Goal: Task Accomplishment & Management: Complete application form

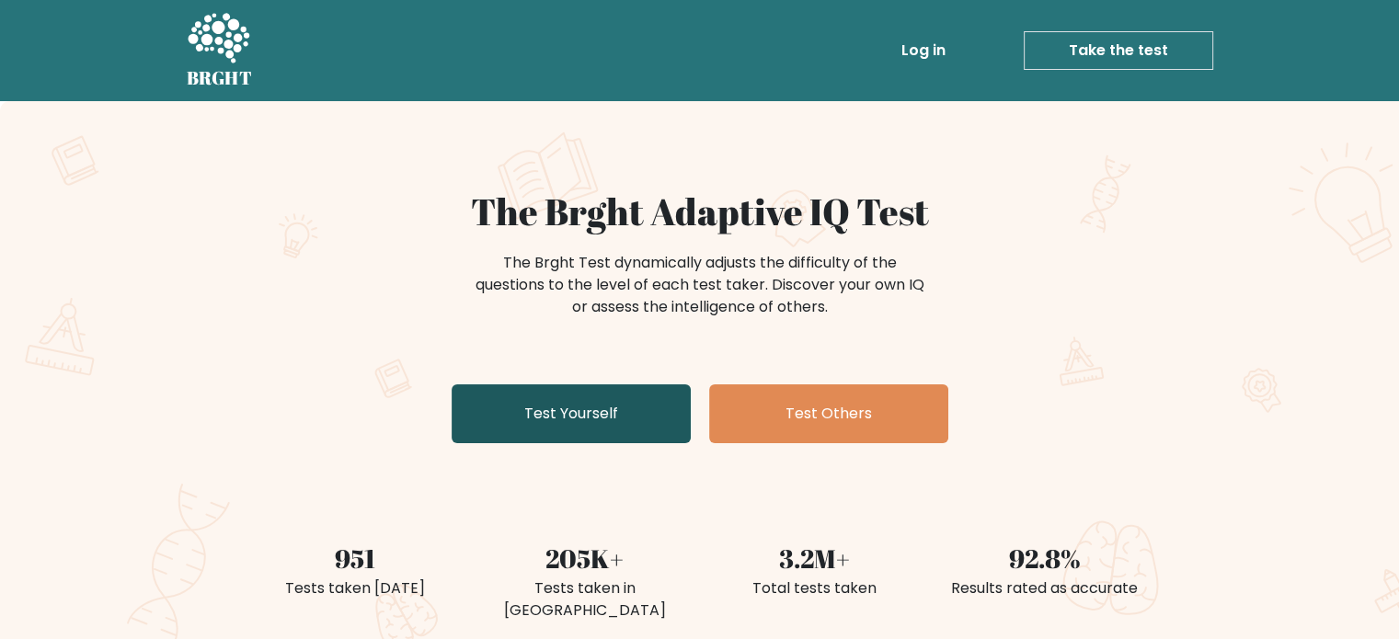
click at [601, 407] on link "Test Yourself" at bounding box center [570, 413] width 239 height 59
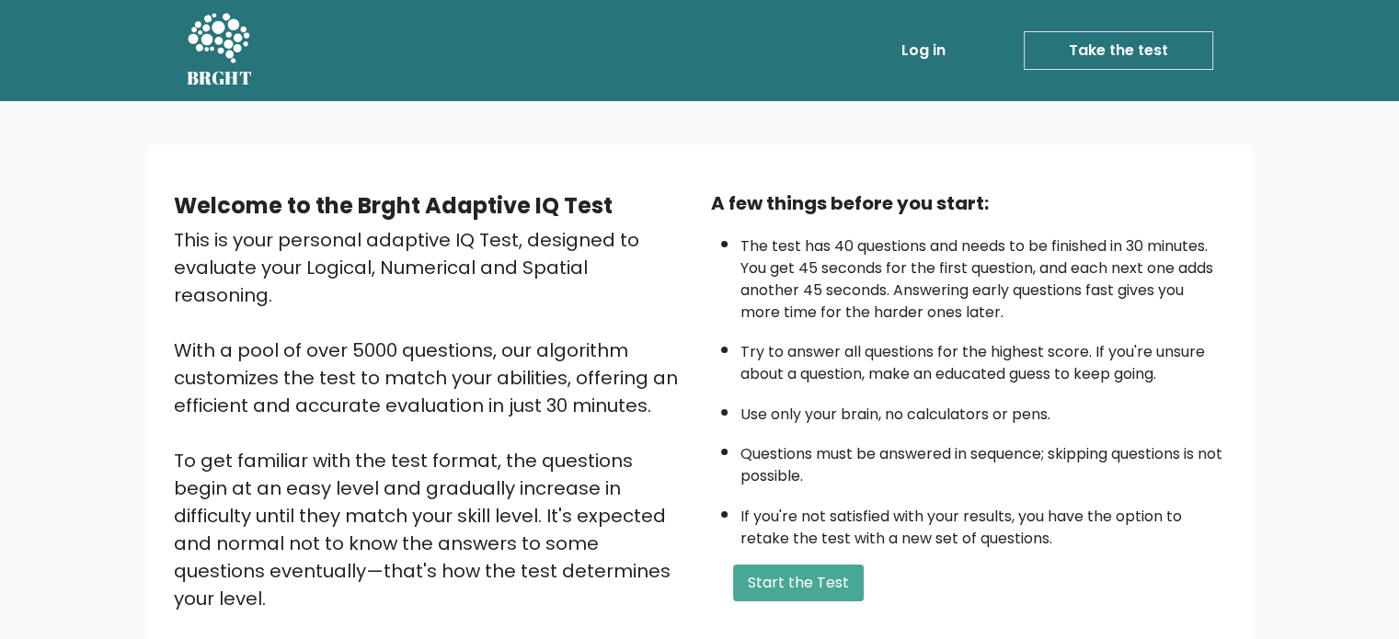
click at [922, 47] on link "Log in" at bounding box center [923, 50] width 59 height 37
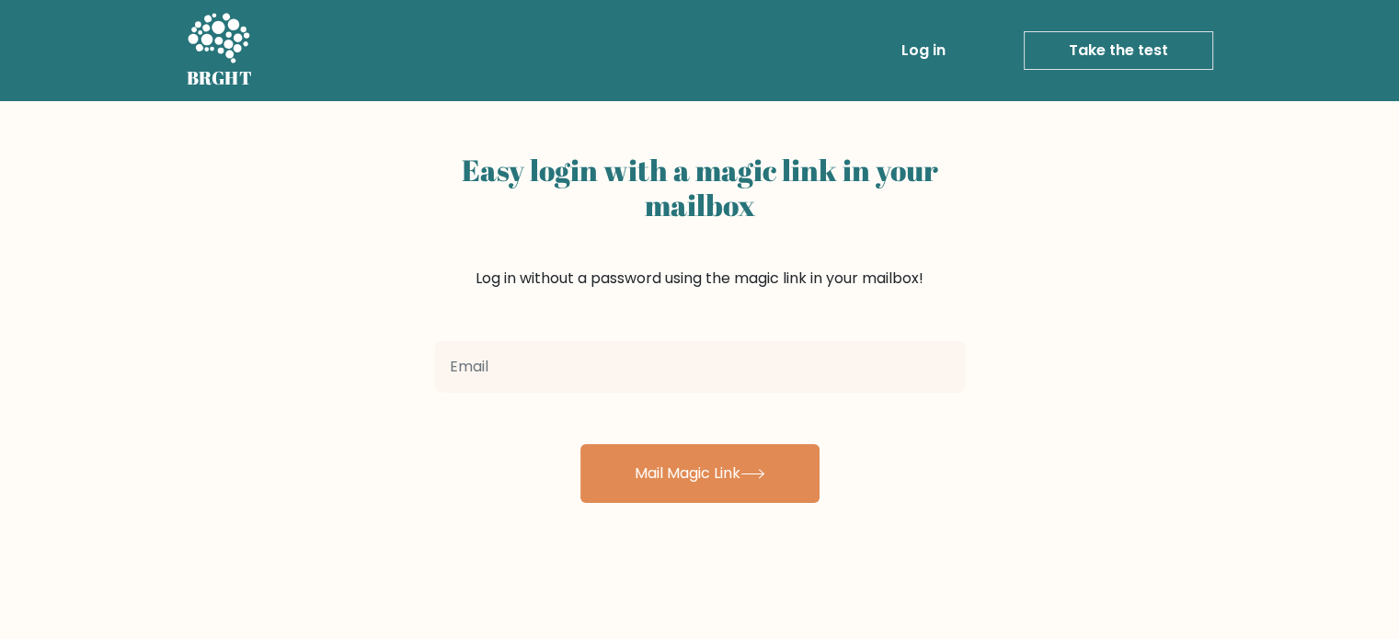
click at [646, 360] on input "email" at bounding box center [700, 366] width 530 height 51
type input "[EMAIL_ADDRESS][DOMAIN_NAME]"
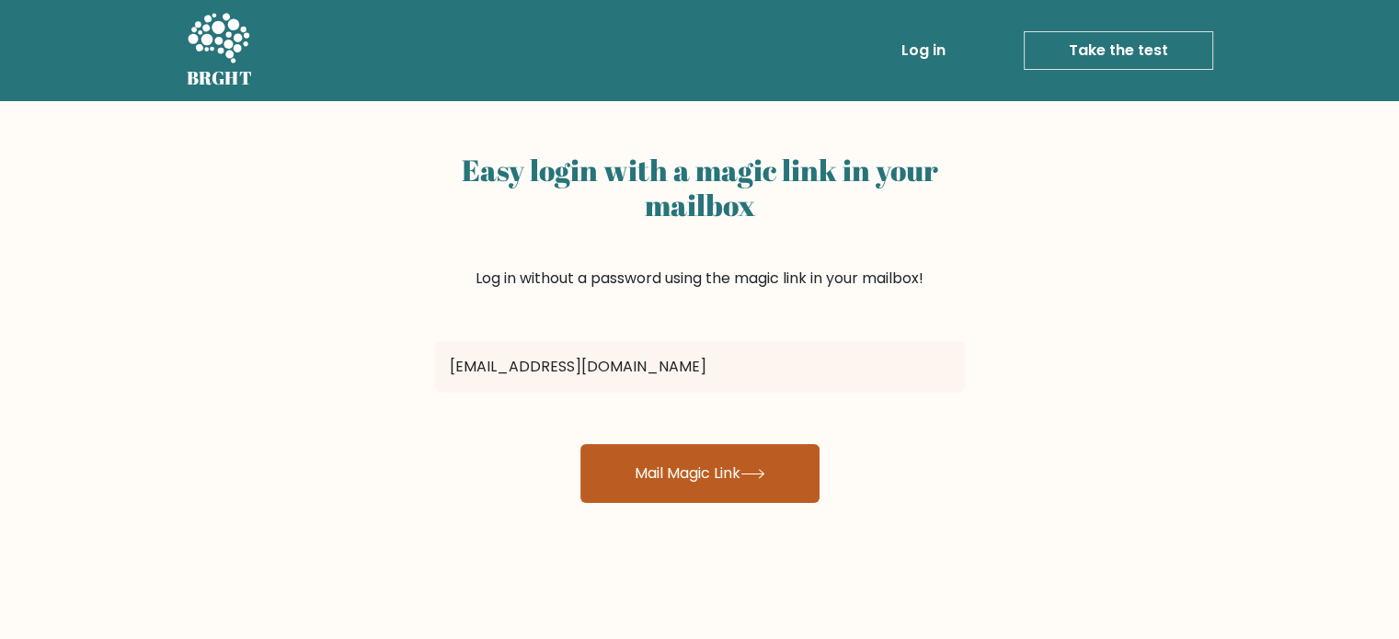
click at [681, 494] on button "Mail Magic Link" at bounding box center [699, 473] width 239 height 59
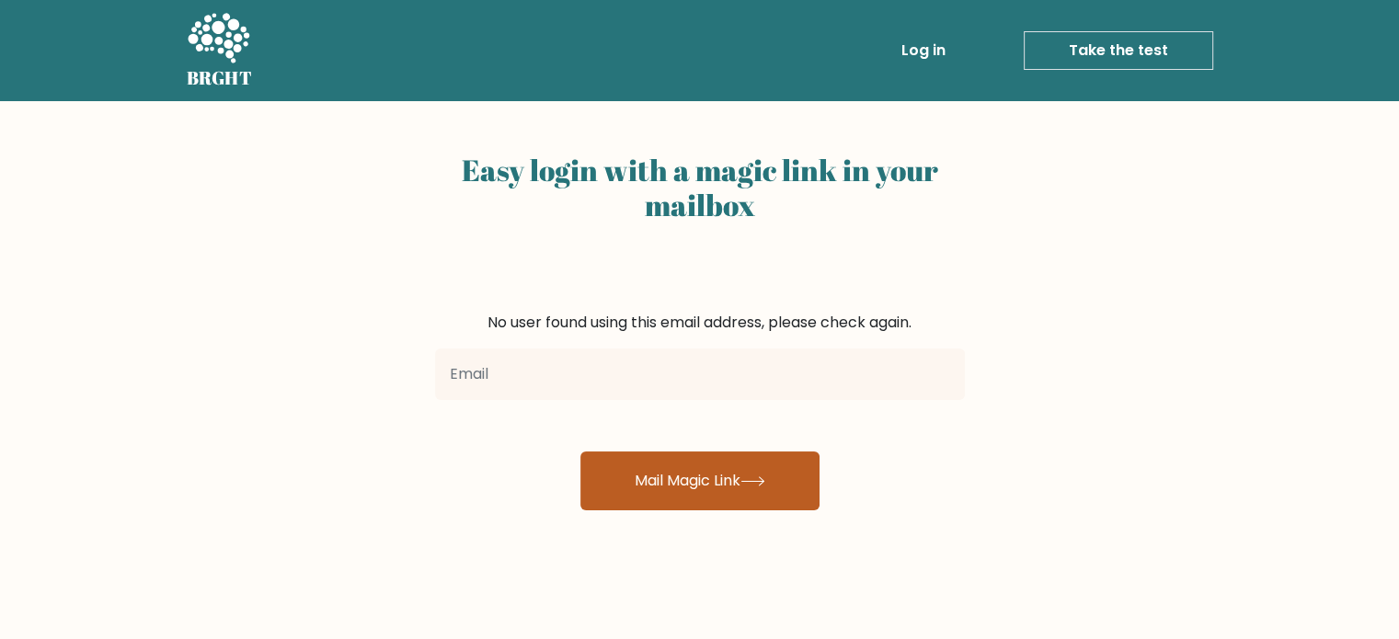
click at [768, 474] on button "Mail Magic Link" at bounding box center [699, 480] width 239 height 59
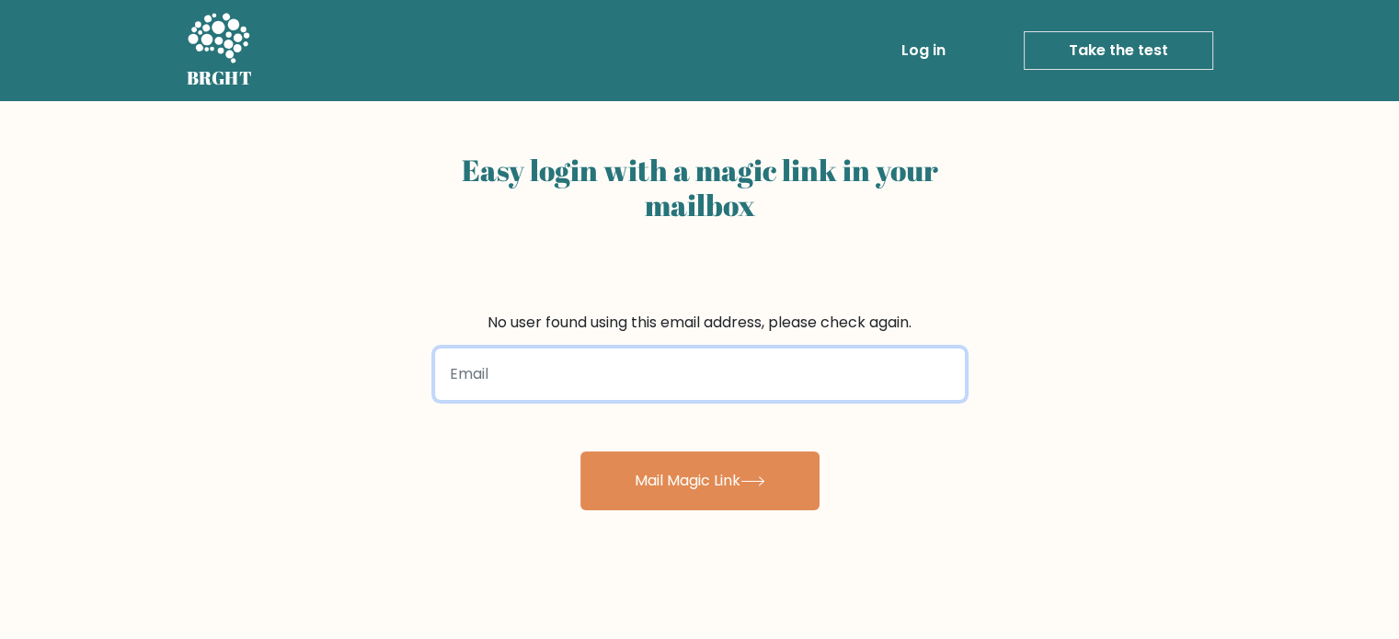
click at [774, 381] on input "email" at bounding box center [700, 374] width 530 height 51
type input "merickjasminer@gmail.com"
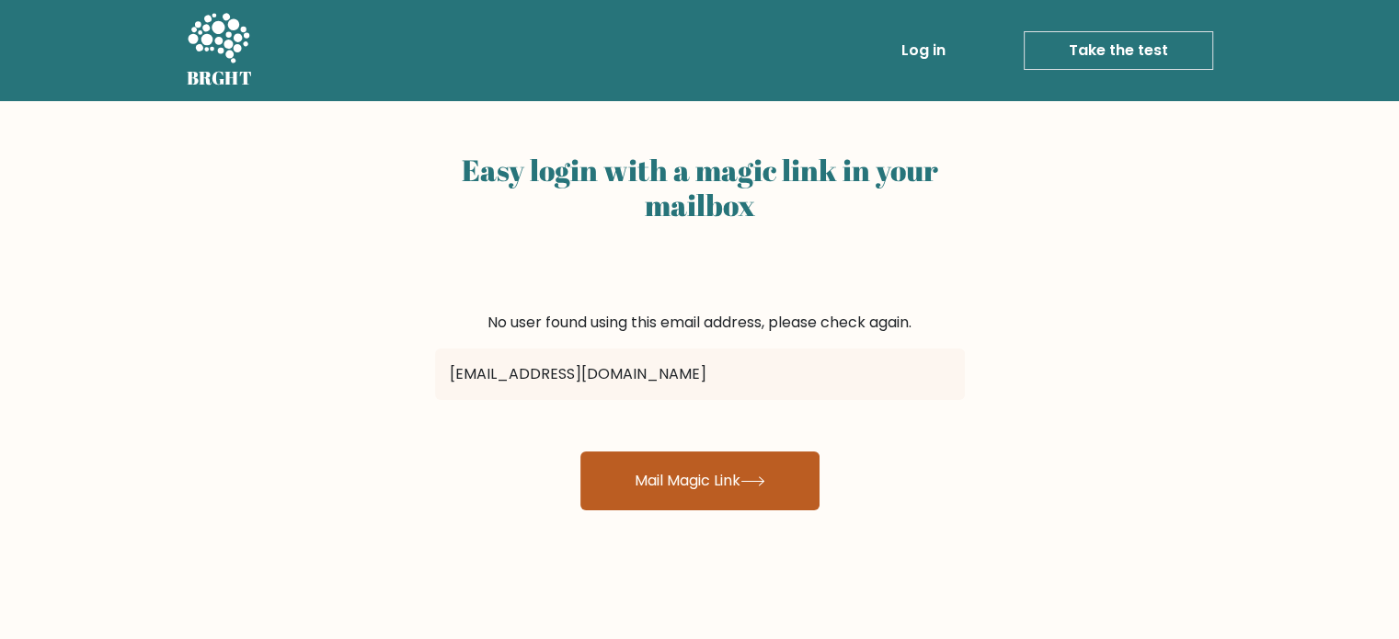
click at [684, 477] on button "Mail Magic Link" at bounding box center [699, 480] width 239 height 59
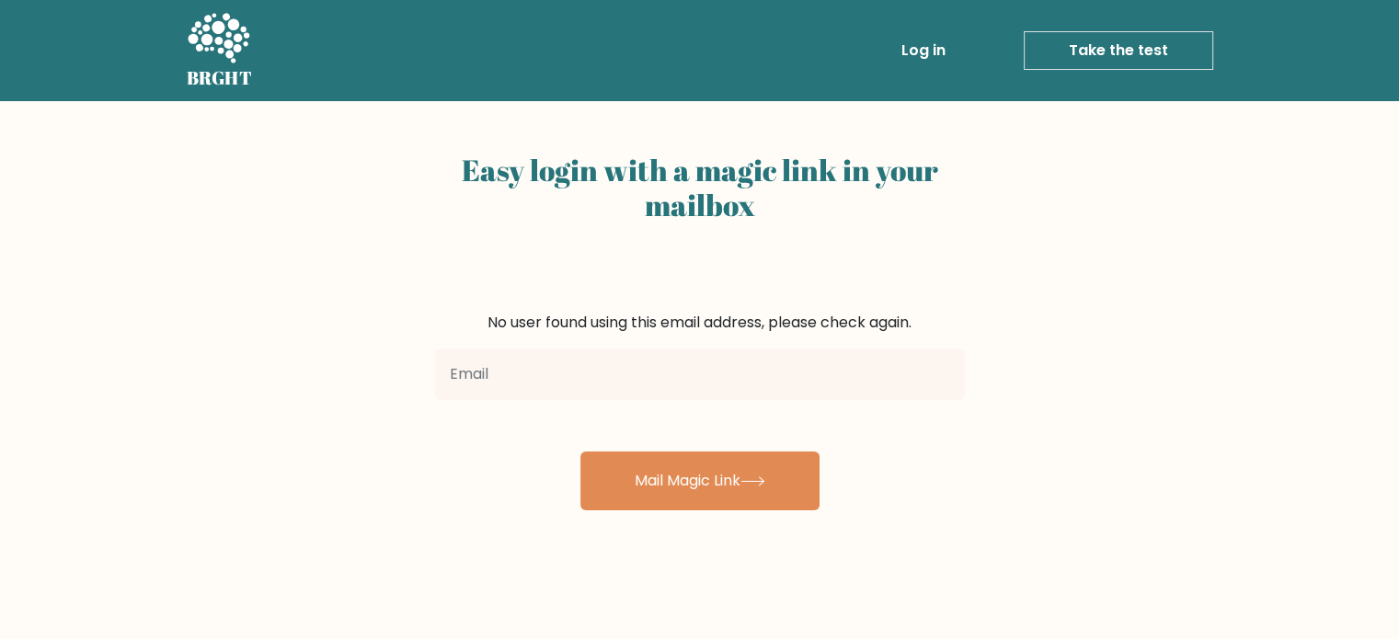
click at [916, 43] on link "Log in" at bounding box center [923, 50] width 59 height 37
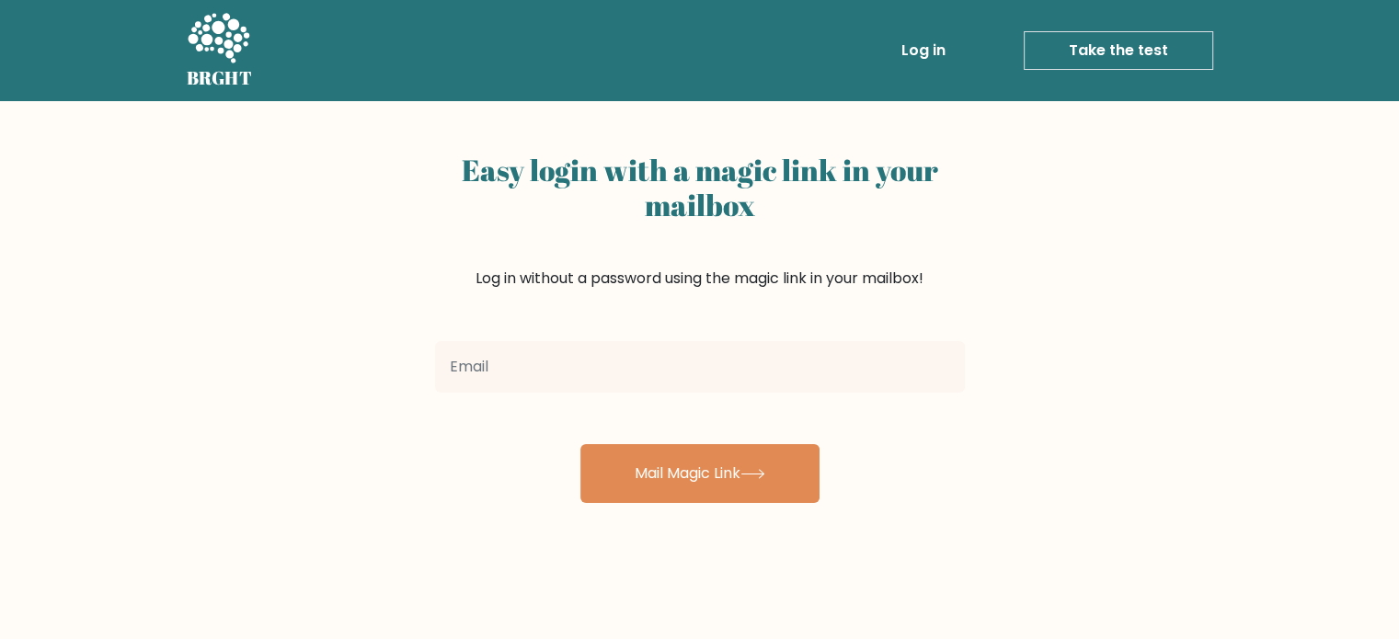
click at [220, 36] on icon at bounding box center [218, 39] width 63 height 55
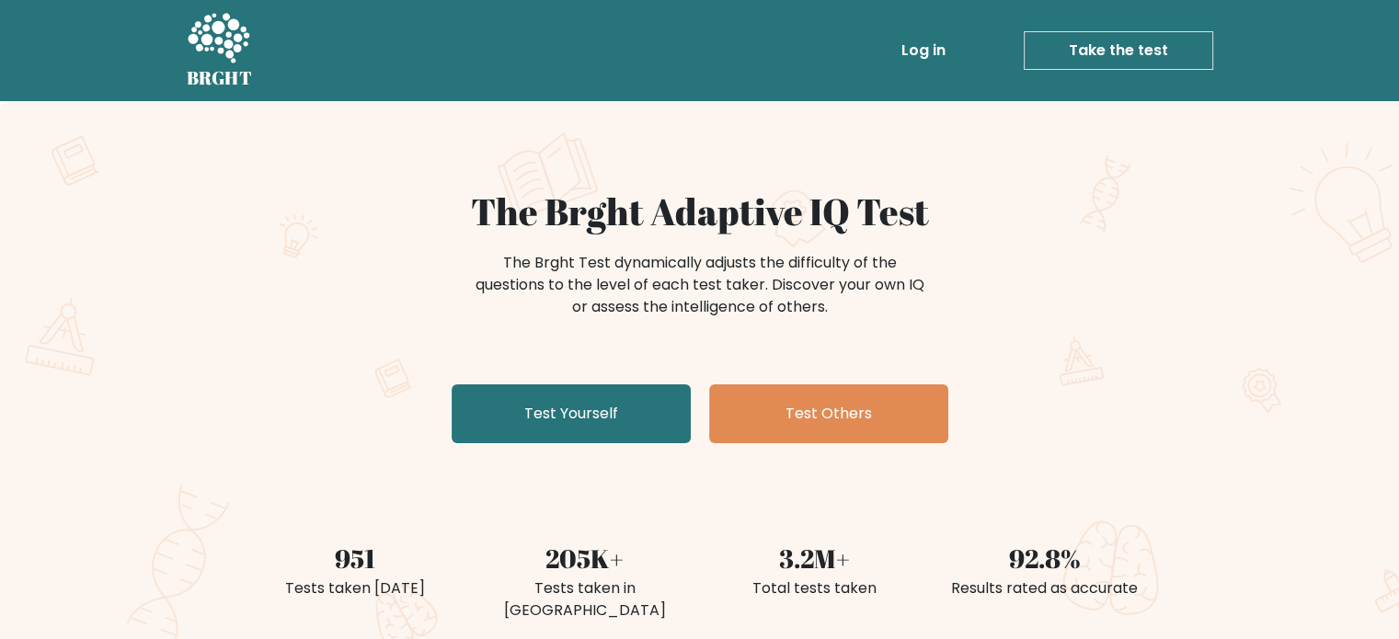
click at [1164, 41] on link "Take the test" at bounding box center [1117, 50] width 189 height 39
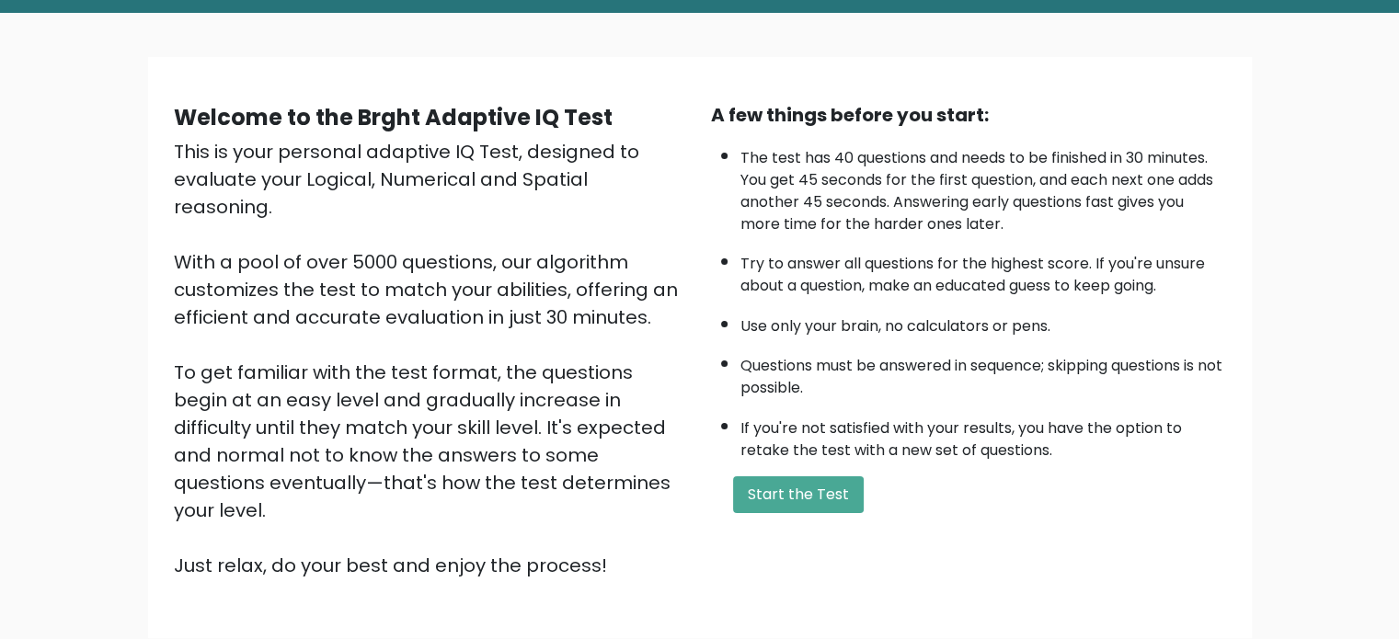
scroll to position [92, 0]
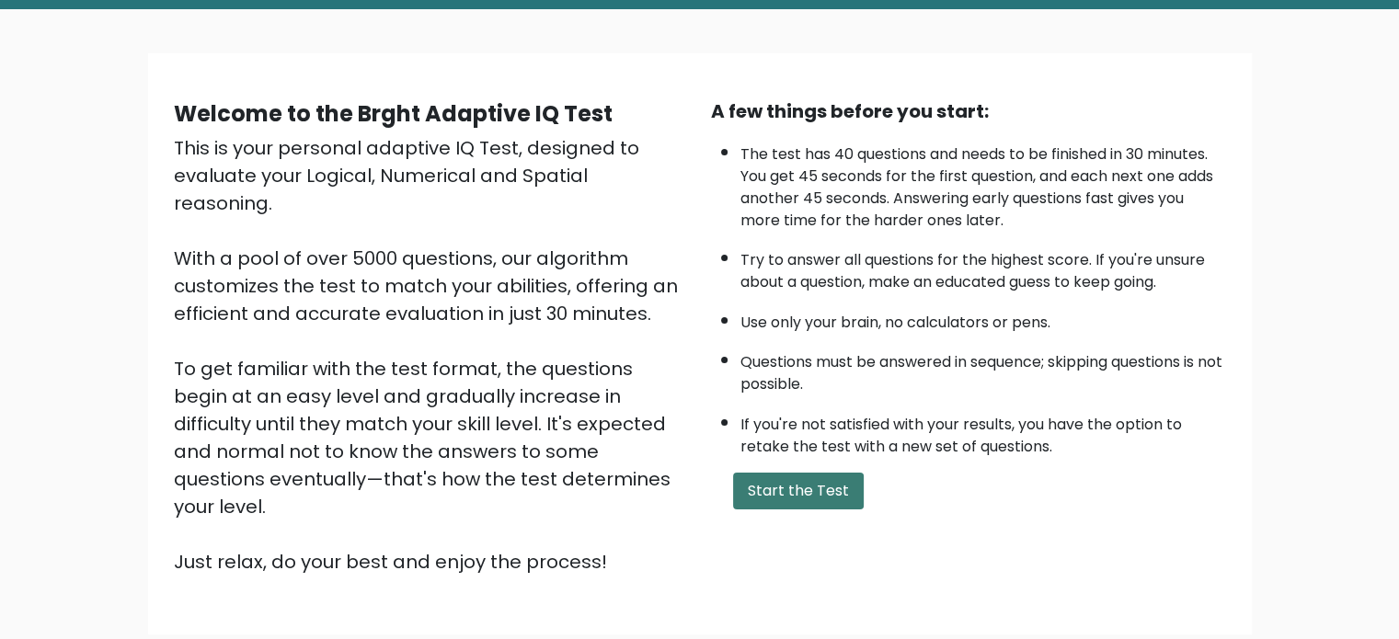
click at [817, 496] on button "Start the Test" at bounding box center [798, 491] width 131 height 37
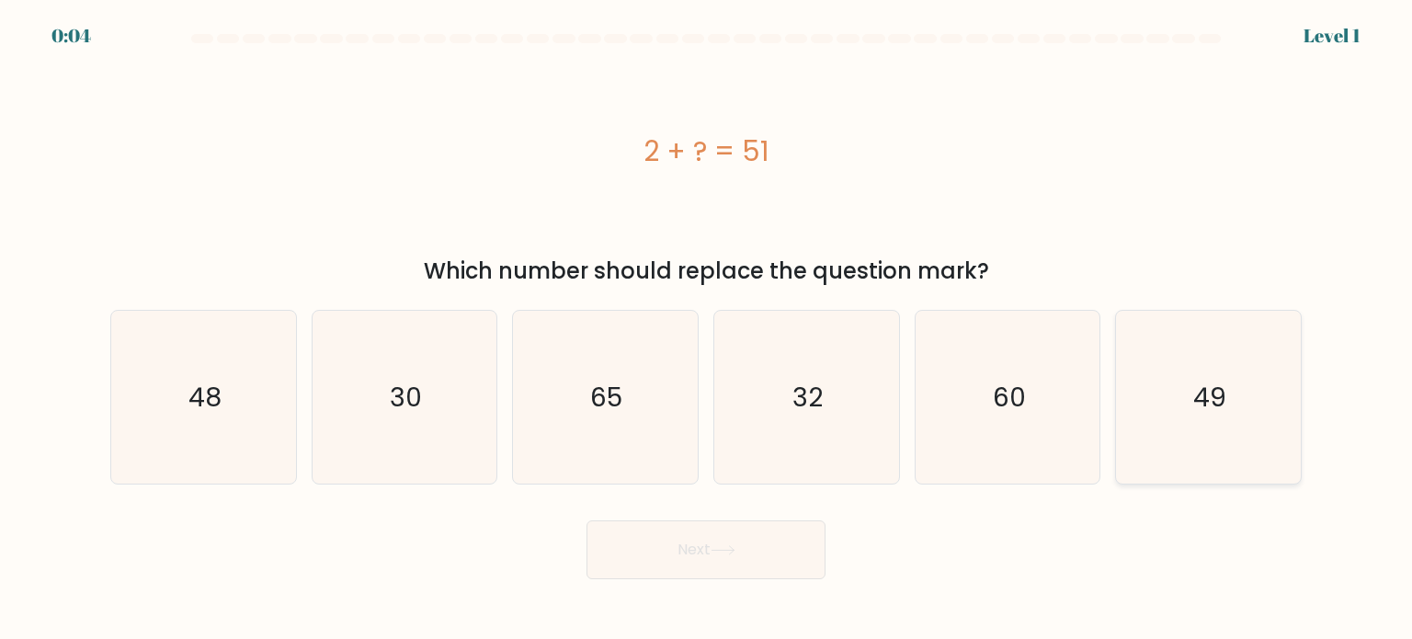
click at [1232, 382] on icon "49" at bounding box center [1208, 397] width 173 height 173
click at [707, 329] on input "f. 49" at bounding box center [706, 324] width 1 height 9
radio input "true"
click at [765, 559] on button "Next" at bounding box center [706, 549] width 239 height 59
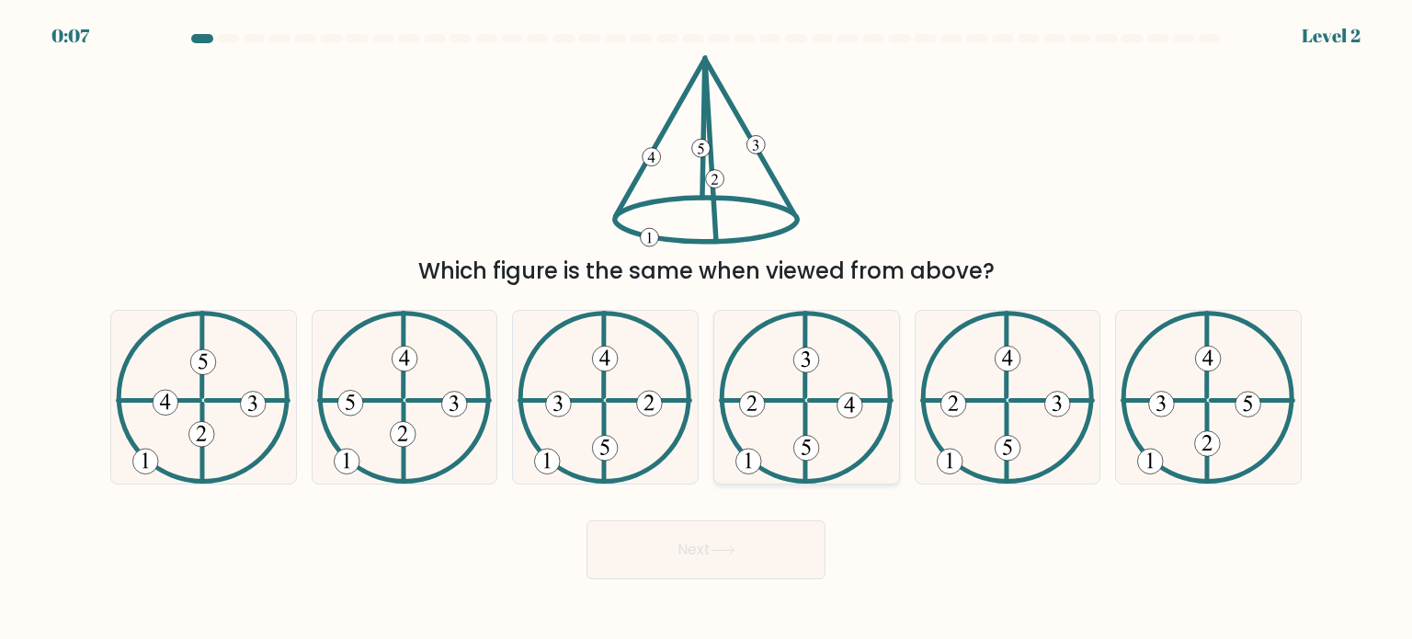
click at [828, 418] on icon at bounding box center [806, 397] width 175 height 173
click at [707, 329] on input "d." at bounding box center [706, 324] width 1 height 9
radio input "true"
click at [721, 562] on button "Next" at bounding box center [706, 549] width 239 height 59
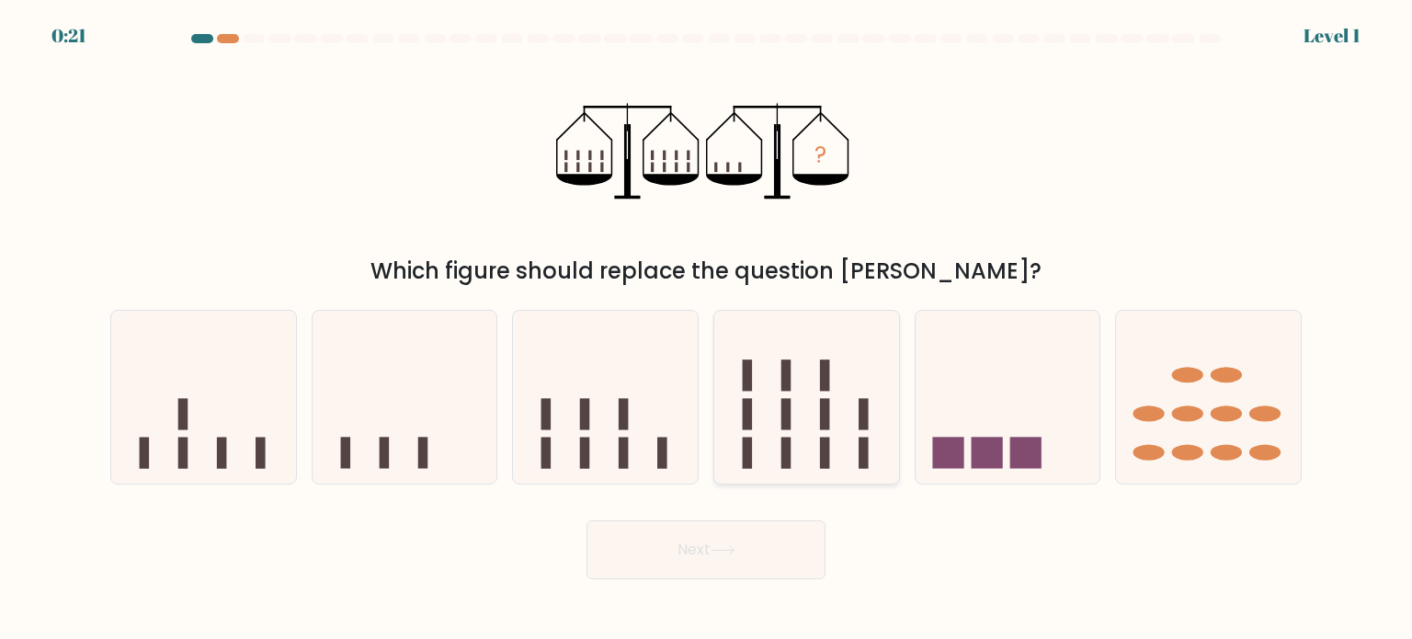
click at [816, 434] on icon at bounding box center [806, 397] width 185 height 153
click at [707, 329] on input "d." at bounding box center [706, 324] width 1 height 9
radio input "true"
click at [758, 537] on button "Next" at bounding box center [706, 549] width 239 height 59
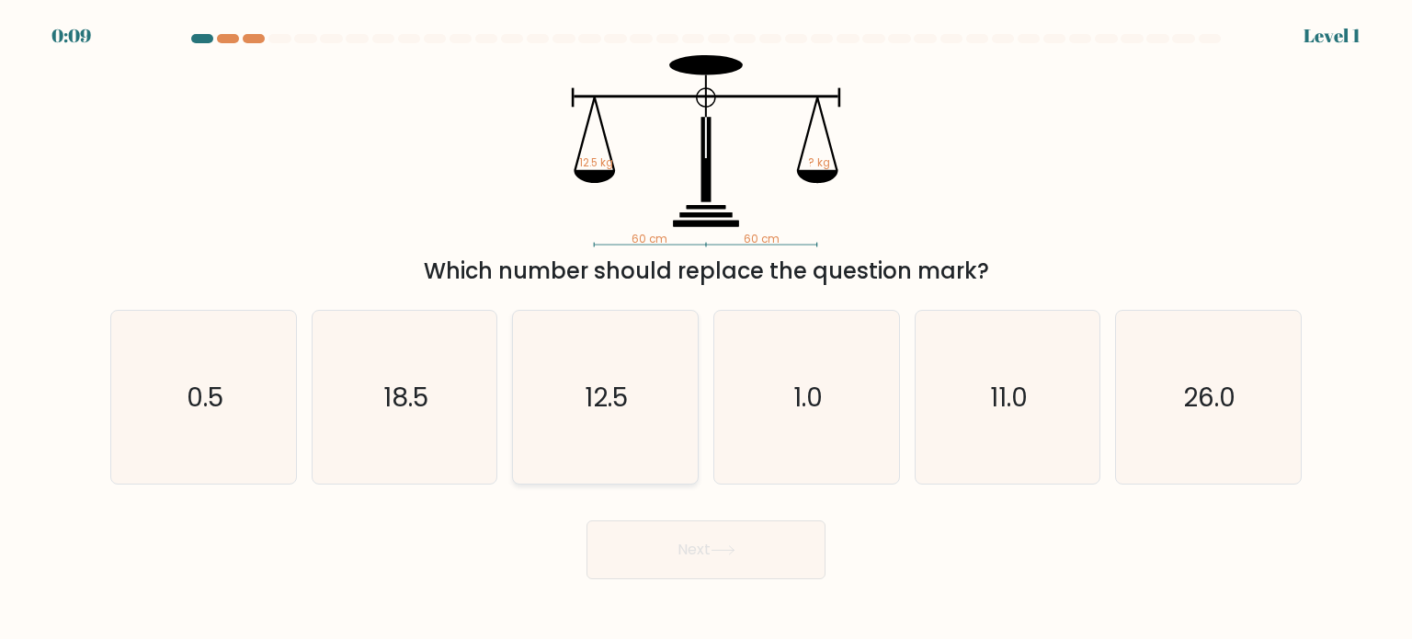
click at [611, 366] on icon "12.5" at bounding box center [605, 397] width 173 height 173
click at [706, 329] on input "c. 12.5" at bounding box center [706, 324] width 1 height 9
radio input "true"
click at [705, 531] on button "Next" at bounding box center [706, 549] width 239 height 59
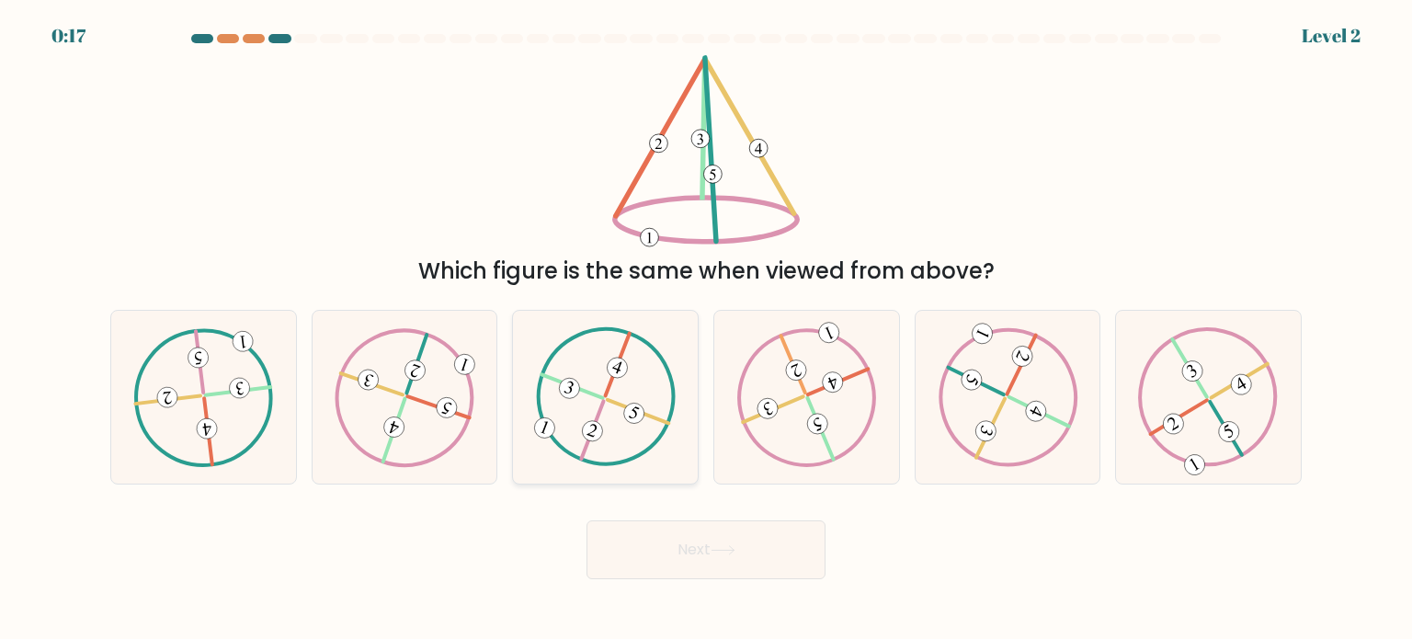
click at [574, 381] on 369 at bounding box center [569, 388] width 27 height 27
click at [706, 329] on input "c." at bounding box center [706, 324] width 1 height 9
radio input "true"
click at [690, 562] on button "Next" at bounding box center [706, 549] width 239 height 59
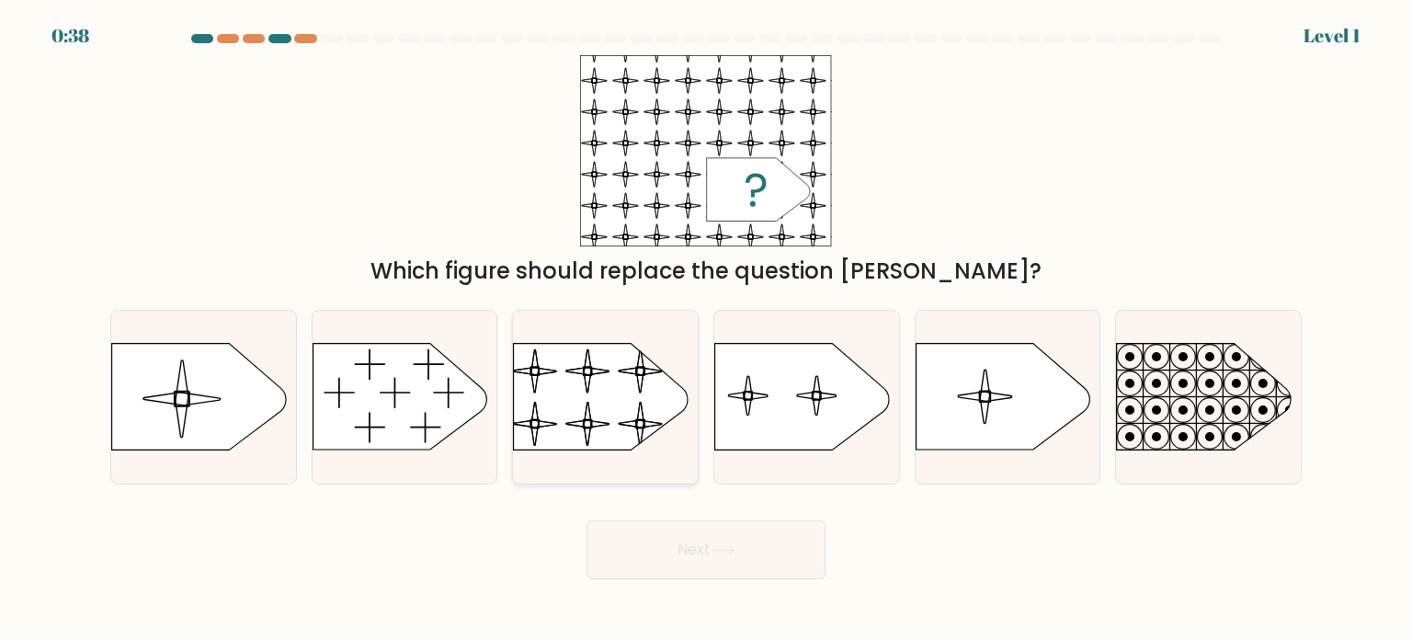
click at [637, 408] on rect at bounding box center [512, 332] width 423 height 322
click at [706, 329] on input "c." at bounding box center [706, 324] width 1 height 9
radio input "true"
click at [687, 535] on button "Next" at bounding box center [706, 549] width 239 height 59
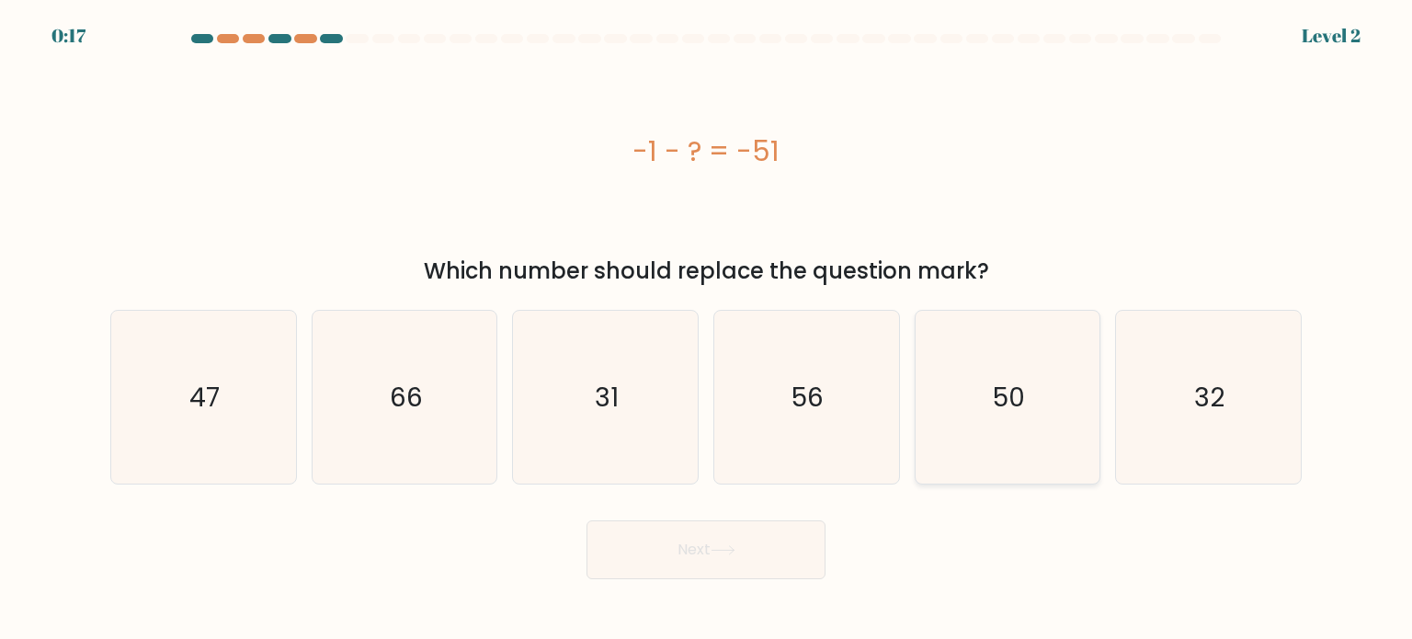
click at [1035, 444] on icon "50" at bounding box center [1007, 397] width 173 height 173
click at [707, 329] on input "e. 50" at bounding box center [706, 324] width 1 height 9
radio input "true"
click at [762, 547] on button "Next" at bounding box center [706, 549] width 239 height 59
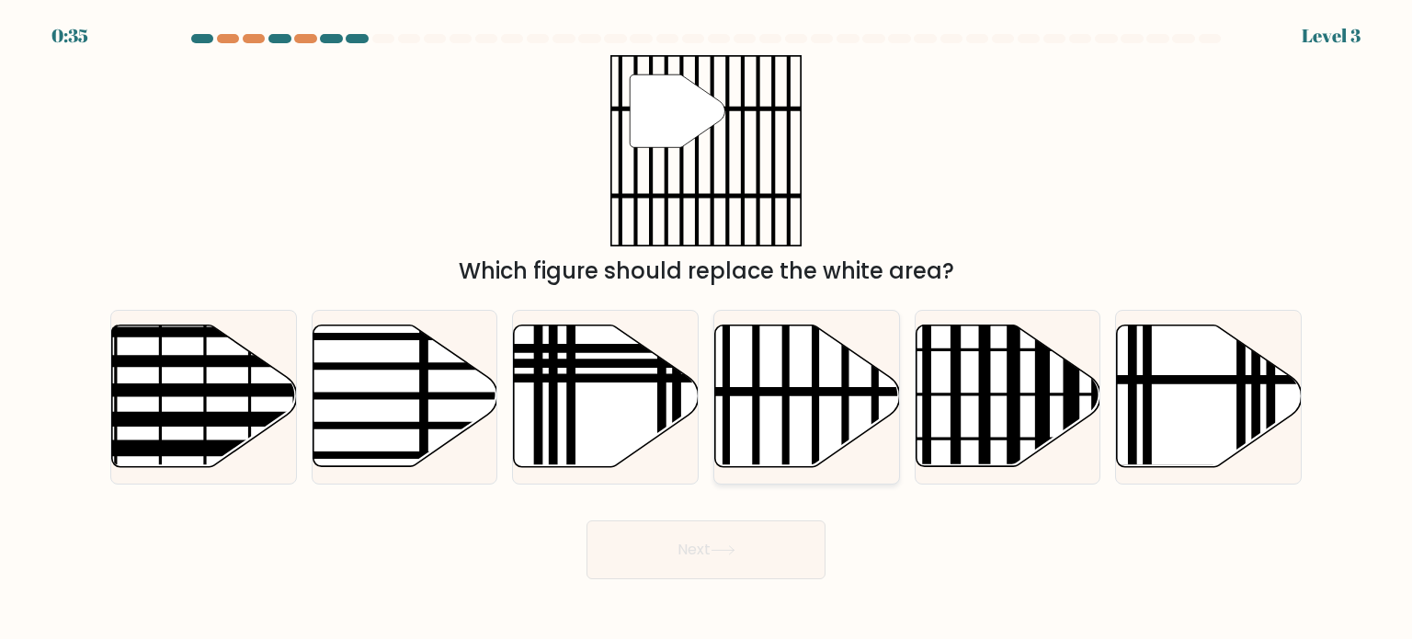
click at [794, 365] on icon at bounding box center [807, 397] width 185 height 142
click at [707, 329] on input "d." at bounding box center [706, 324] width 1 height 9
radio input "true"
click at [716, 552] on icon at bounding box center [723, 550] width 25 height 10
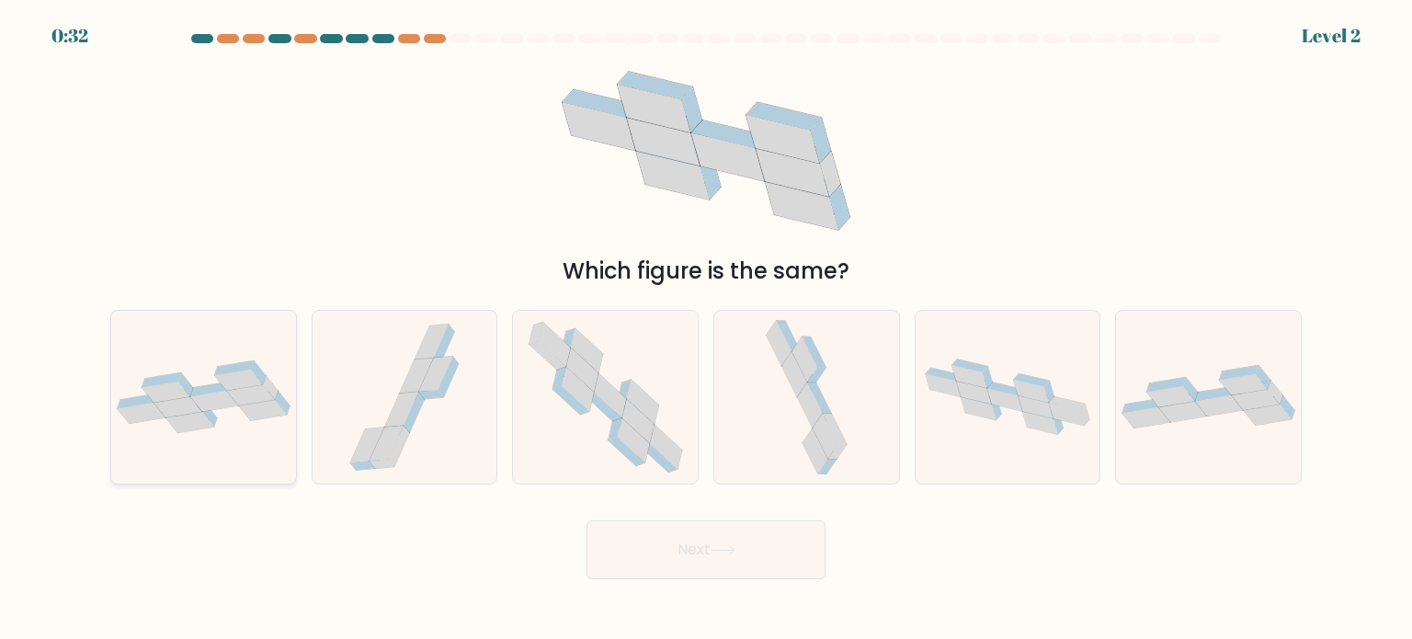
drag, startPoint x: 194, startPoint y: 413, endPoint x: 217, endPoint y: 426, distance: 26.3
click at [193, 415] on icon at bounding box center [203, 396] width 185 height 73
click at [706, 329] on input "a." at bounding box center [706, 324] width 1 height 9
radio input "true"
click at [661, 544] on button "Next" at bounding box center [706, 549] width 239 height 59
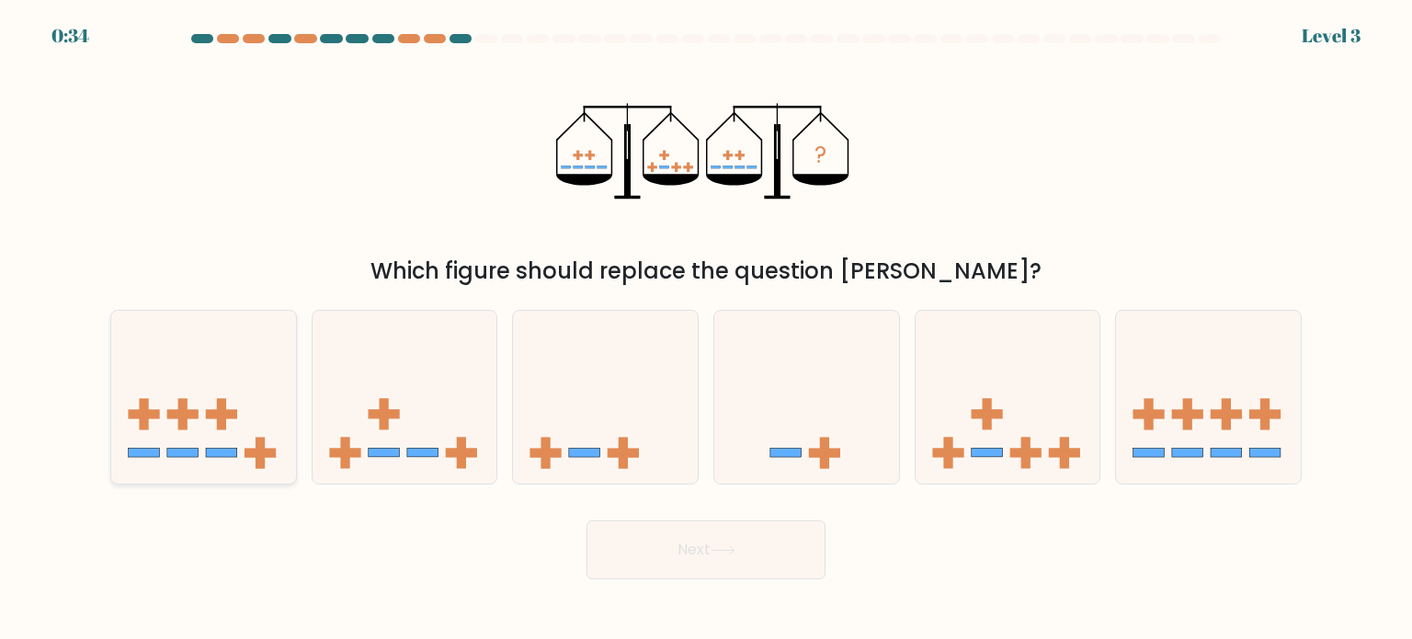
click at [224, 404] on rect at bounding box center [221, 413] width 9 height 31
click at [706, 329] on input "a." at bounding box center [706, 324] width 1 height 9
radio input "true"
click at [650, 554] on button "Next" at bounding box center [706, 549] width 239 height 59
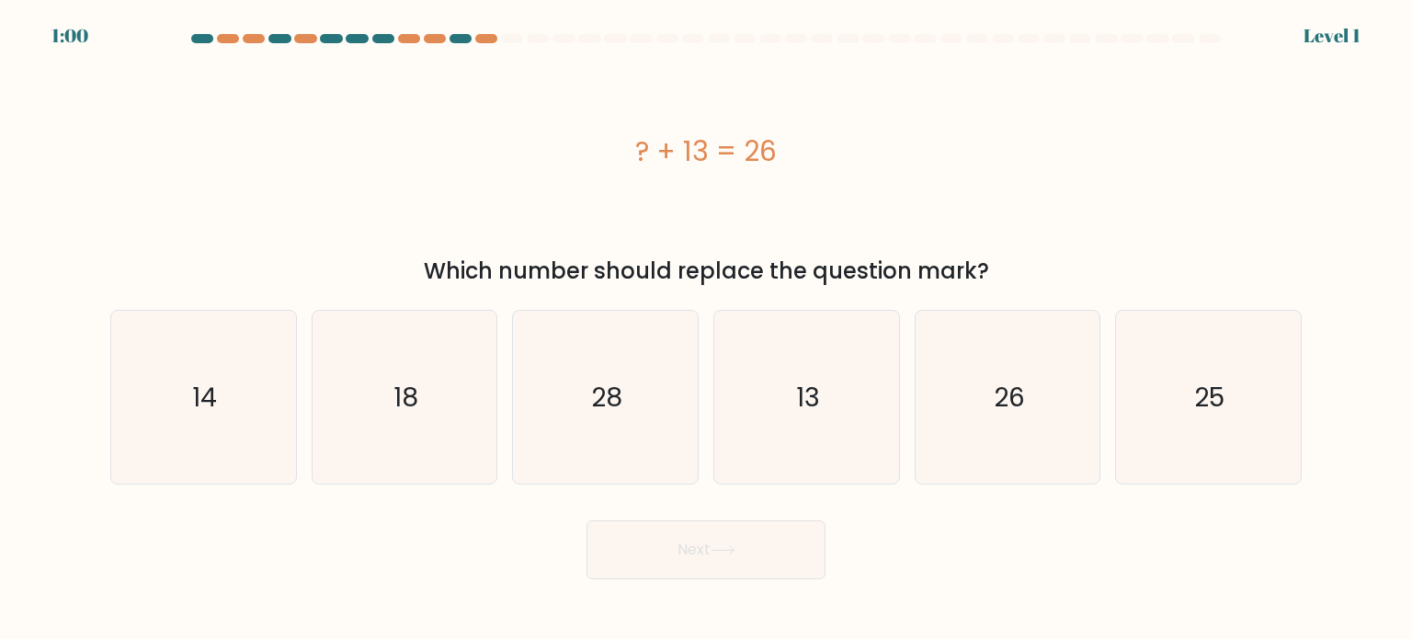
click at [1041, 512] on div "Next" at bounding box center [706, 543] width 1214 height 73
click at [834, 382] on icon "13" at bounding box center [806, 397] width 173 height 173
click at [707, 329] on input "d. 13" at bounding box center [706, 324] width 1 height 9
radio input "true"
click at [766, 543] on button "Next" at bounding box center [706, 549] width 239 height 59
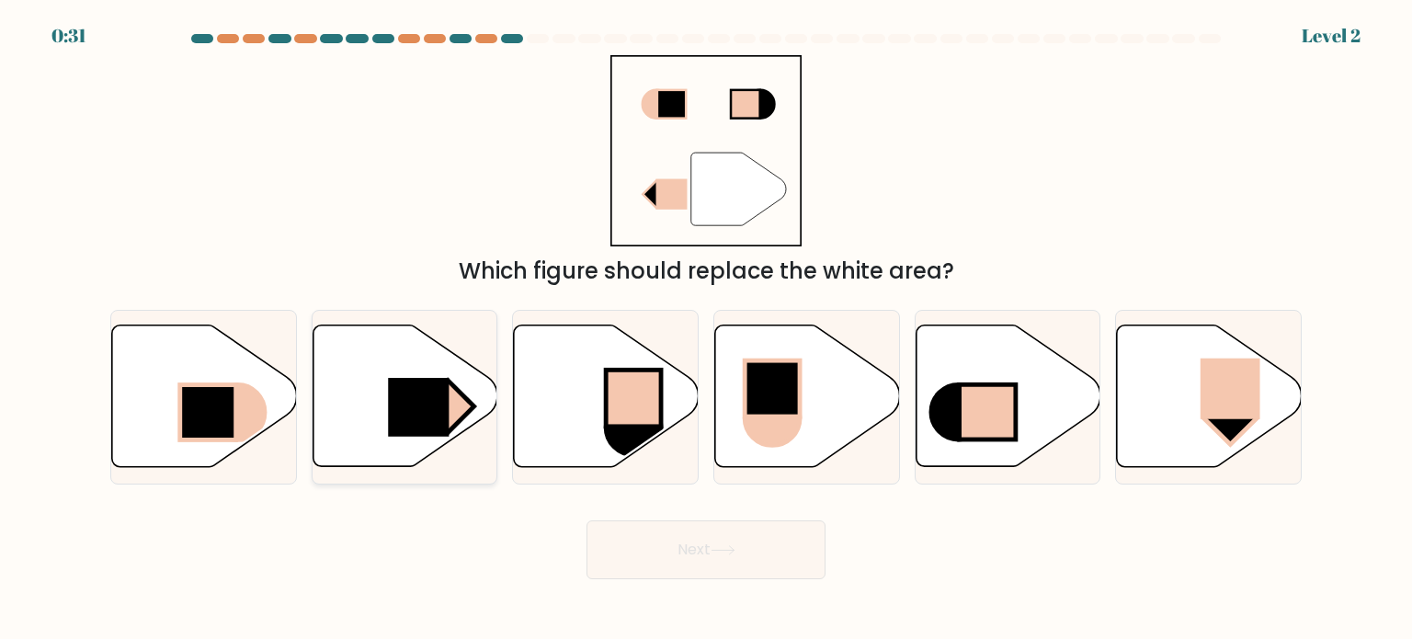
click at [408, 401] on rect at bounding box center [418, 407] width 61 height 59
click at [706, 329] on input "b." at bounding box center [706, 324] width 1 height 9
radio input "true"
click at [683, 536] on button "Next" at bounding box center [706, 549] width 239 height 59
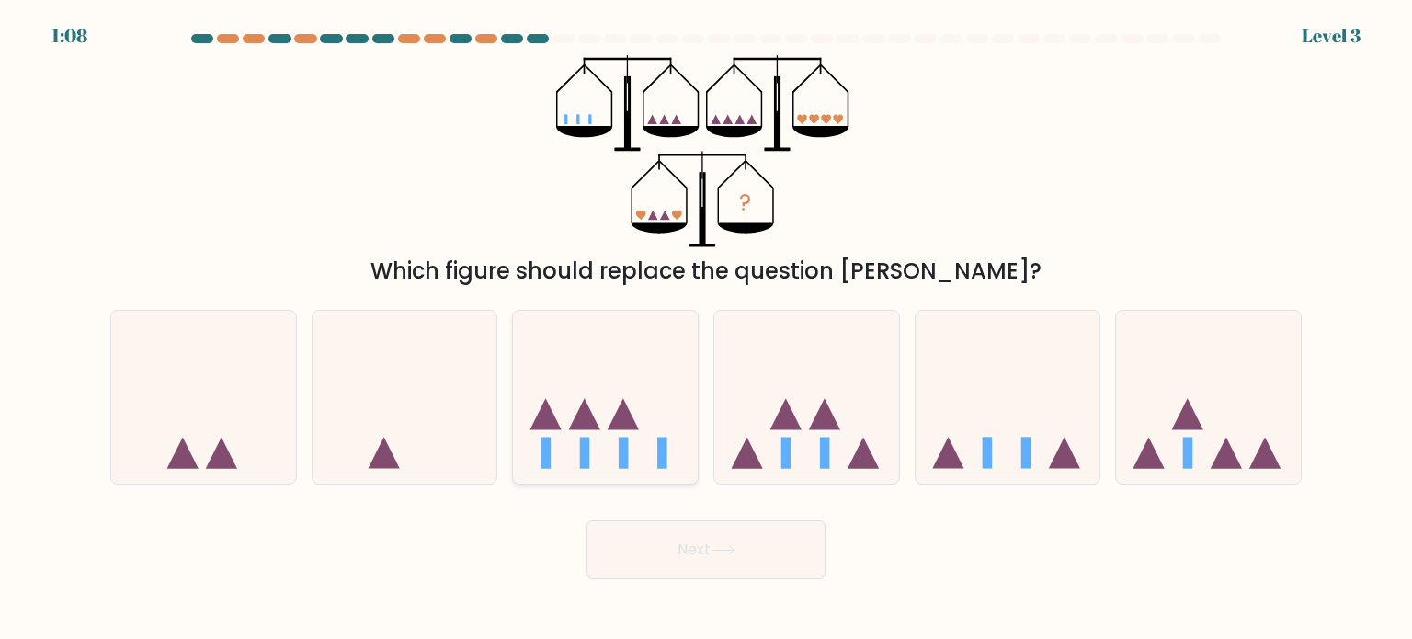
click at [594, 411] on icon at bounding box center [605, 397] width 185 height 153
click at [706, 329] on input "c." at bounding box center [706, 324] width 1 height 9
radio input "true"
click at [725, 555] on button "Next" at bounding box center [706, 549] width 239 height 59
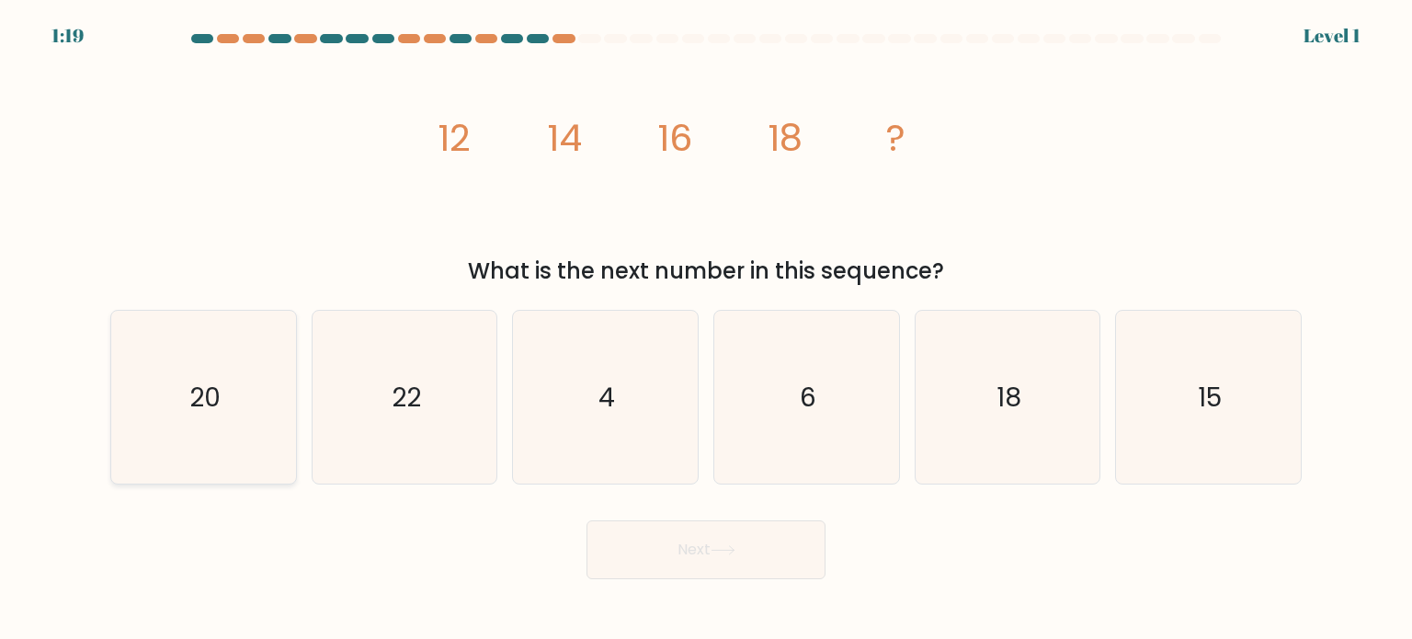
drag, startPoint x: 161, startPoint y: 371, endPoint x: 465, endPoint y: 467, distance: 319.3
click at [162, 371] on icon "20" at bounding box center [203, 397] width 173 height 173
click at [706, 329] on input "a. 20" at bounding box center [706, 324] width 1 height 9
radio input "true"
click at [773, 566] on button "Next" at bounding box center [706, 549] width 239 height 59
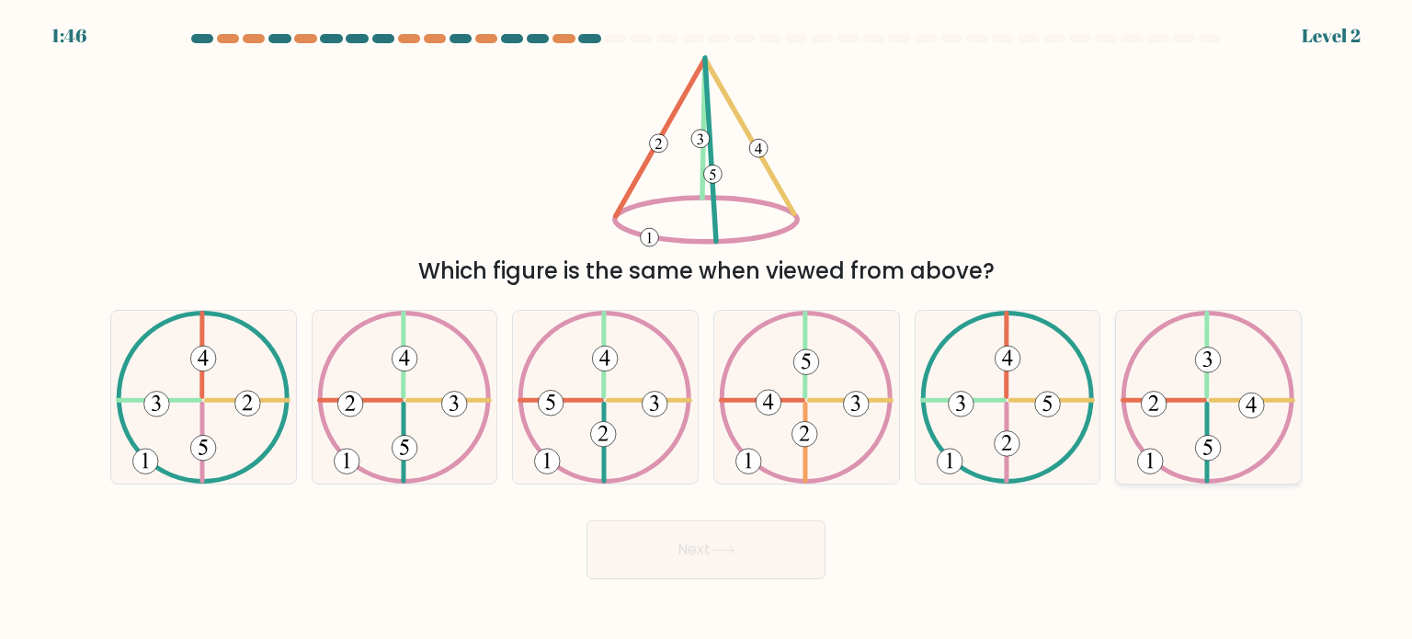
click at [1202, 383] on icon at bounding box center [1208, 397] width 175 height 173
click at [707, 329] on input "f." at bounding box center [706, 324] width 1 height 9
radio input "true"
click at [691, 564] on button "Next" at bounding box center [706, 549] width 239 height 59
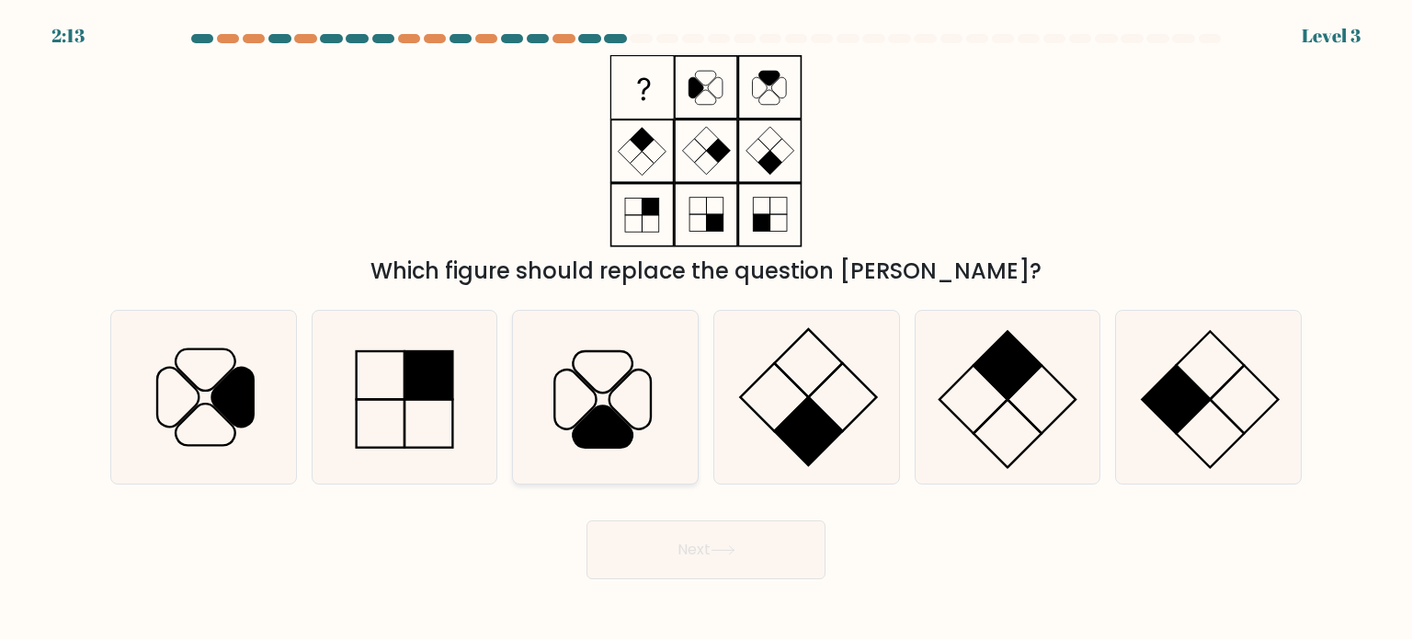
click at [634, 419] on icon at bounding box center [605, 397] width 173 height 173
click at [706, 329] on input "c." at bounding box center [706, 324] width 1 height 9
radio input "true"
click at [712, 554] on button "Next" at bounding box center [706, 549] width 239 height 59
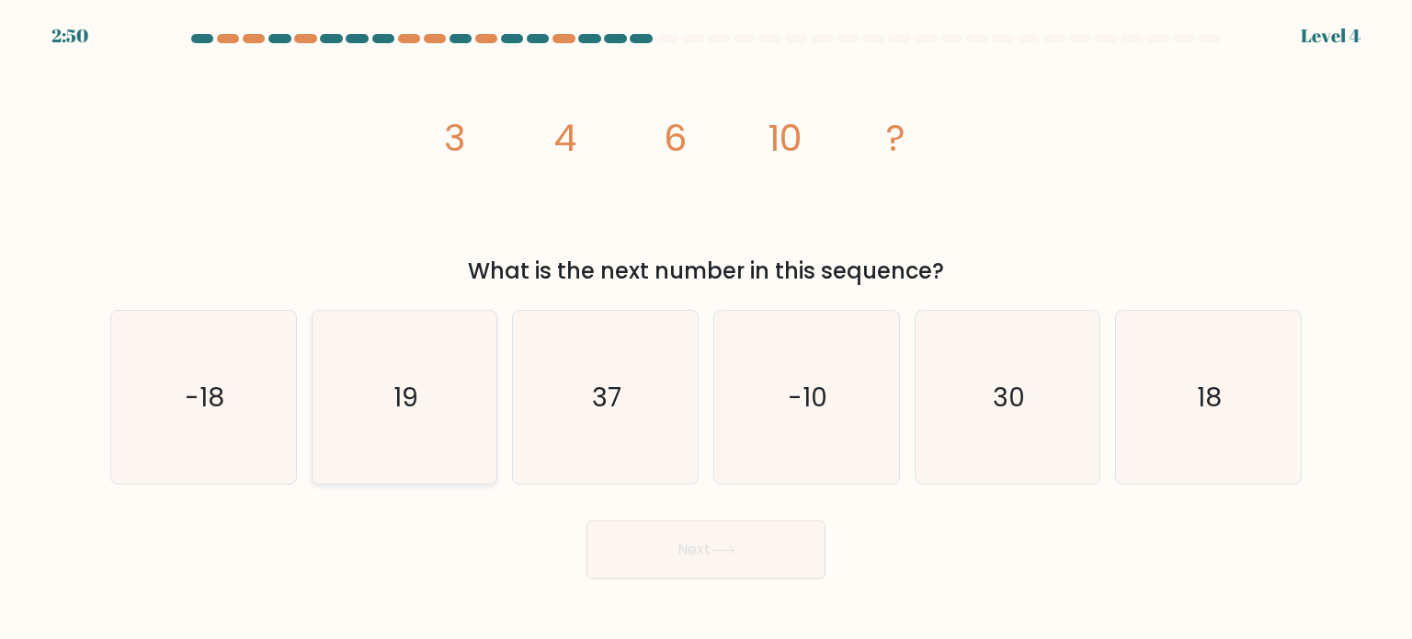
click at [385, 397] on icon "19" at bounding box center [404, 397] width 173 height 173
click at [706, 329] on input "b. 19" at bounding box center [706, 324] width 1 height 9
radio input "true"
click at [765, 539] on button "Next" at bounding box center [706, 549] width 239 height 59
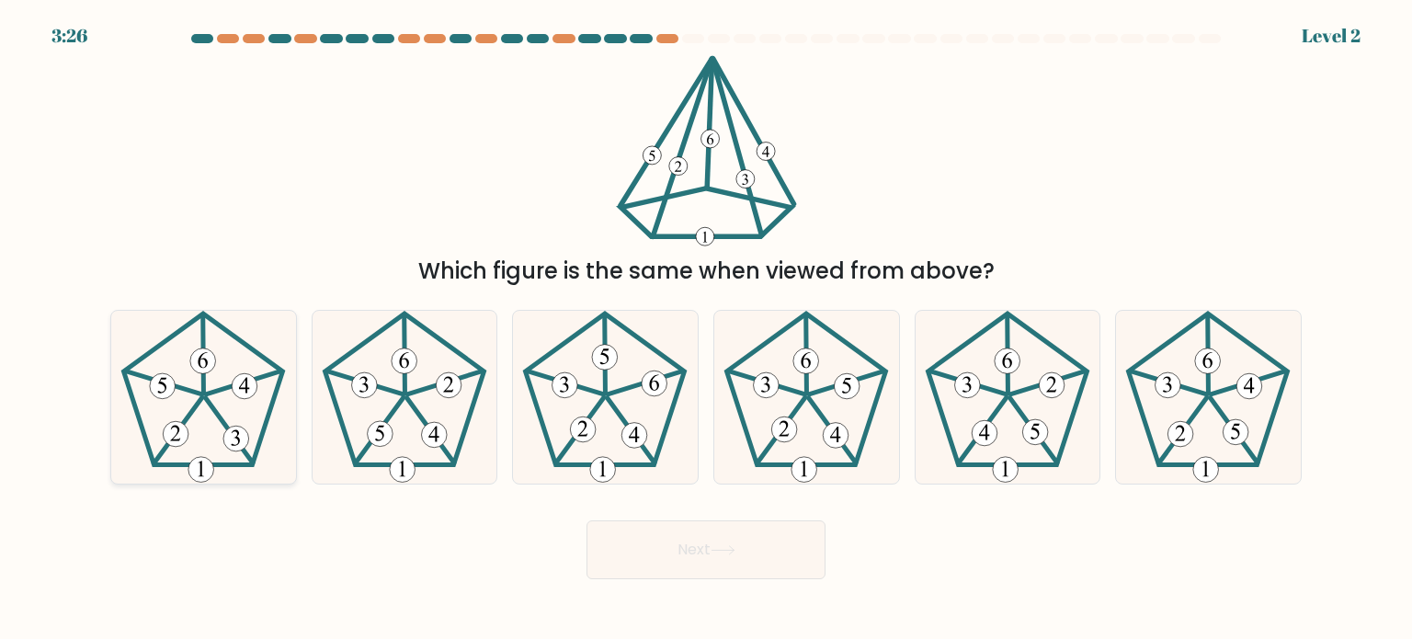
click at [232, 404] on icon at bounding box center [203, 397] width 173 height 173
click at [706, 329] on input "a." at bounding box center [706, 324] width 1 height 9
radio input "true"
click at [732, 562] on button "Next" at bounding box center [706, 549] width 239 height 59
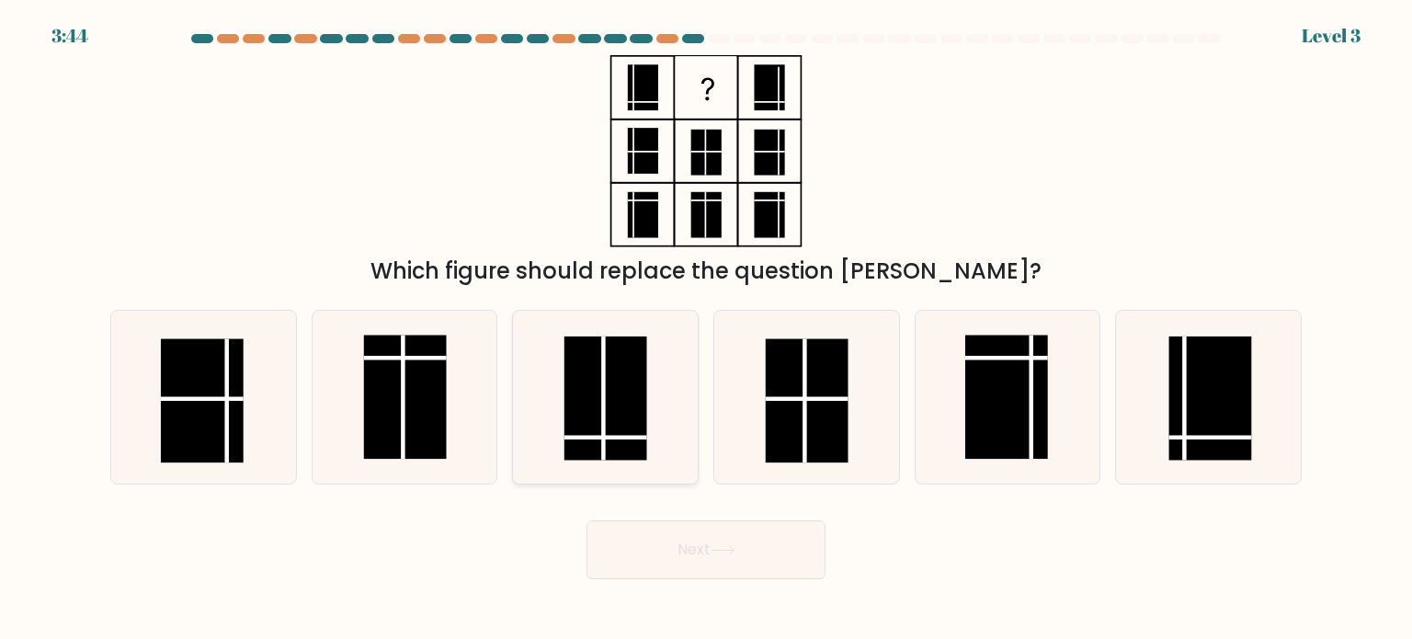
click at [585, 419] on rect at bounding box center [606, 398] width 83 height 124
click at [706, 329] on input "c." at bounding box center [706, 324] width 1 height 9
radio input "true"
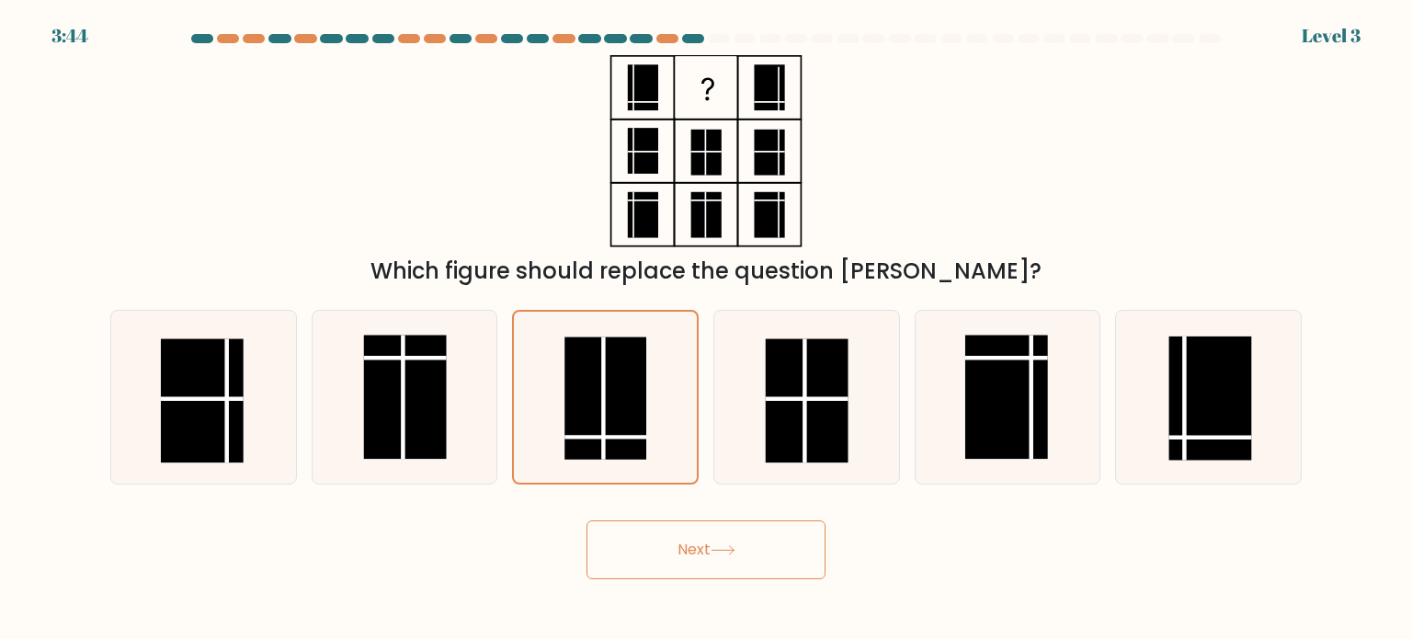
click at [684, 543] on button "Next" at bounding box center [706, 549] width 239 height 59
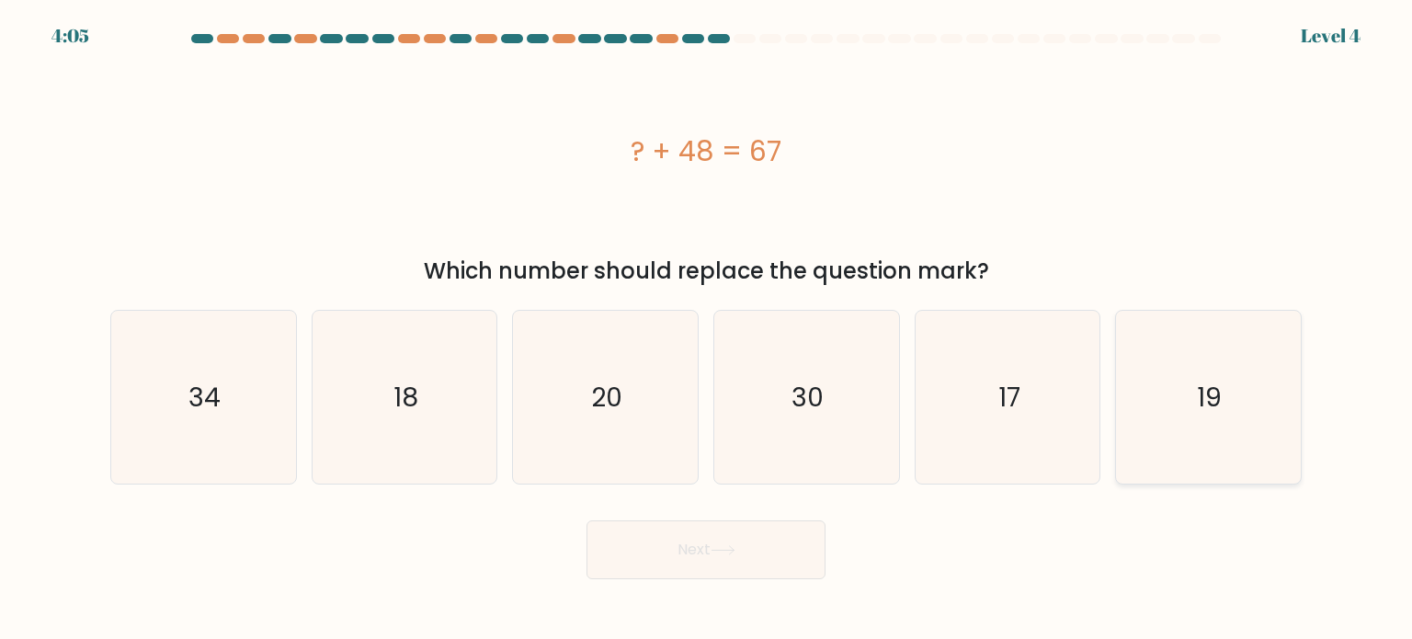
drag, startPoint x: 1275, startPoint y: 355, endPoint x: 1258, endPoint y: 356, distance: 17.5
click at [1275, 355] on icon "19" at bounding box center [1208, 397] width 173 height 173
click at [707, 329] on input "f. 19" at bounding box center [706, 324] width 1 height 9
radio input "true"
click at [747, 559] on button "Next" at bounding box center [706, 549] width 239 height 59
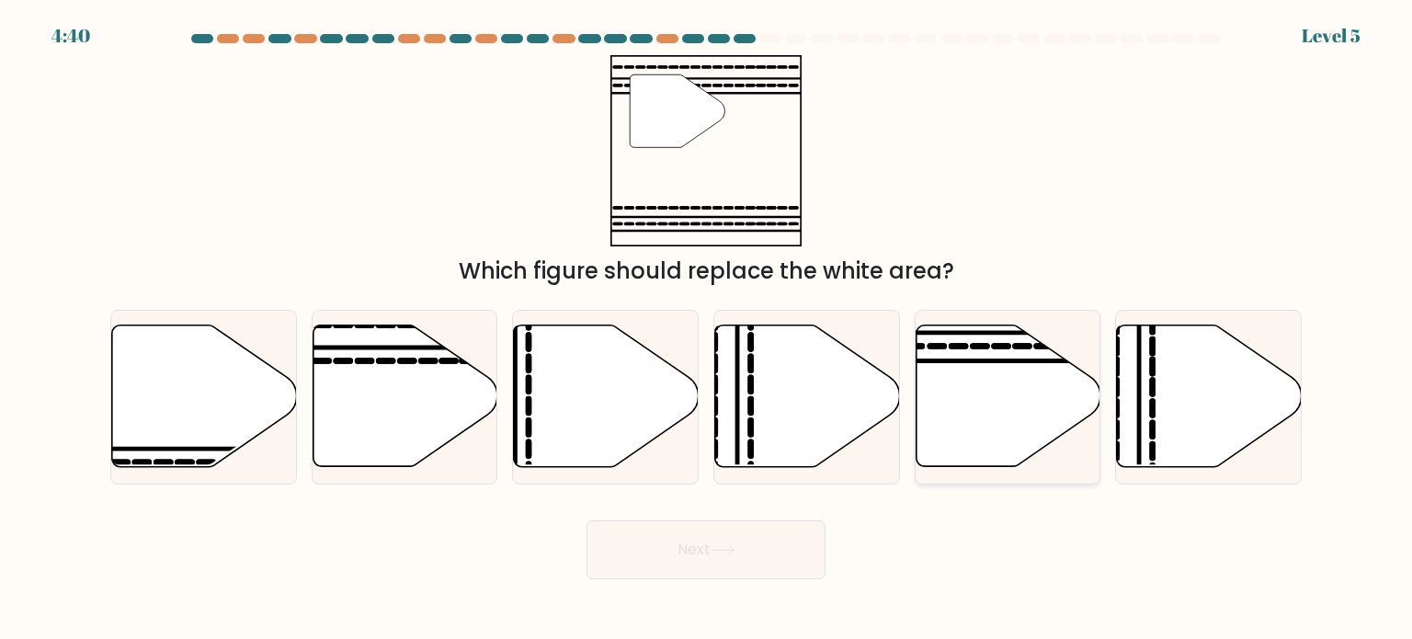
click at [1019, 382] on icon at bounding box center [1008, 397] width 185 height 142
click at [707, 329] on input "e." at bounding box center [706, 324] width 1 height 9
radio input "true"
click at [744, 554] on button "Next" at bounding box center [706, 549] width 239 height 59
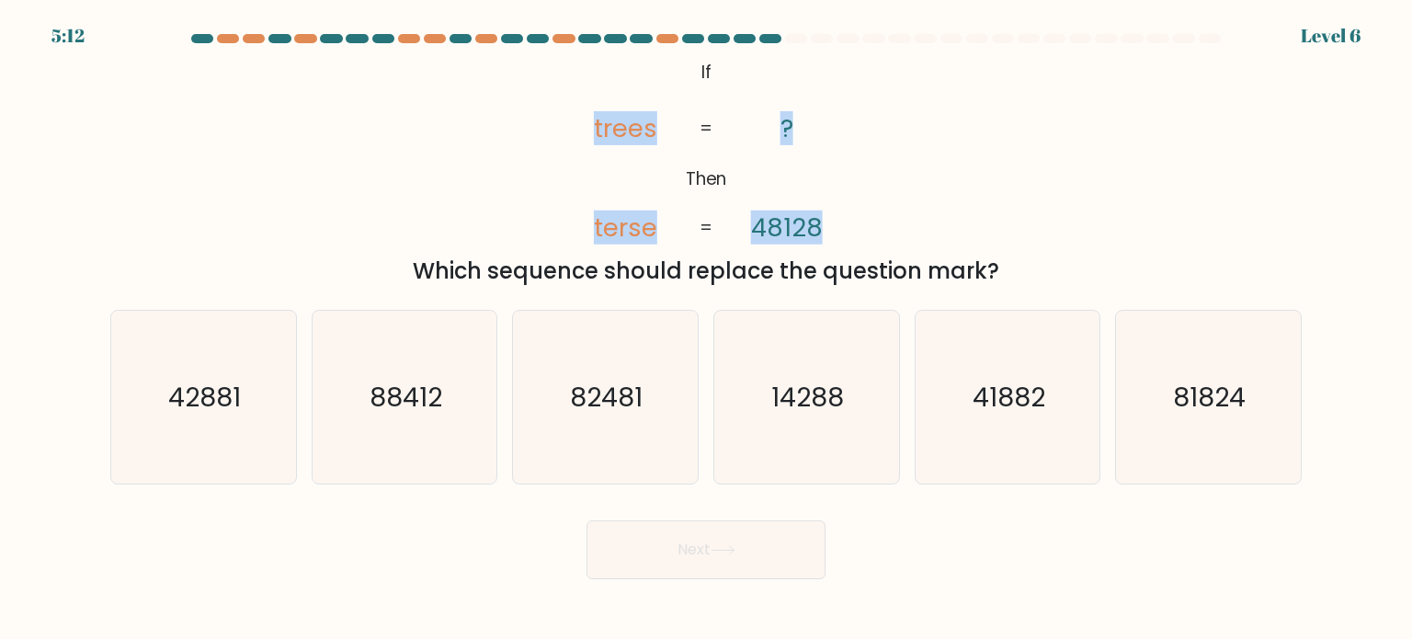
drag, startPoint x: 586, startPoint y: 124, endPoint x: 866, endPoint y: 173, distance: 284.7
click at [866, 173] on div "@import url('https://fonts.googleapis.com/css?family=Abril+Fatface:400,100,100i…" at bounding box center [706, 171] width 1214 height 233
copy icon "trees terse ? 48128"
click at [923, 172] on div "@import url('https://fonts.googleapis.com/css?family=Abril+Fatface:400,100,100i…" at bounding box center [706, 171] width 1214 height 233
click at [269, 398] on icon "42881" at bounding box center [203, 397] width 173 height 173
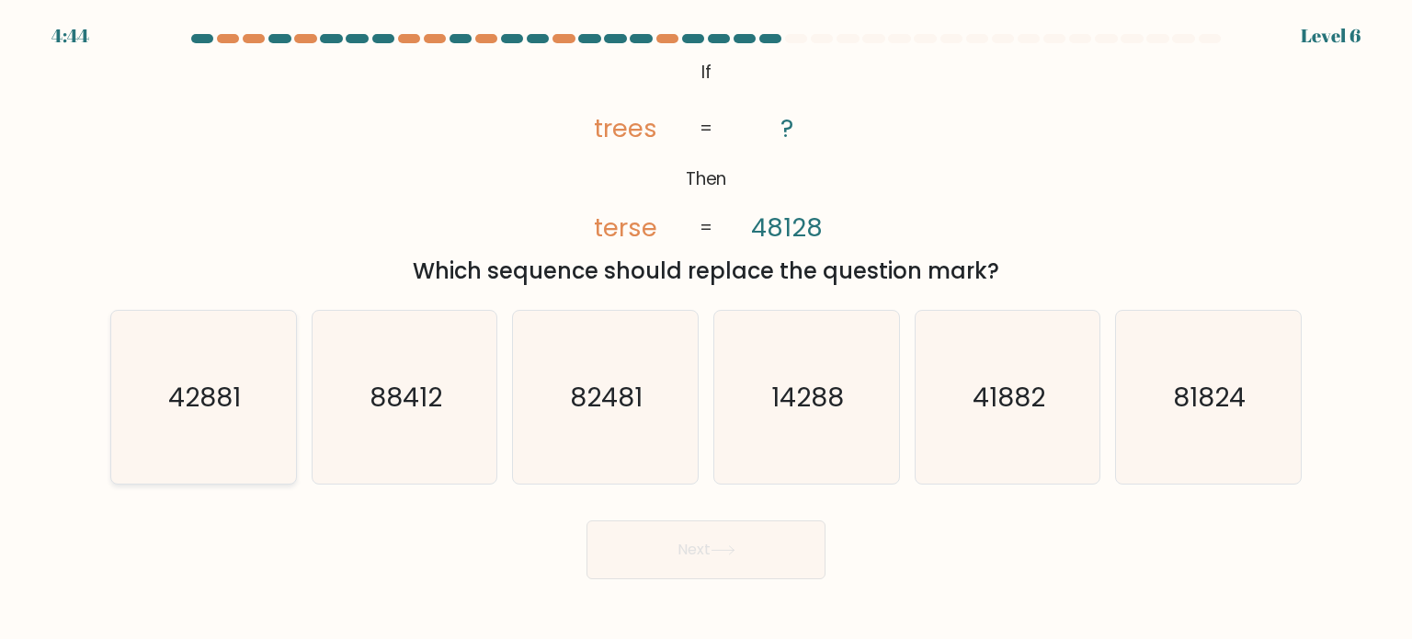
click at [706, 329] on input "a. 42881" at bounding box center [706, 324] width 1 height 9
radio input "true"
click at [663, 538] on button "Next" at bounding box center [706, 549] width 239 height 59
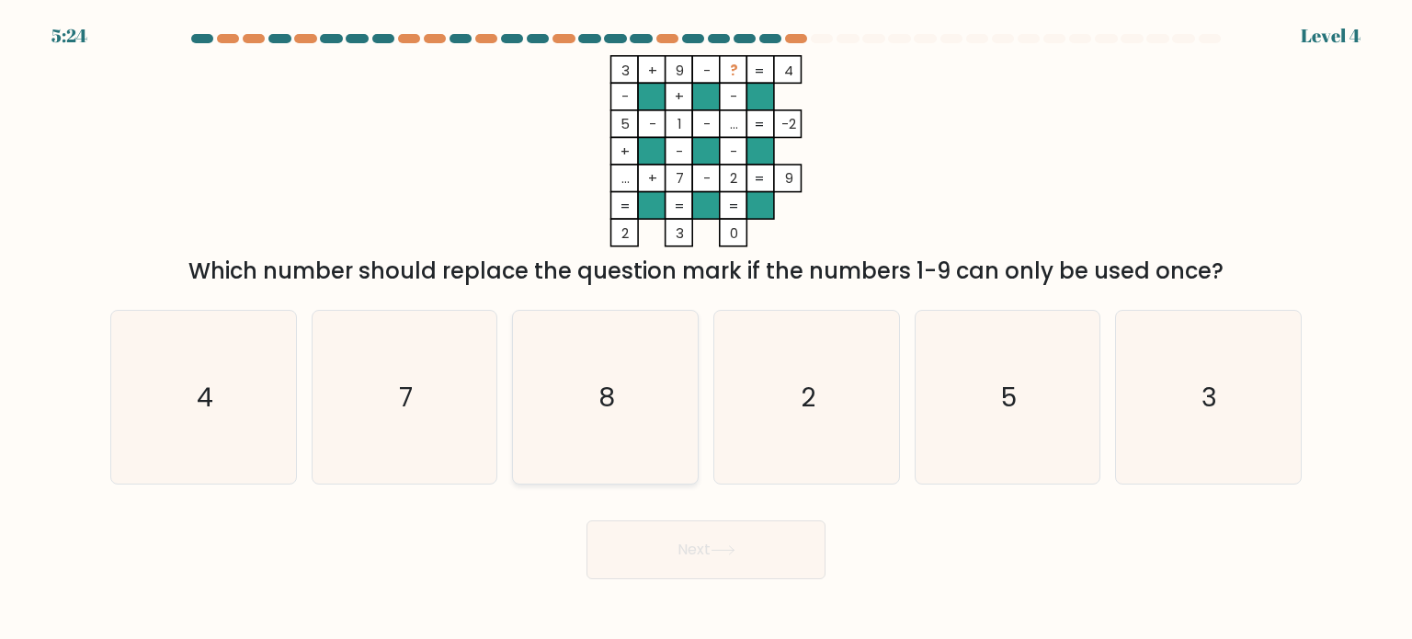
click at [656, 363] on icon "8" at bounding box center [605, 397] width 173 height 173
click at [706, 329] on input "c. 8" at bounding box center [706, 324] width 1 height 9
radio input "true"
click at [690, 548] on button "Next" at bounding box center [706, 549] width 239 height 59
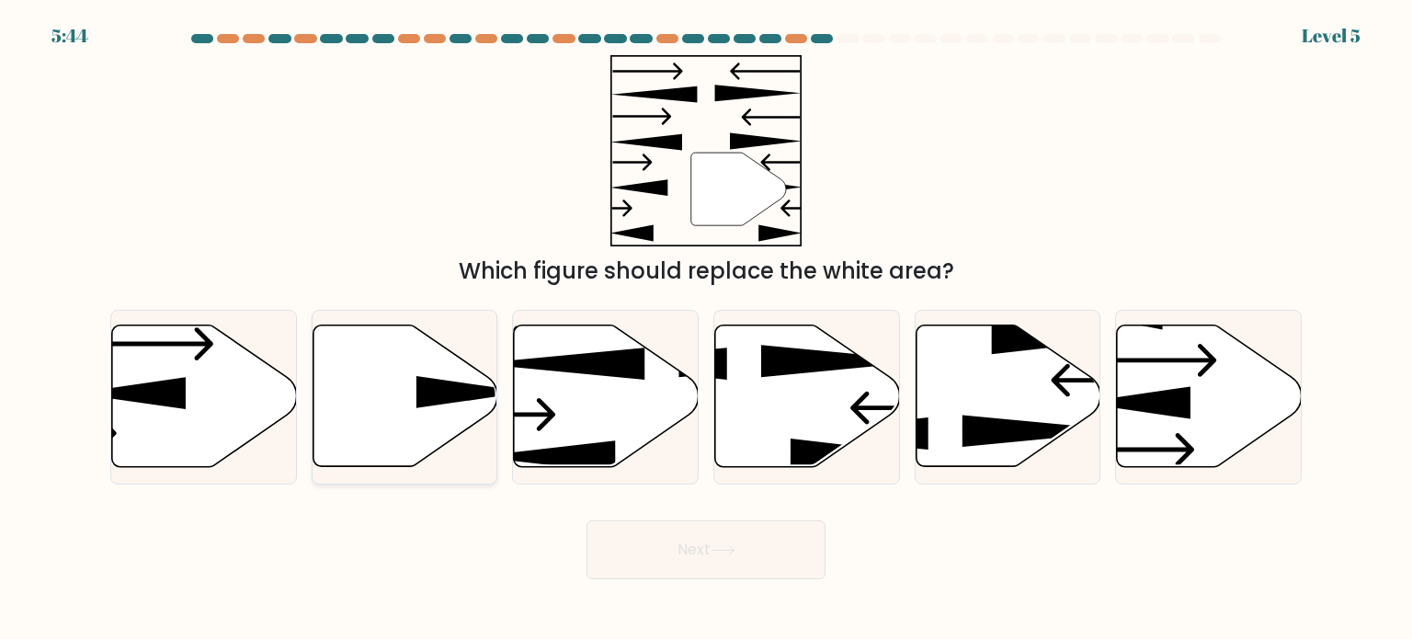
click at [394, 400] on icon at bounding box center [405, 397] width 185 height 142
click at [706, 329] on input "b." at bounding box center [706, 324] width 1 height 9
radio input "true"
click at [673, 540] on button "Next" at bounding box center [706, 549] width 239 height 59
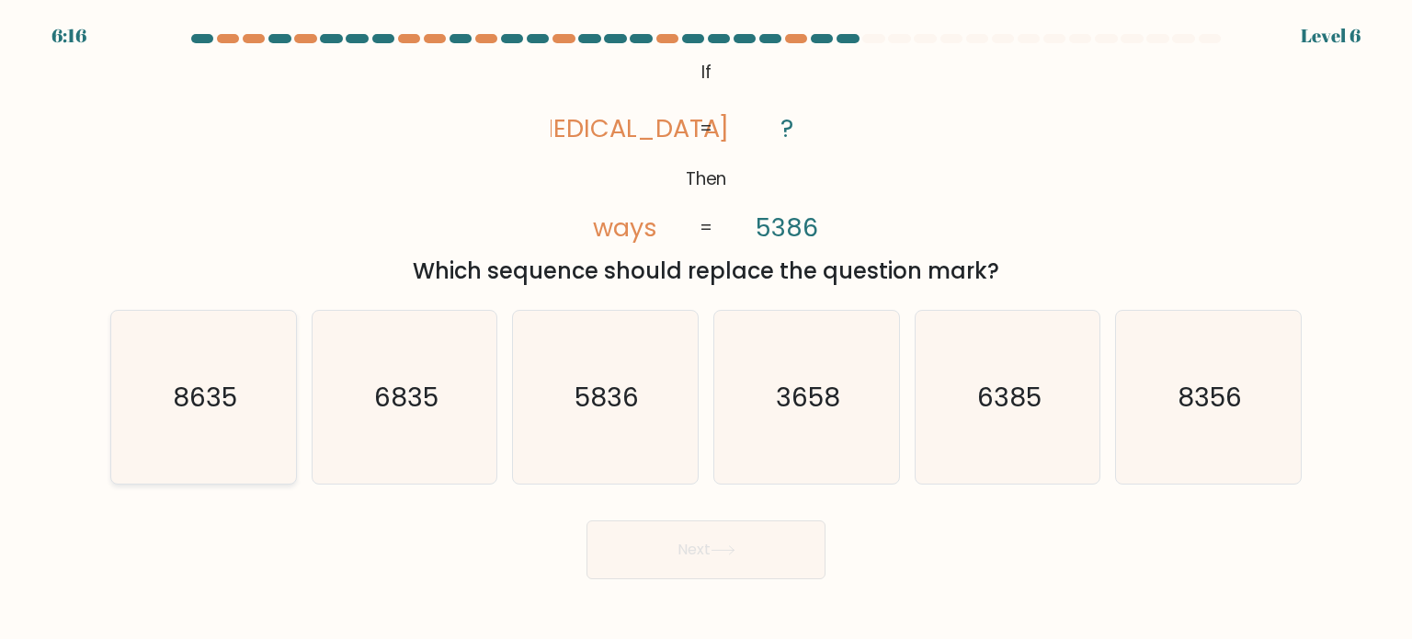
drag, startPoint x: 188, startPoint y: 408, endPoint x: 548, endPoint y: 483, distance: 368.1
click at [198, 411] on text "8635" at bounding box center [205, 396] width 64 height 37
click at [677, 558] on button "Next" at bounding box center [706, 549] width 239 height 59
click at [403, 394] on text "6835" at bounding box center [406, 396] width 64 height 37
click at [706, 329] on input "b. 6835" at bounding box center [706, 324] width 1 height 9
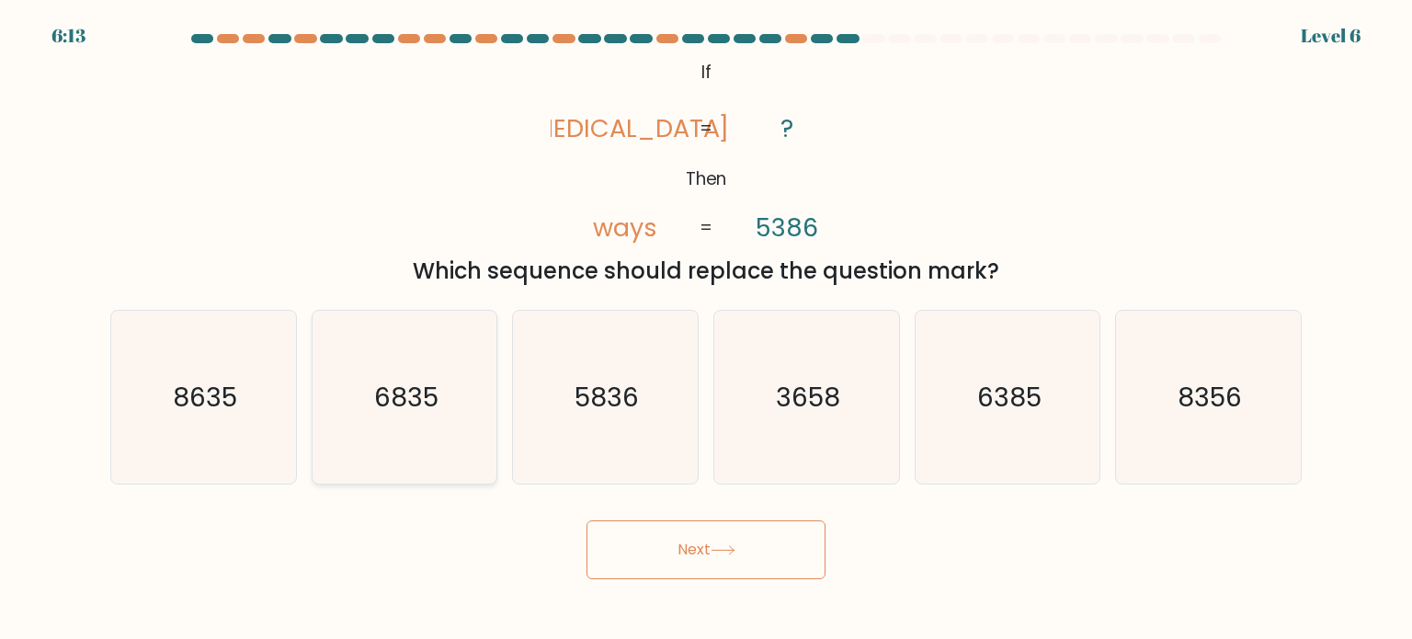
radio input "true"
click at [737, 566] on button "Next" at bounding box center [706, 549] width 239 height 59
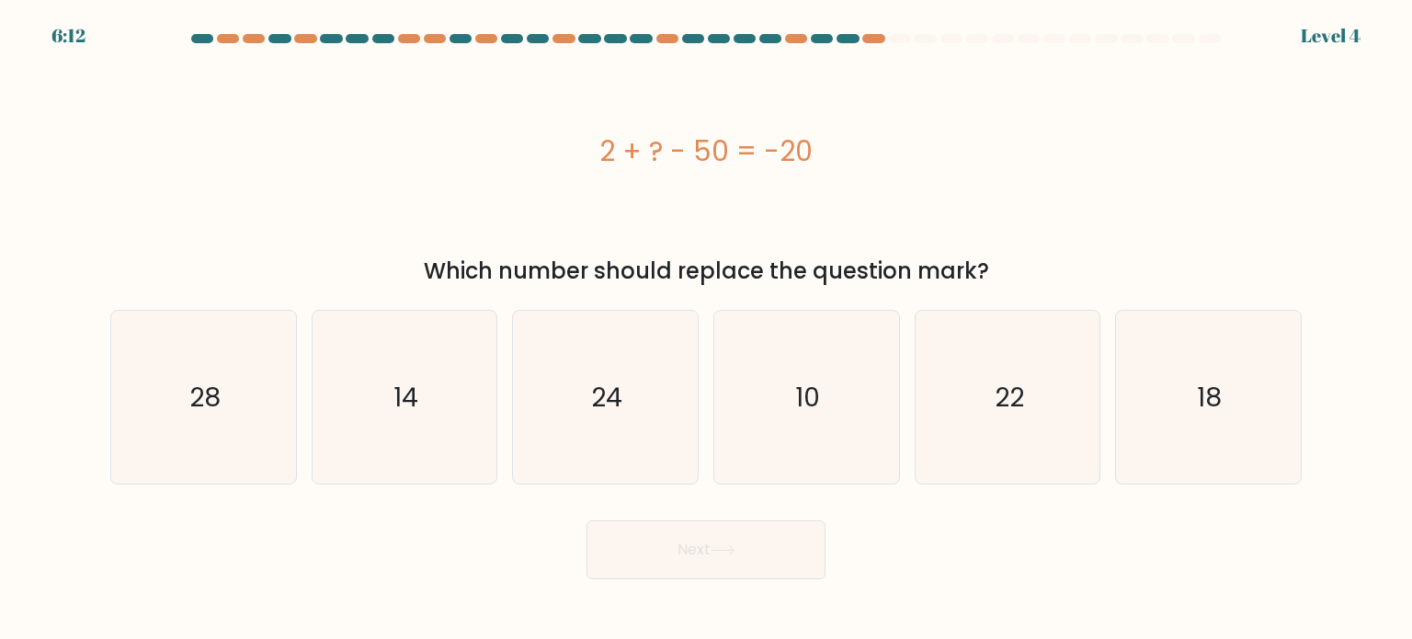
click at [737, 566] on button "Next" at bounding box center [706, 549] width 239 height 59
click at [450, 410] on icon "14" at bounding box center [404, 397] width 173 height 173
click at [706, 329] on input "b. 14" at bounding box center [706, 324] width 1 height 9
radio input "true"
click at [704, 518] on div "Next" at bounding box center [706, 543] width 1214 height 73
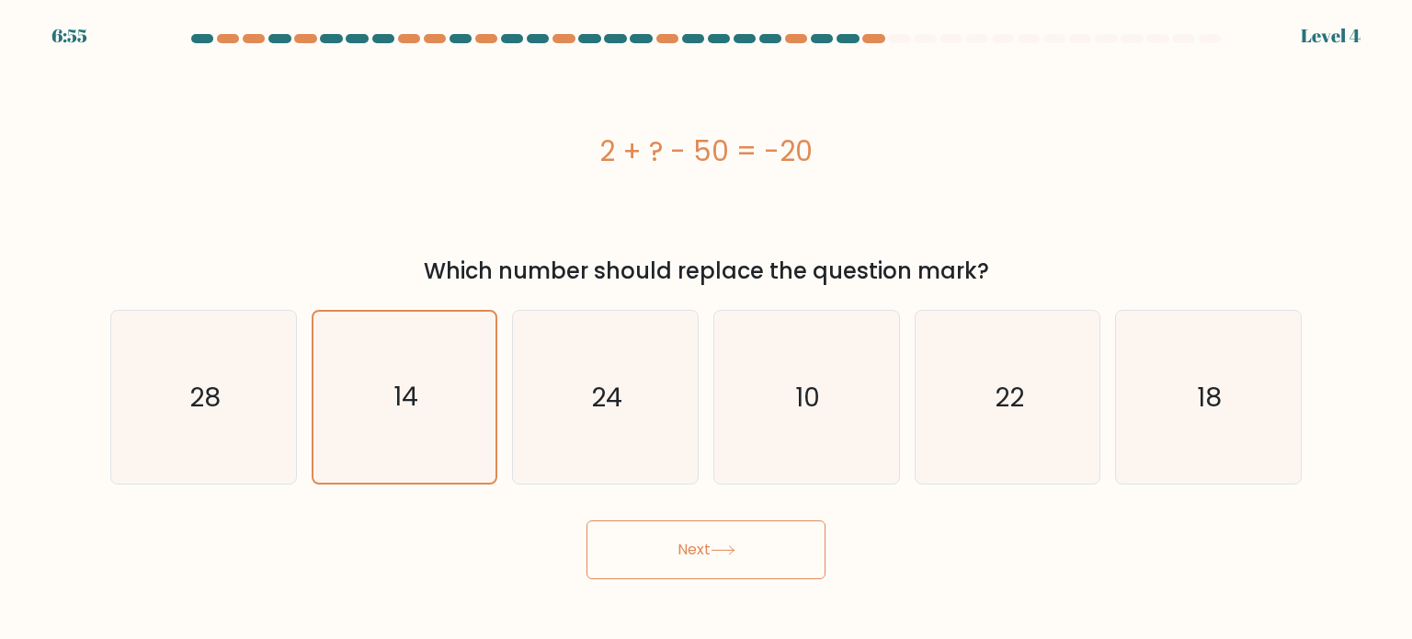
click at [703, 536] on button "Next" at bounding box center [706, 549] width 239 height 59
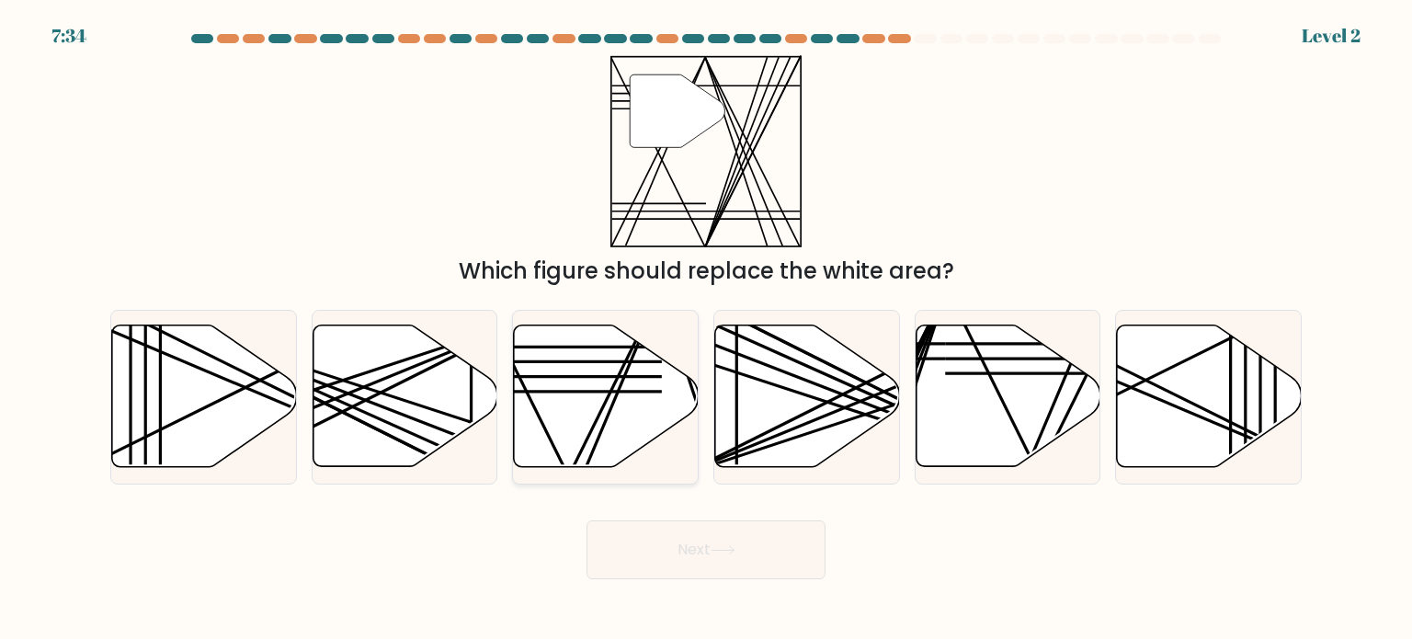
click at [559, 396] on icon at bounding box center [606, 397] width 185 height 142
click at [706, 329] on input "c." at bounding box center [706, 324] width 1 height 9
radio input "true"
click at [692, 557] on button "Next" at bounding box center [706, 549] width 239 height 59
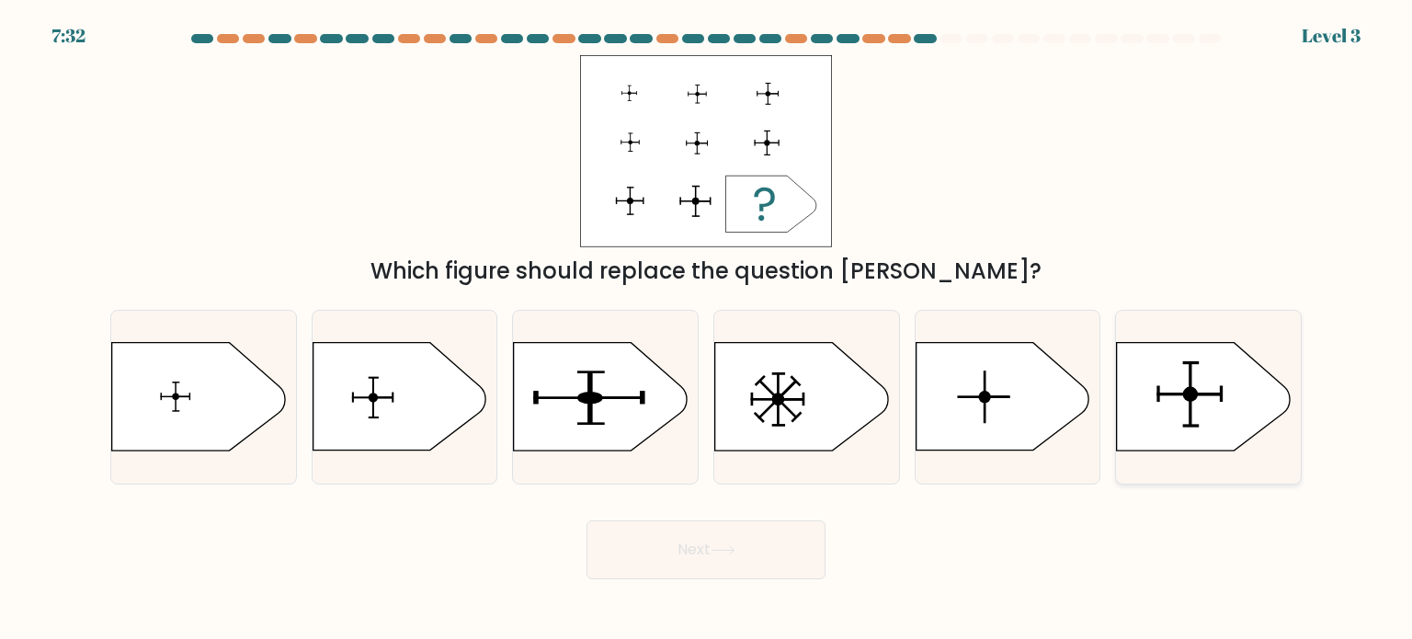
click at [1177, 399] on icon at bounding box center [1203, 397] width 173 height 108
click at [707, 329] on input "f." at bounding box center [706, 324] width 1 height 9
radio input "true"
click at [768, 539] on button "Next" at bounding box center [706, 549] width 239 height 59
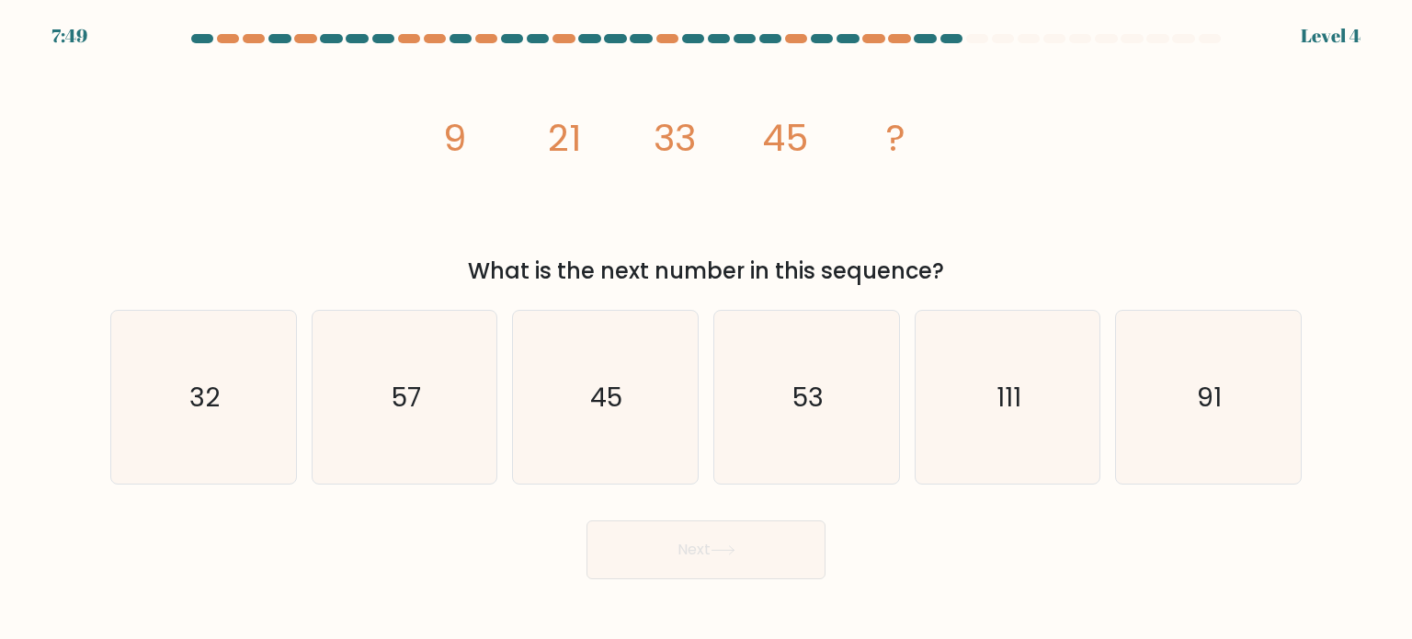
drag, startPoint x: 440, startPoint y: 417, endPoint x: 575, endPoint y: 491, distance: 154.3
click at [443, 416] on icon "57" at bounding box center [404, 397] width 173 height 173
click at [706, 329] on input "b. 57" at bounding box center [706, 324] width 1 height 9
radio input "true"
click at [740, 557] on button "Next" at bounding box center [706, 549] width 239 height 59
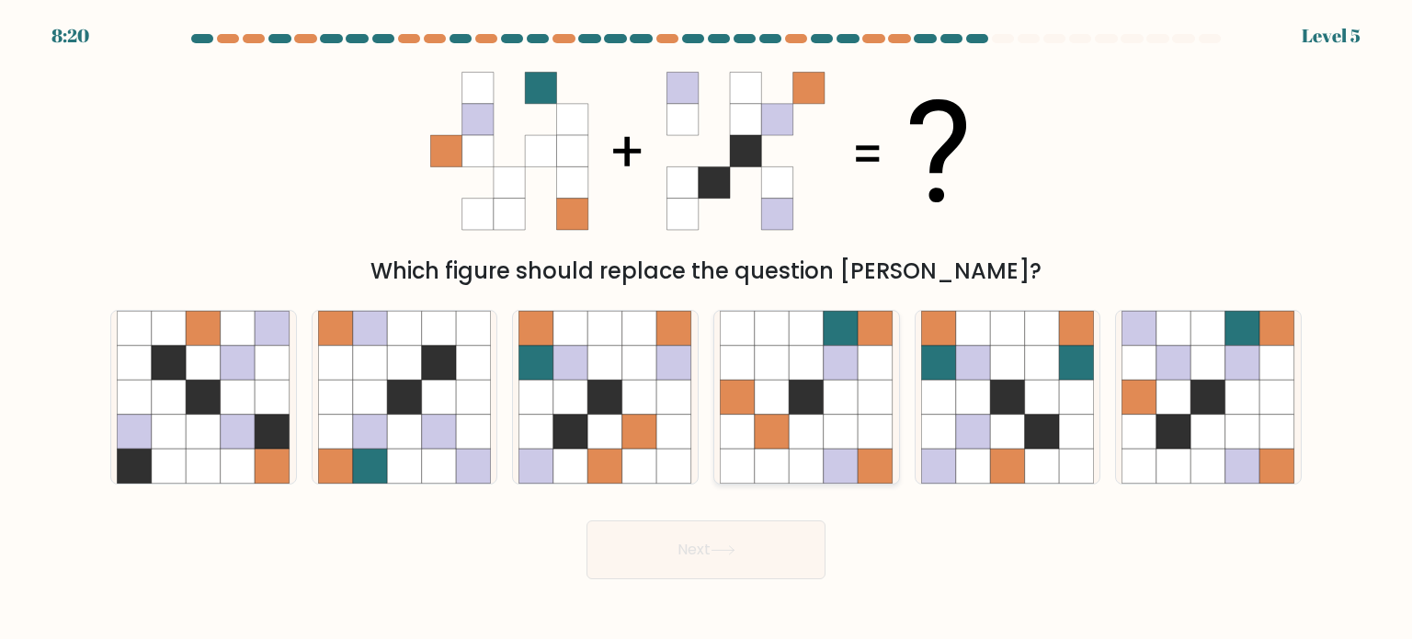
click at [790, 422] on icon at bounding box center [807, 431] width 35 height 35
click at [707, 329] on input "d." at bounding box center [706, 324] width 1 height 9
radio input "true"
click at [723, 563] on button "Next" at bounding box center [706, 549] width 239 height 59
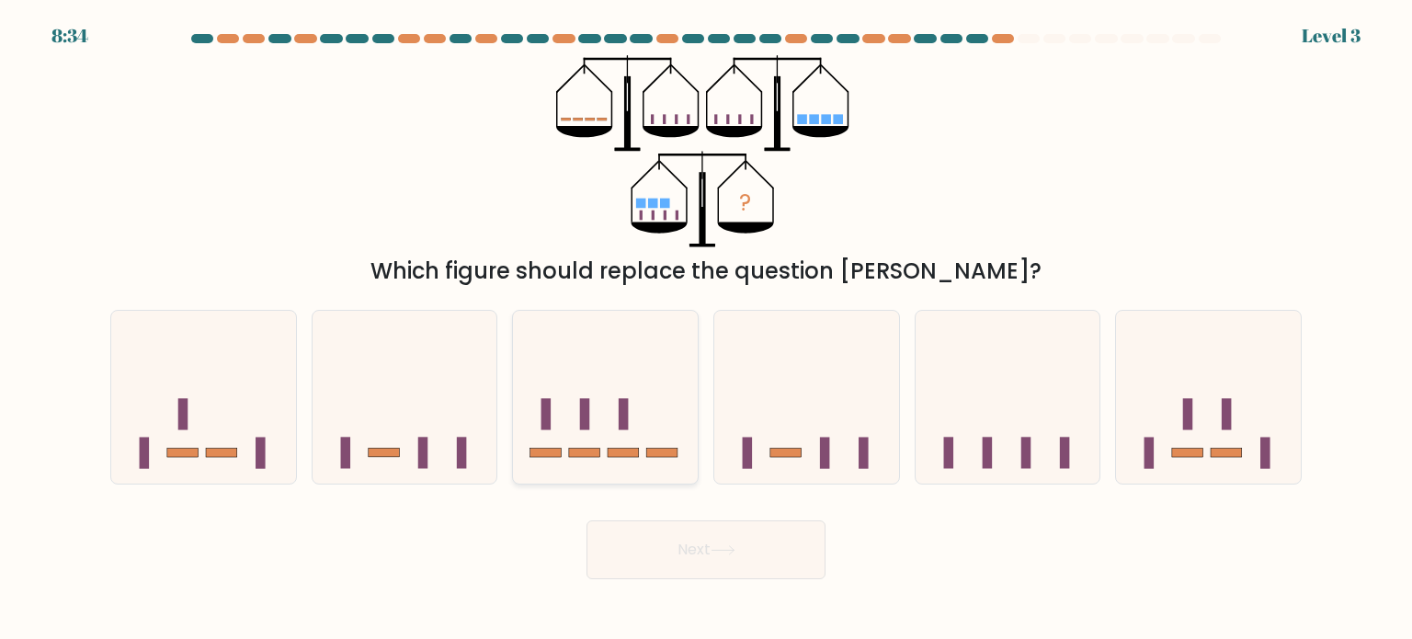
click at [628, 382] on icon at bounding box center [605, 397] width 185 height 153
click at [706, 329] on input "c." at bounding box center [706, 324] width 1 height 9
radio input "true"
click at [757, 554] on button "Next" at bounding box center [706, 549] width 239 height 59
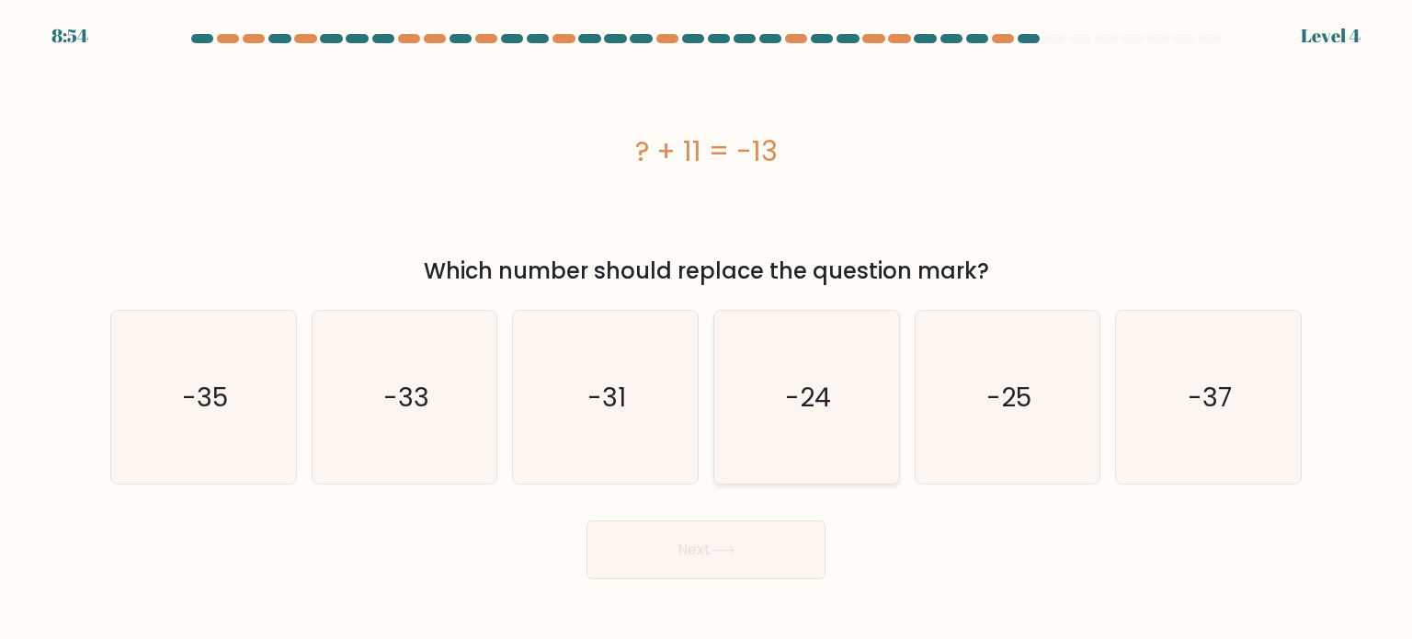
click at [794, 458] on icon "-24" at bounding box center [806, 397] width 173 height 173
click at [707, 329] on input "d. -24" at bounding box center [706, 324] width 1 height 9
radio input "true"
click at [754, 547] on button "Next" at bounding box center [706, 549] width 239 height 59
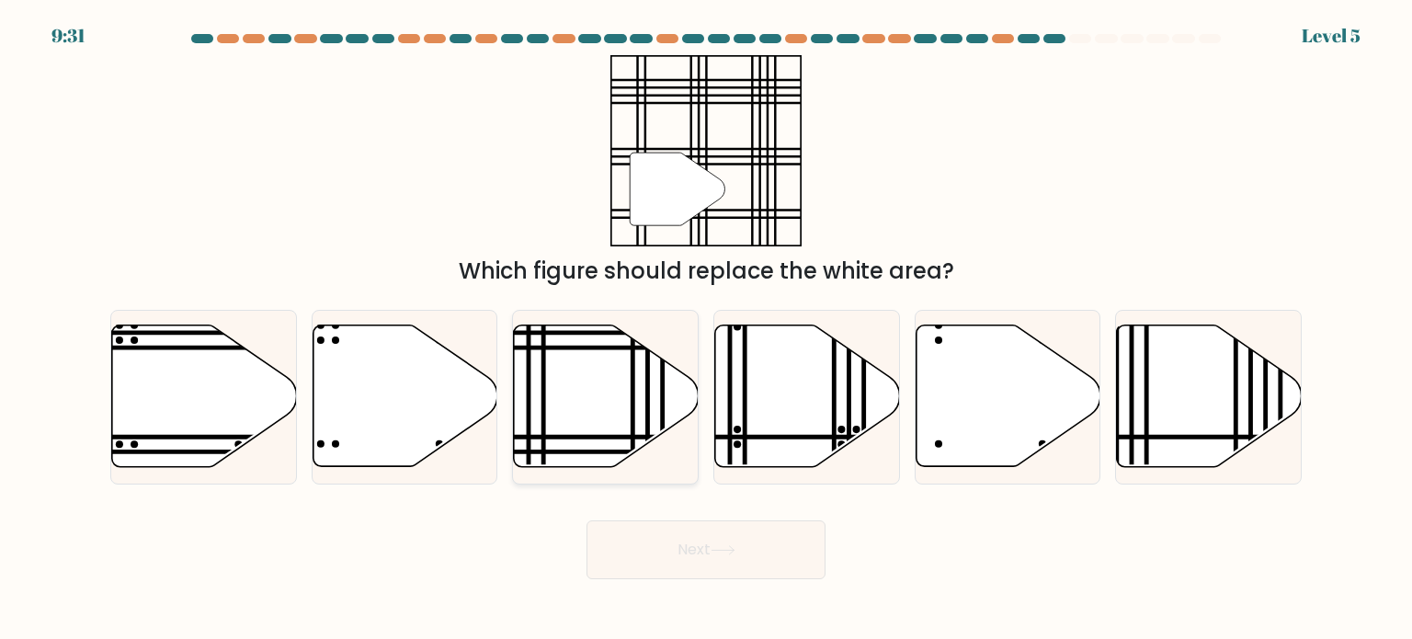
click at [590, 387] on icon at bounding box center [606, 397] width 185 height 142
click at [706, 329] on input "c." at bounding box center [706, 324] width 1 height 9
radio input "true"
click at [782, 544] on button "Next" at bounding box center [706, 549] width 239 height 59
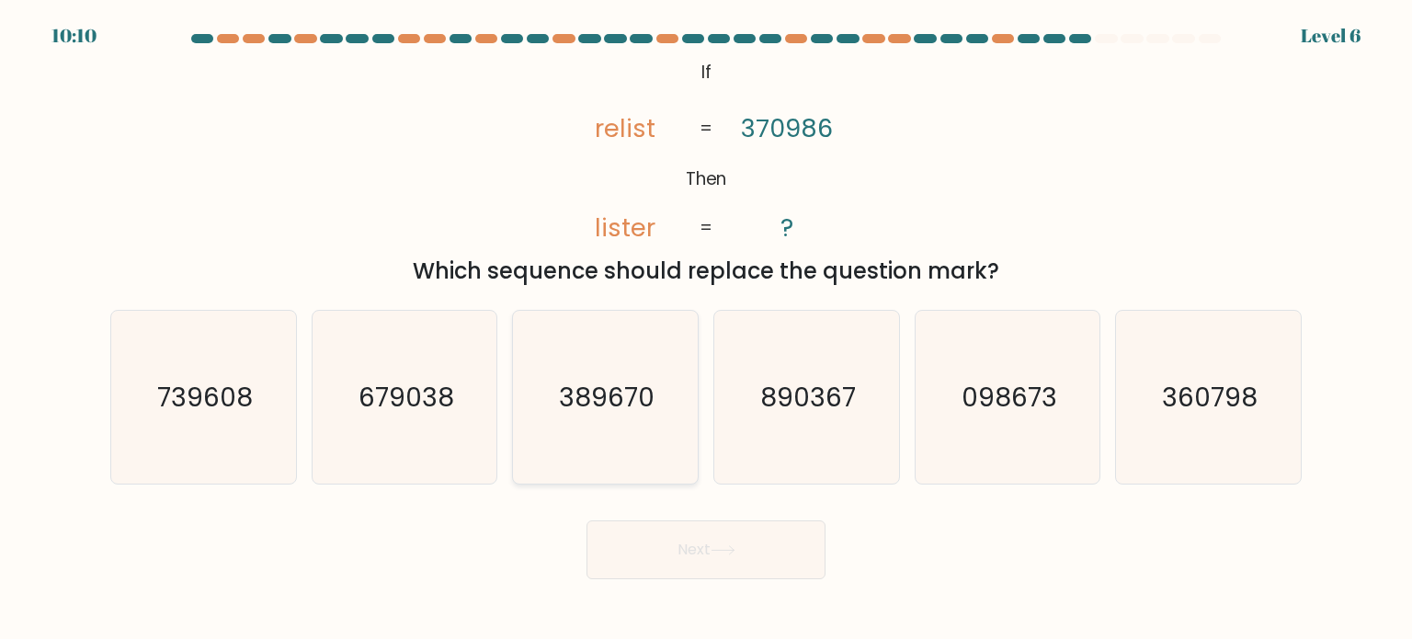
click at [641, 394] on text "389670" at bounding box center [608, 396] width 96 height 37
click at [706, 329] on input "c. 389670" at bounding box center [706, 324] width 1 height 9
radio input "true"
click at [677, 525] on button "Next" at bounding box center [706, 549] width 239 height 59
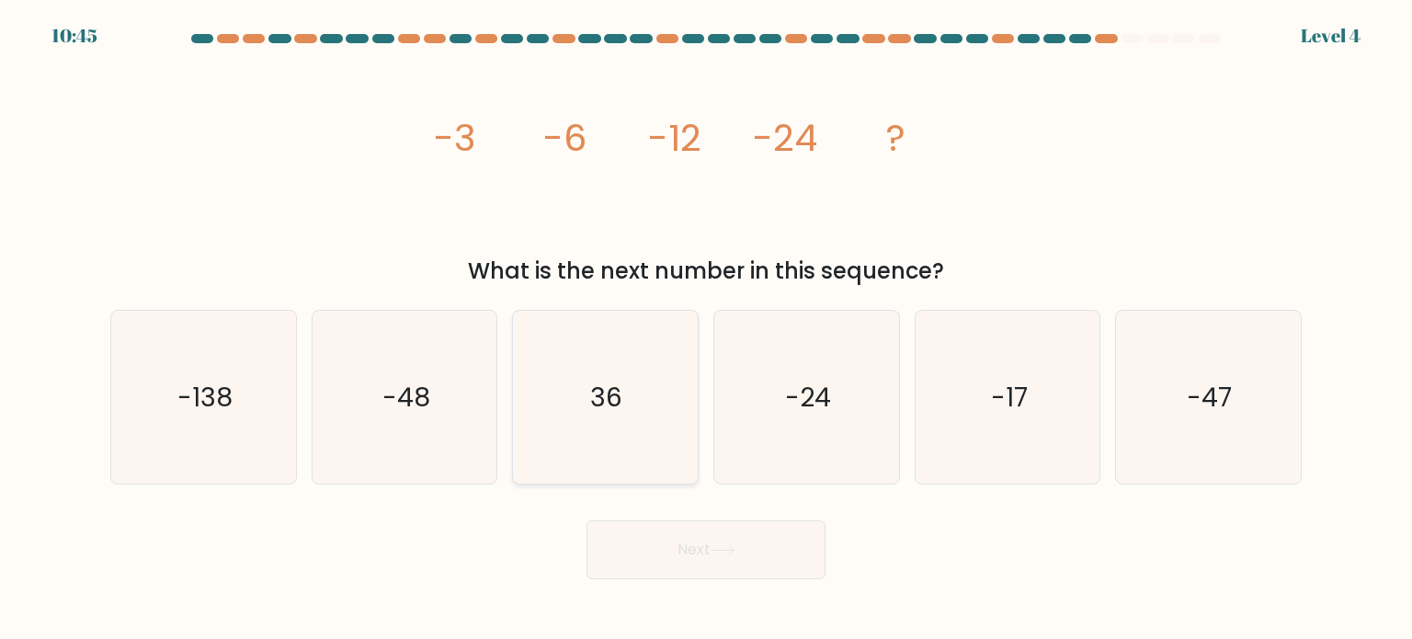
click at [686, 377] on icon "36" at bounding box center [605, 397] width 173 height 173
click at [706, 329] on input "c. 36" at bounding box center [706, 324] width 1 height 9
radio input "true"
click at [709, 572] on button "Next" at bounding box center [706, 549] width 239 height 59
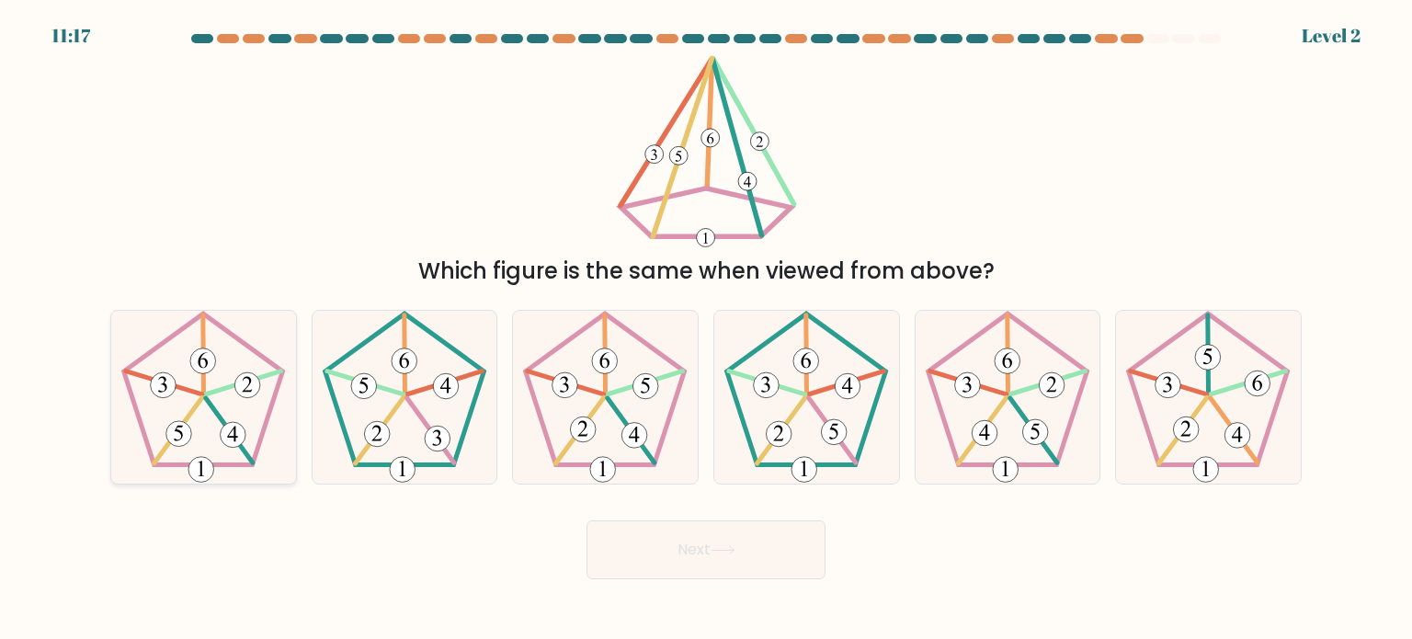
click at [205, 457] on 513 at bounding box center [202, 470] width 26 height 26
click at [706, 329] on input "a." at bounding box center [706, 324] width 1 height 9
radio input "true"
click at [673, 573] on button "Next" at bounding box center [706, 549] width 239 height 59
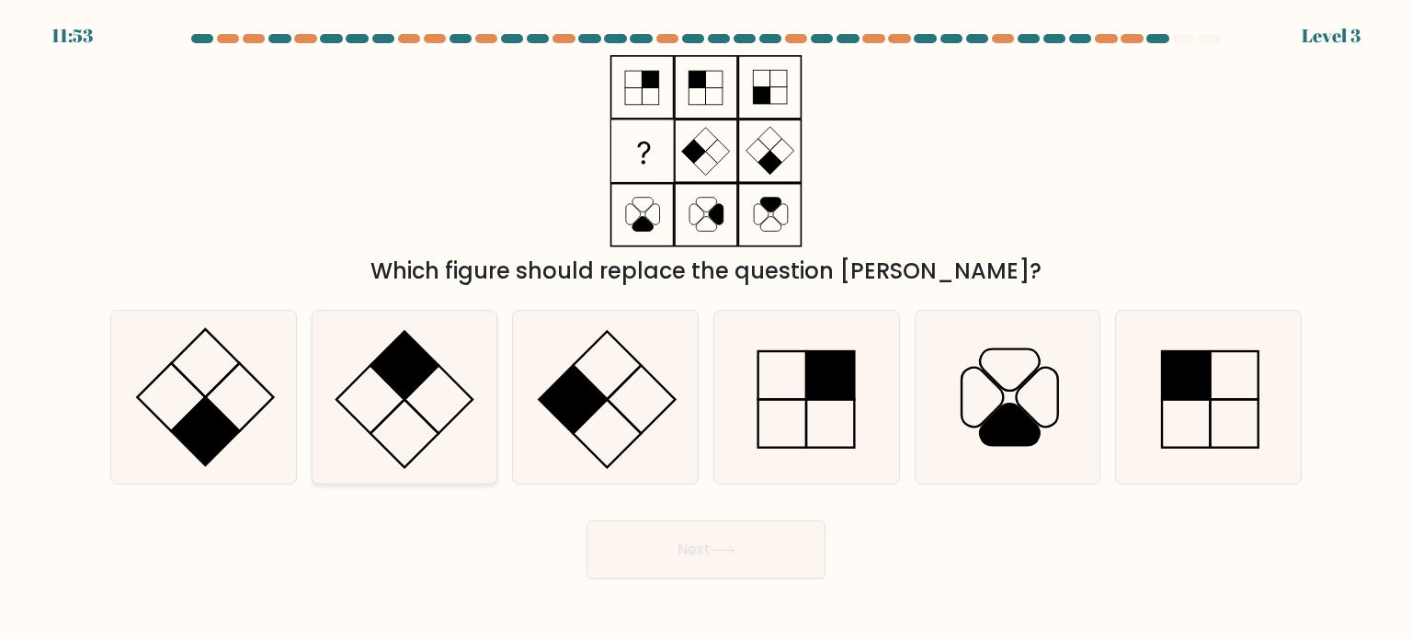
click at [430, 381] on icon at bounding box center [404, 397] width 173 height 173
click at [706, 329] on input "b." at bounding box center [706, 324] width 1 height 9
radio input "true"
click at [763, 542] on button "Next" at bounding box center [706, 549] width 239 height 59
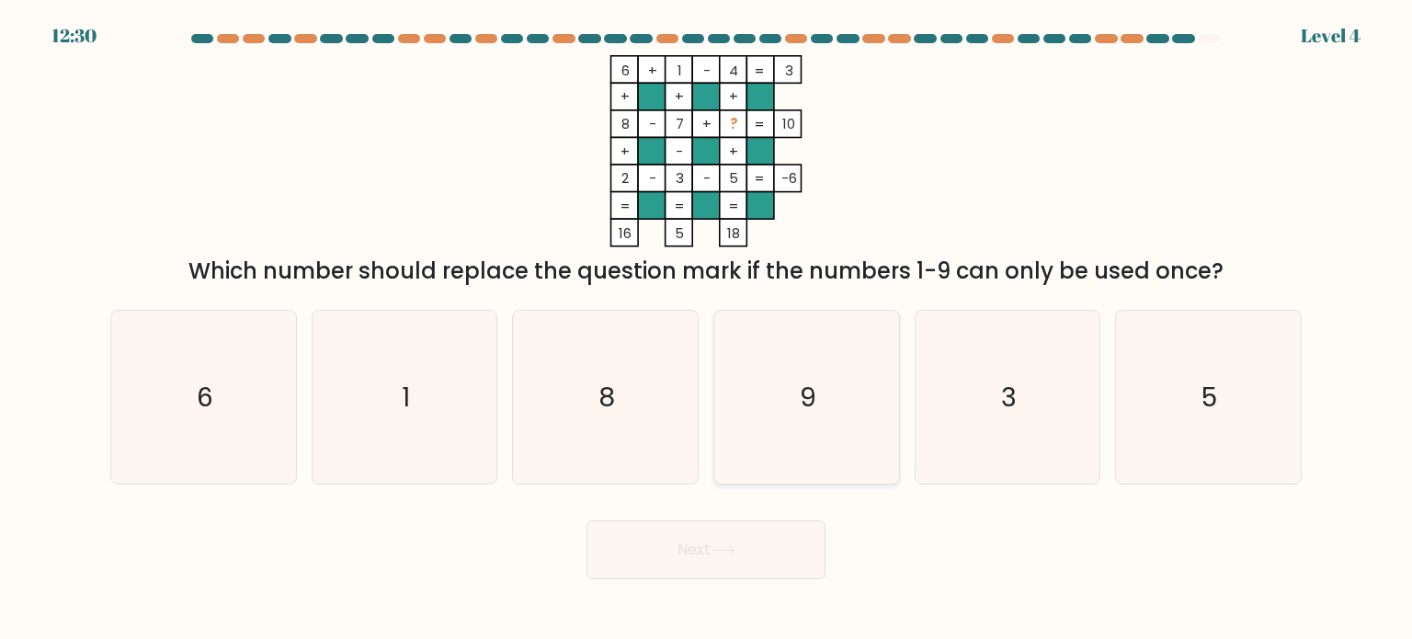
click at [817, 421] on icon "9" at bounding box center [806, 397] width 173 height 173
click at [707, 329] on input "d. 9" at bounding box center [706, 324] width 1 height 9
radio input "true"
click at [755, 540] on button "Next" at bounding box center [706, 549] width 239 height 59
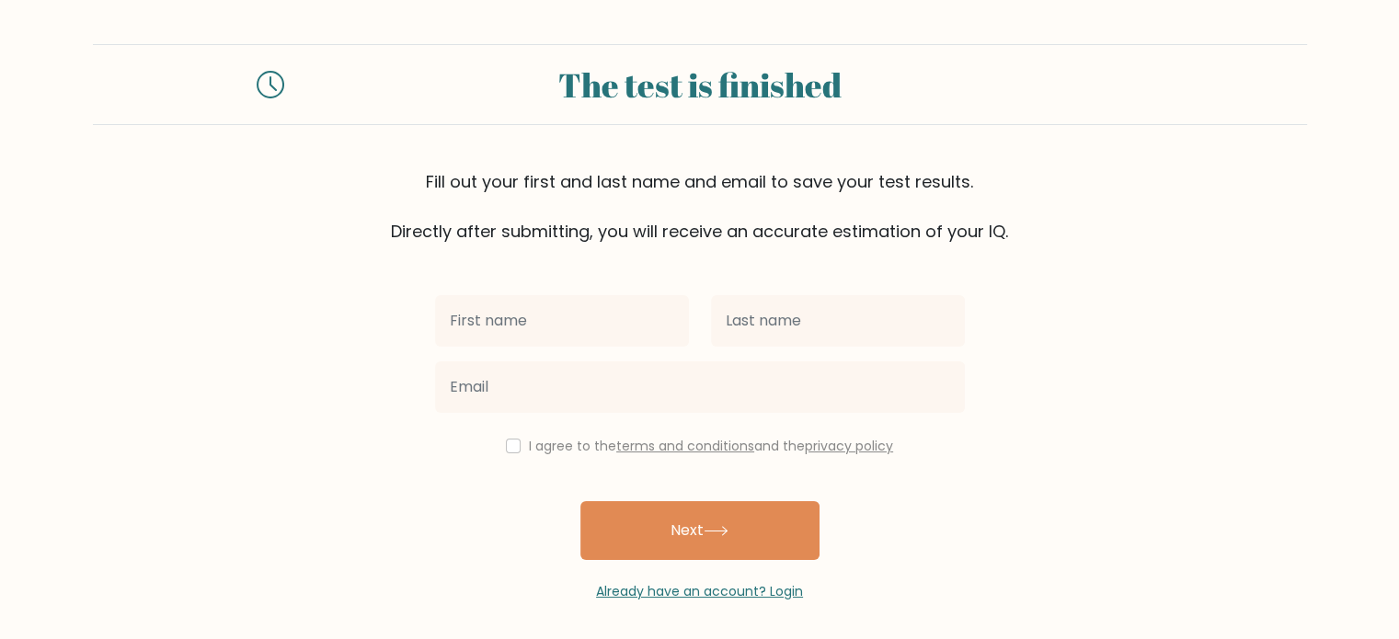
click at [599, 317] on input "text" at bounding box center [562, 320] width 254 height 51
click at [586, 339] on input "text" at bounding box center [562, 320] width 254 height 51
type input "[PERSON_NAME]"
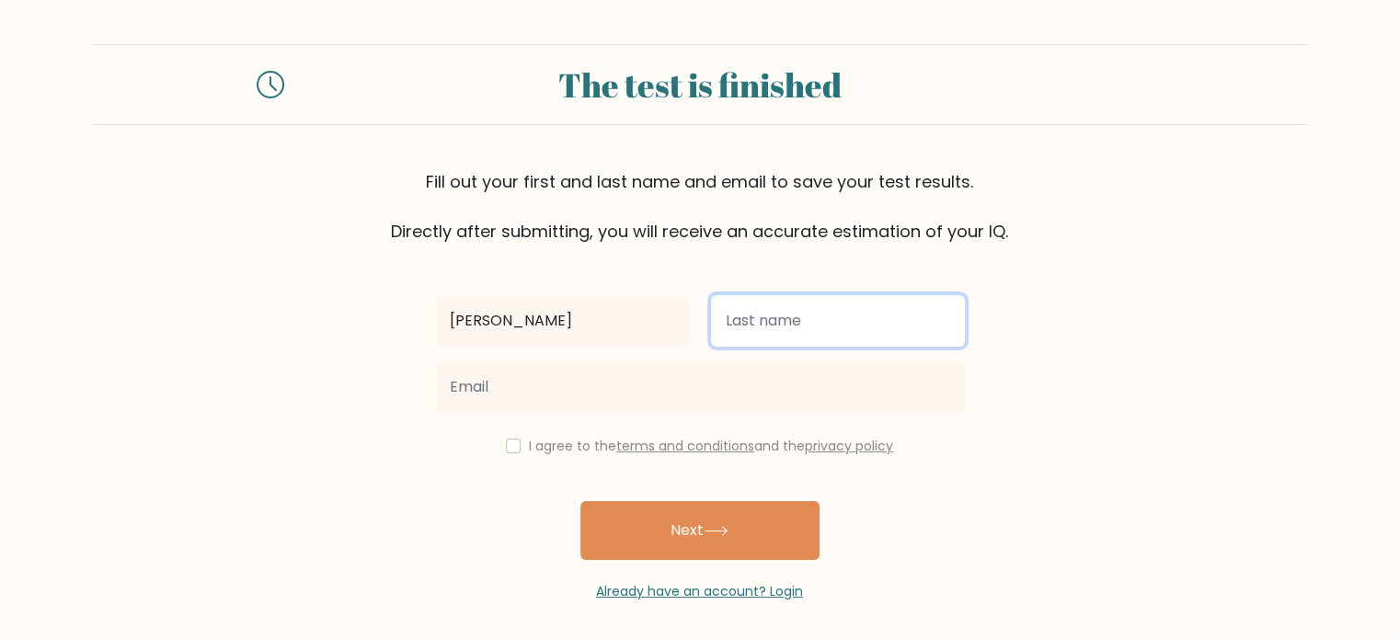
click at [763, 330] on input "text" at bounding box center [838, 320] width 254 height 51
type input "Rimando"
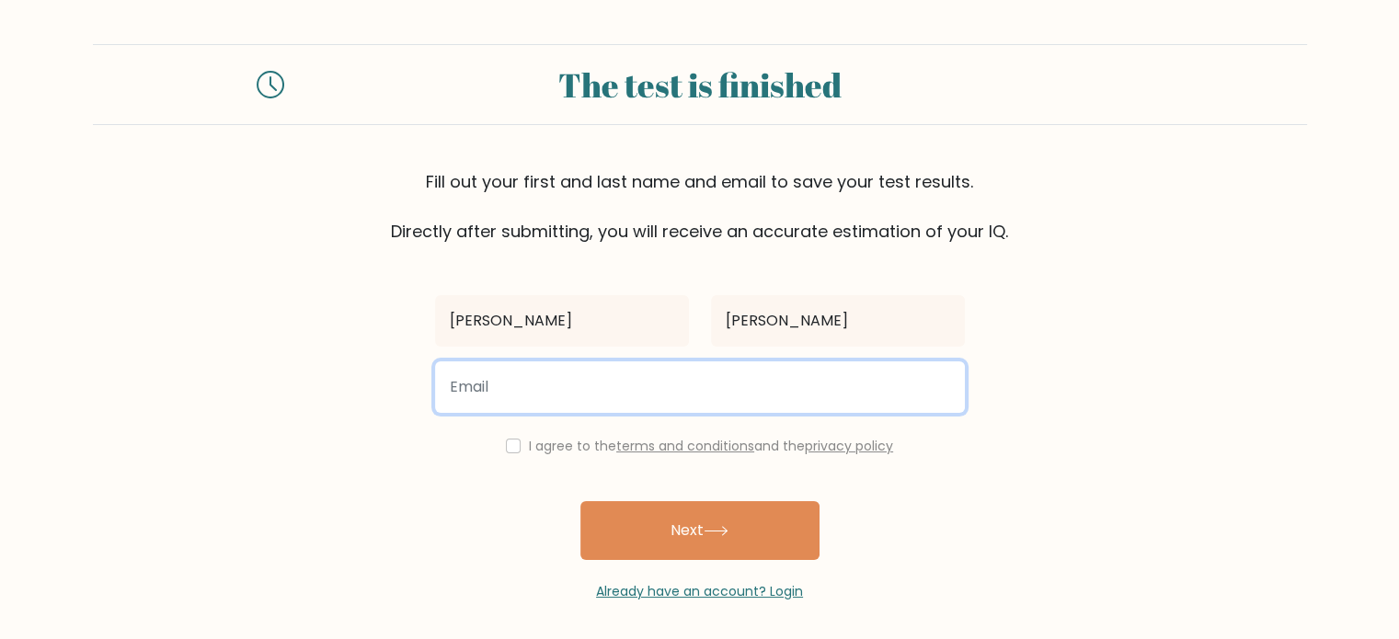
click at [762, 378] on input "email" at bounding box center [700, 386] width 530 height 51
type input "merickjasminer@gmail.com"
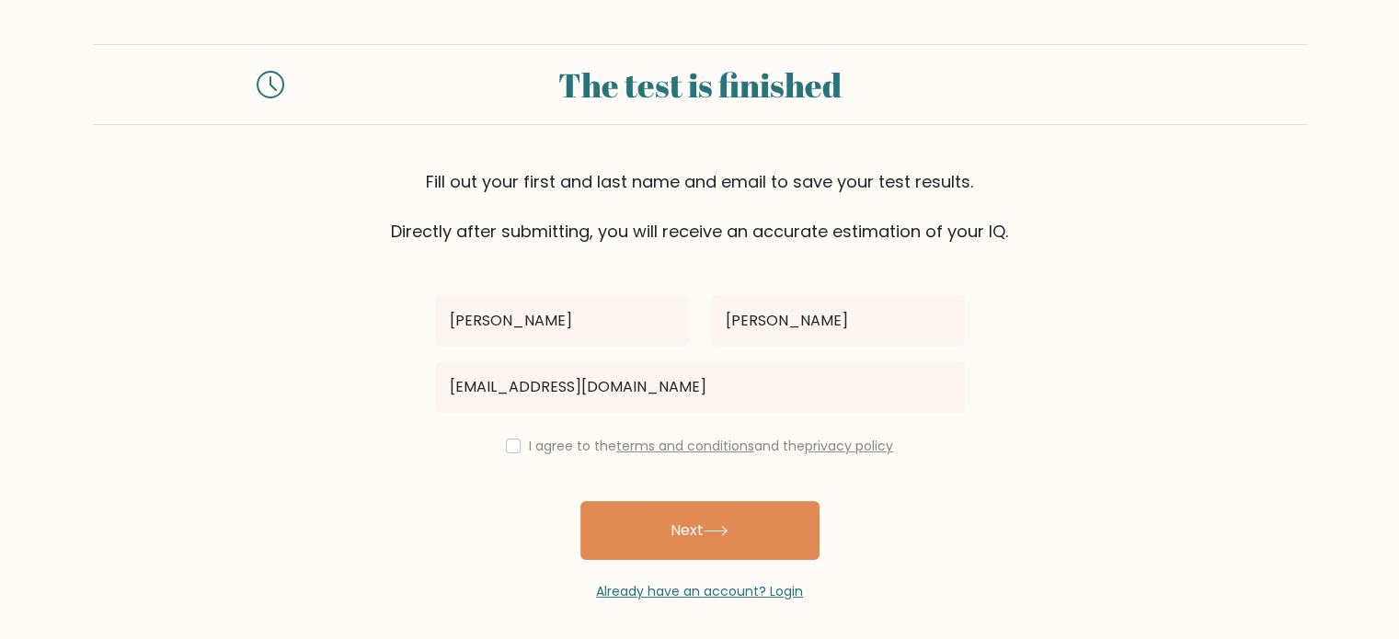
click at [497, 445] on div "I agree to the terms and conditions and the privacy policy" at bounding box center [700, 446] width 552 height 22
click at [514, 446] on input "checkbox" at bounding box center [513, 446] width 15 height 15
checkbox input "true"
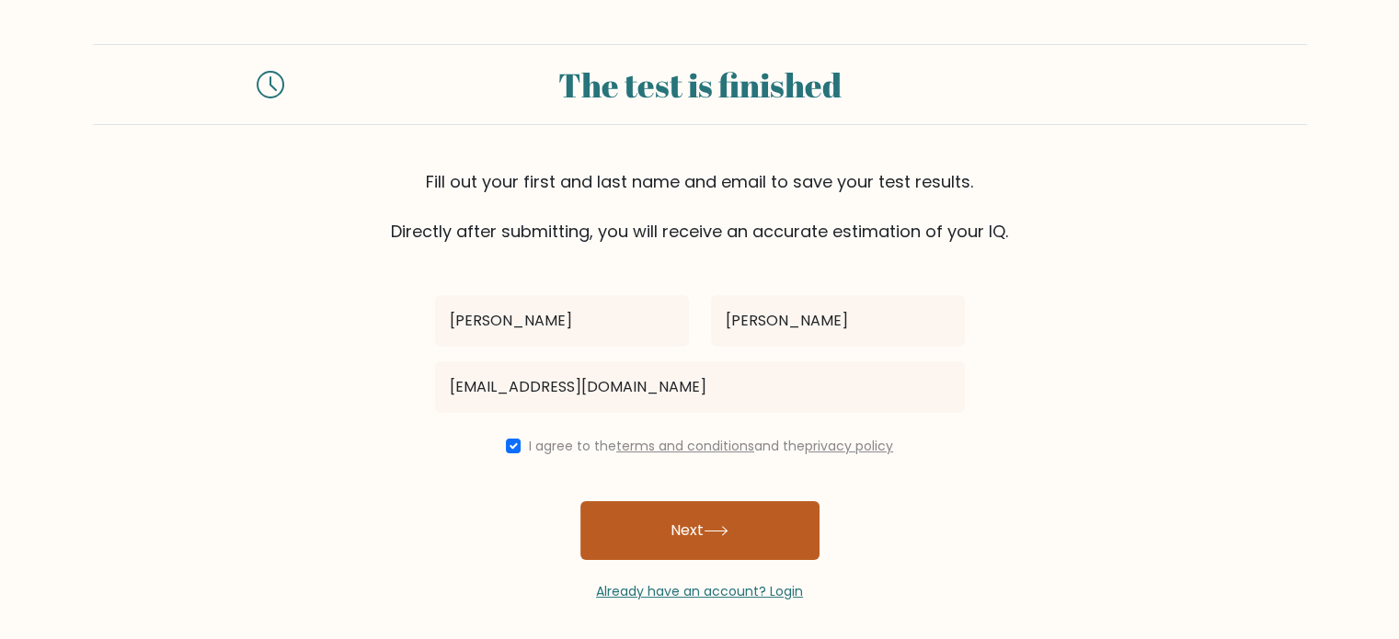
click at [669, 525] on button "Next" at bounding box center [699, 530] width 239 height 59
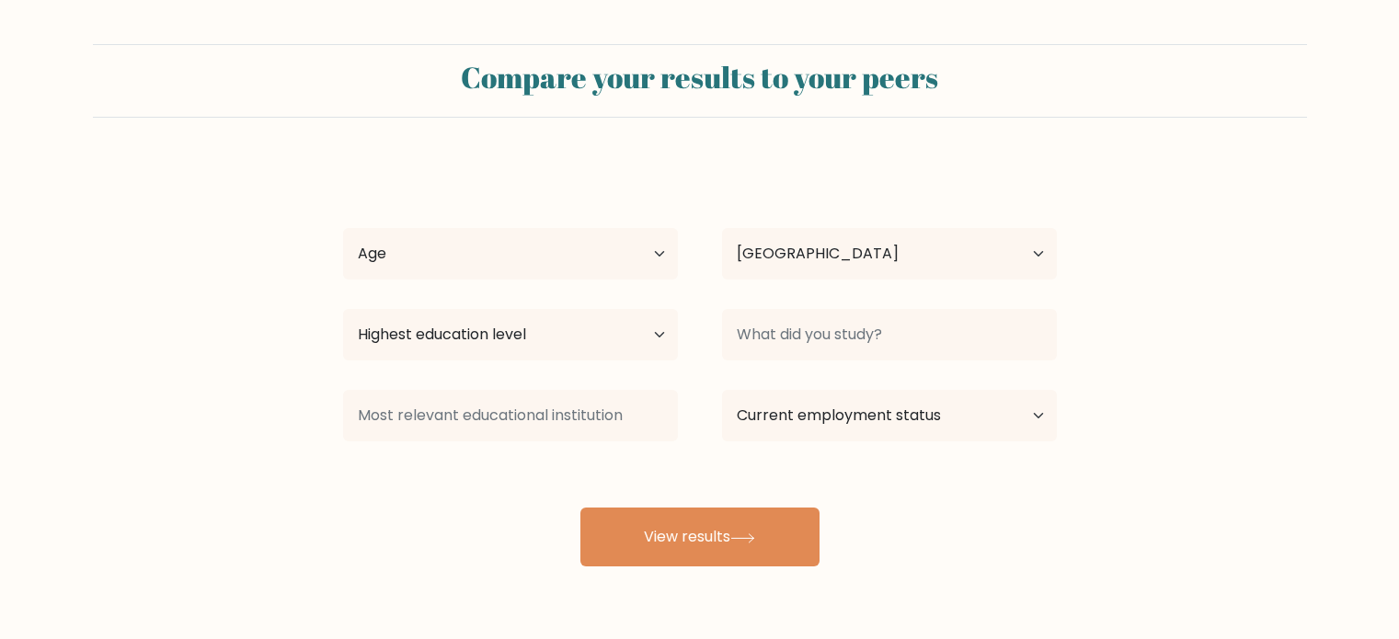
select select "PH"
click at [581, 238] on select "Age Under 18 years old 18-24 years old 25-34 years old 35-44 years old 45-54 ye…" at bounding box center [510, 253] width 335 height 51
select select "18_24"
click at [343, 228] on select "Age Under 18 years old 18-24 years old 25-34 years old 35-44 years old 45-54 ye…" at bounding box center [510, 253] width 335 height 51
click at [503, 339] on select "Highest education level No schooling Primary Lower Secondary Upper Secondary Oc…" at bounding box center [510, 334] width 335 height 51
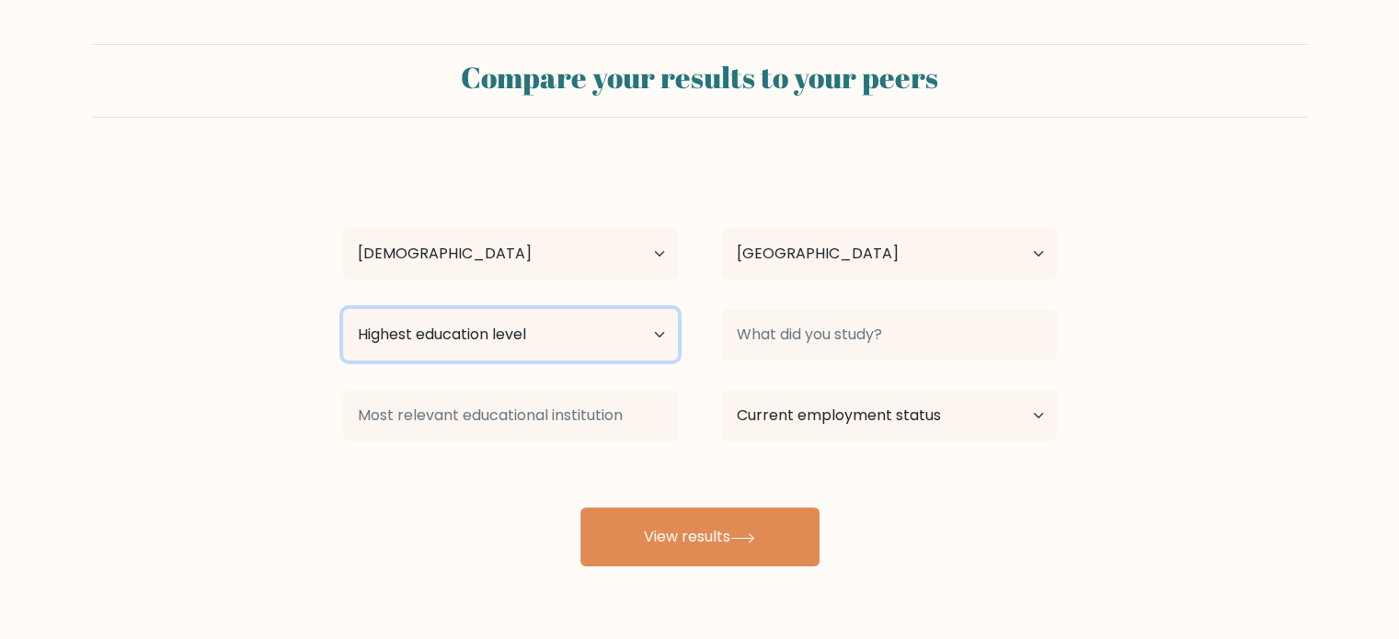
click at [618, 334] on select "Highest education level No schooling Primary Lower Secondary Upper Secondary Oc…" at bounding box center [510, 334] width 335 height 51
select select "occupation_specific"
click at [343, 309] on select "Highest education level No schooling Primary Lower Secondary Upper Secondary Oc…" at bounding box center [510, 334] width 335 height 51
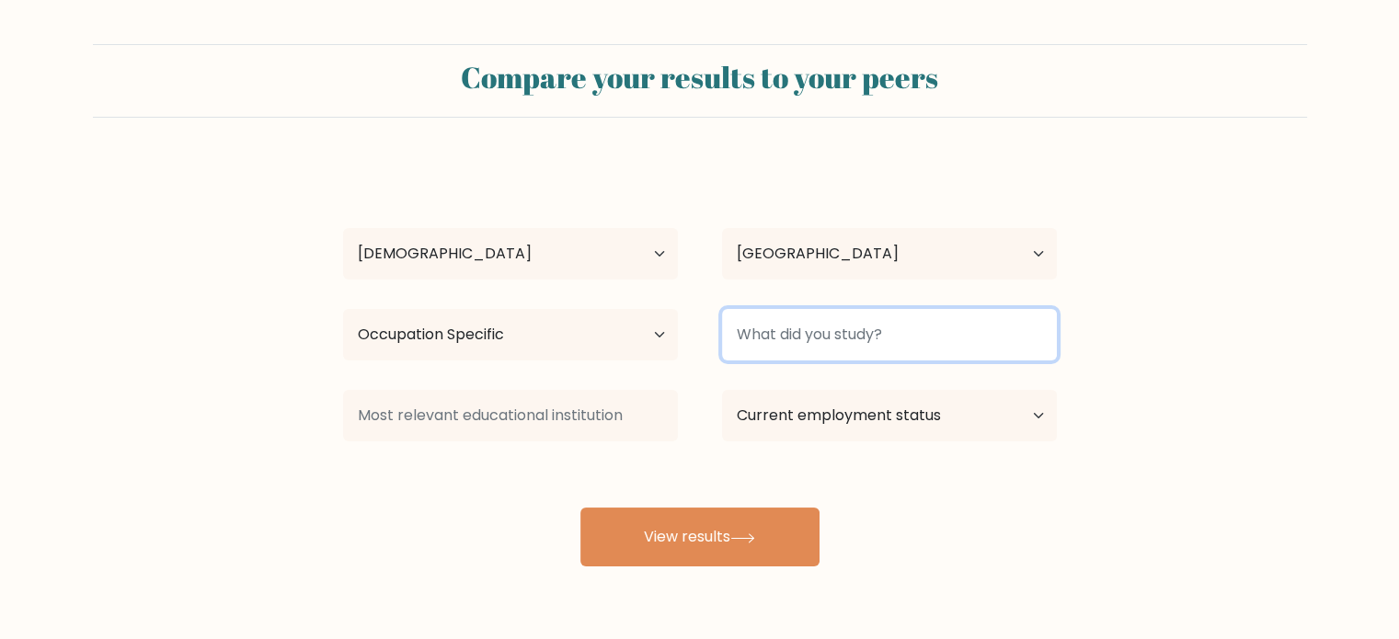
click at [809, 341] on input at bounding box center [889, 334] width 335 height 51
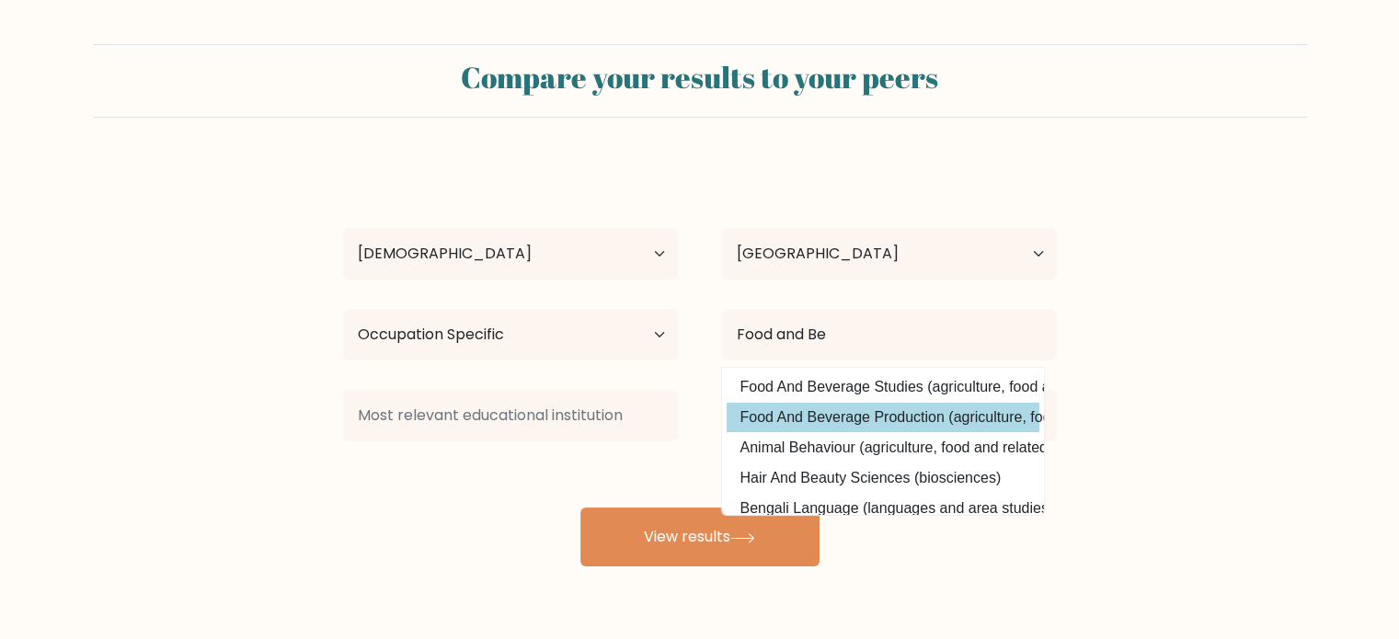
click at [827, 411] on option "Food And Beverage Production (agriculture, food and related studies)" at bounding box center [882, 417] width 313 height 29
type input "Food And Beverage Production"
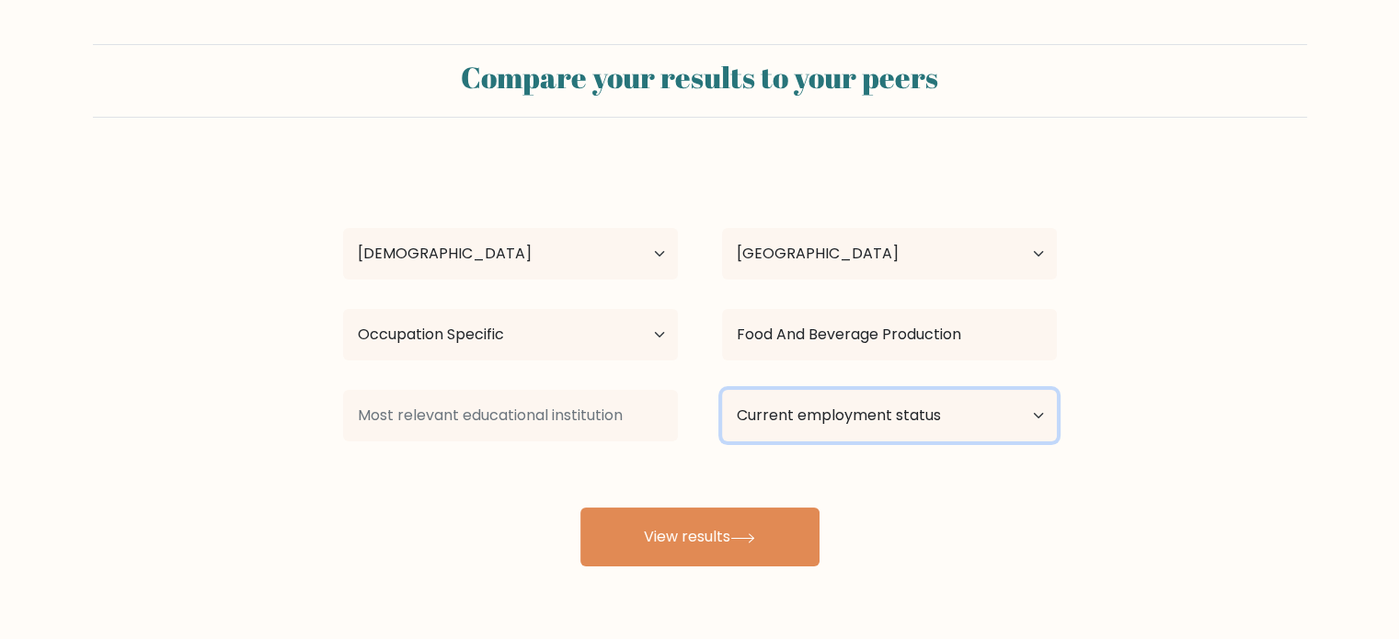
click at [807, 428] on select "Current employment status Employed Student Retired Other / prefer not to answer" at bounding box center [889, 415] width 335 height 51
select select "other"
click at [722, 390] on select "Current employment status Employed Student Retired Other / prefer not to answer" at bounding box center [889, 415] width 335 height 51
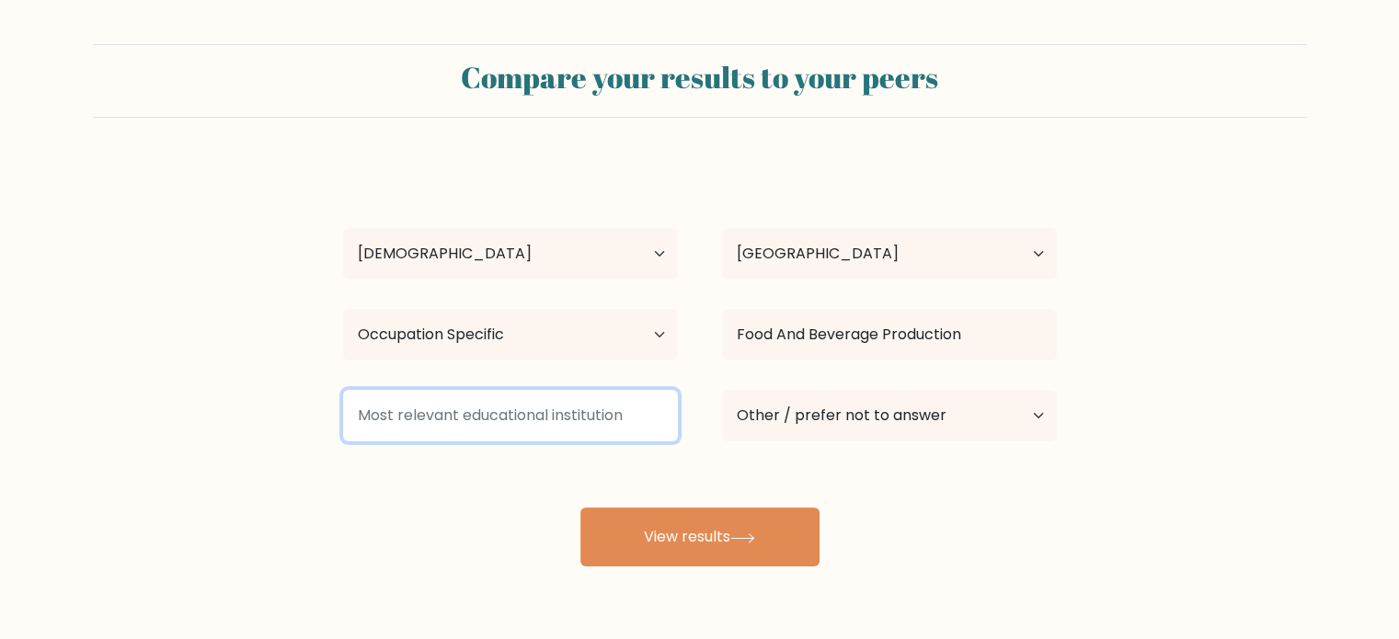
click at [611, 426] on input at bounding box center [510, 415] width 335 height 51
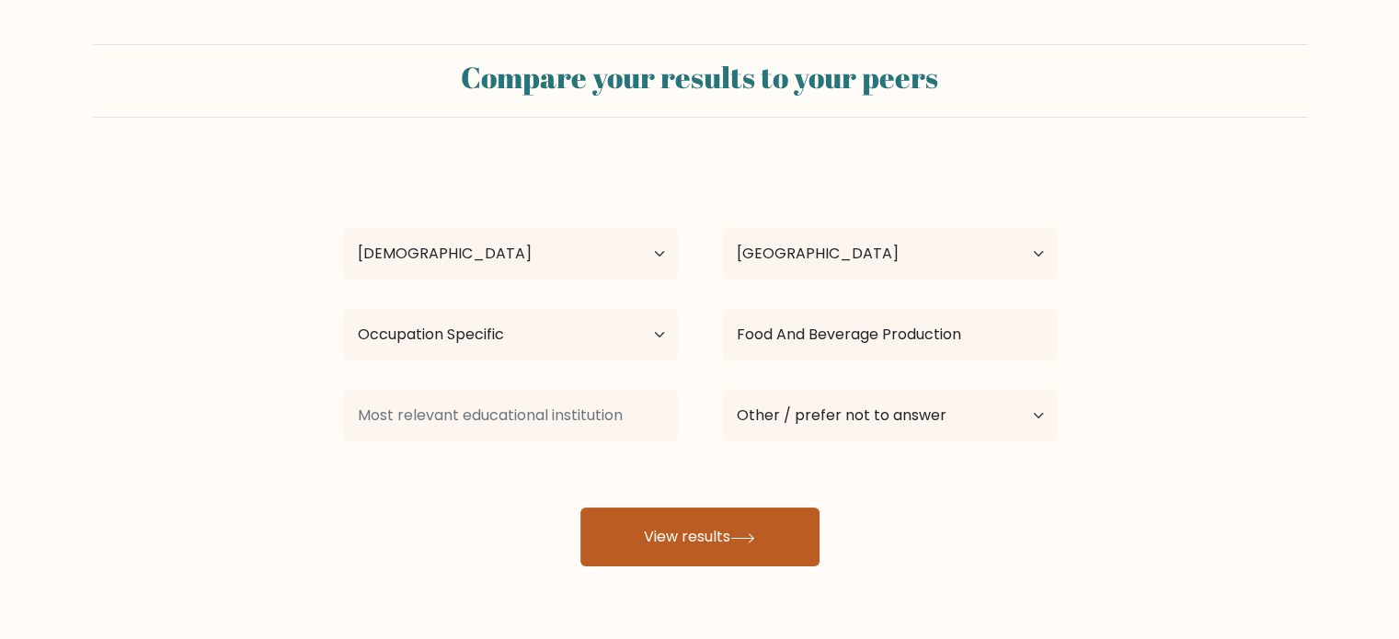
click at [735, 524] on button "View results" at bounding box center [699, 537] width 239 height 59
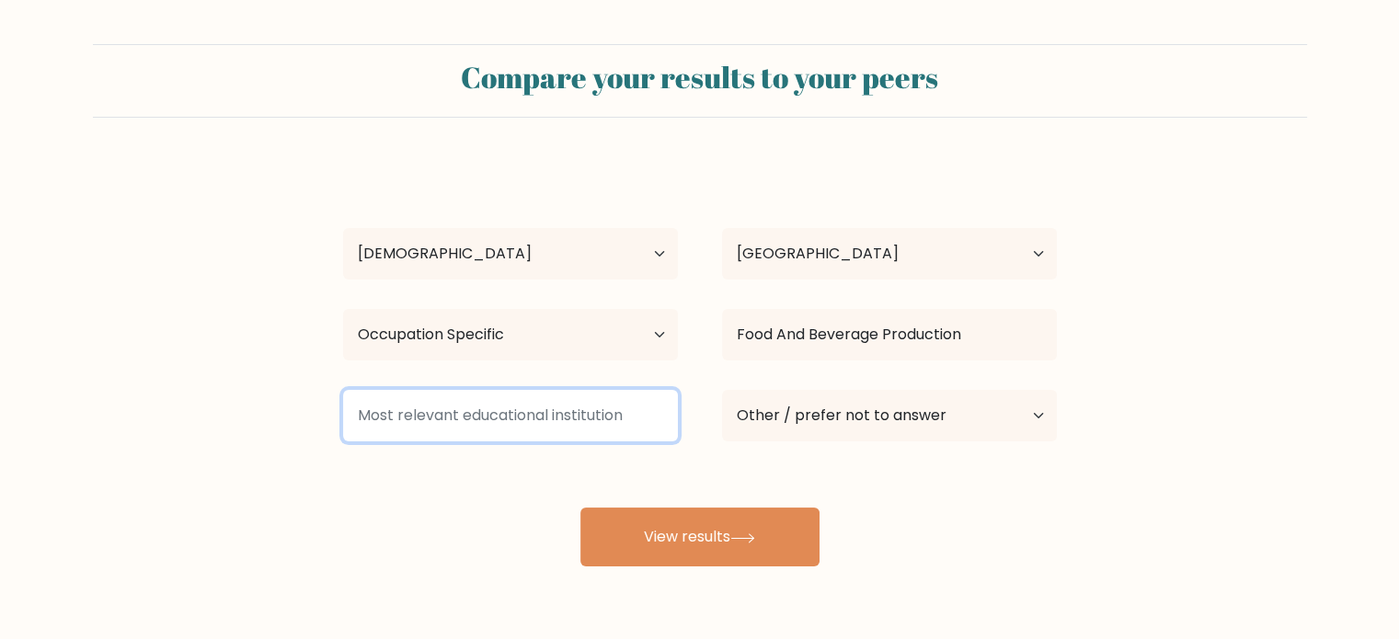
click at [603, 429] on input at bounding box center [510, 415] width 335 height 51
type input "N"
type input "T"
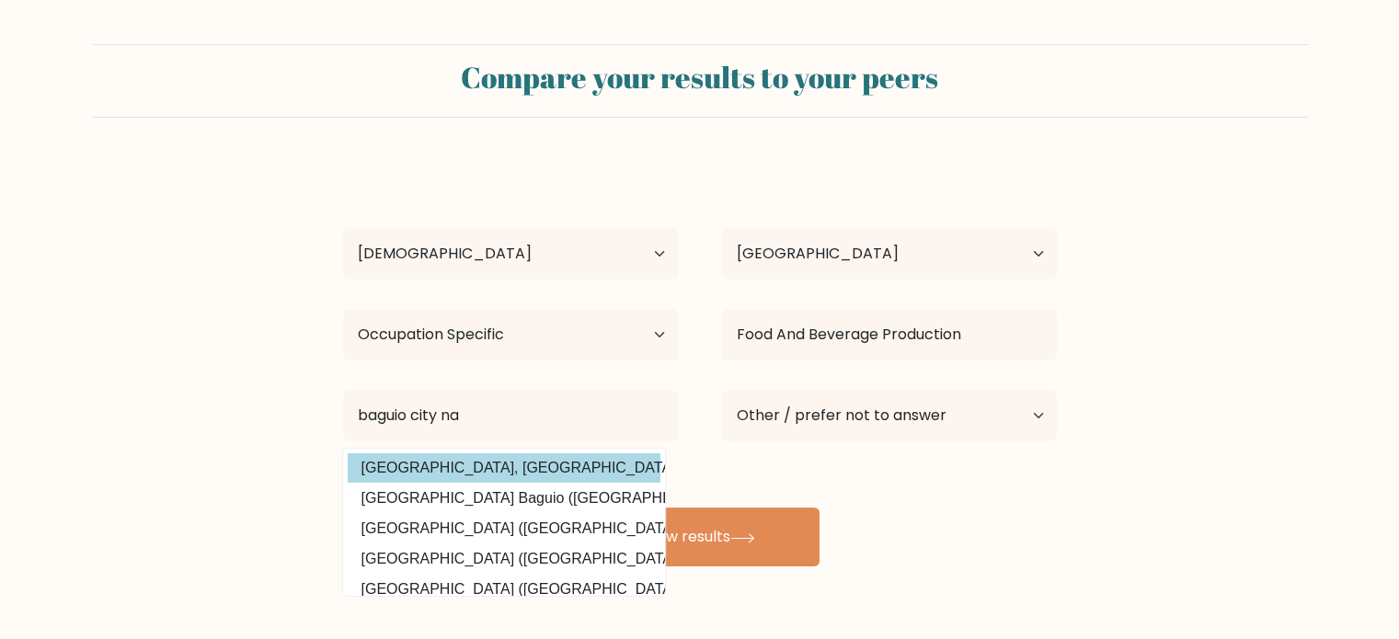
click at [569, 468] on option "Saint Louis University, Baguio City (Philippines)" at bounding box center [504, 467] width 313 height 29
type input "Saint Louis University, Baguio City"
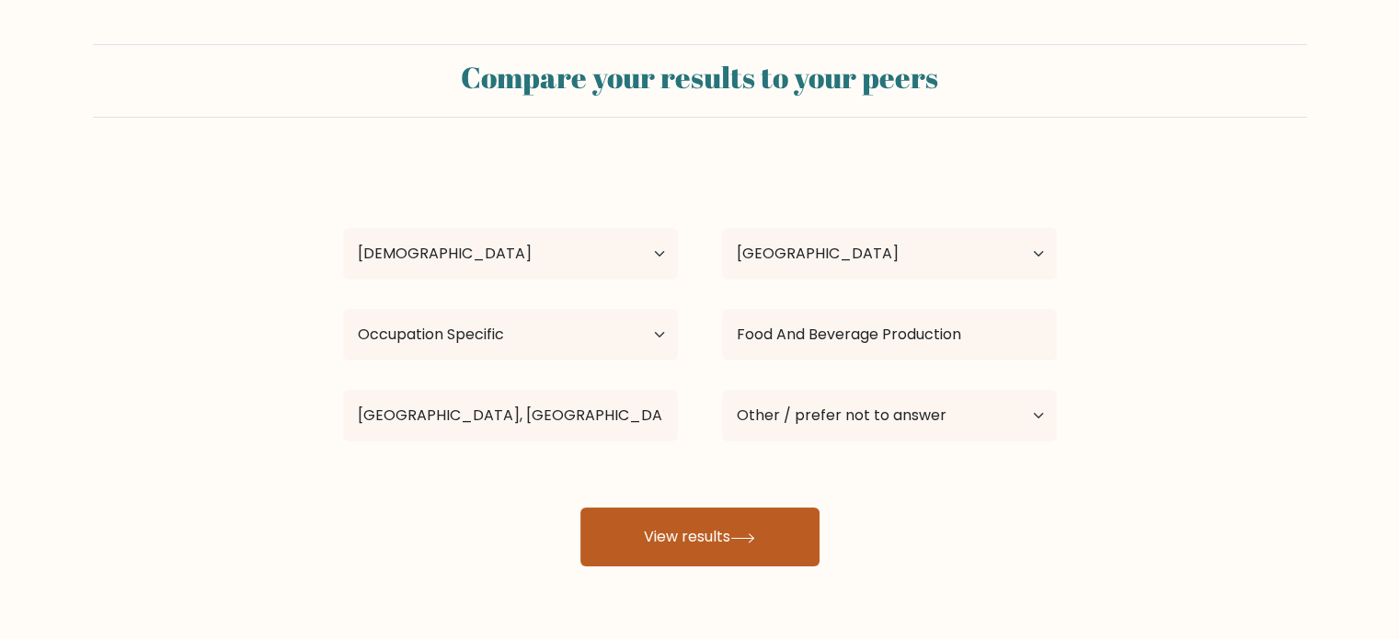
click at [608, 538] on button "View results" at bounding box center [699, 537] width 239 height 59
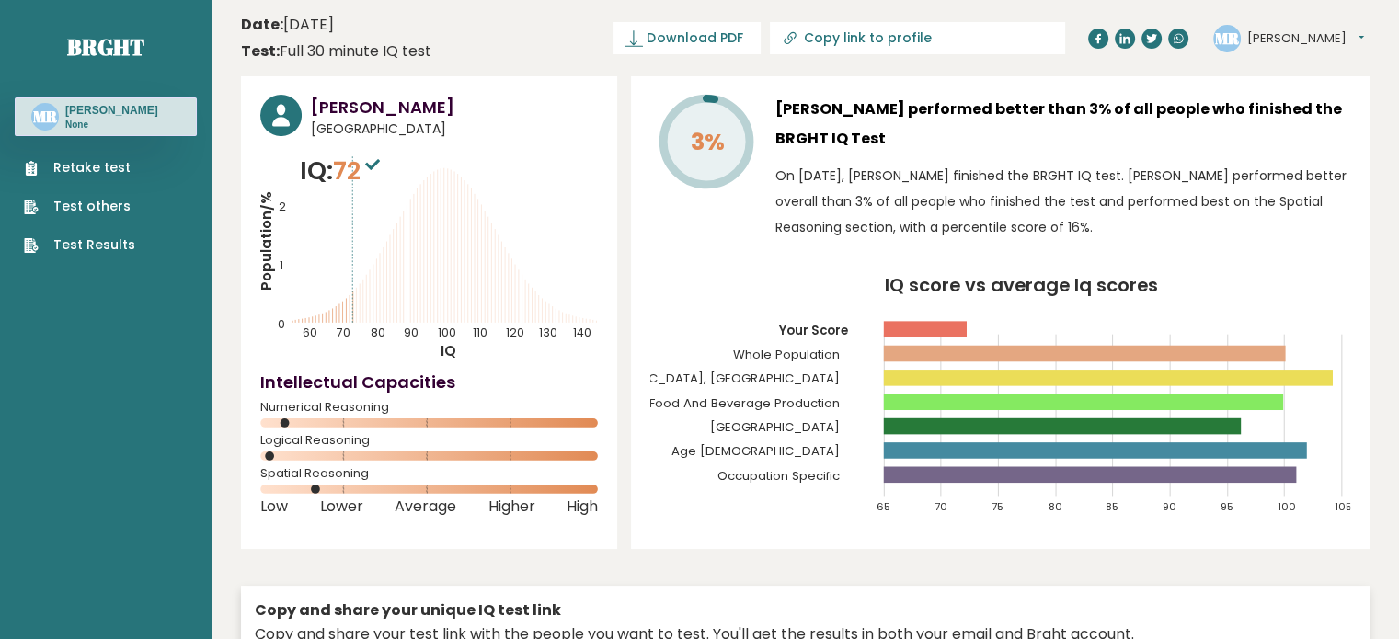
click at [129, 165] on link "Retake test" at bounding box center [79, 167] width 111 height 19
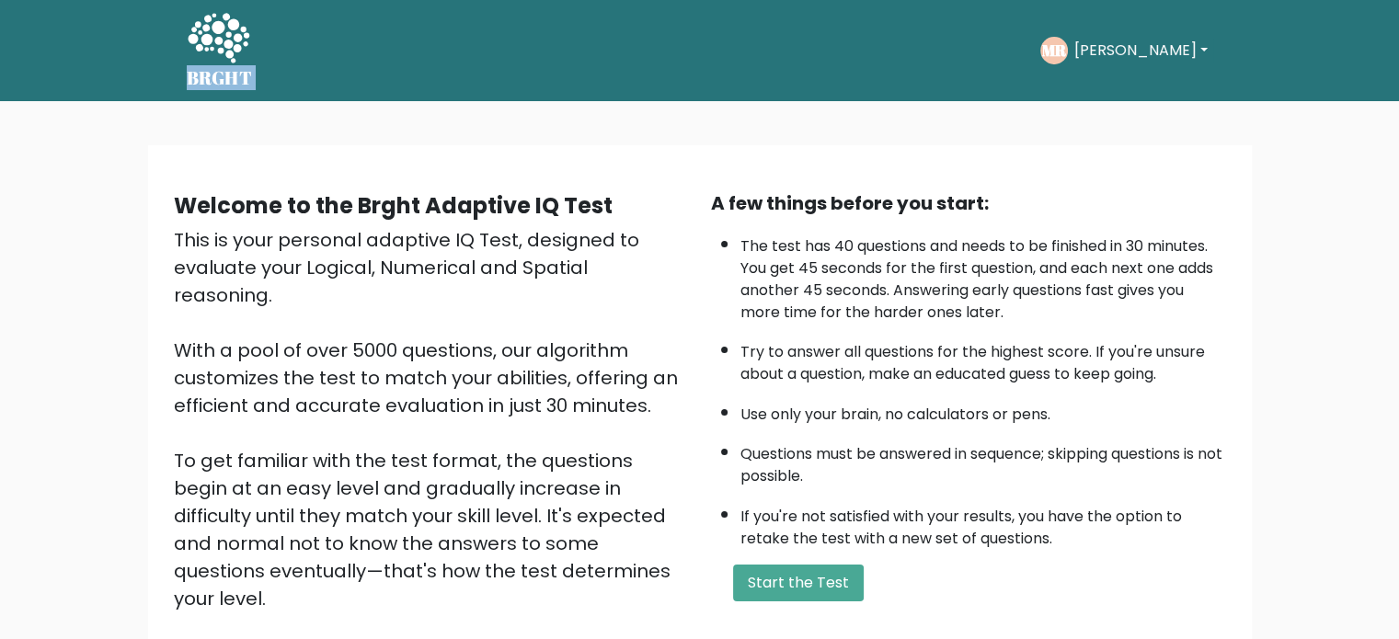
drag, startPoint x: 265, startPoint y: 81, endPoint x: 182, endPoint y: 76, distance: 82.9
click at [182, 76] on div "BRGHT BRGHT Take the test [PERSON_NAME] Dashboard Profile Settings Logout Dashb…" at bounding box center [700, 50] width 1048 height 86
copy div "BRGHT BRGHT Take the test"
click at [799, 594] on button "Start the Test" at bounding box center [798, 583] width 131 height 37
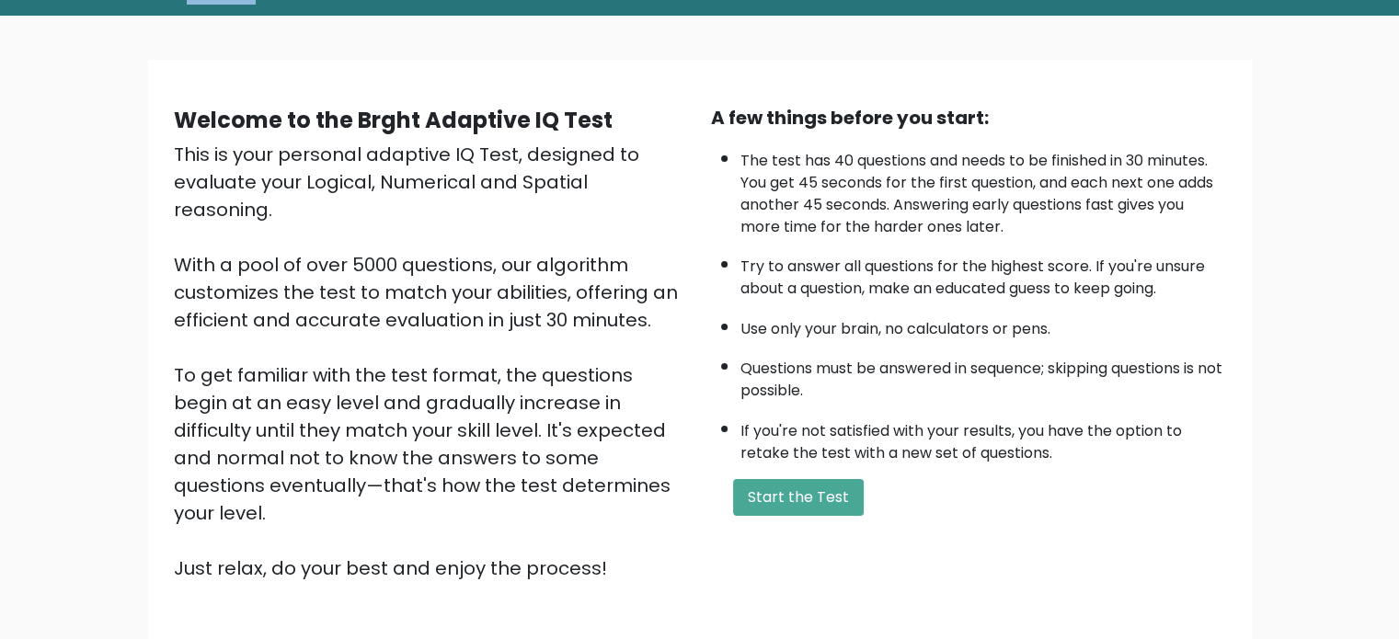
scroll to position [202, 0]
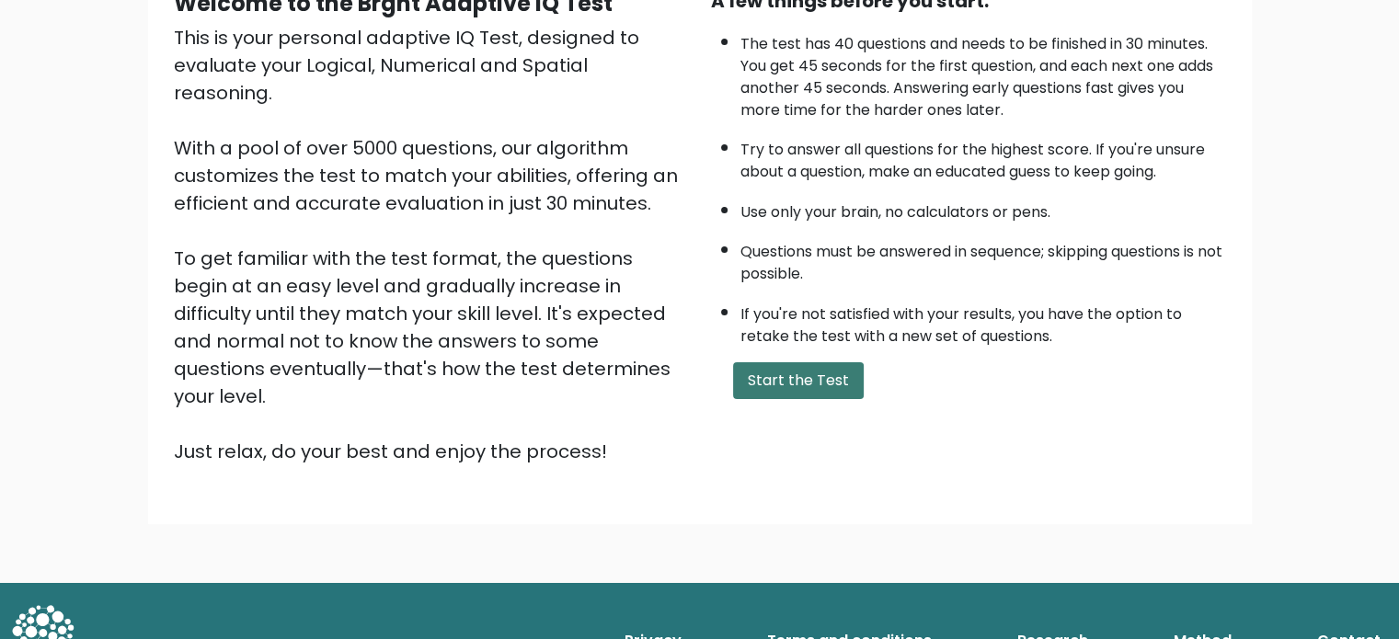
click at [797, 371] on button "Start the Test" at bounding box center [798, 380] width 131 height 37
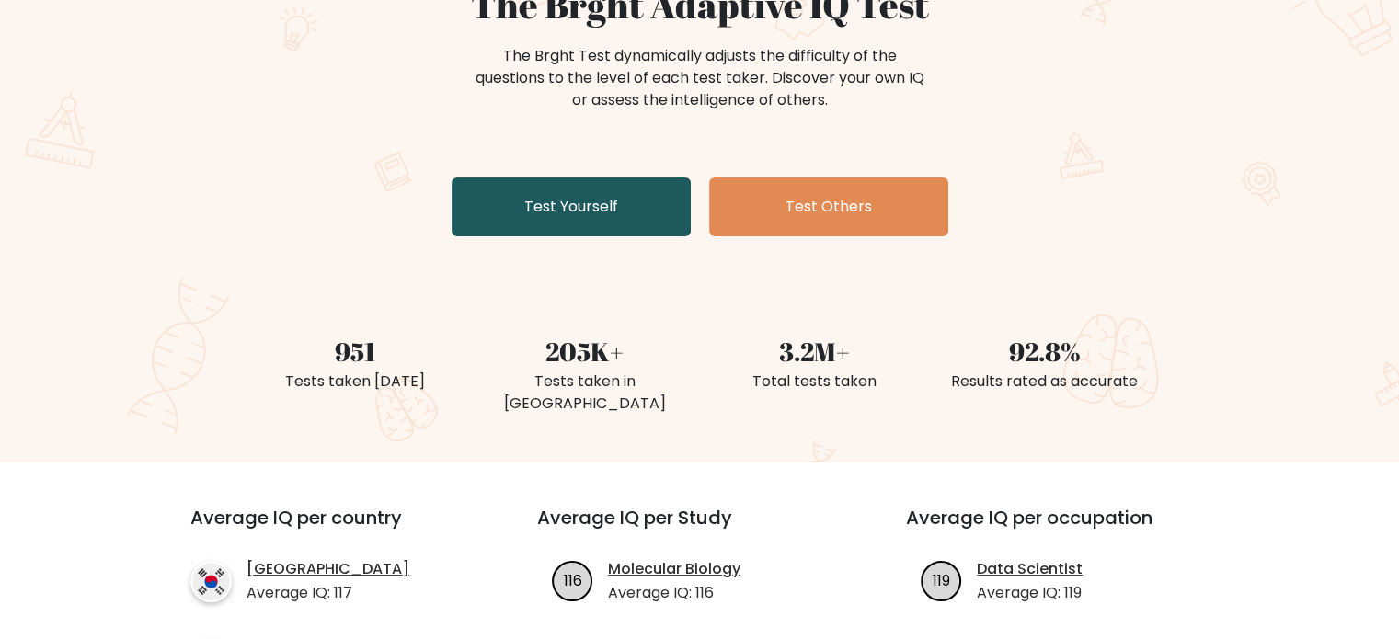
scroll to position [184, 0]
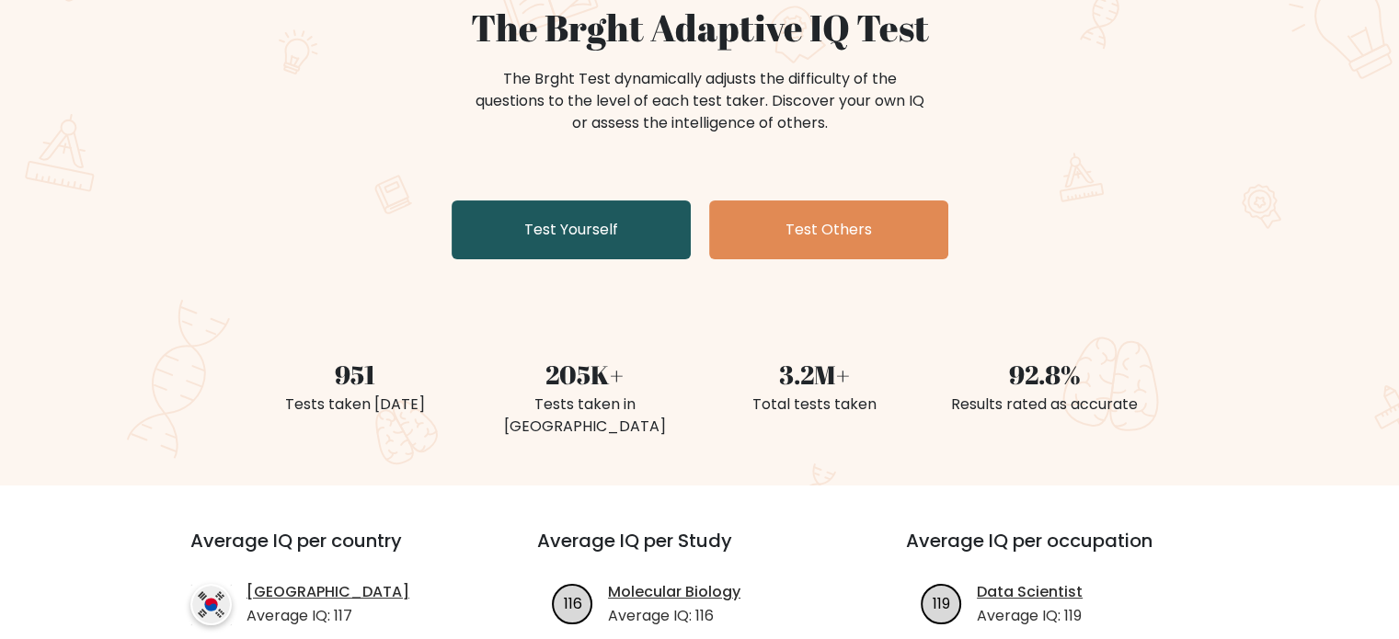
click at [585, 223] on link "Test Yourself" at bounding box center [570, 229] width 239 height 59
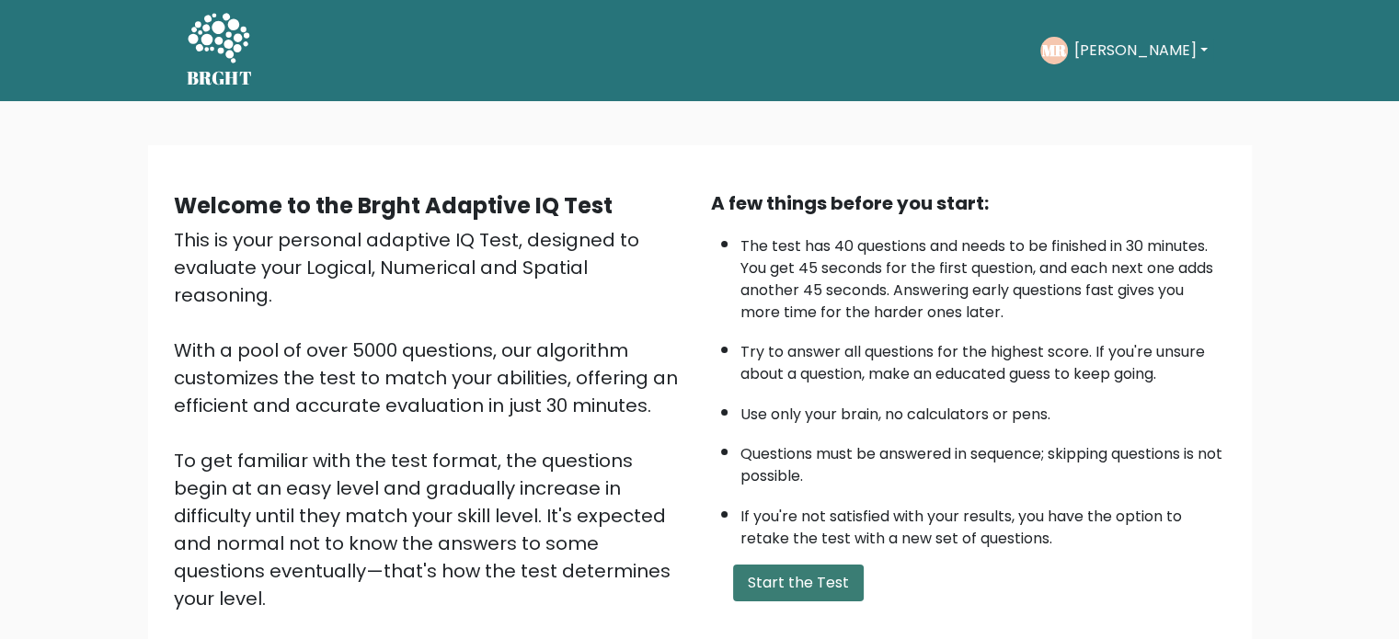
click at [791, 579] on button "Start the Test" at bounding box center [798, 583] width 131 height 37
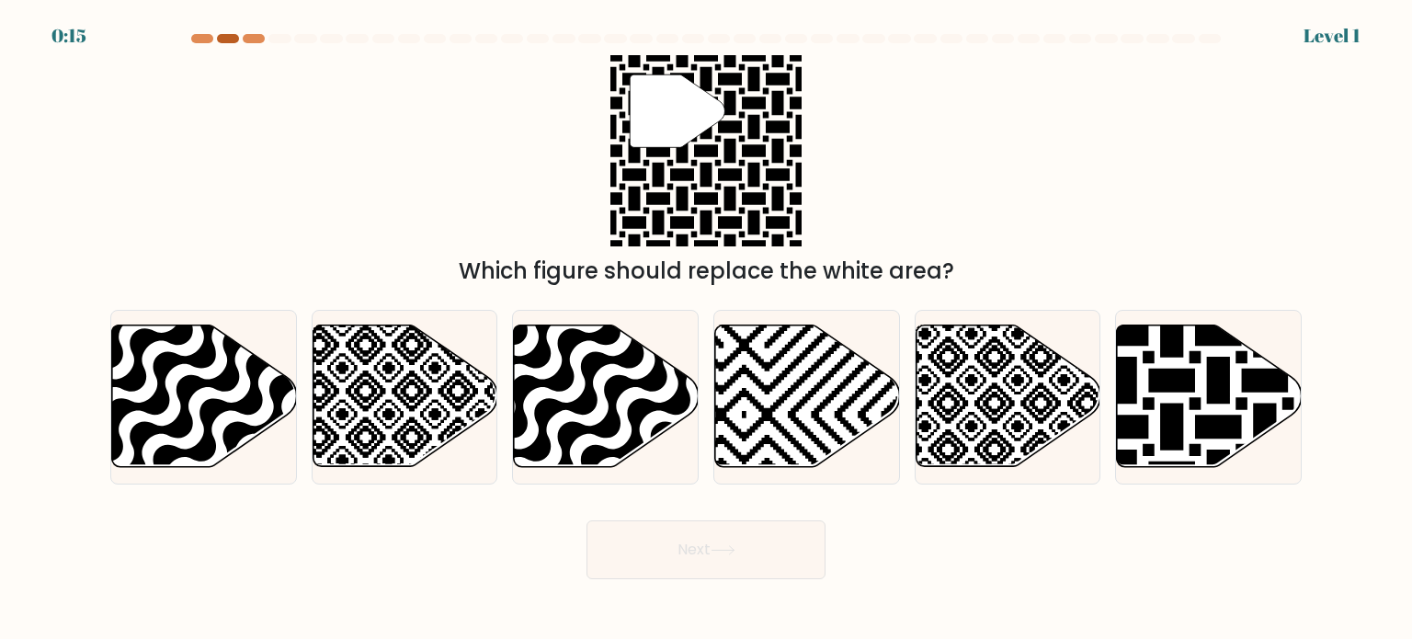
click at [228, 38] on div at bounding box center [228, 38] width 22 height 9
click at [204, 38] on div at bounding box center [202, 38] width 22 height 9
click at [1144, 393] on icon at bounding box center [1209, 397] width 185 height 142
click at [707, 329] on input "f." at bounding box center [706, 324] width 1 height 9
radio input "true"
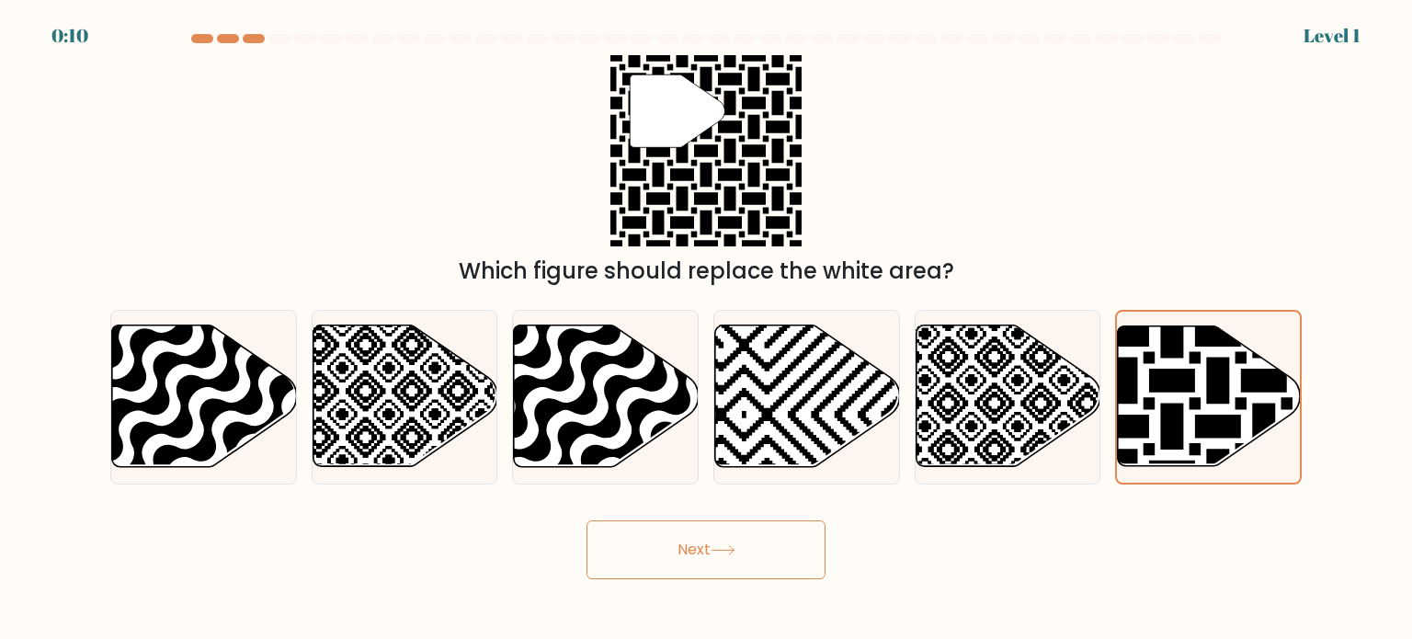
click at [755, 536] on button "Next" at bounding box center [706, 549] width 239 height 59
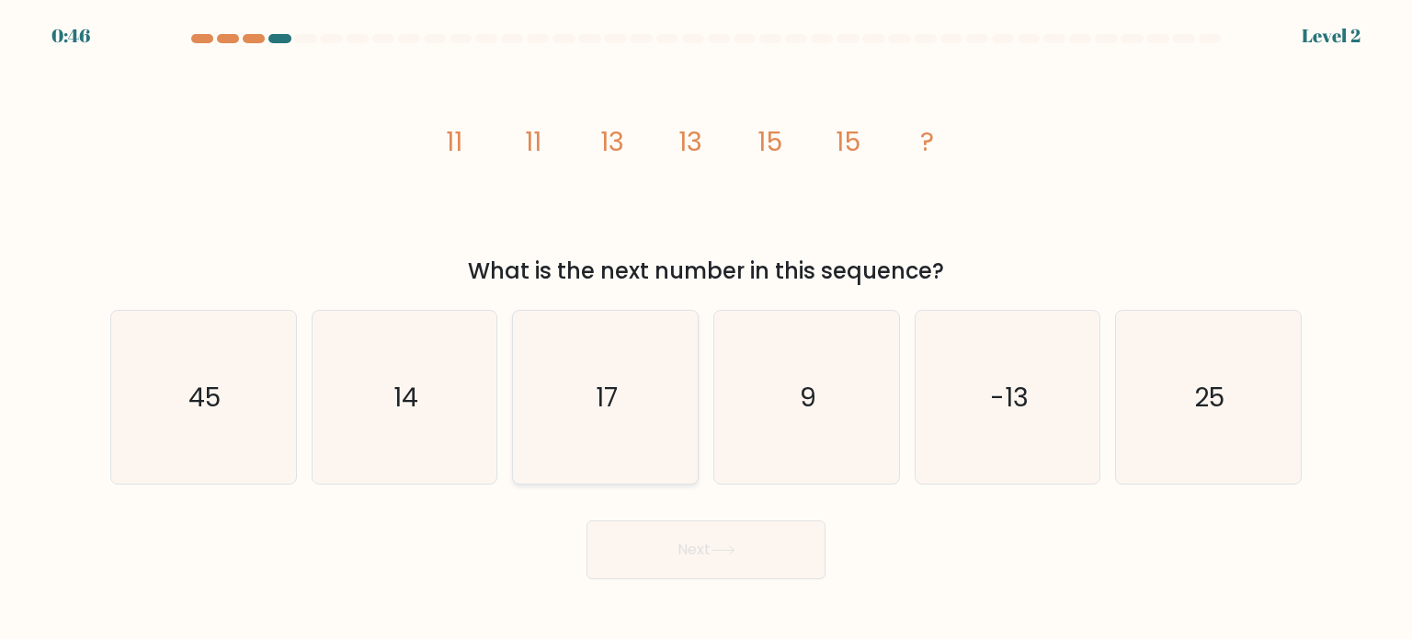
click at [629, 389] on icon "17" at bounding box center [605, 397] width 173 height 173
click at [706, 329] on input "c. 17" at bounding box center [706, 324] width 1 height 9
radio input "true"
click at [722, 538] on button "Next" at bounding box center [706, 549] width 239 height 59
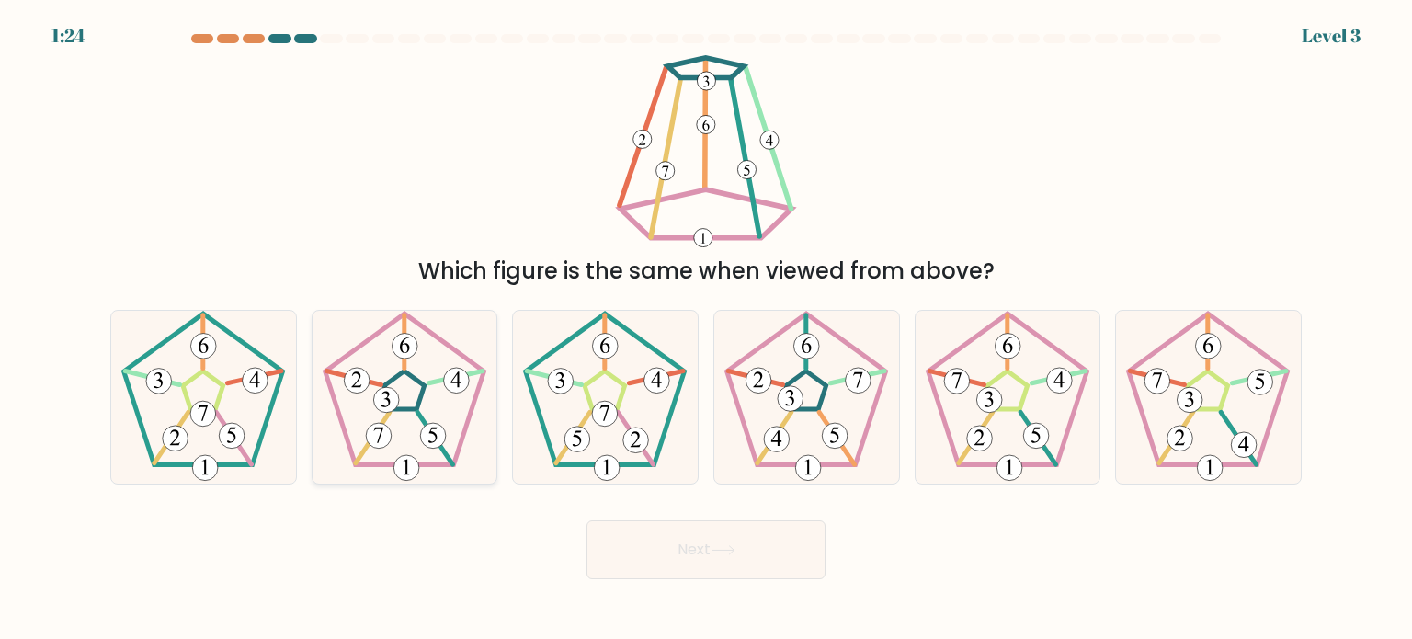
click at [414, 427] on icon at bounding box center [404, 397] width 173 height 173
click at [706, 329] on input "b." at bounding box center [706, 324] width 1 height 9
radio input "true"
click at [711, 566] on button "Next" at bounding box center [706, 549] width 239 height 59
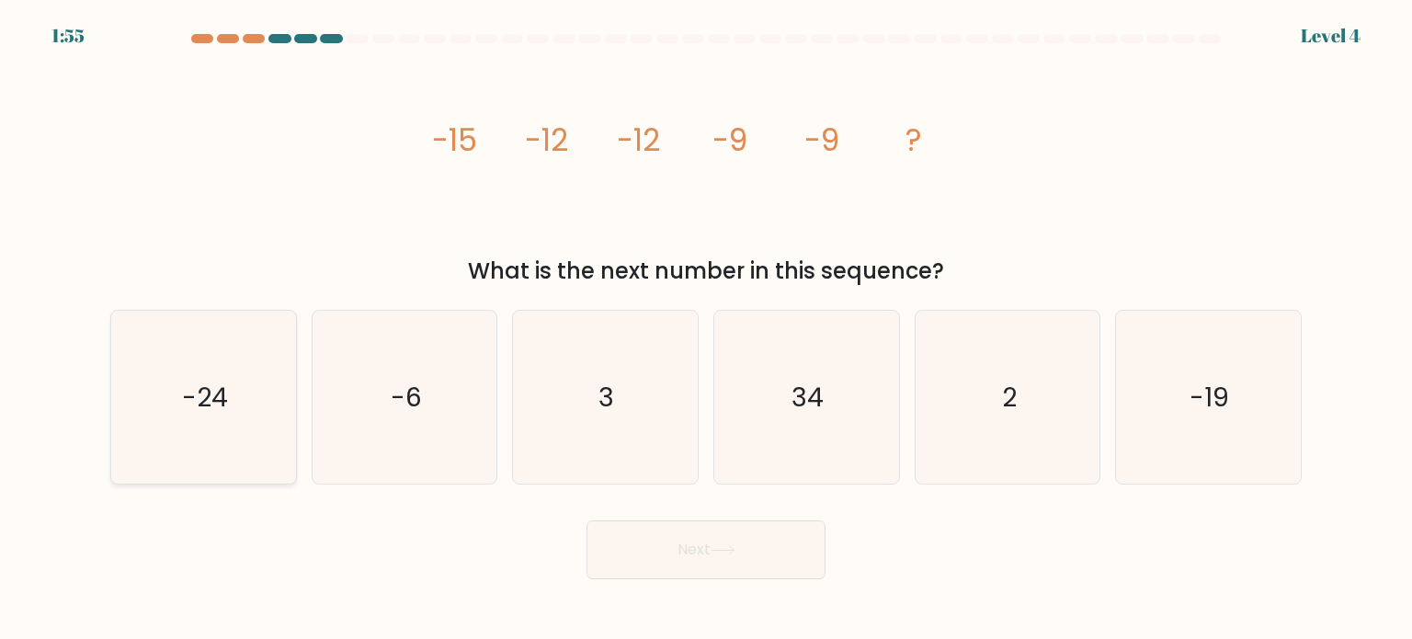
click at [249, 411] on icon "-24" at bounding box center [203, 397] width 173 height 173
click at [706, 329] on input "a. -24" at bounding box center [706, 324] width 1 height 9
radio input "true"
click at [758, 539] on button "Next" at bounding box center [706, 549] width 239 height 59
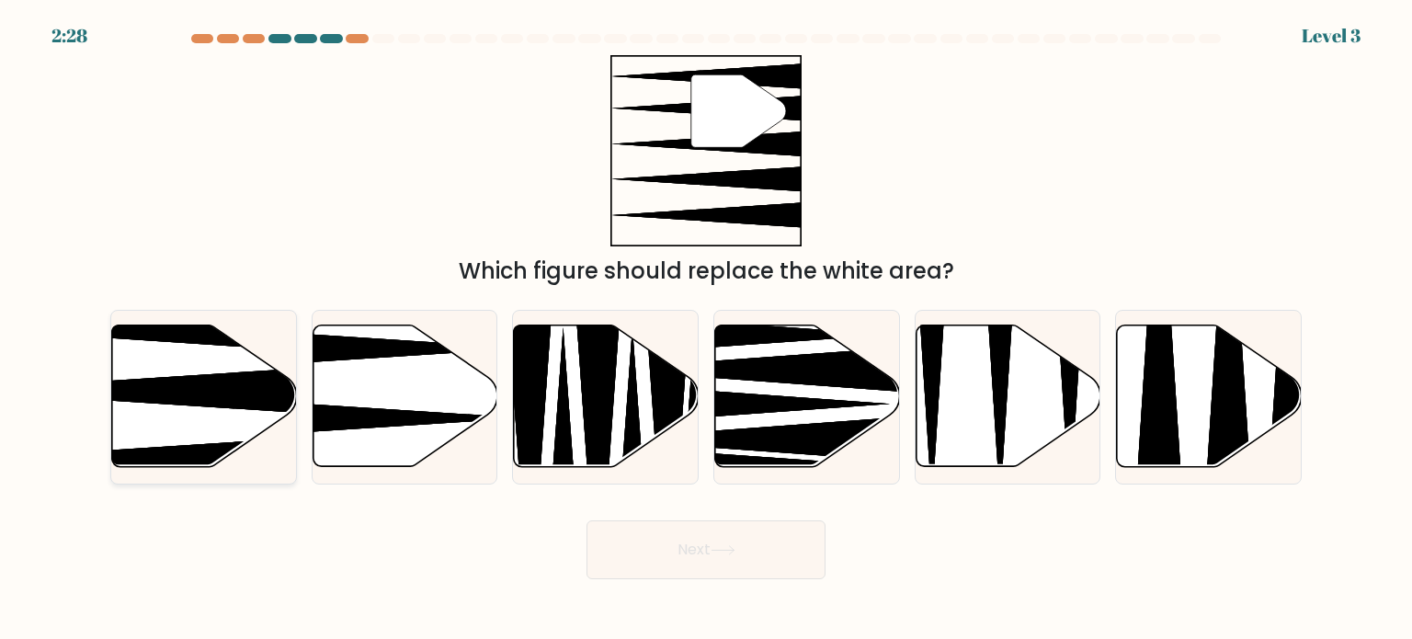
click at [226, 375] on icon at bounding box center [141, 391] width 367 height 48
click at [706, 329] on input "a." at bounding box center [706, 324] width 1 height 9
radio input "true"
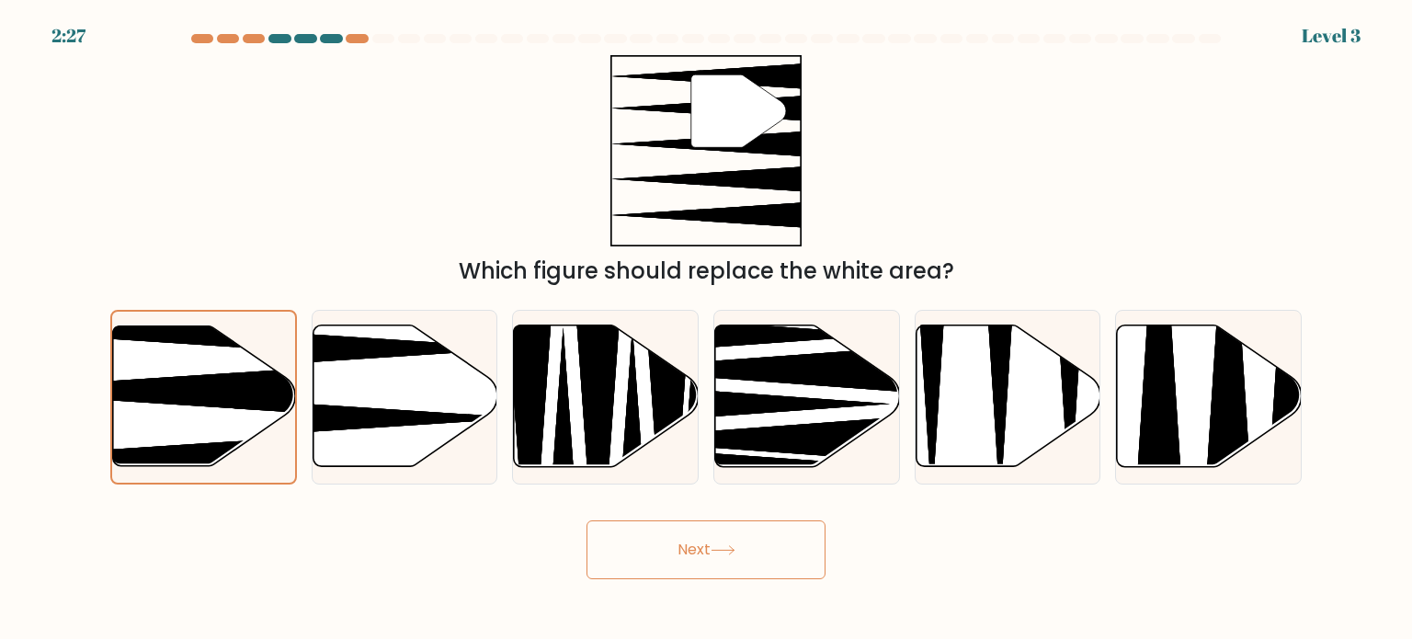
click at [704, 568] on button "Next" at bounding box center [706, 549] width 239 height 59
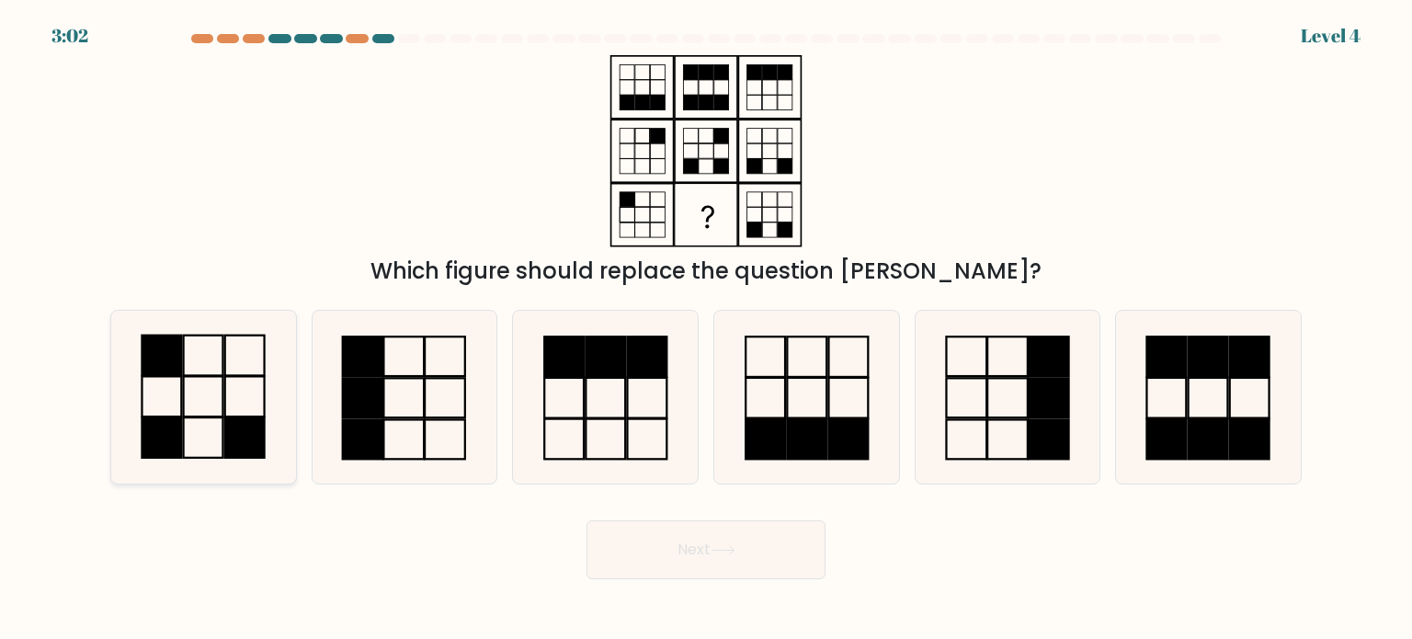
click at [209, 415] on icon at bounding box center [203, 397] width 173 height 173
click at [706, 329] on input "a." at bounding box center [706, 324] width 1 height 9
radio input "true"
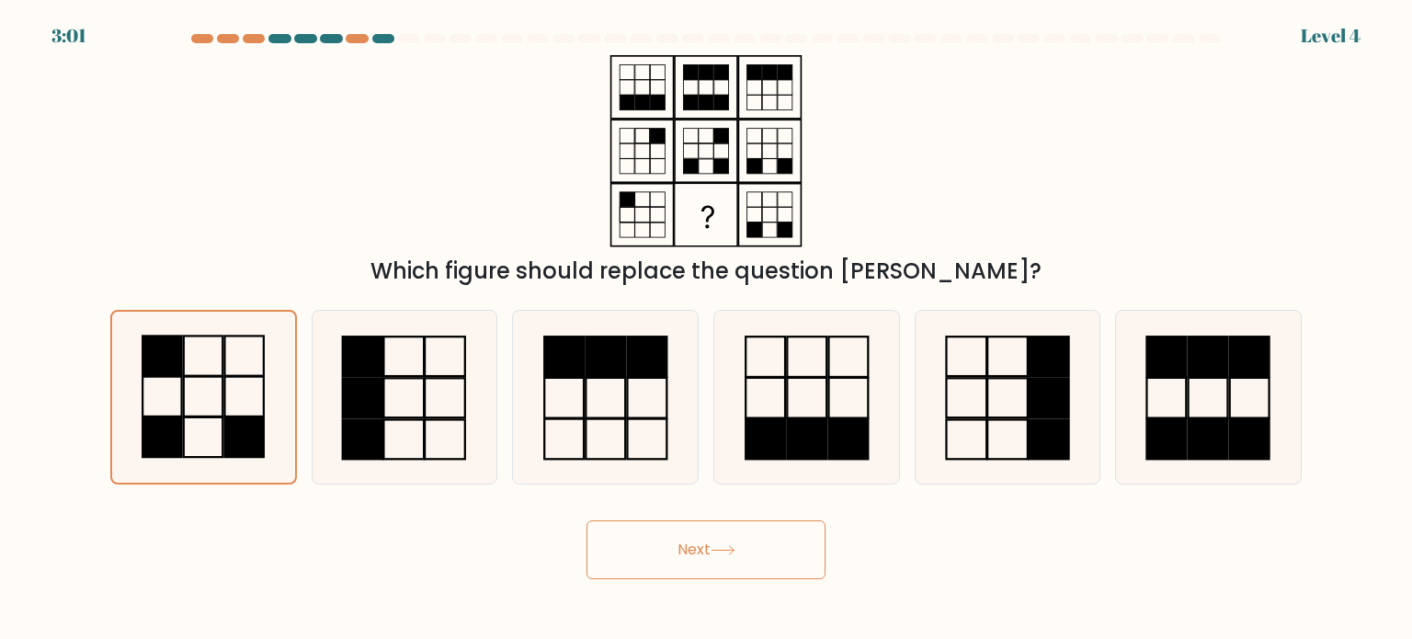
click at [765, 565] on button "Next" at bounding box center [706, 549] width 239 height 59
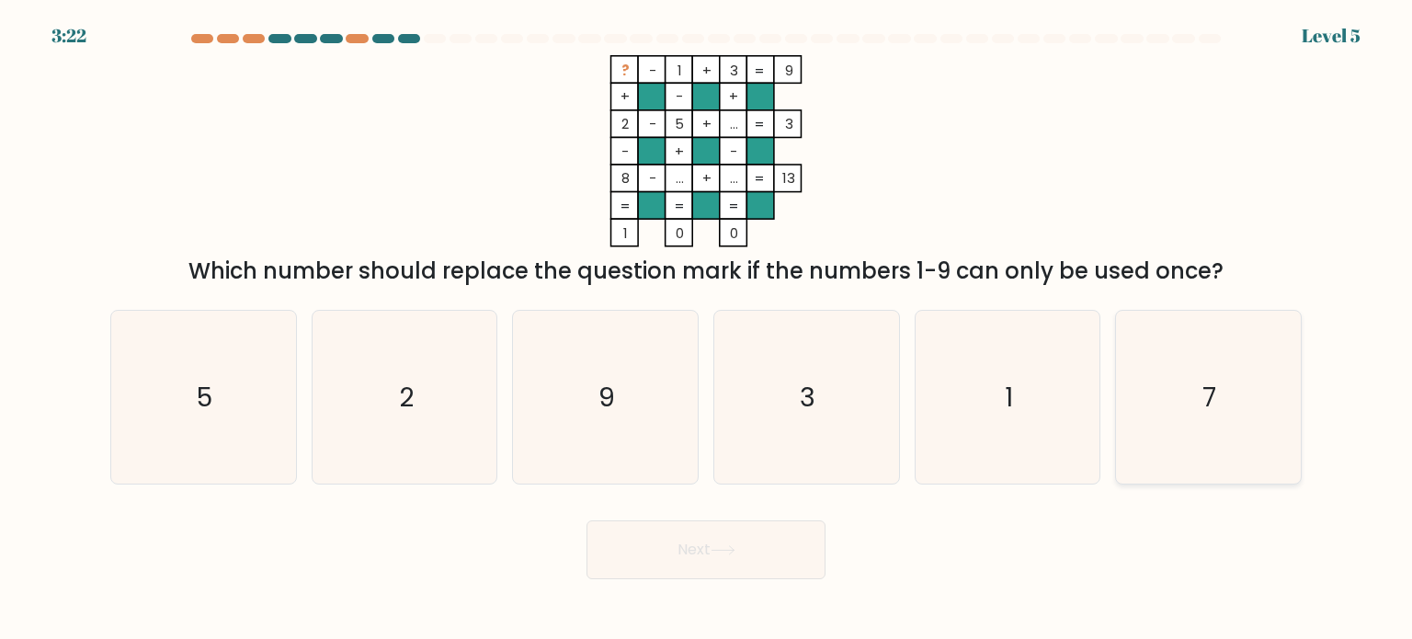
click at [1205, 407] on text "7" at bounding box center [1211, 396] width 14 height 37
click at [707, 329] on input "f. 7" at bounding box center [706, 324] width 1 height 9
radio input "true"
click at [717, 543] on button "Next" at bounding box center [706, 549] width 239 height 59
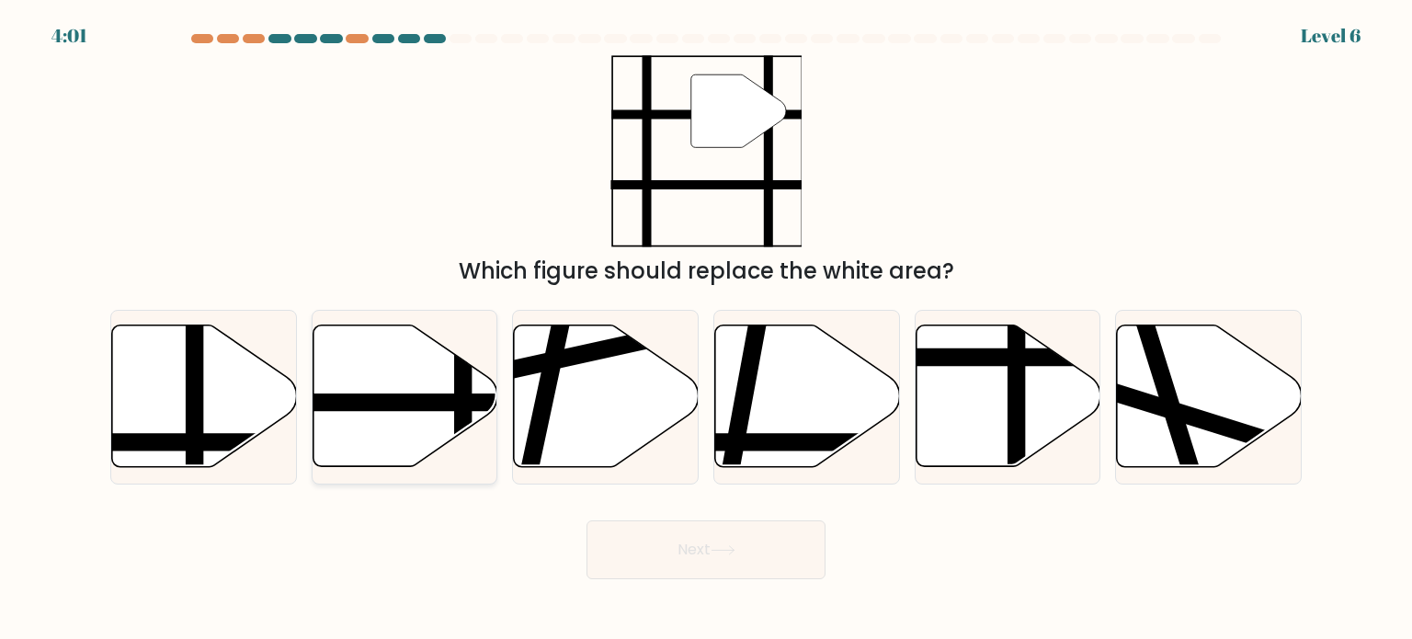
click at [463, 392] on line at bounding box center [463, 475] width 0 height 372
click at [706, 329] on input "b." at bounding box center [706, 324] width 1 height 9
radio input "true"
click at [744, 557] on button "Next" at bounding box center [706, 549] width 239 height 59
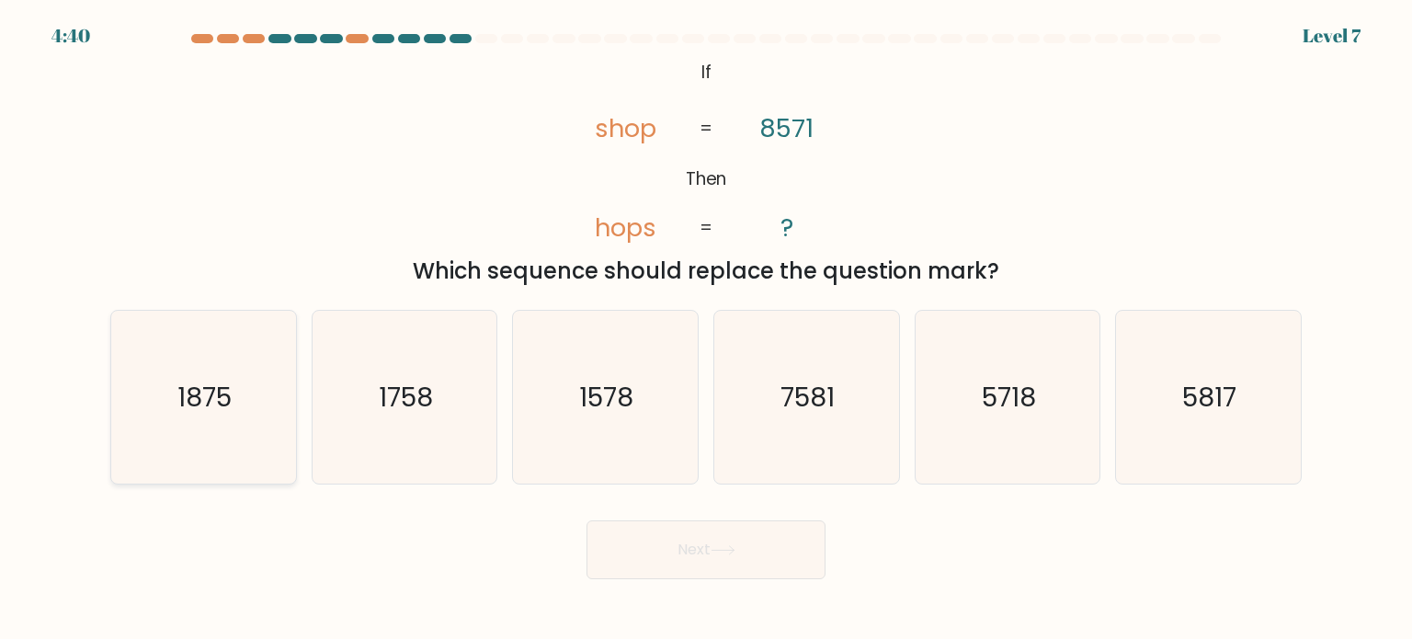
click at [258, 396] on icon "1875" at bounding box center [203, 397] width 173 height 173
click at [706, 329] on input "a. 1875" at bounding box center [706, 324] width 1 height 9
radio input "true"
click at [770, 554] on button "Next" at bounding box center [706, 549] width 239 height 59
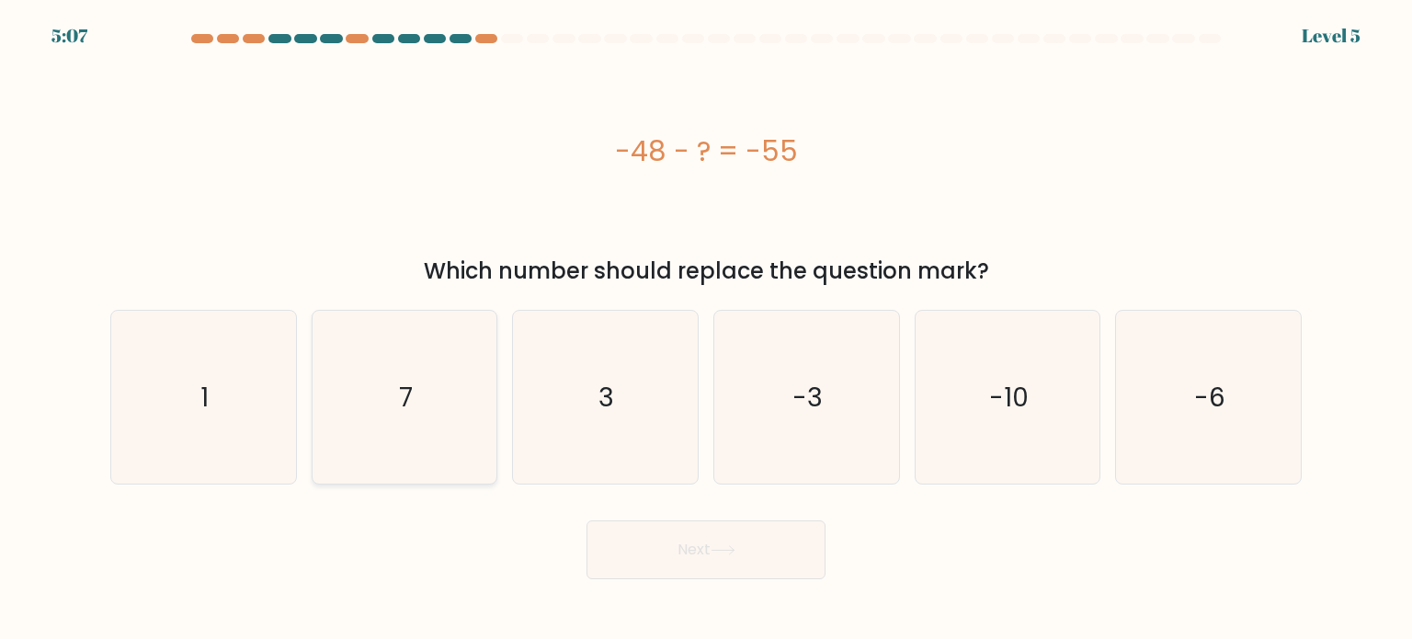
click at [377, 423] on icon "7" at bounding box center [404, 397] width 173 height 173
click at [706, 329] on input "b. 7" at bounding box center [706, 324] width 1 height 9
radio input "true"
click at [736, 571] on button "Next" at bounding box center [706, 549] width 239 height 59
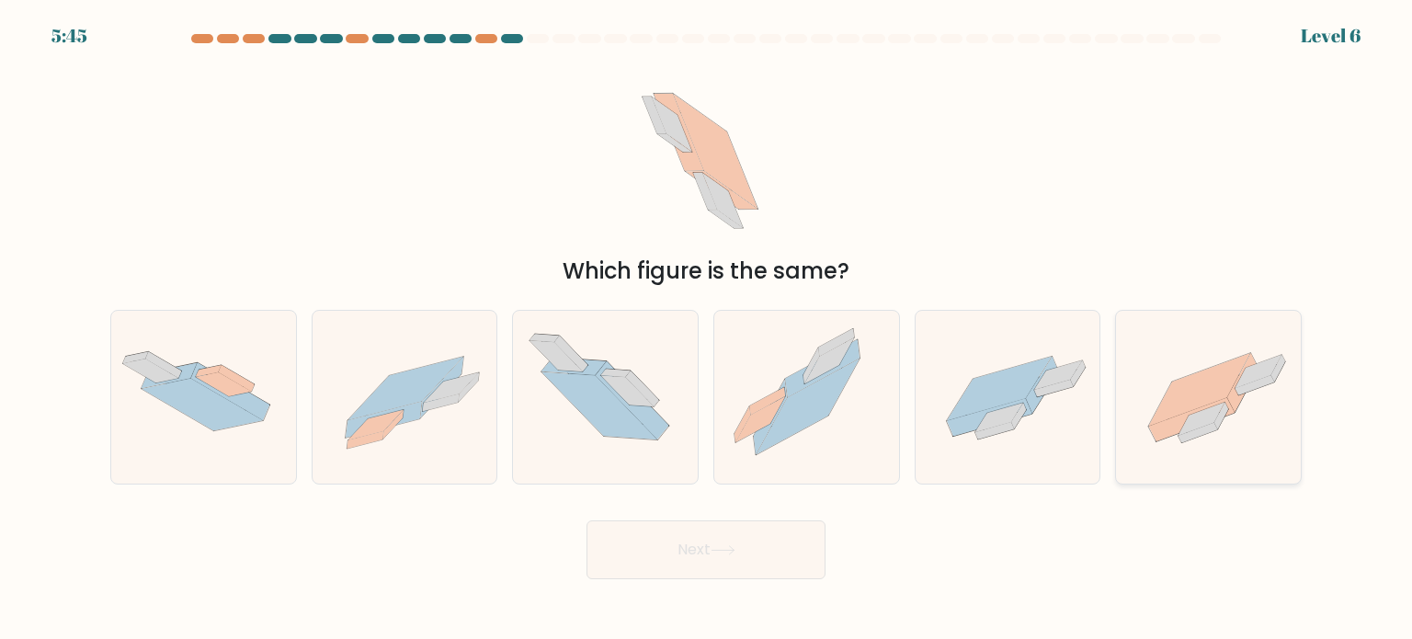
click at [1177, 400] on icon at bounding box center [1199, 389] width 101 height 73
click at [707, 329] on input "f." at bounding box center [706, 324] width 1 height 9
radio input "true"
click at [787, 551] on button "Next" at bounding box center [706, 549] width 239 height 59
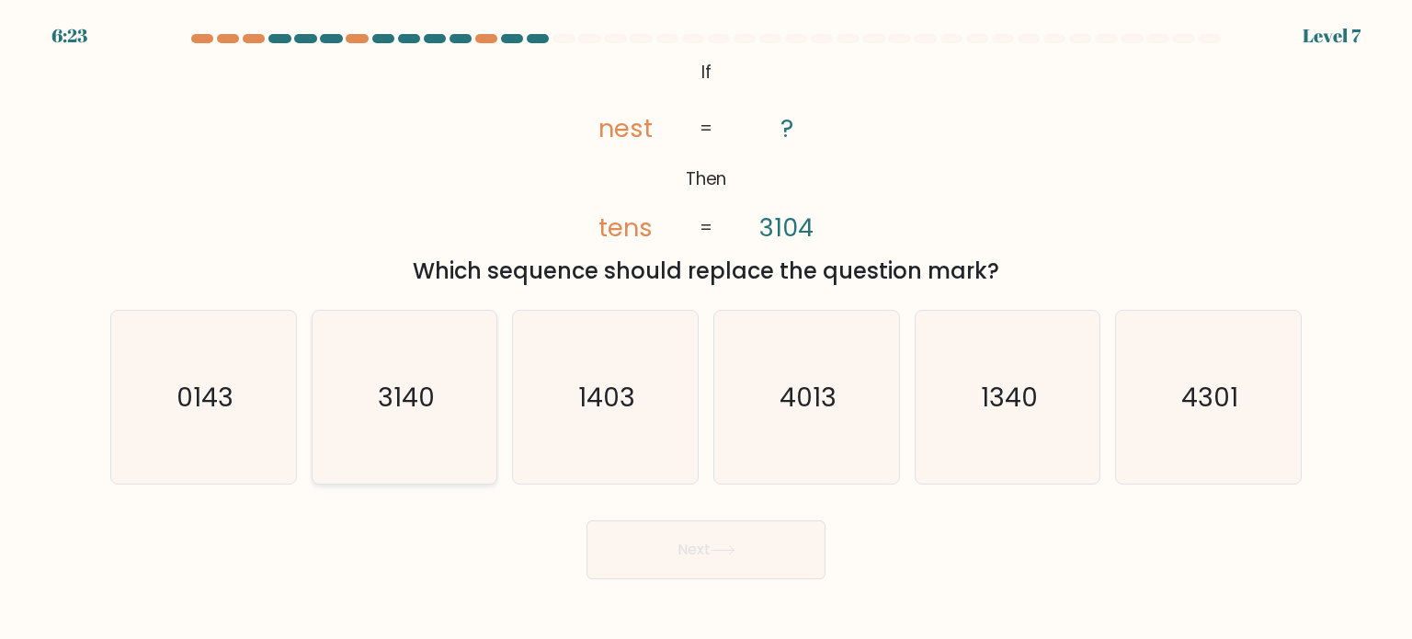
click at [457, 433] on icon "3140" at bounding box center [404, 397] width 173 height 173
click at [706, 329] on input "b. 3140" at bounding box center [706, 324] width 1 height 9
radio input "true"
click at [647, 552] on button "Next" at bounding box center [706, 549] width 239 height 59
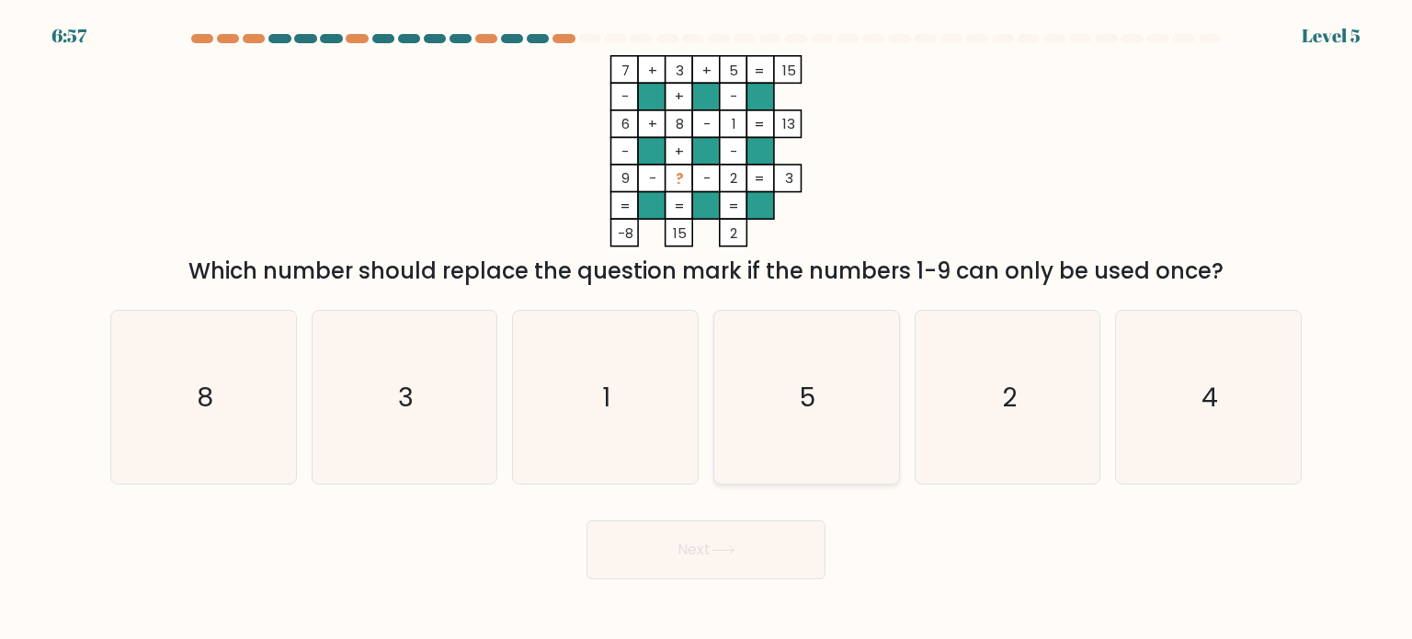
drag, startPoint x: 1220, startPoint y: 422, endPoint x: 875, endPoint y: 483, distance: 350.1
click at [1216, 421] on icon "4" at bounding box center [1208, 397] width 173 height 173
click at [707, 329] on input "f. 4" at bounding box center [706, 324] width 1 height 9
radio input "true"
click at [737, 556] on button "Next" at bounding box center [706, 549] width 239 height 59
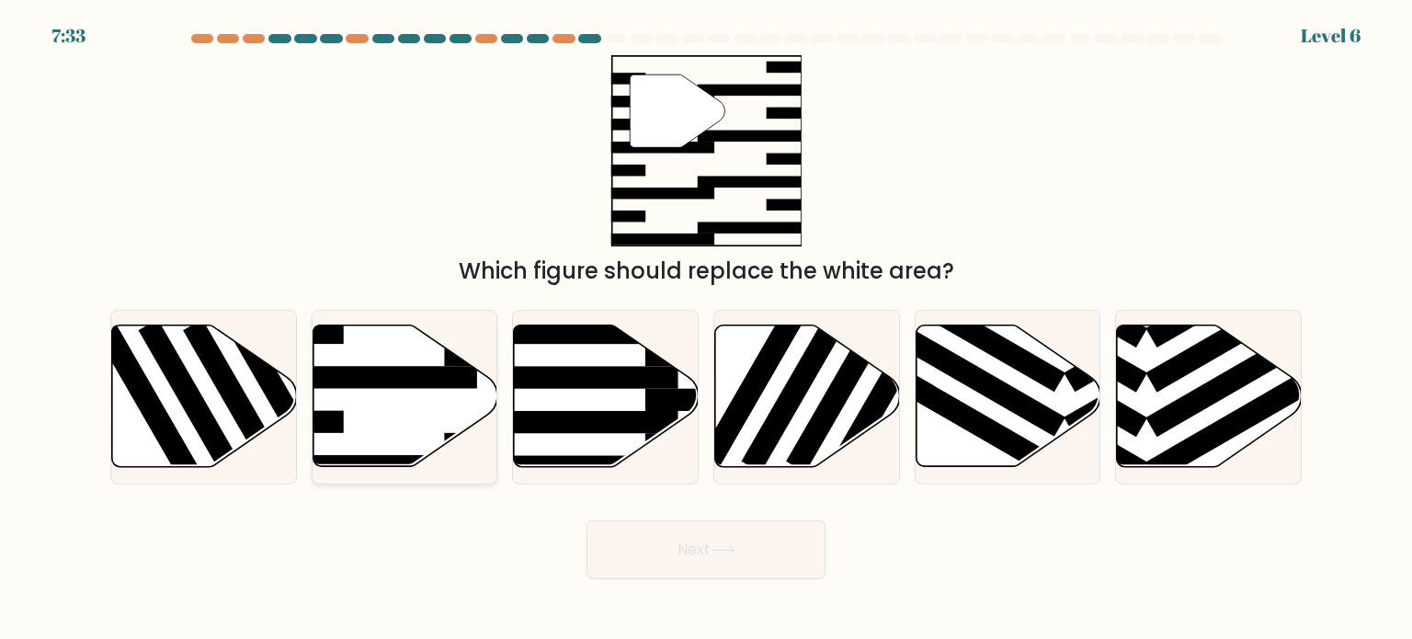
drag, startPoint x: 454, startPoint y: 398, endPoint x: 489, endPoint y: 410, distance: 36.9
click at [454, 398] on icon at bounding box center [405, 397] width 185 height 142
click at [706, 329] on input "b." at bounding box center [706, 324] width 1 height 9
radio input "true"
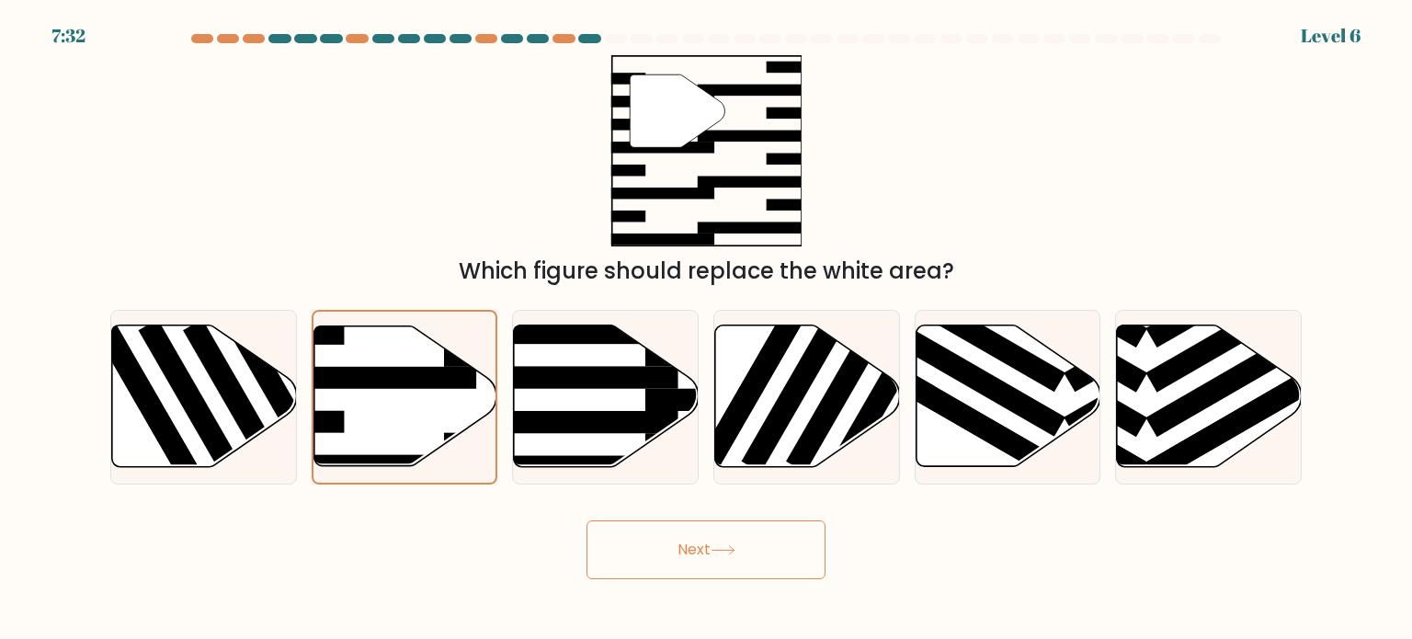
click at [643, 549] on button "Next" at bounding box center [706, 549] width 239 height 59
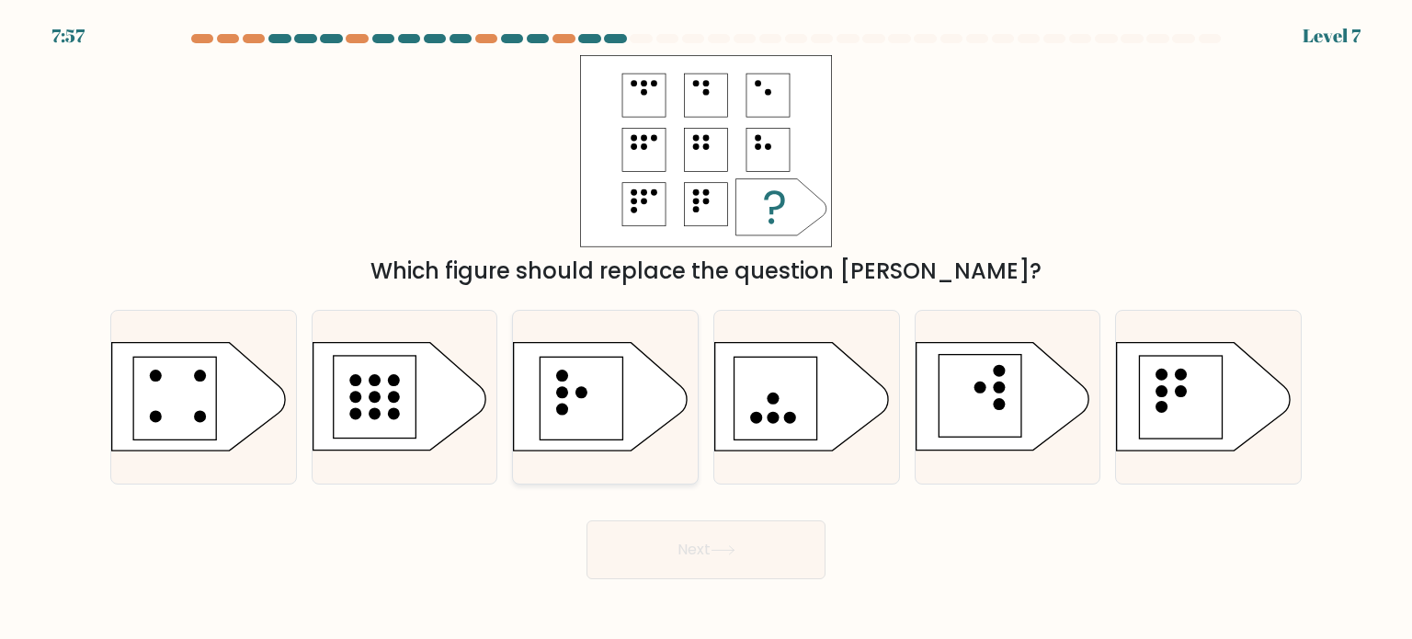
click at [576, 395] on rect at bounding box center [582, 399] width 83 height 83
click at [706, 329] on input "c." at bounding box center [706, 324] width 1 height 9
radio input "true"
click at [761, 541] on button "Next" at bounding box center [706, 549] width 239 height 59
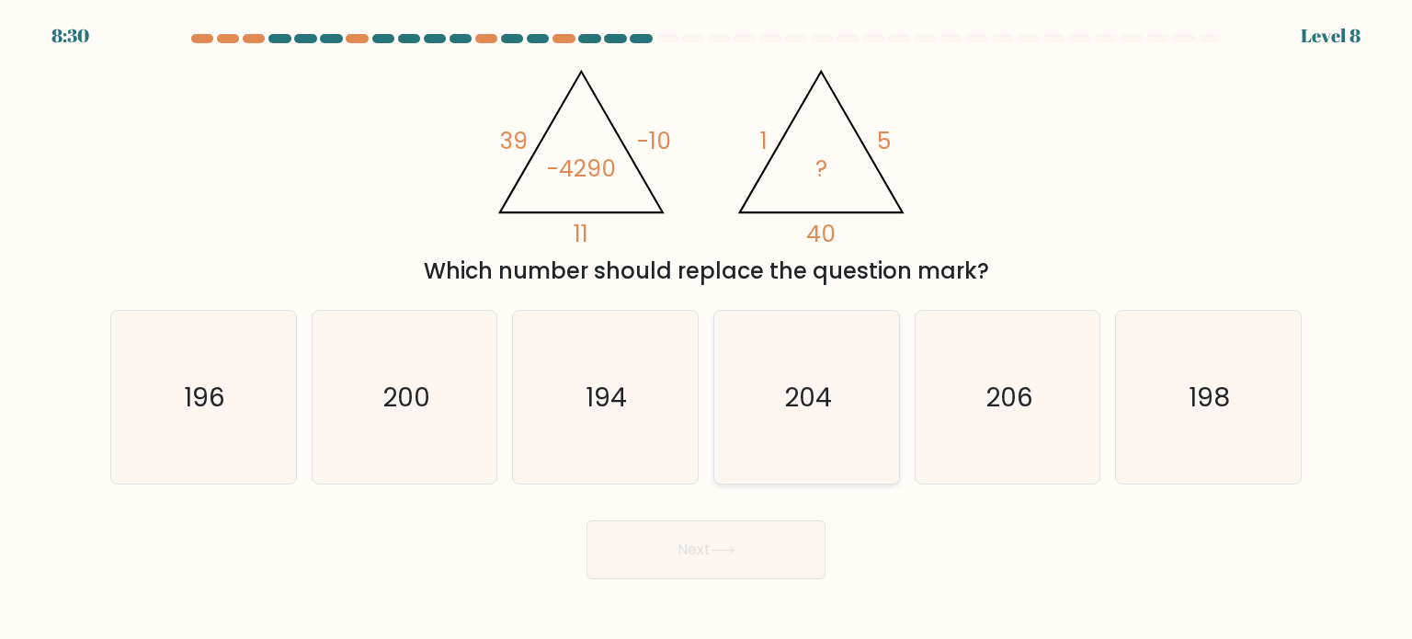
click at [852, 388] on icon "204" at bounding box center [806, 397] width 173 height 173
click at [707, 329] on input "d. 204" at bounding box center [706, 324] width 1 height 9
radio input "true"
click at [750, 535] on button "Next" at bounding box center [706, 549] width 239 height 59
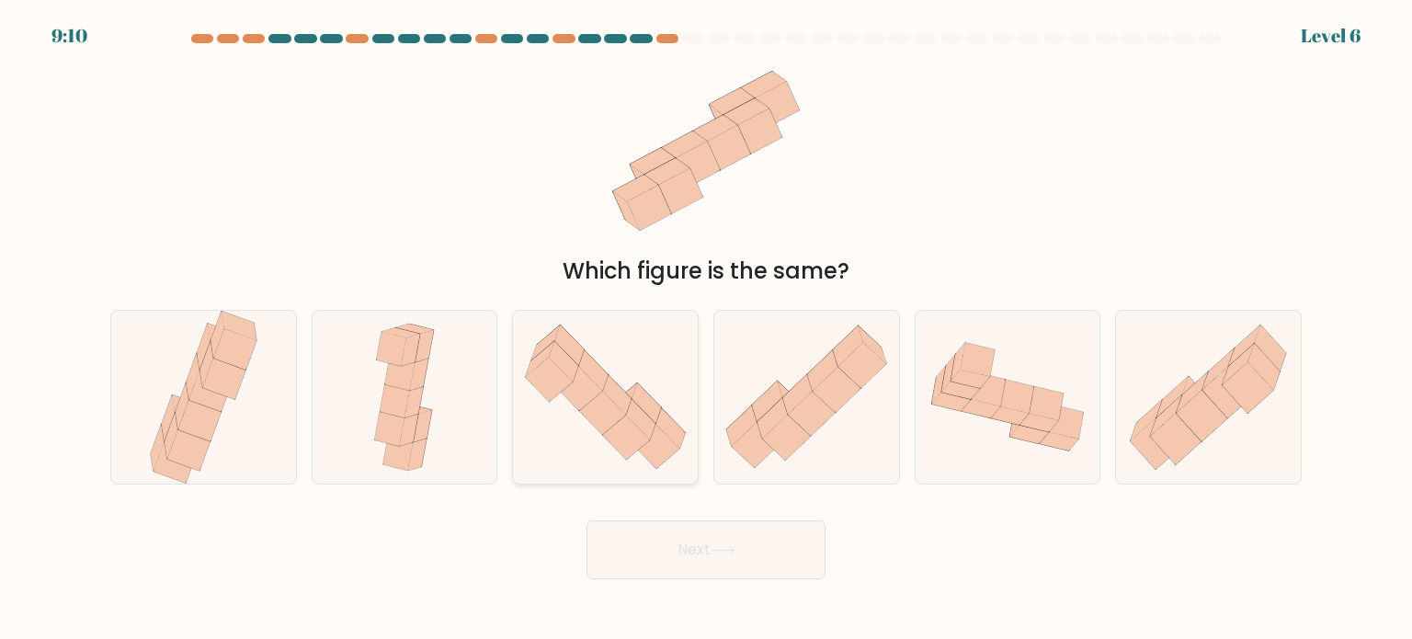
click at [636, 433] on icon at bounding box center [626, 438] width 47 height 44
click at [706, 329] on input "c." at bounding box center [706, 324] width 1 height 9
radio input "true"
click at [681, 554] on button "Next" at bounding box center [706, 549] width 239 height 59
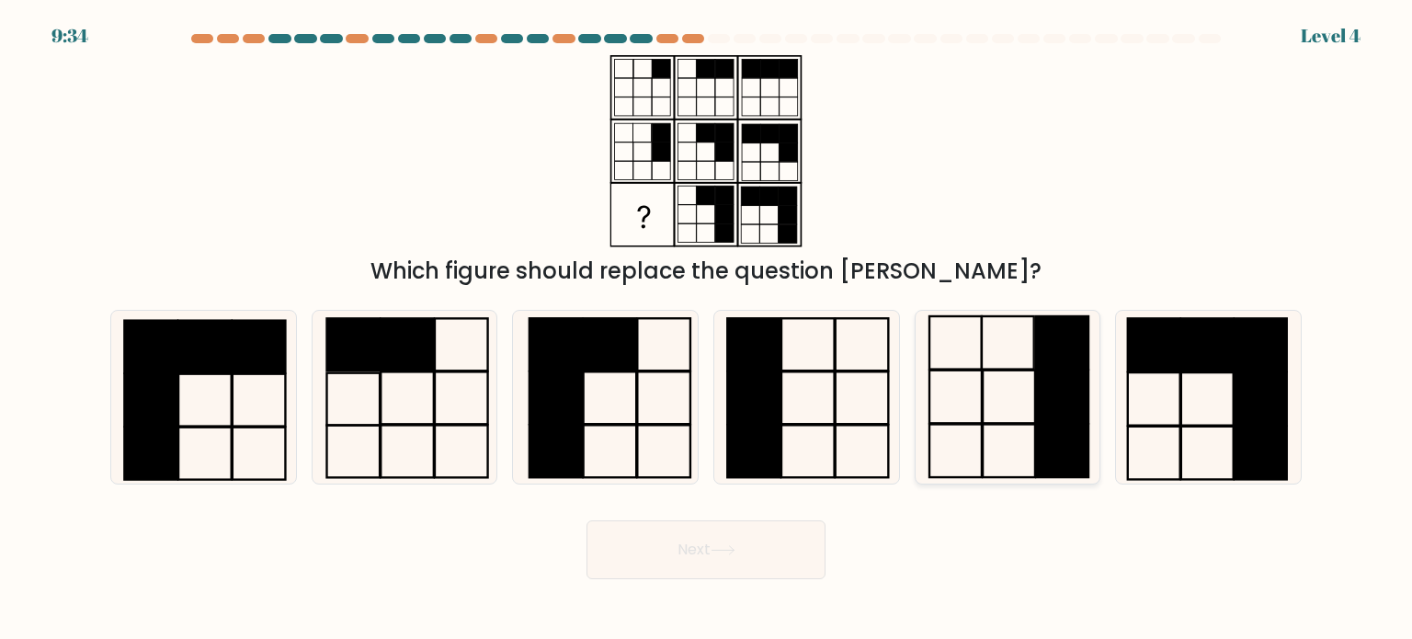
click at [986, 417] on icon at bounding box center [1007, 397] width 173 height 173
click at [707, 329] on input "e." at bounding box center [706, 324] width 1 height 9
radio input "true"
click at [721, 547] on icon at bounding box center [723, 550] width 25 height 10
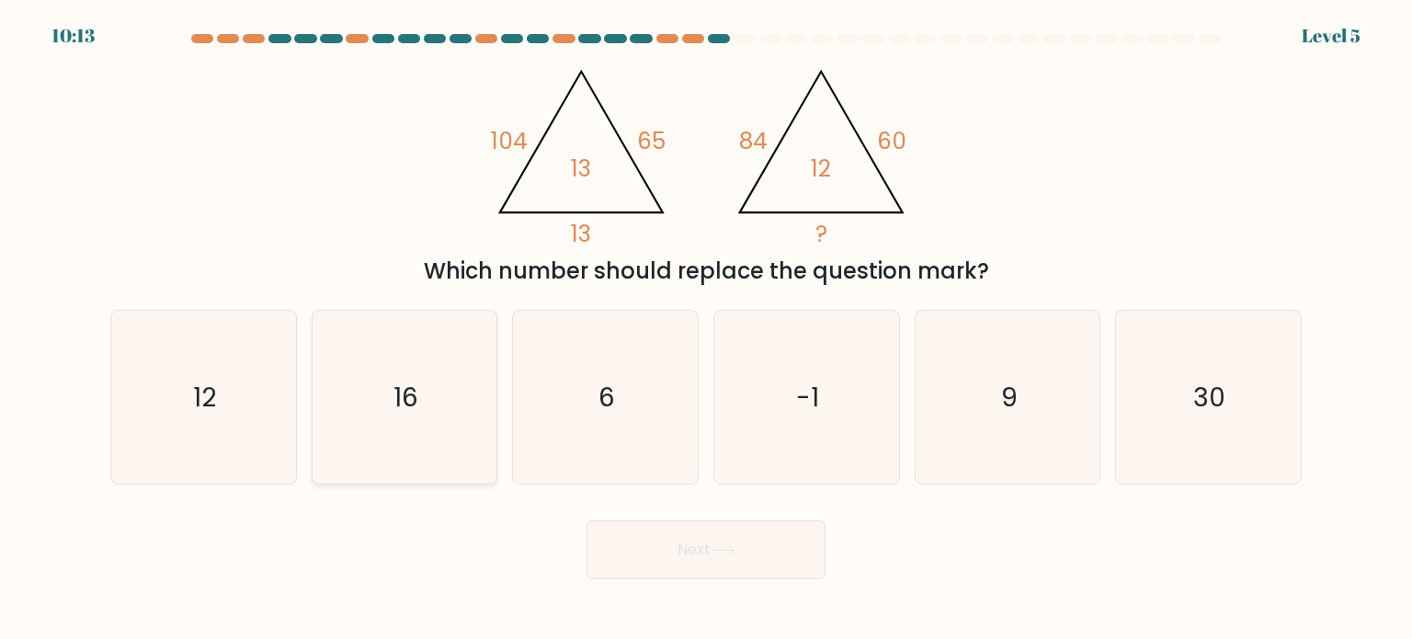
click at [462, 422] on icon "16" at bounding box center [404, 397] width 173 height 173
click at [706, 329] on input "b. 16" at bounding box center [706, 324] width 1 height 9
radio input "true"
click at [724, 571] on button "Next" at bounding box center [706, 549] width 239 height 59
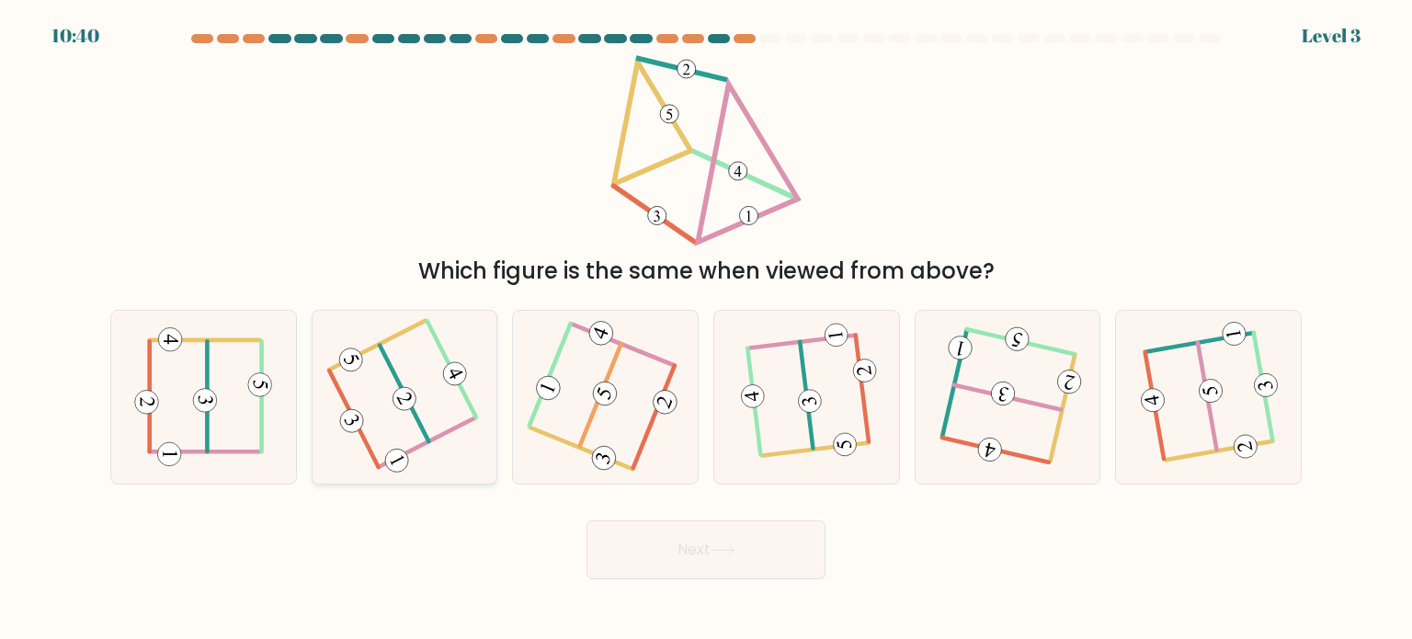
click at [389, 444] on icon at bounding box center [404, 396] width 135 height 139
click at [706, 329] on input "b." at bounding box center [706, 324] width 1 height 9
radio input "true"
click at [714, 547] on icon at bounding box center [723, 550] width 25 height 10
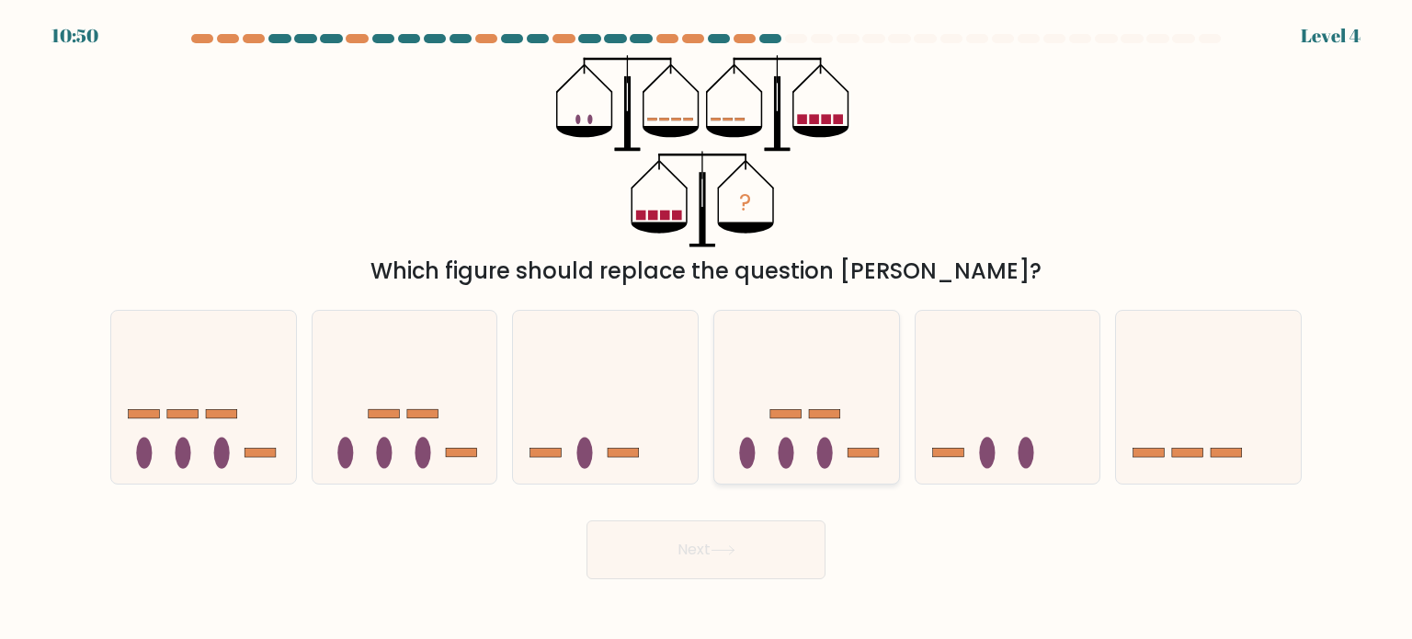
click at [789, 369] on icon at bounding box center [806, 397] width 185 height 153
click at [707, 329] on input "d." at bounding box center [706, 324] width 1 height 9
radio input "true"
click at [723, 554] on icon at bounding box center [723, 550] width 25 height 10
click at [743, 543] on button "Next" at bounding box center [706, 549] width 239 height 59
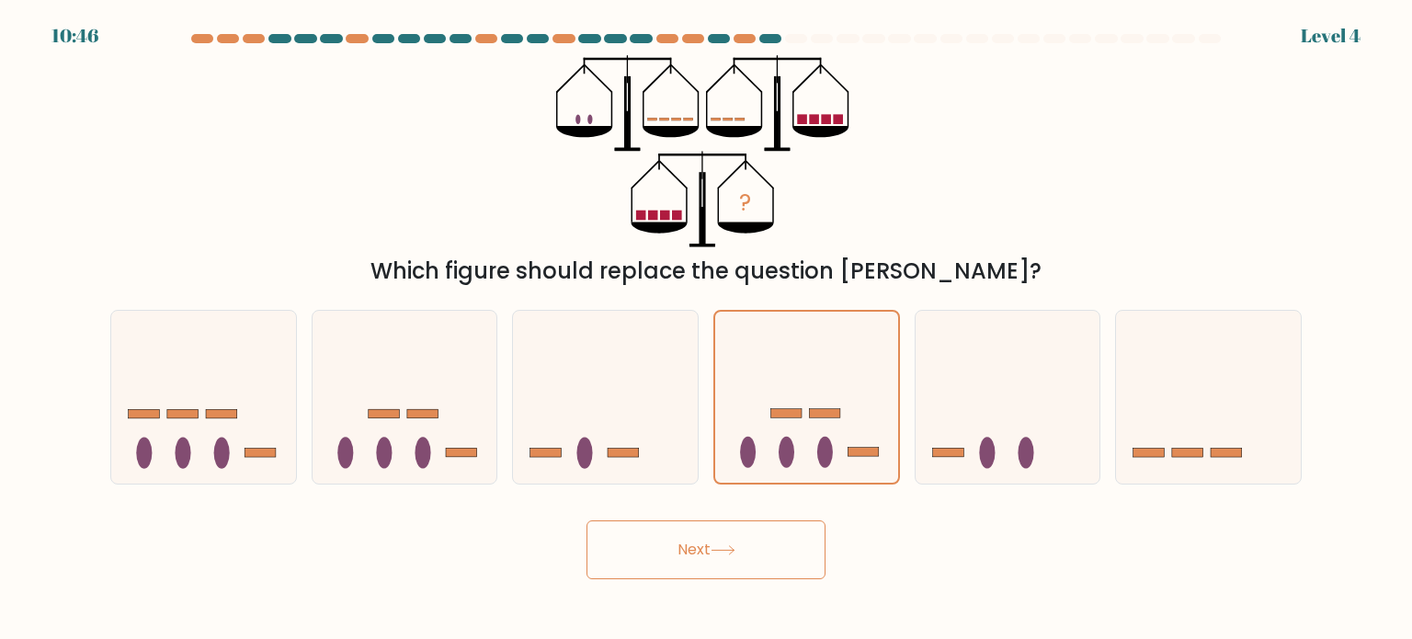
click at [742, 547] on button "Next" at bounding box center [706, 549] width 239 height 59
click at [832, 327] on icon at bounding box center [806, 397] width 183 height 152
click at [707, 327] on input "d." at bounding box center [706, 324] width 1 height 9
click at [761, 547] on button "Next" at bounding box center [706, 549] width 239 height 59
click at [783, 547] on button "Next" at bounding box center [706, 549] width 239 height 59
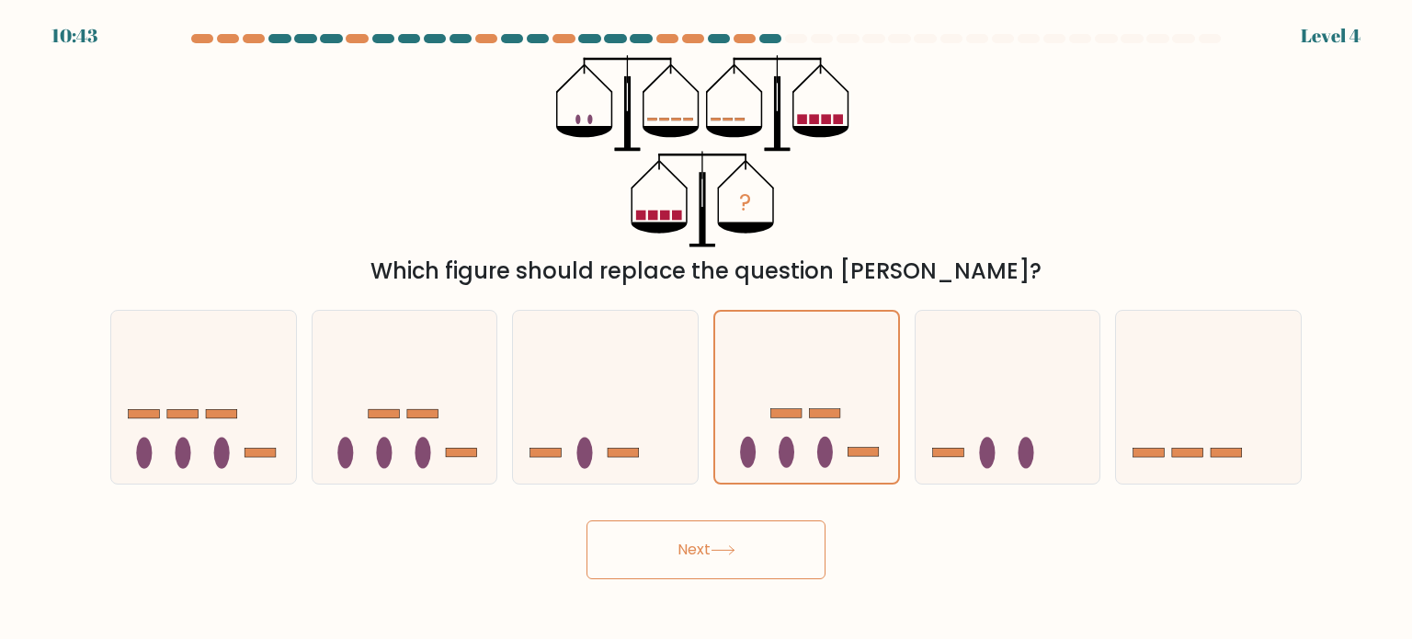
click at [784, 546] on button "Next" at bounding box center [706, 549] width 239 height 59
click at [763, 554] on button "Next" at bounding box center [706, 549] width 239 height 59
click at [1005, 267] on div "Which figure should replace the question mark?" at bounding box center [706, 271] width 1170 height 33
click at [966, 404] on icon at bounding box center [1008, 397] width 185 height 153
click at [707, 329] on input "e." at bounding box center [706, 324] width 1 height 9
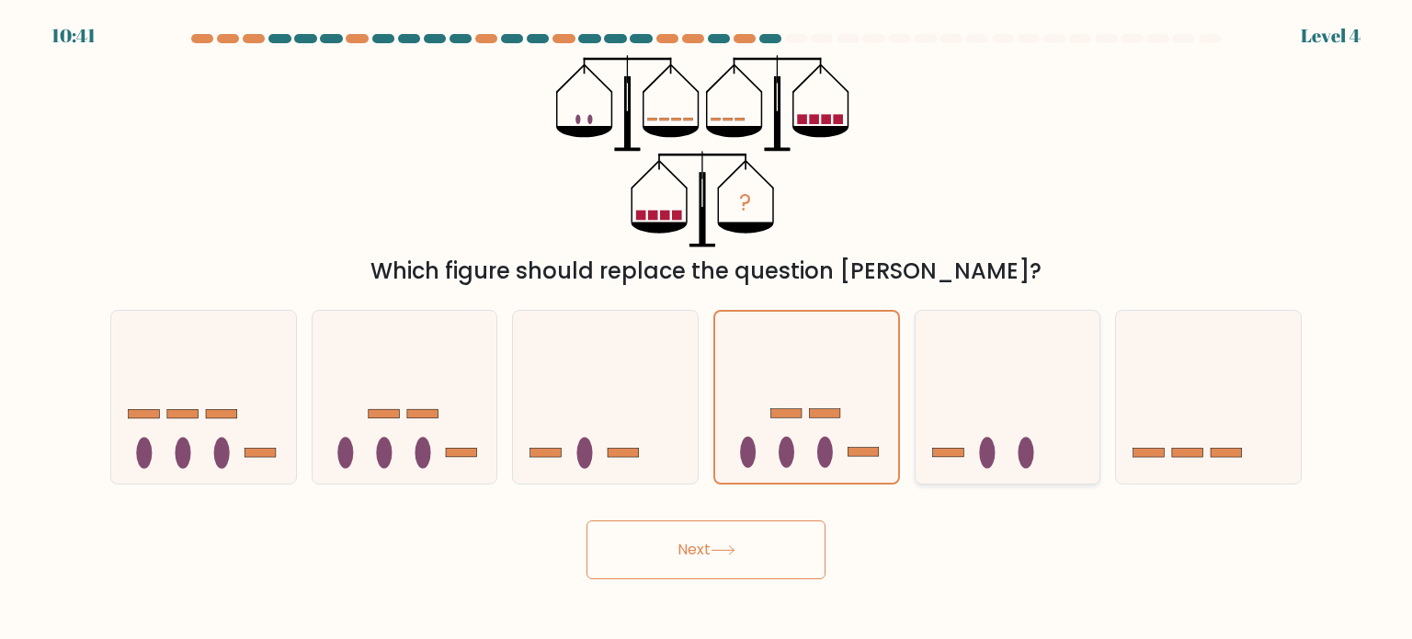
radio input "true"
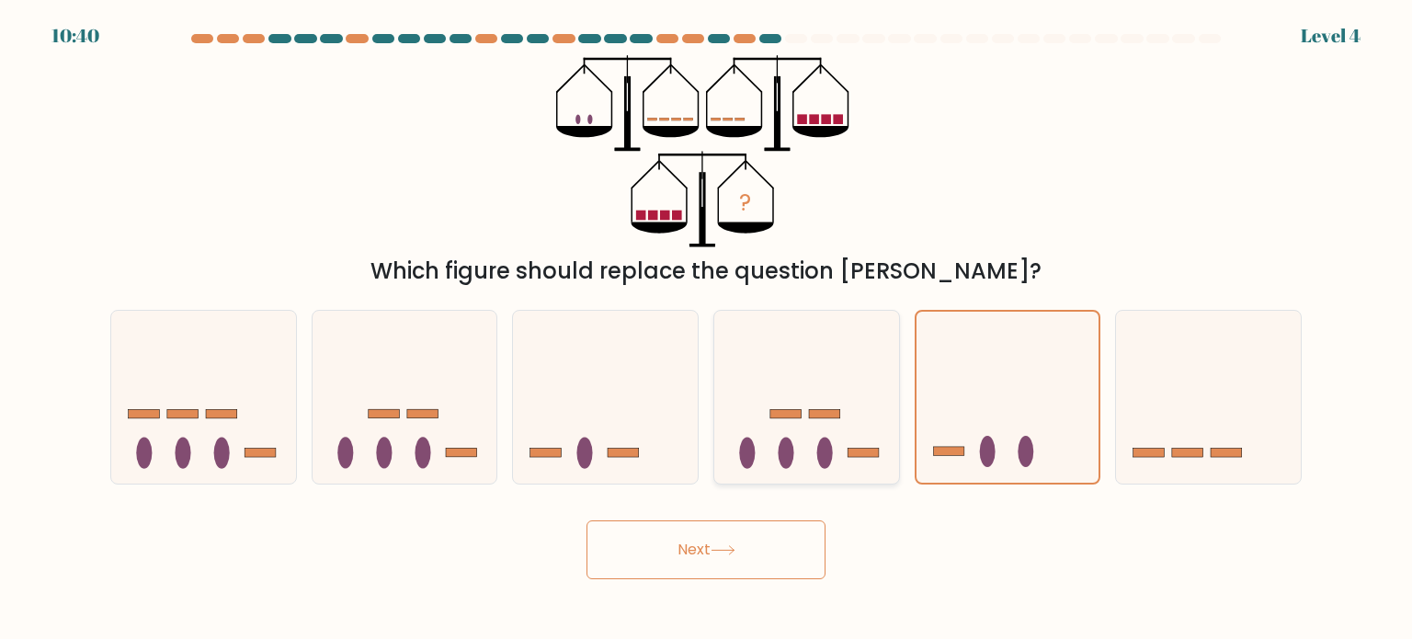
click at [824, 411] on rect at bounding box center [824, 413] width 31 height 9
click at [707, 329] on input "d." at bounding box center [706, 324] width 1 height 9
radio input "true"
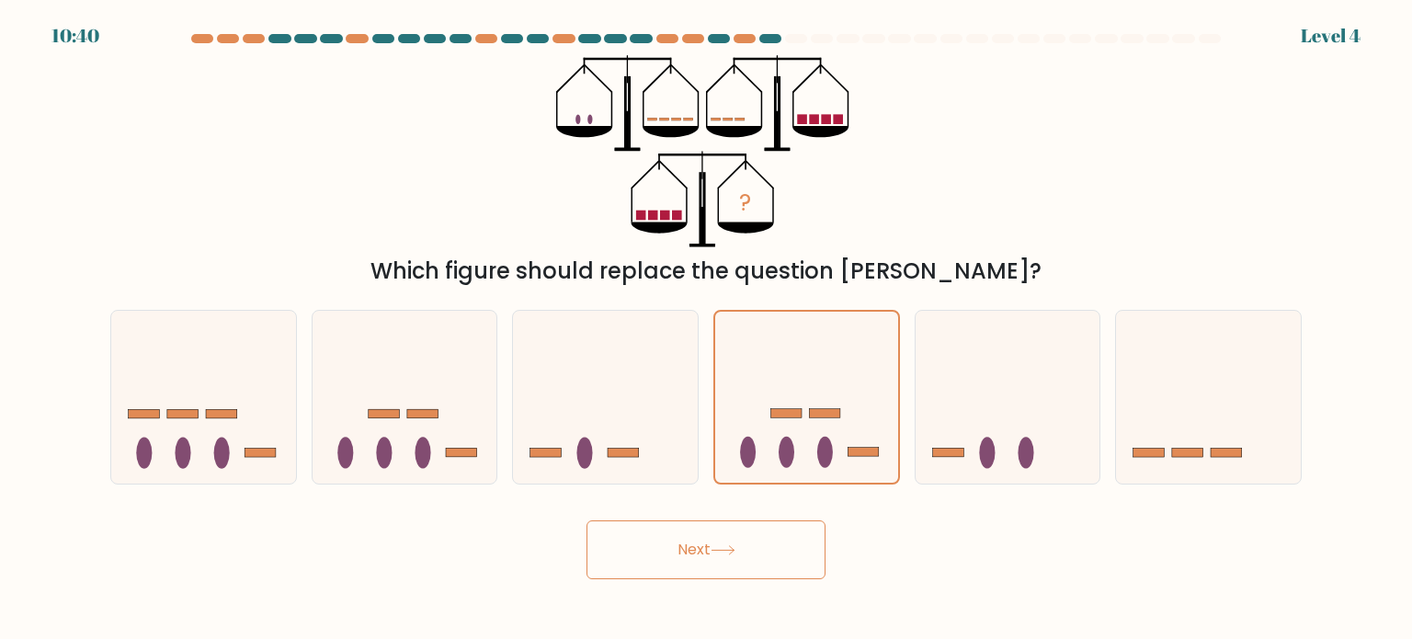
click at [754, 558] on button "Next" at bounding box center [706, 549] width 239 height 59
click at [754, 554] on button "Next" at bounding box center [706, 549] width 239 height 59
drag, startPoint x: 754, startPoint y: 550, endPoint x: 739, endPoint y: 543, distance: 16.4
click at [747, 544] on button "Next" at bounding box center [706, 549] width 239 height 59
click at [442, 436] on icon at bounding box center [405, 397] width 185 height 153
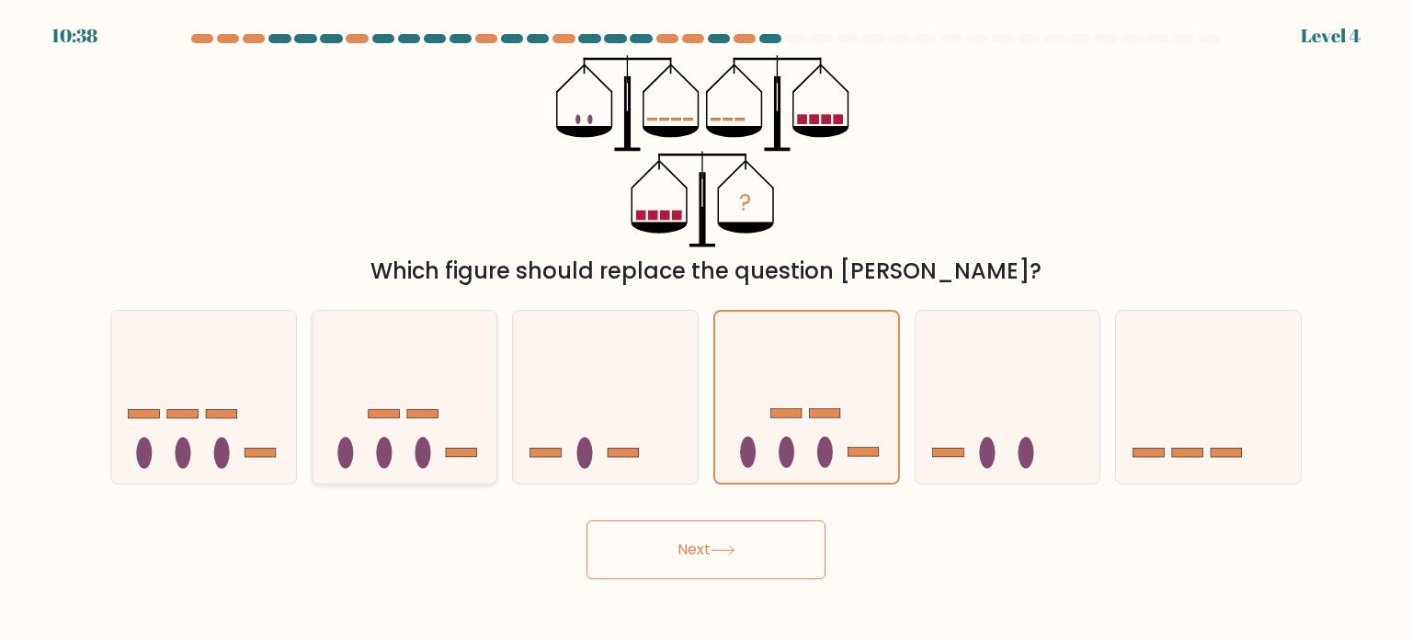
click at [706, 329] on input "b." at bounding box center [706, 324] width 1 height 9
radio input "true"
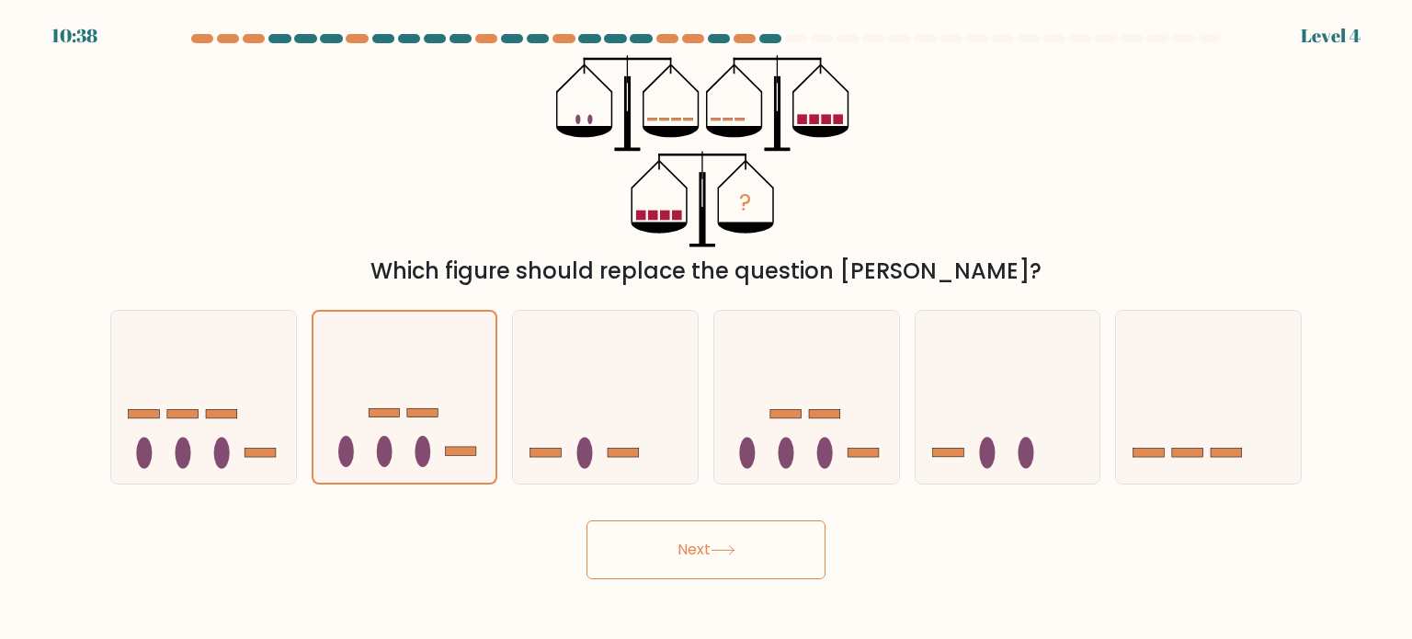
drag, startPoint x: 728, startPoint y: 583, endPoint x: 756, endPoint y: 546, distance: 46.0
click at [729, 581] on body "10:38 Level 4" at bounding box center [706, 319] width 1412 height 639
click at [756, 546] on button "Next" at bounding box center [706, 549] width 239 height 59
drag, startPoint x: 756, startPoint y: 546, endPoint x: 733, endPoint y: 562, distance: 27.8
click at [755, 547] on button "Next" at bounding box center [706, 549] width 239 height 59
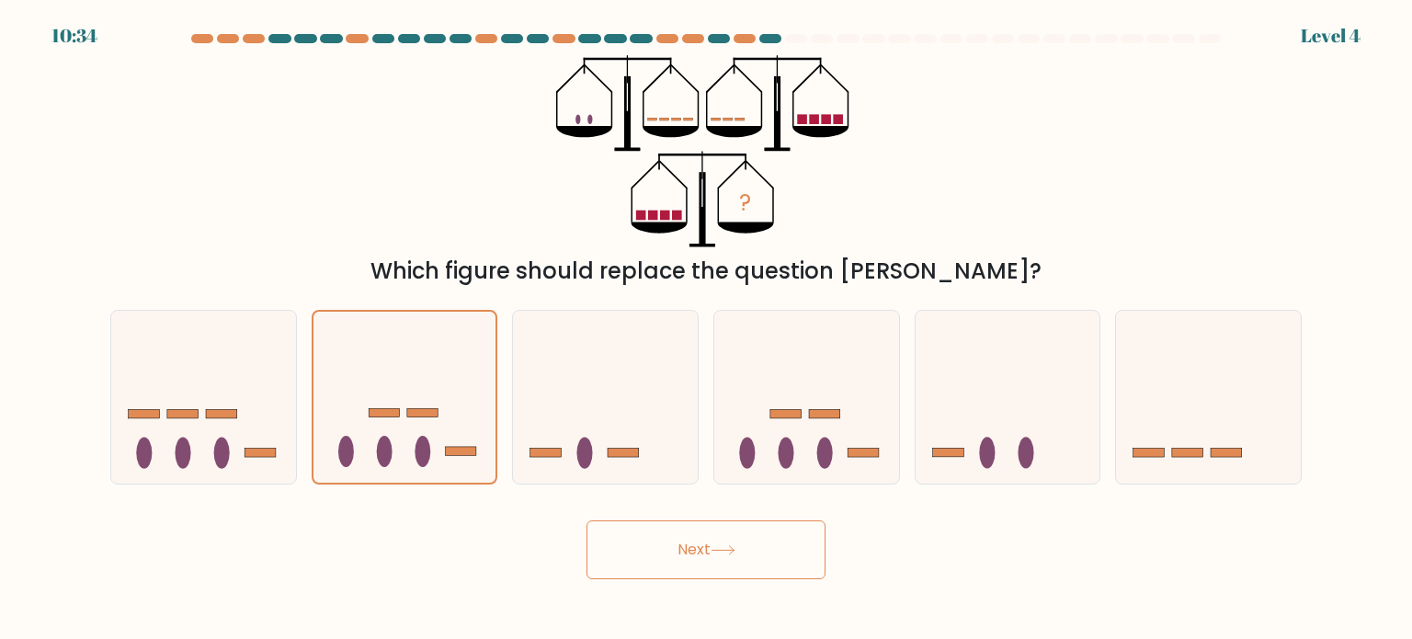
drag, startPoint x: 733, startPoint y: 563, endPoint x: 656, endPoint y: 535, distance: 82.0
click at [656, 535] on button "Next" at bounding box center [706, 549] width 239 height 59
click at [640, 567] on button "Next" at bounding box center [706, 549] width 239 height 59
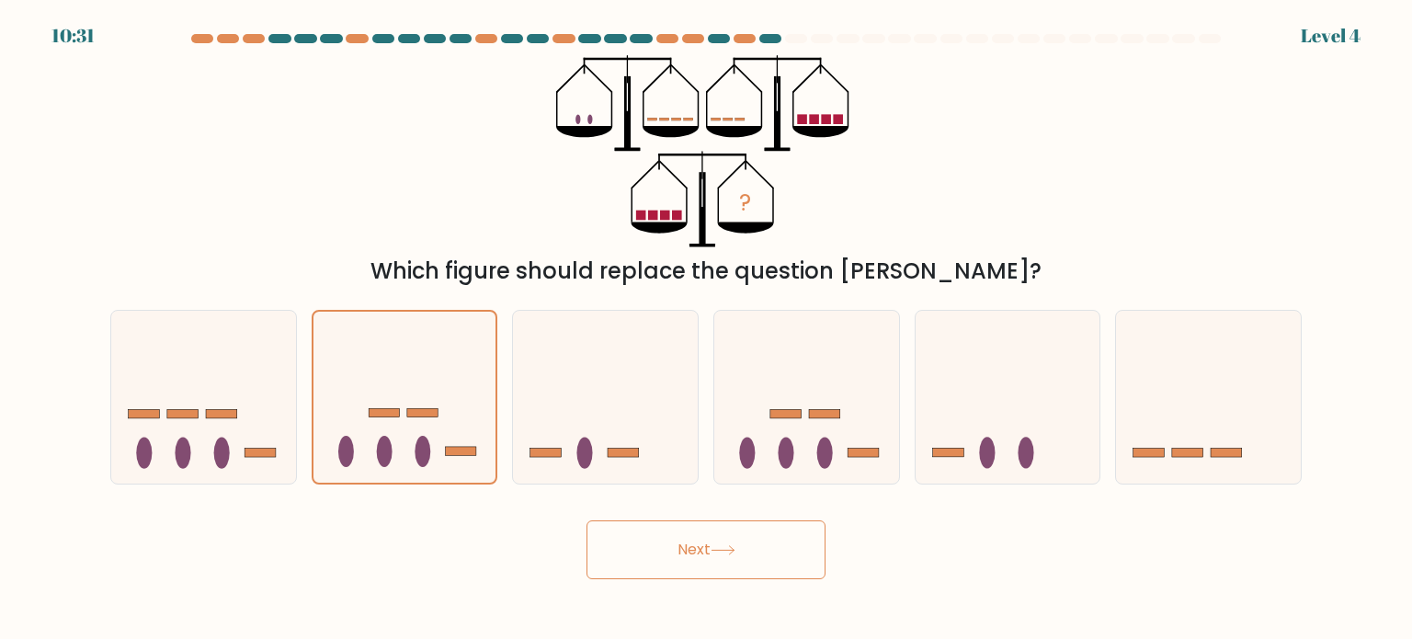
click at [640, 567] on button "Next" at bounding box center [706, 549] width 239 height 59
click at [431, 415] on rect at bounding box center [422, 413] width 30 height 9
click at [706, 329] on input "b." at bounding box center [706, 324] width 1 height 9
click at [287, 412] on icon at bounding box center [203, 397] width 185 height 153
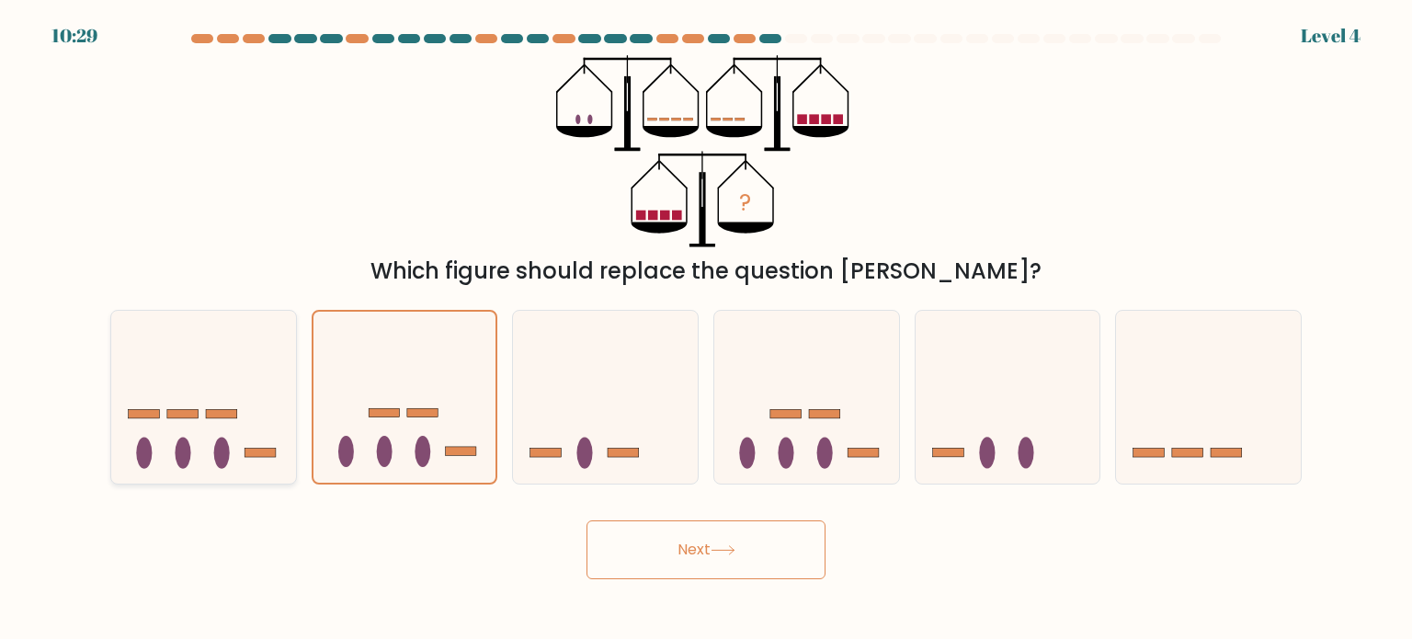
click at [706, 329] on input "a." at bounding box center [706, 324] width 1 height 9
radio input "true"
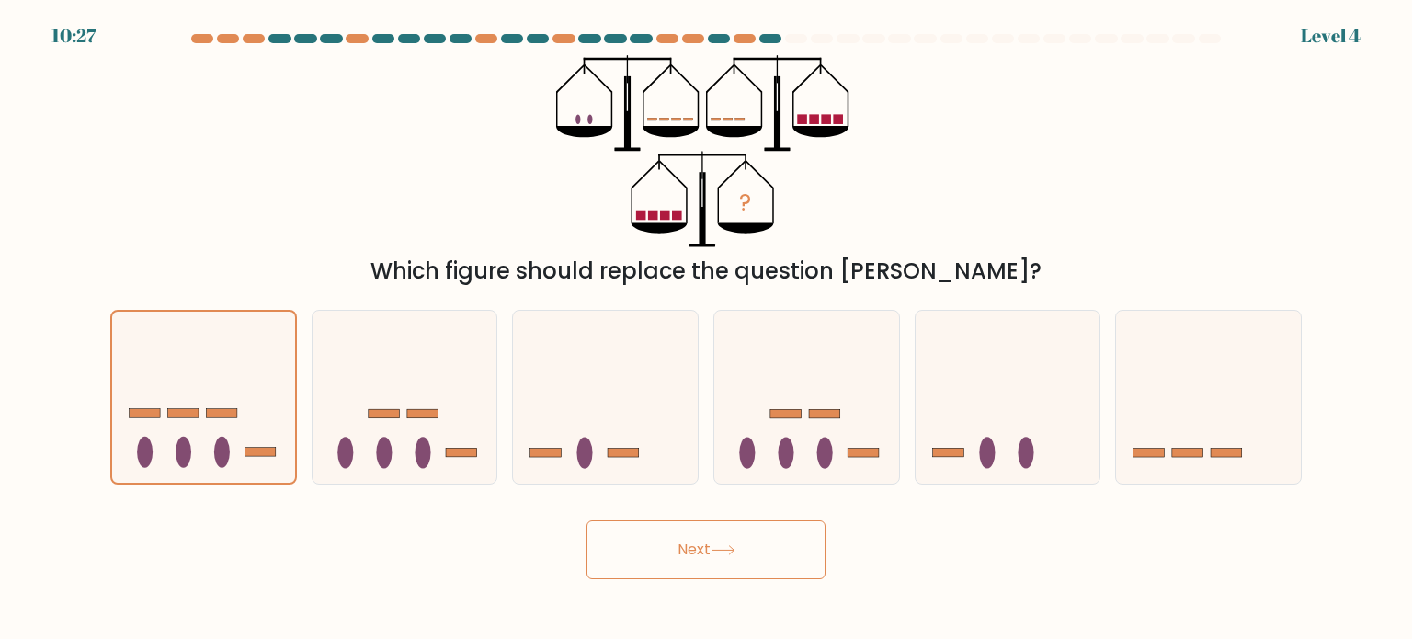
click at [751, 566] on button "Next" at bounding box center [706, 549] width 239 height 59
click at [587, 520] on button "Next" at bounding box center [706, 549] width 239 height 59
click at [769, 537] on button "Next" at bounding box center [706, 549] width 239 height 59
drag, startPoint x: 769, startPoint y: 537, endPoint x: 809, endPoint y: 627, distance: 98.8
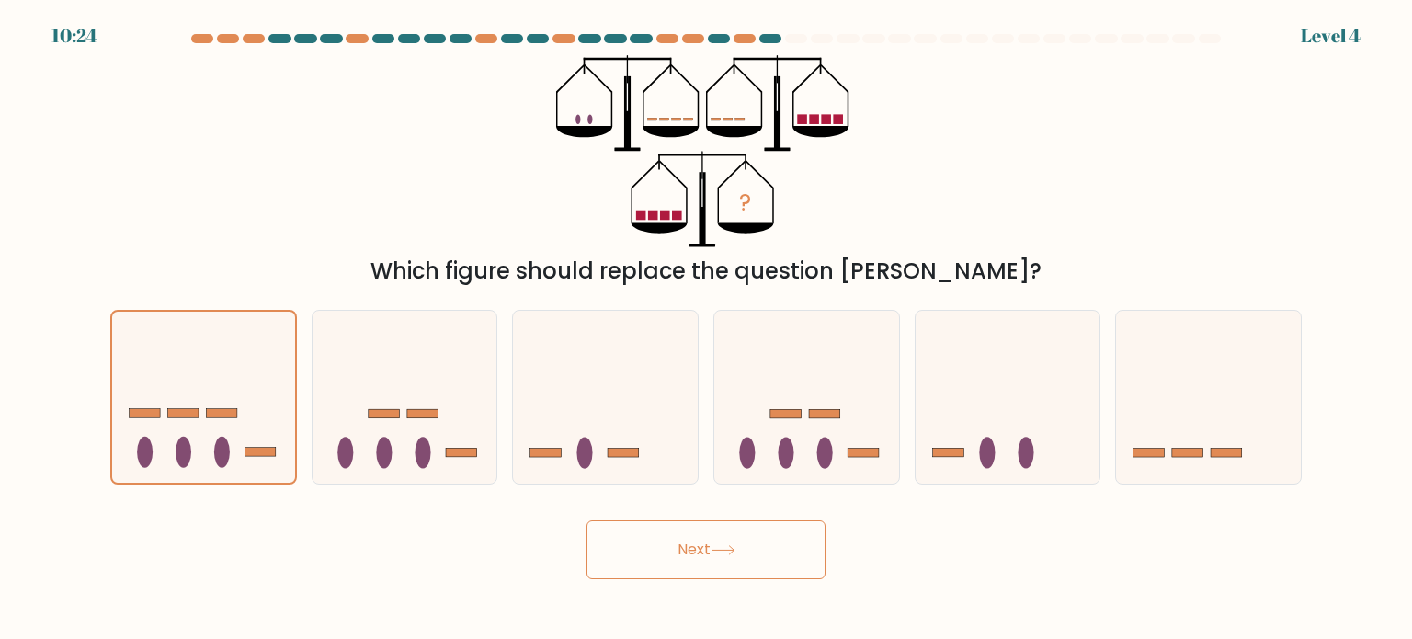
click at [763, 553] on button "Next" at bounding box center [706, 549] width 239 height 59
drag, startPoint x: 914, startPoint y: 621, endPoint x: 824, endPoint y: 577, distance: 100.3
click at [910, 592] on body "10:24 Level 4" at bounding box center [706, 319] width 1412 height 639
click at [813, 576] on button "Next" at bounding box center [706, 549] width 239 height 59
click at [813, 575] on button "Next" at bounding box center [706, 549] width 239 height 59
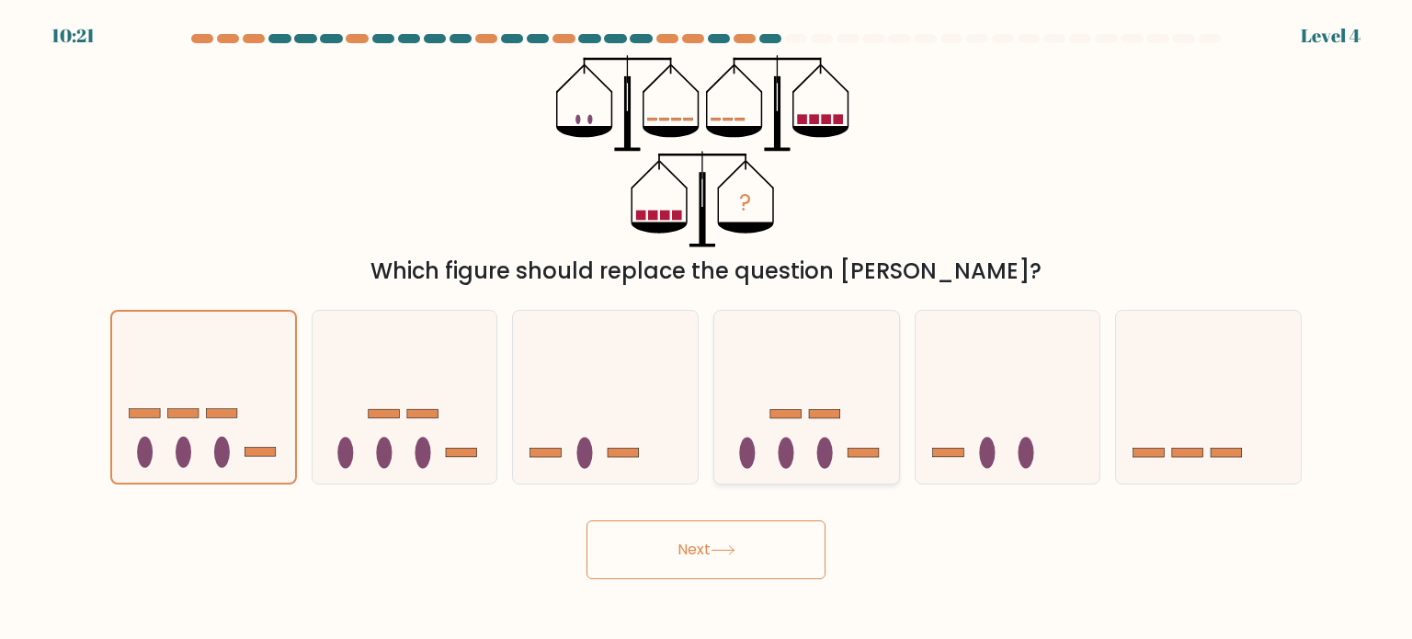
drag, startPoint x: 838, startPoint y: 395, endPoint x: 827, endPoint y: 405, distance: 14.4
click at [836, 395] on icon at bounding box center [806, 397] width 185 height 153
click at [707, 329] on input "d." at bounding box center [706, 324] width 1 height 9
radio input "true"
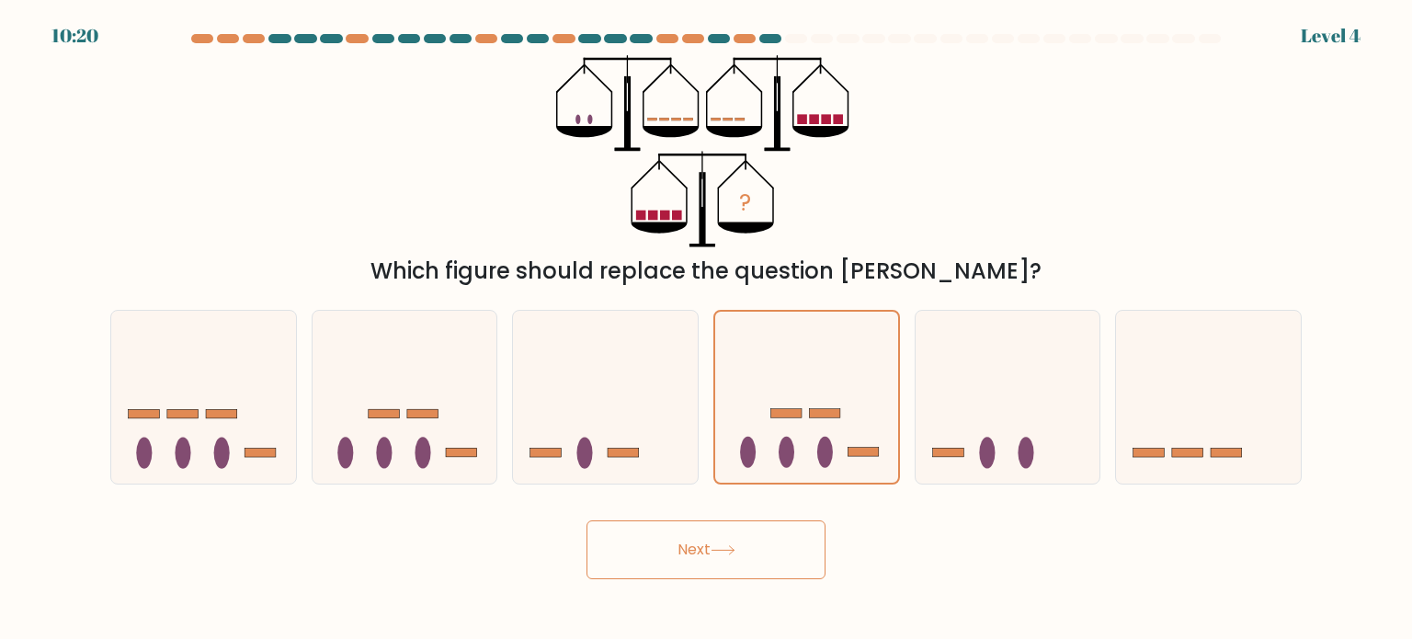
click at [773, 525] on button "Next" at bounding box center [706, 549] width 239 height 59
click at [767, 540] on button "Next" at bounding box center [706, 549] width 239 height 59
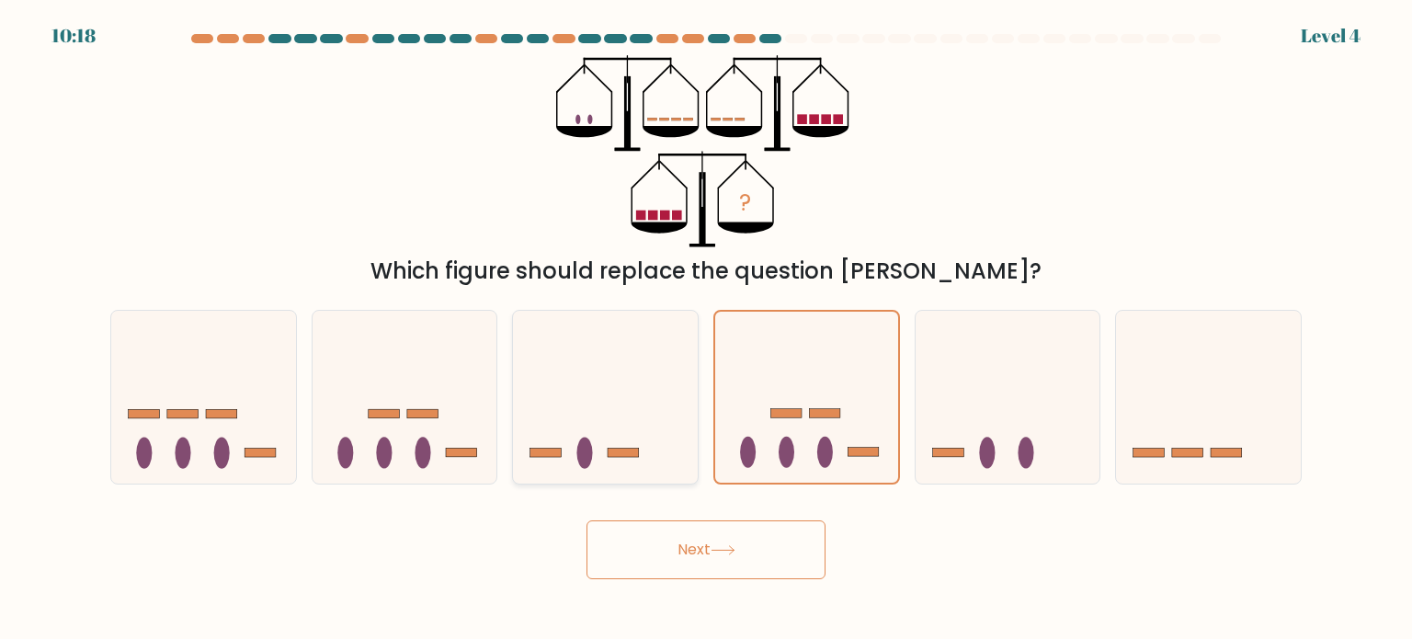
click at [657, 422] on icon at bounding box center [605, 397] width 185 height 153
click at [706, 329] on input "c." at bounding box center [706, 324] width 1 height 9
radio input "true"
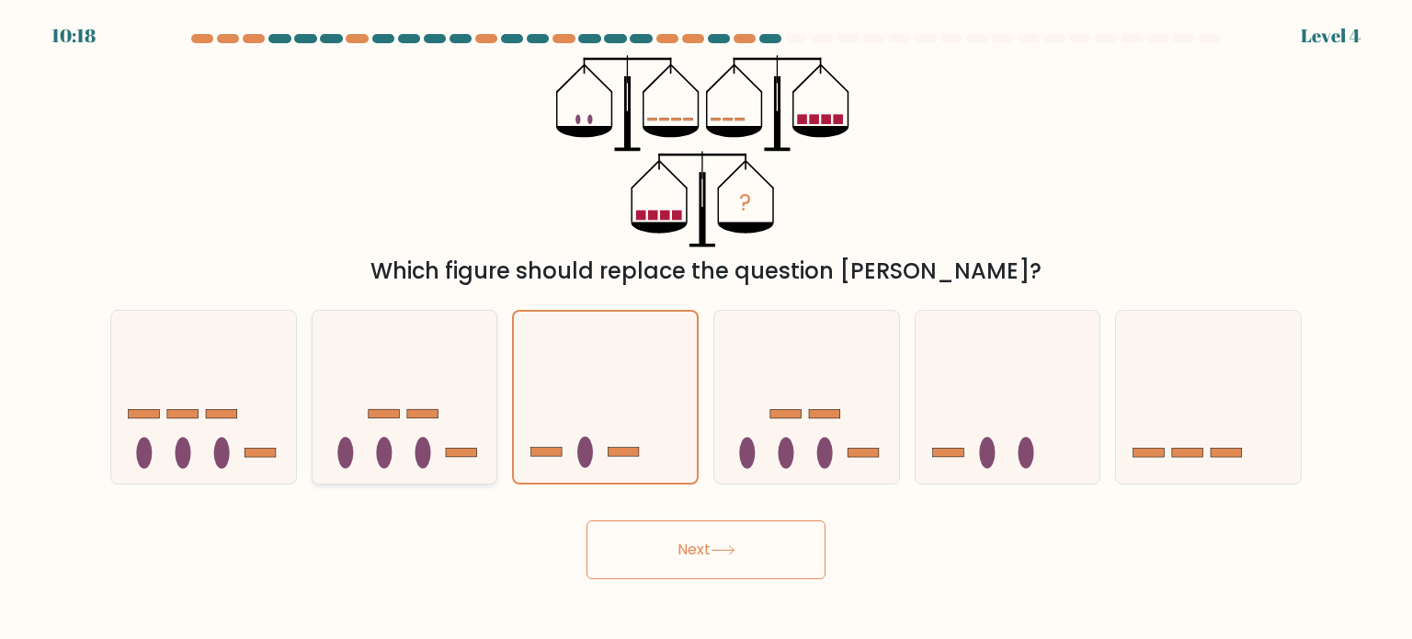
click at [450, 401] on icon at bounding box center [405, 397] width 185 height 153
click at [706, 329] on input "b." at bounding box center [706, 324] width 1 height 9
radio input "true"
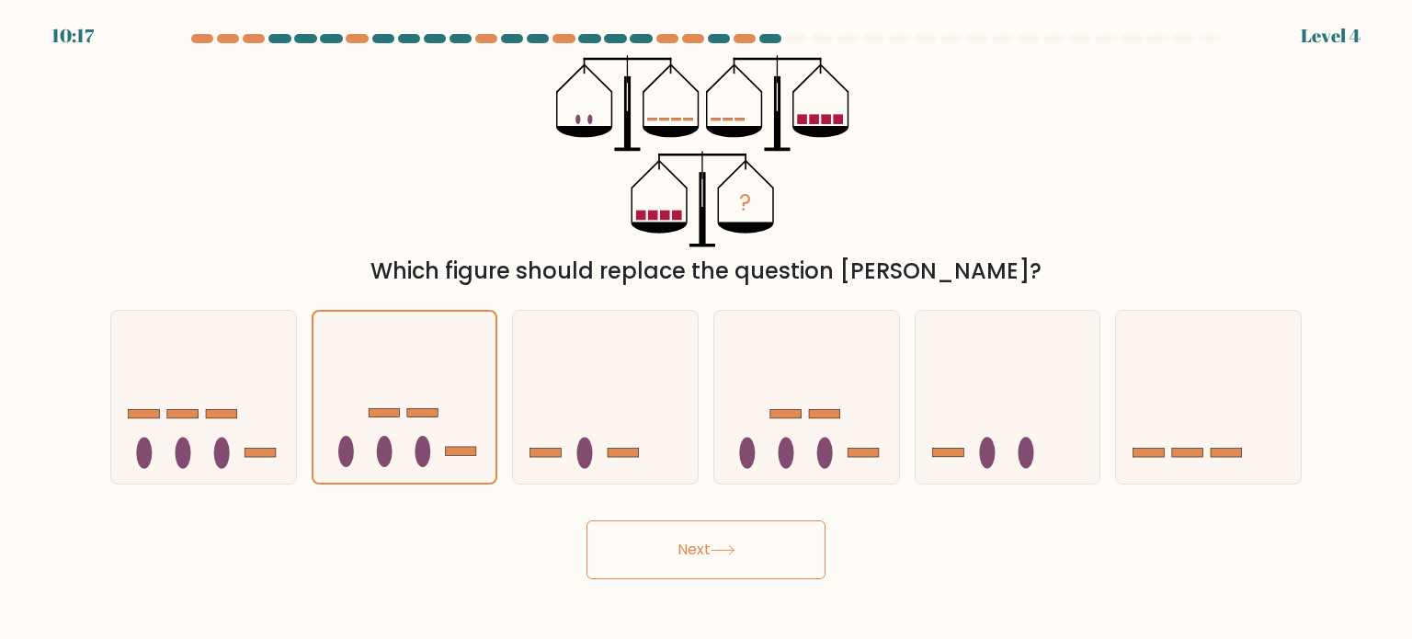
click at [662, 546] on button "Next" at bounding box center [706, 549] width 239 height 59
click at [634, 547] on button "Next" at bounding box center [706, 549] width 239 height 59
click at [633, 546] on button "Next" at bounding box center [706, 549] width 239 height 59
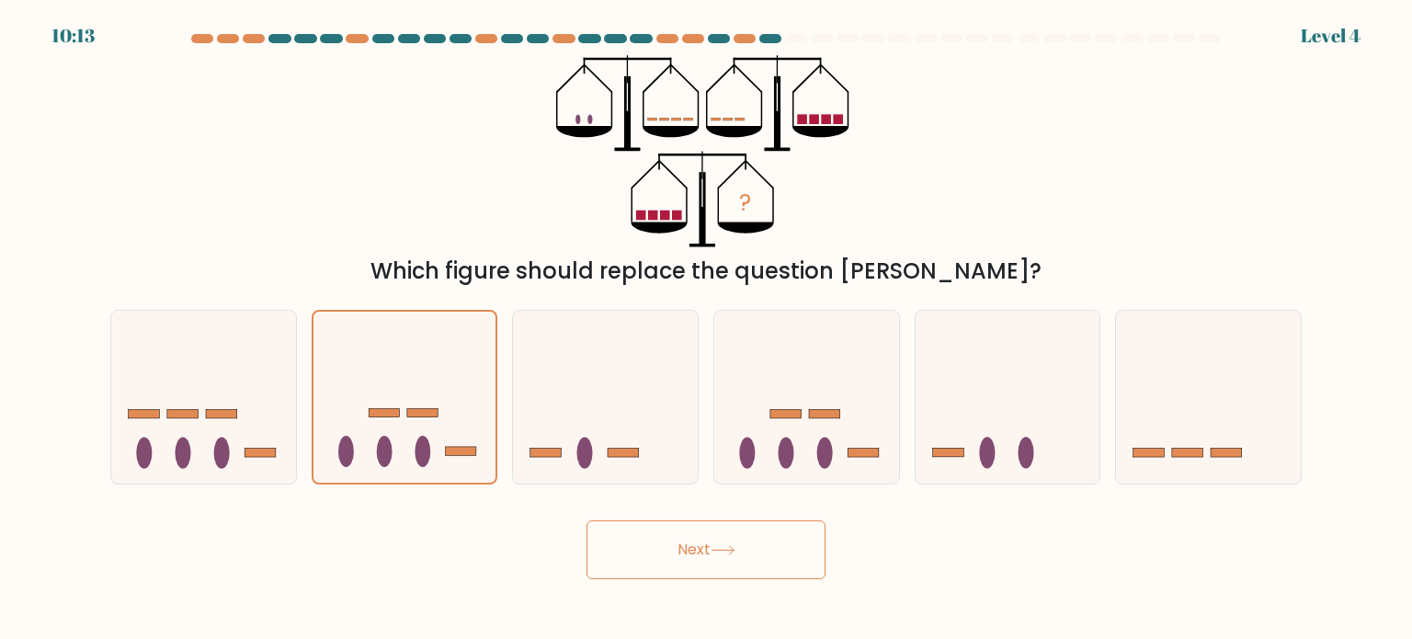
click at [631, 543] on button "Next" at bounding box center [706, 549] width 239 height 59
click at [385, 393] on icon at bounding box center [405, 397] width 183 height 152
click at [706, 329] on input "b." at bounding box center [706, 324] width 1 height 9
click at [633, 477] on div at bounding box center [605, 397] width 187 height 175
click at [706, 329] on input "c." at bounding box center [706, 324] width 1 height 9
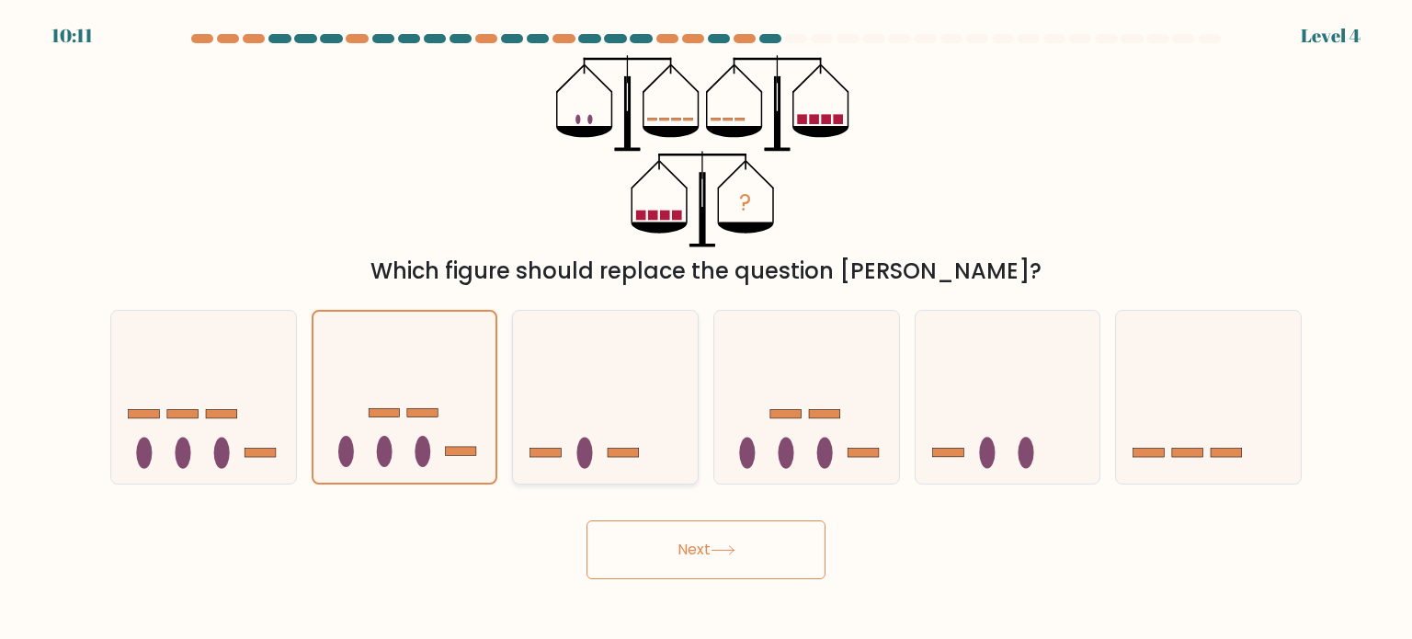
radio input "true"
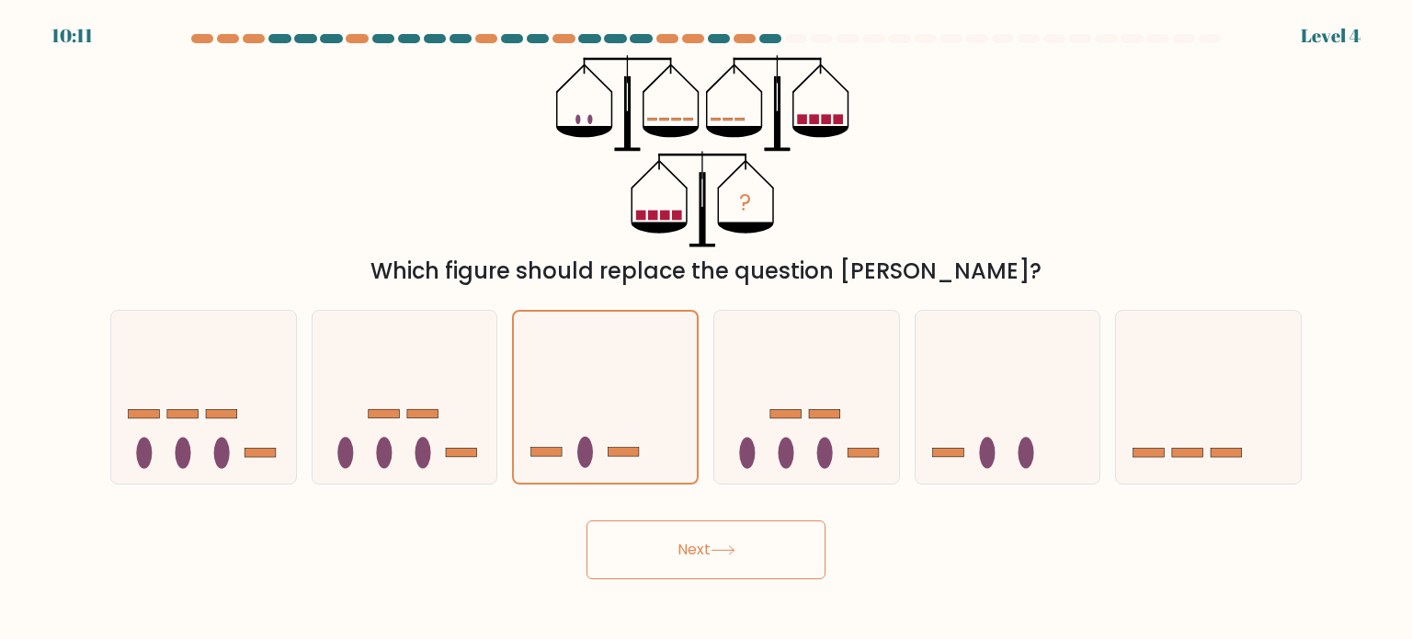
click at [740, 545] on button "Next" at bounding box center [706, 549] width 239 height 59
click at [739, 547] on button "Next" at bounding box center [706, 549] width 239 height 59
click at [741, 543] on button "Next" at bounding box center [706, 549] width 239 height 59
click at [743, 540] on button "Next" at bounding box center [706, 549] width 239 height 59
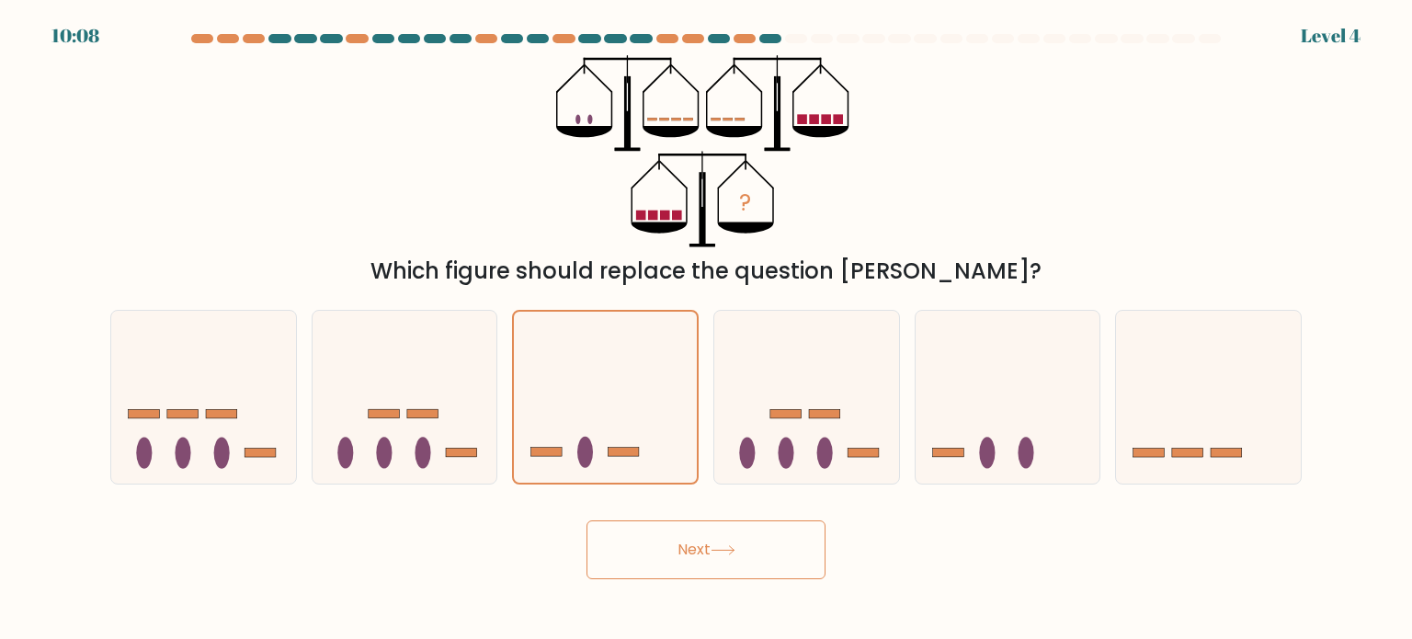
click at [743, 540] on button "Next" at bounding box center [706, 549] width 239 height 59
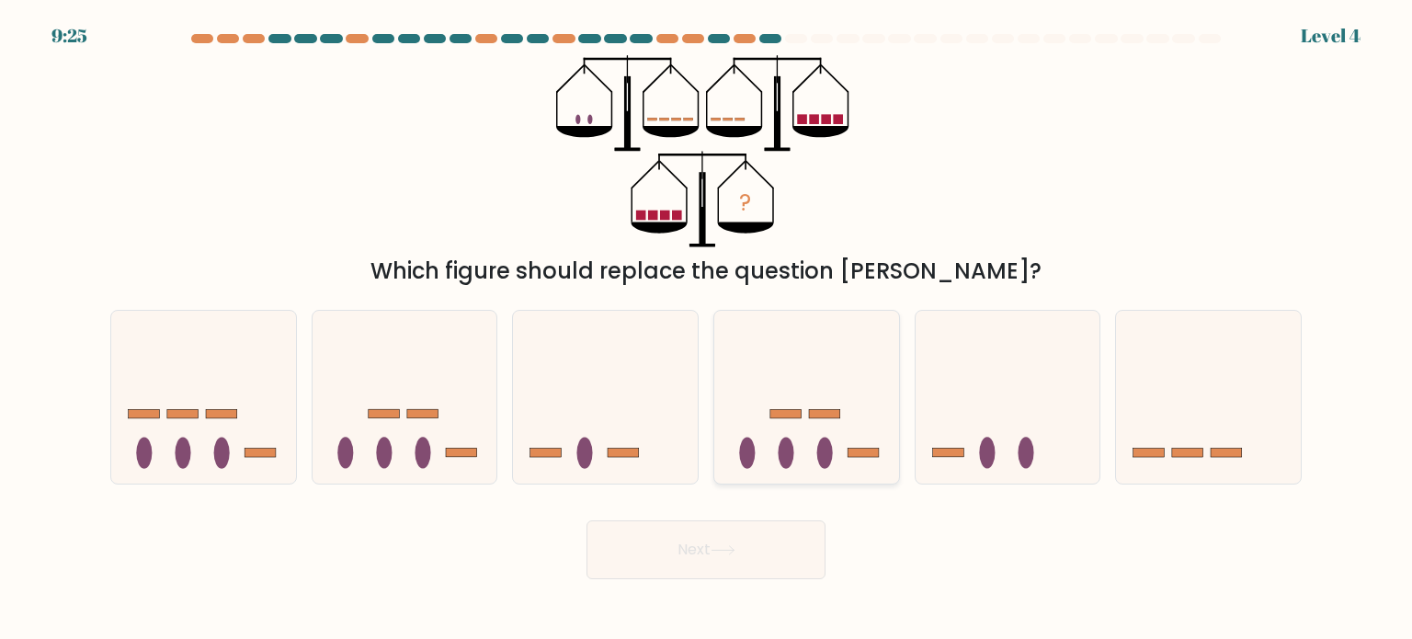
click at [810, 431] on icon at bounding box center [806, 397] width 185 height 153
click at [707, 329] on input "d." at bounding box center [706, 324] width 1 height 9
radio input "true"
click at [748, 547] on button "Next" at bounding box center [706, 549] width 239 height 59
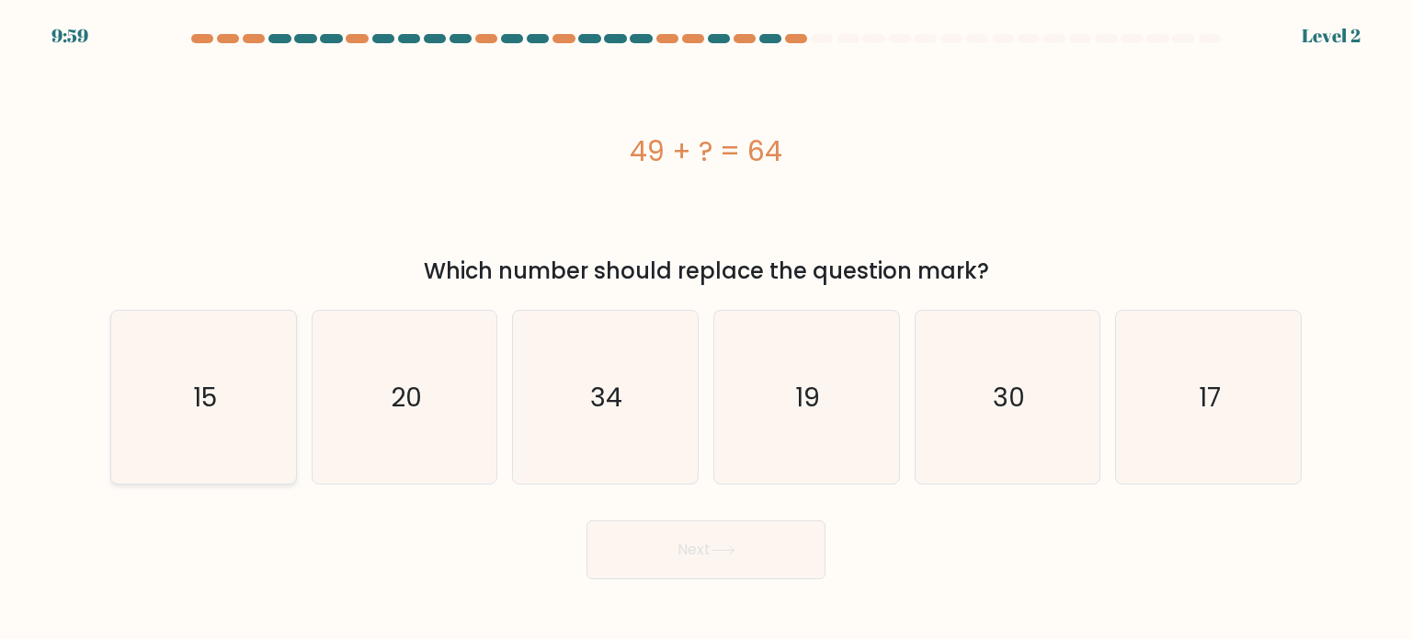
click at [254, 408] on icon "15" at bounding box center [203, 397] width 173 height 173
click at [706, 329] on input "a. 15" at bounding box center [706, 324] width 1 height 9
radio input "true"
click at [732, 557] on button "Next" at bounding box center [706, 549] width 239 height 59
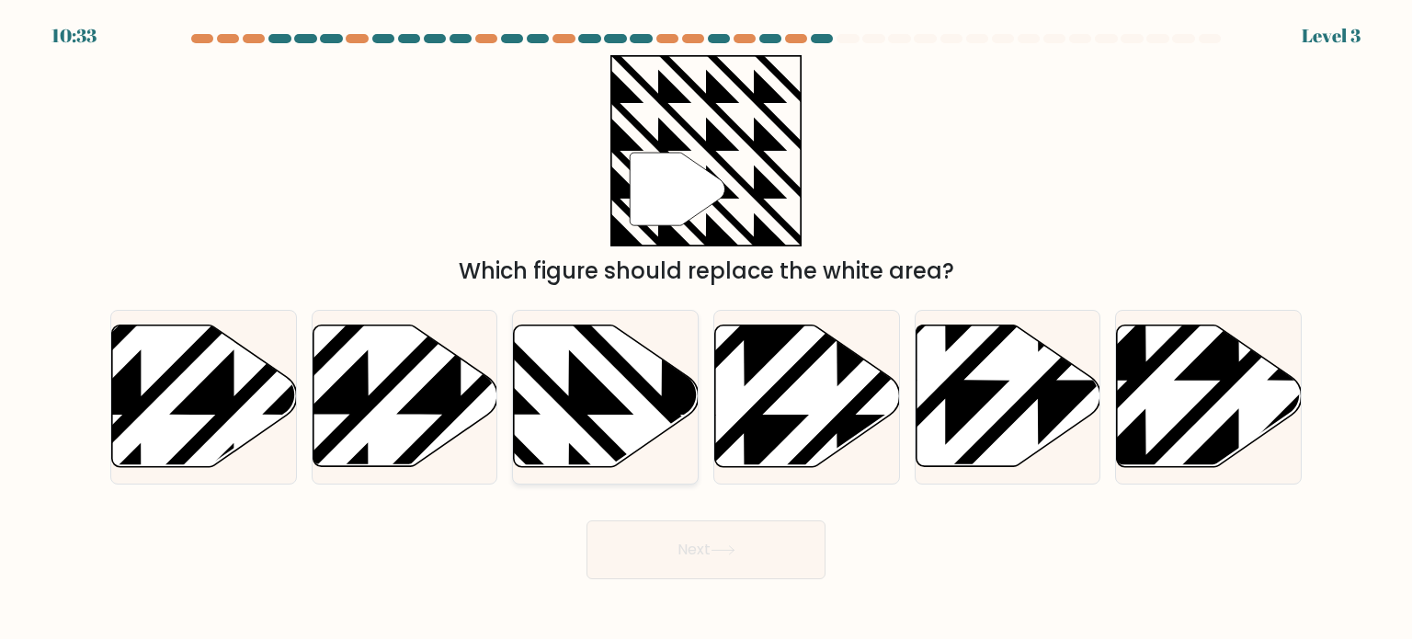
click at [614, 400] on icon at bounding box center [662, 322] width 372 height 372
click at [706, 329] on input "c." at bounding box center [706, 324] width 1 height 9
radio input "true"
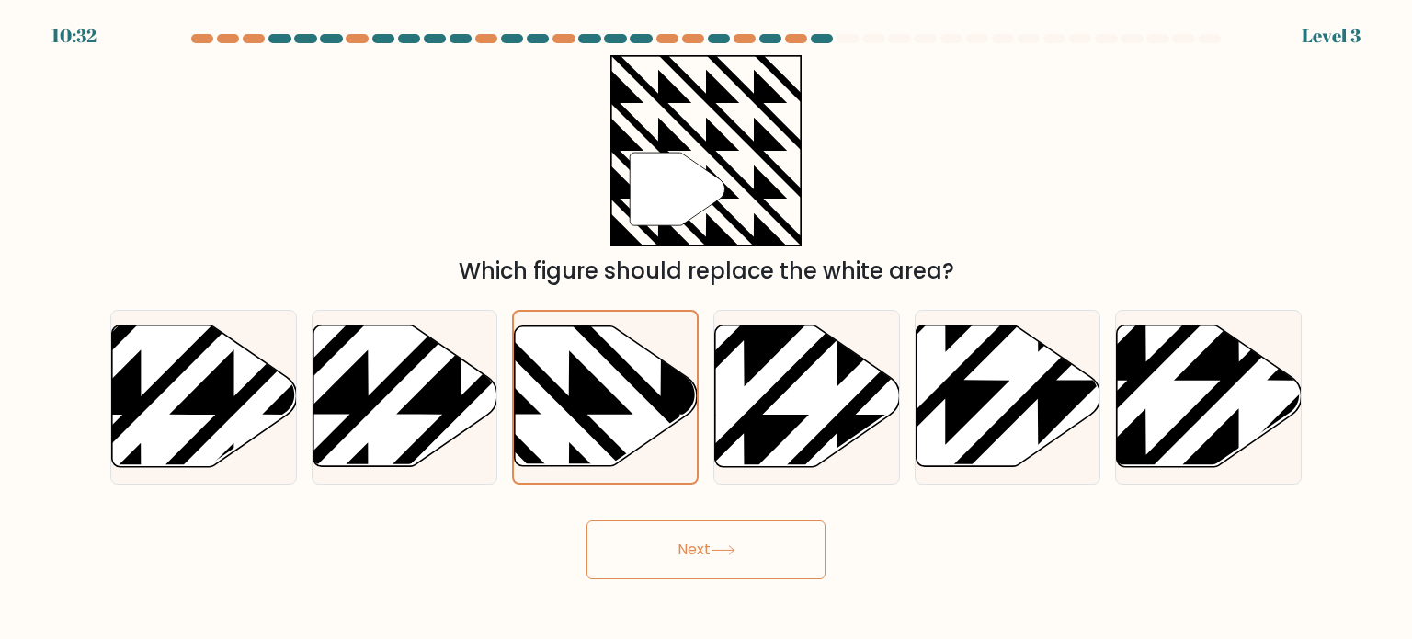
click at [667, 548] on button "Next" at bounding box center [706, 549] width 239 height 59
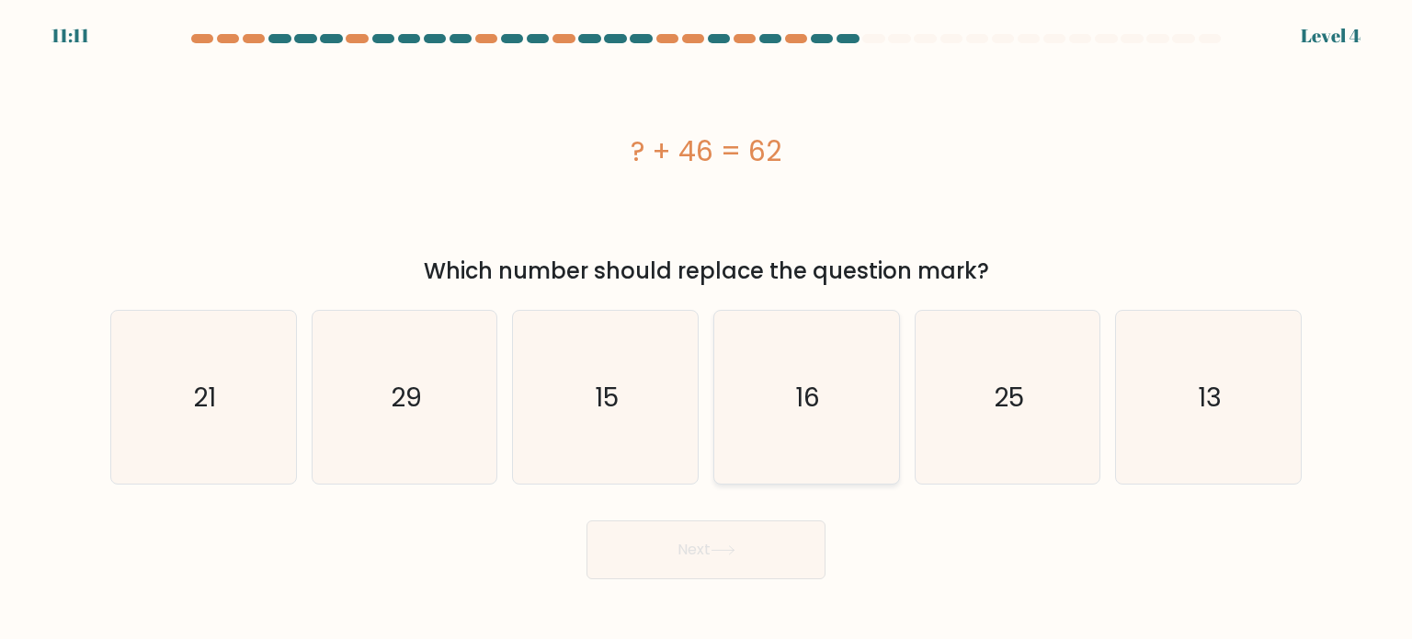
click at [792, 418] on icon "16" at bounding box center [806, 397] width 173 height 173
click at [707, 329] on input "d. 16" at bounding box center [706, 324] width 1 height 9
radio input "true"
click at [749, 565] on button "Next" at bounding box center [706, 549] width 239 height 59
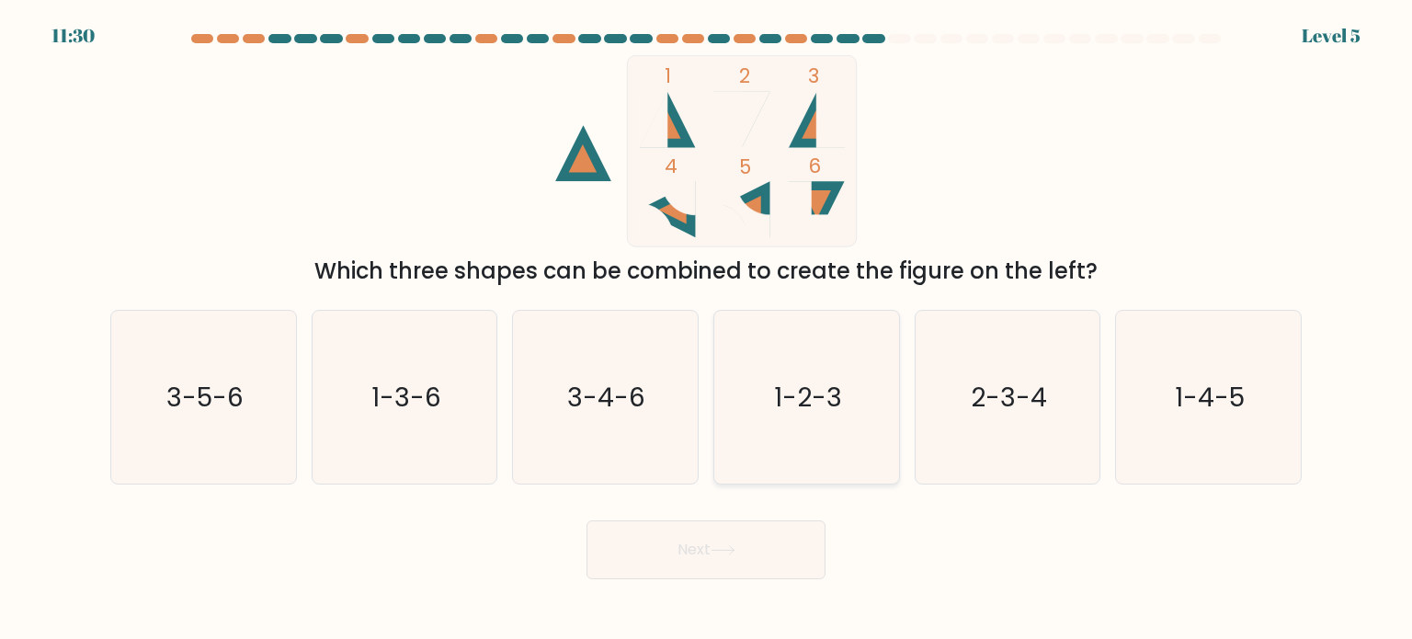
click at [824, 394] on text "1-2-3" at bounding box center [808, 396] width 68 height 37
click at [707, 329] on input "d. 1-2-3" at bounding box center [706, 324] width 1 height 9
radio input "true"
click at [758, 542] on button "Next" at bounding box center [706, 549] width 239 height 59
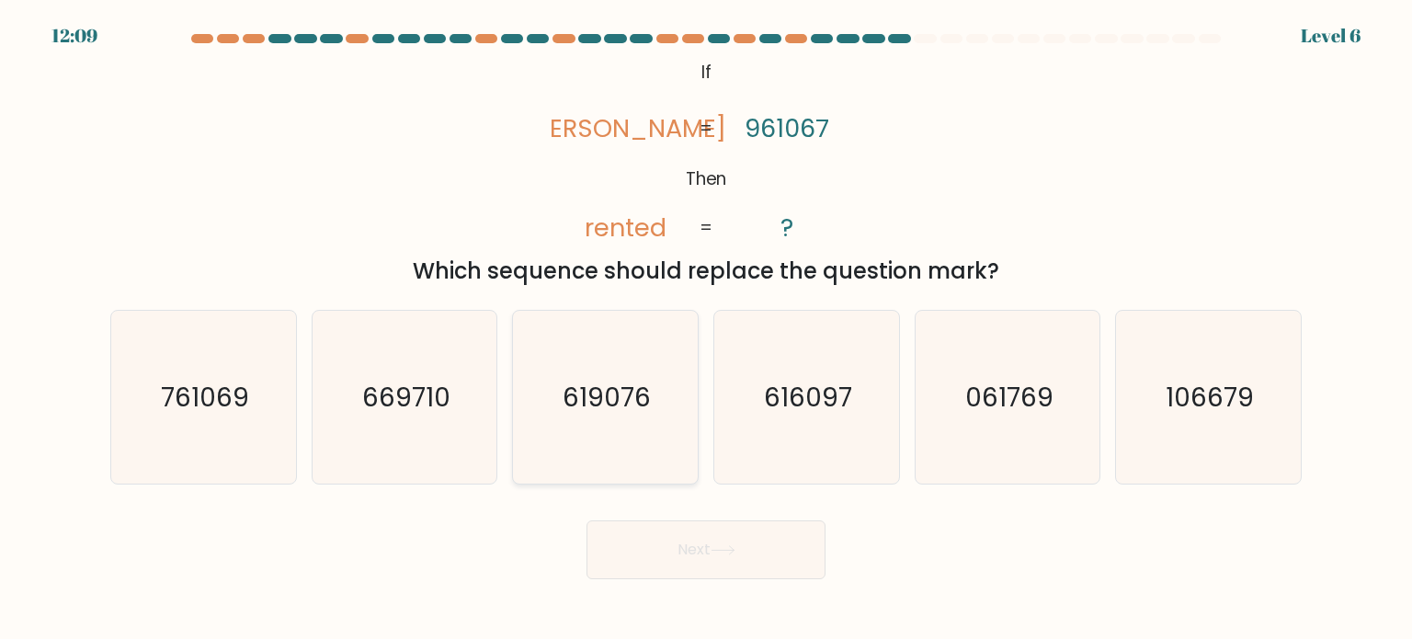
click at [624, 429] on icon "619076" at bounding box center [605, 397] width 173 height 173
click at [706, 329] on input "c. 619076" at bounding box center [706, 324] width 1 height 9
radio input "true"
click at [724, 559] on button "Next" at bounding box center [706, 549] width 239 height 59
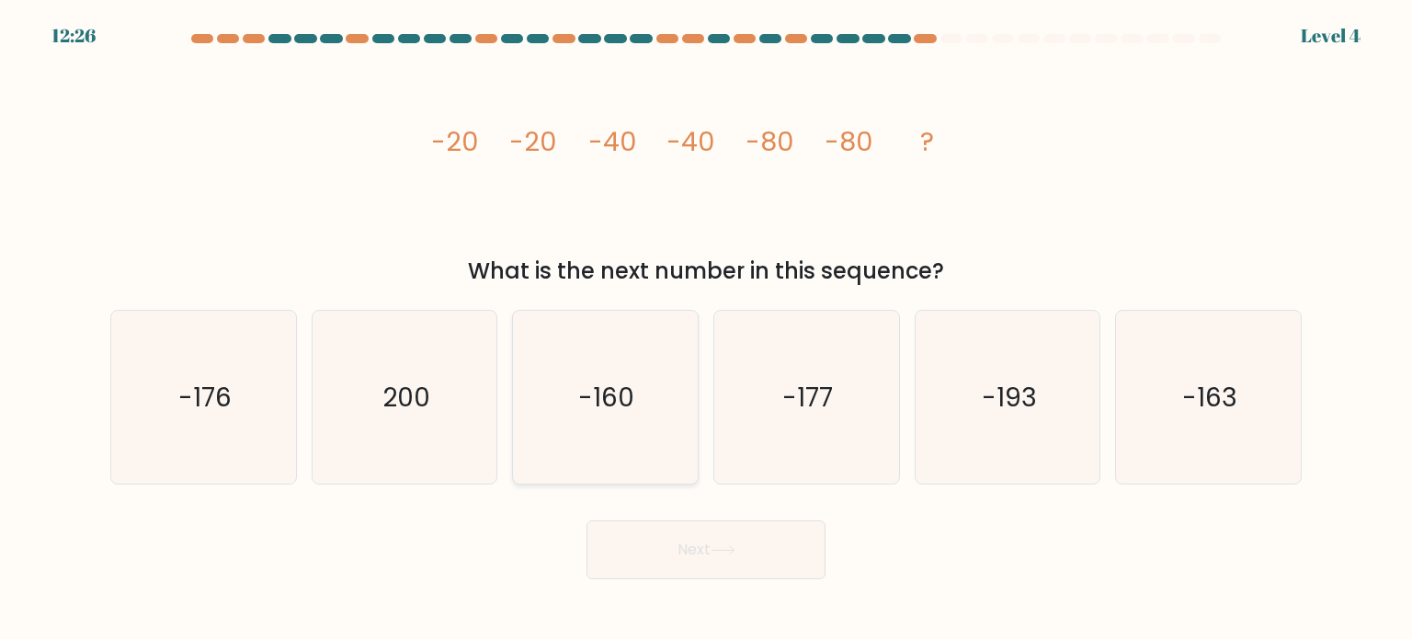
click at [630, 347] on icon "-160" at bounding box center [605, 397] width 173 height 173
click at [706, 329] on input "c. -160" at bounding box center [706, 324] width 1 height 9
radio input "true"
click at [630, 347] on icon "-160" at bounding box center [605, 397] width 171 height 171
click at [706, 329] on input "c. -160" at bounding box center [706, 324] width 1 height 9
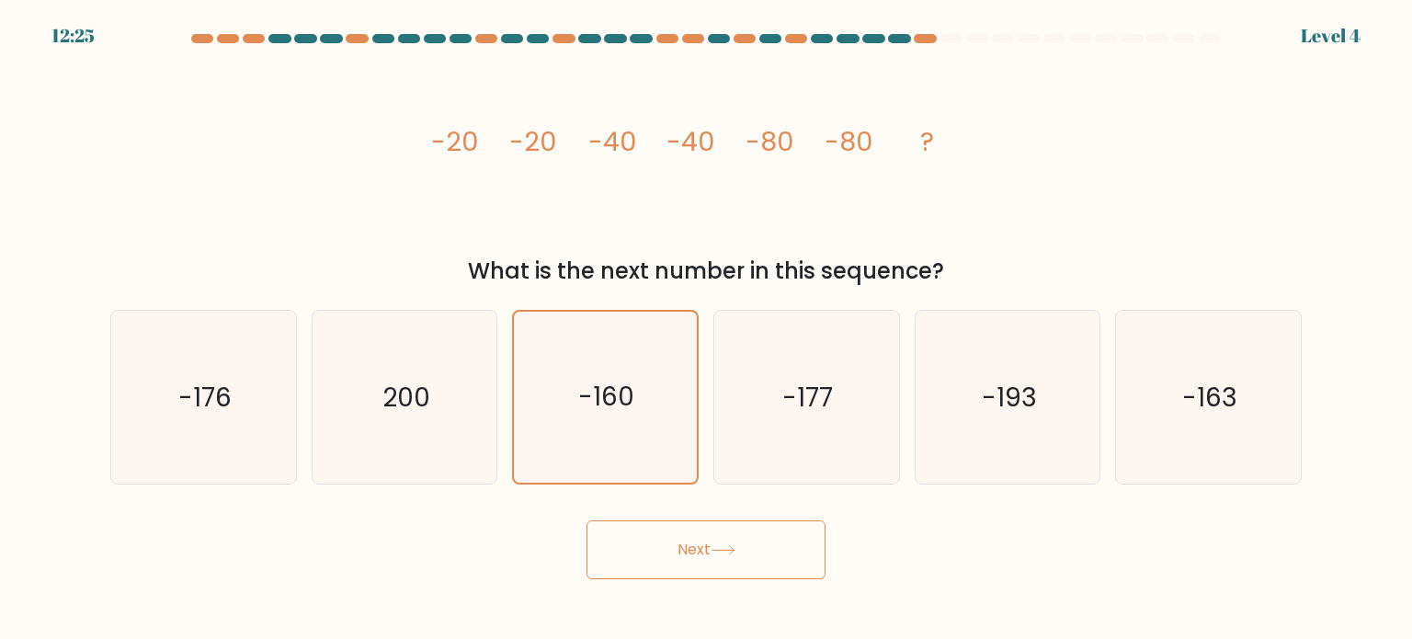
click at [684, 532] on button "Next" at bounding box center [706, 549] width 239 height 59
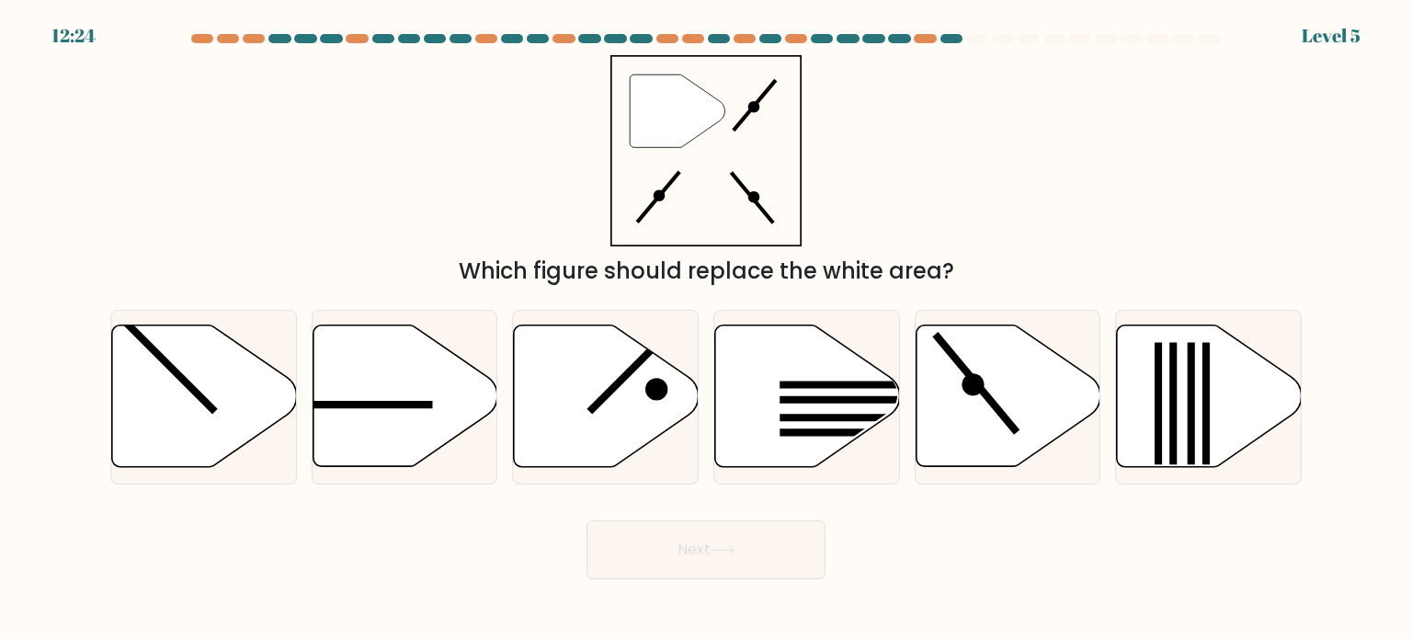
click at [684, 542] on button "Next" at bounding box center [706, 549] width 239 height 59
click at [997, 402] on icon at bounding box center [1008, 397] width 185 height 142
click at [707, 329] on input "e." at bounding box center [706, 324] width 1 height 9
radio input "true"
click at [758, 564] on button "Next" at bounding box center [706, 549] width 239 height 59
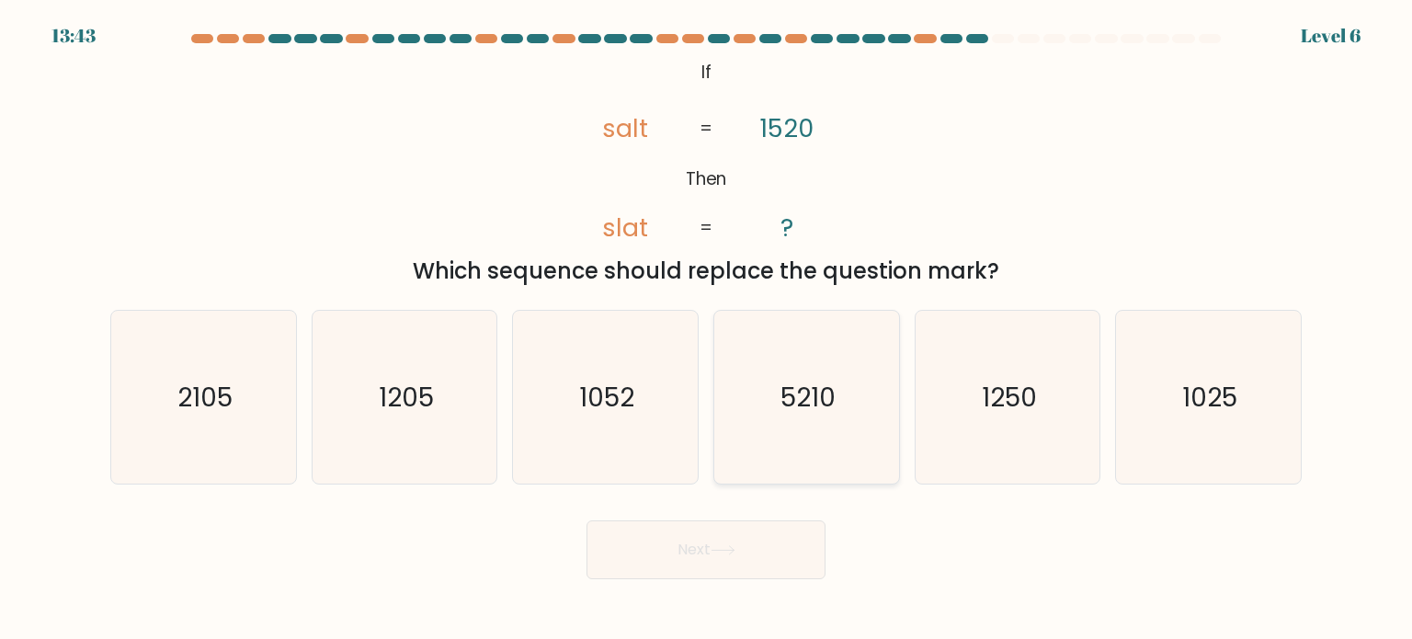
click at [782, 404] on text "5210" at bounding box center [808, 396] width 55 height 37
click at [707, 329] on input "d. 5210" at bounding box center [706, 324] width 1 height 9
radio input "true"
click at [761, 563] on button "Next" at bounding box center [706, 549] width 239 height 59
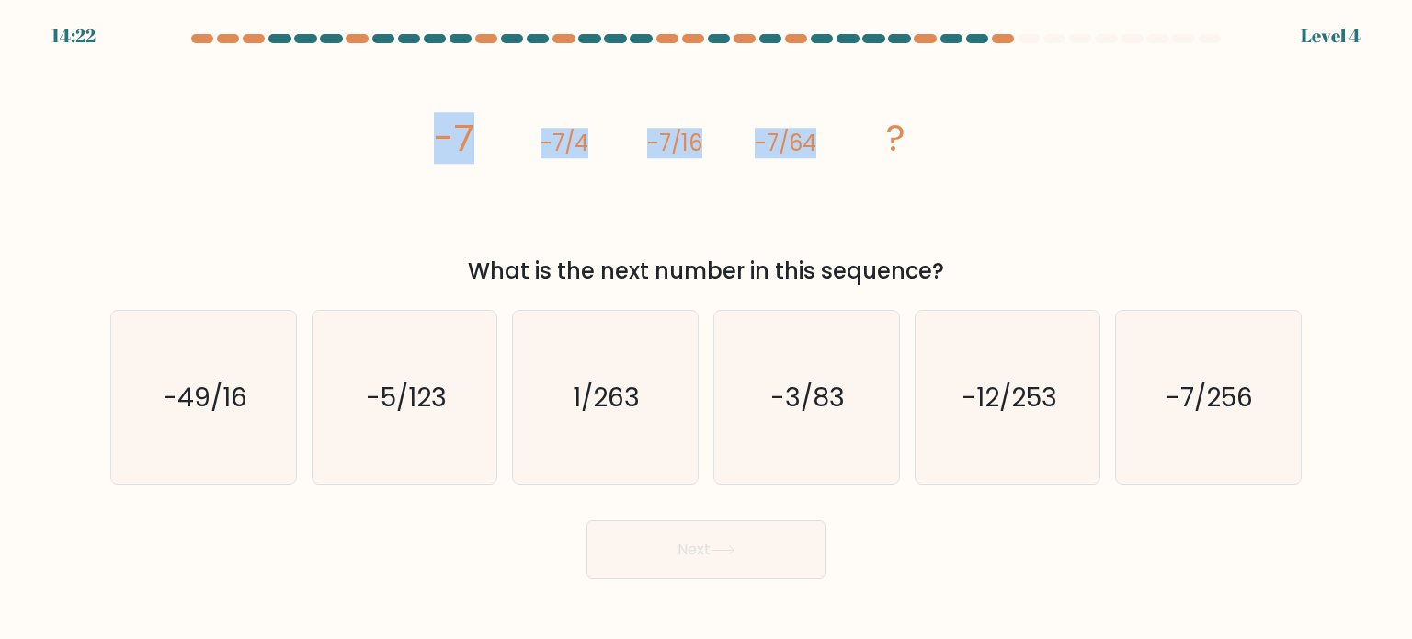
drag, startPoint x: 850, startPoint y: 135, endPoint x: 430, endPoint y: 139, distance: 419.3
click at [430, 139] on icon "image/svg+xml -7 -7/4 -7/16 -7/64 ?" at bounding box center [706, 151] width 552 height 192
copy g "-7 -7/4 -7/16 -7/64"
click at [842, 139] on icon "image/svg+xml -7 -7/4 -7/16 -7/64 ?" at bounding box center [706, 151] width 552 height 192
drag, startPoint x: 419, startPoint y: 131, endPoint x: 819, endPoint y: 131, distance: 400.0
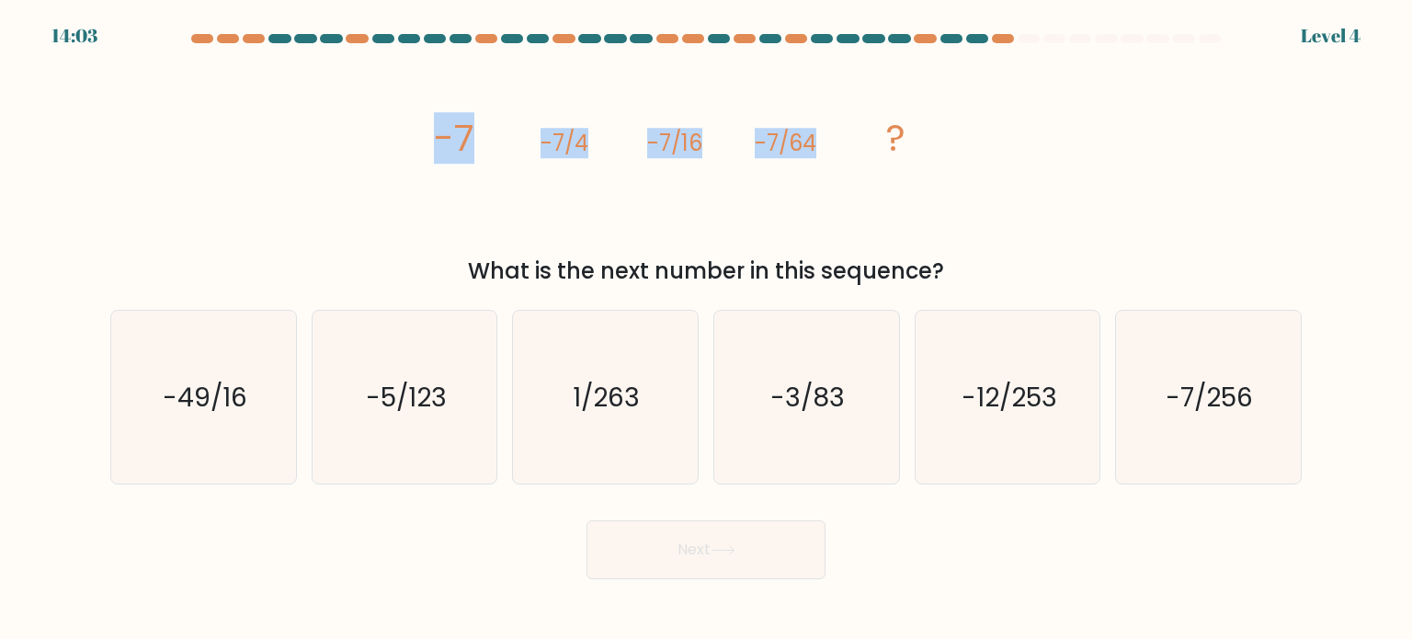
click at [819, 131] on div "image/svg+xml -7 -7/4 -7/16 -7/64 ? What is the next number in this sequence?" at bounding box center [706, 171] width 1214 height 233
copy g "-7 -7/4 -7/16 -7/64"
click at [1253, 386] on text "-7/256" at bounding box center [1210, 396] width 87 height 37
click at [707, 329] on input "f. -7/256" at bounding box center [706, 324] width 1 height 9
radio input "true"
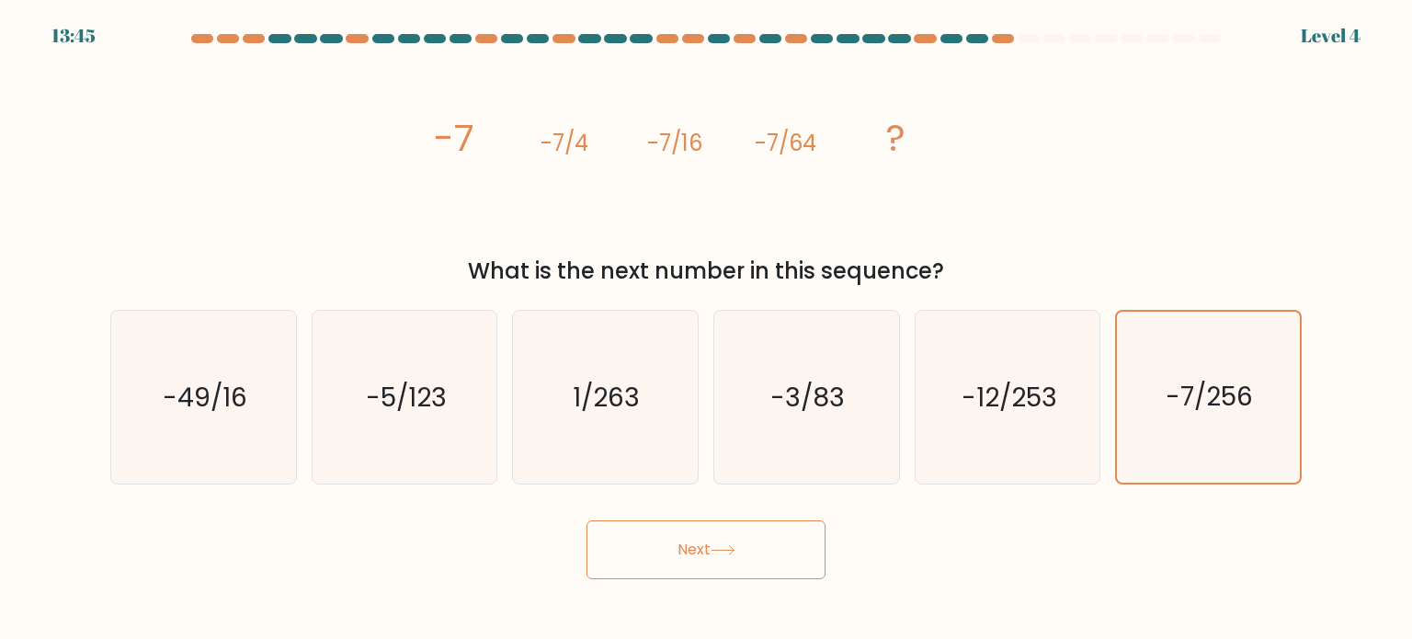
click at [773, 566] on button "Next" at bounding box center [706, 549] width 239 height 59
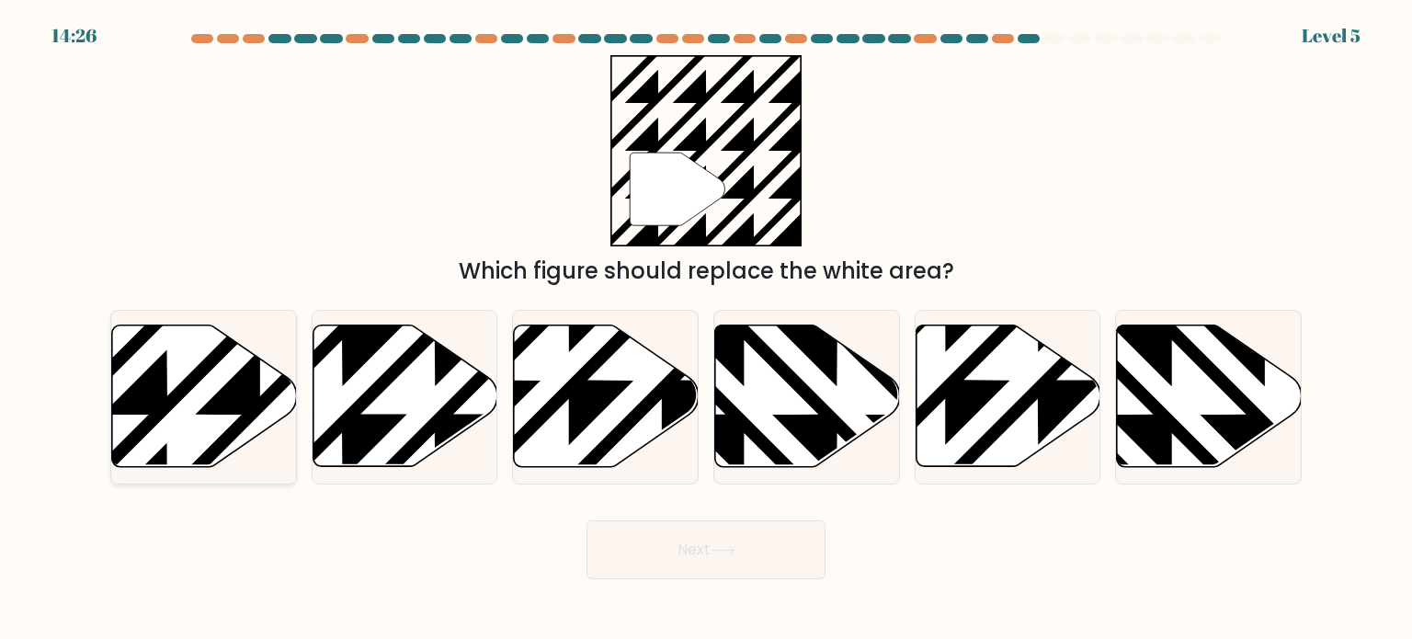
click at [235, 406] on icon at bounding box center [260, 322] width 372 height 372
click at [706, 329] on input "a." at bounding box center [706, 324] width 1 height 9
radio input "true"
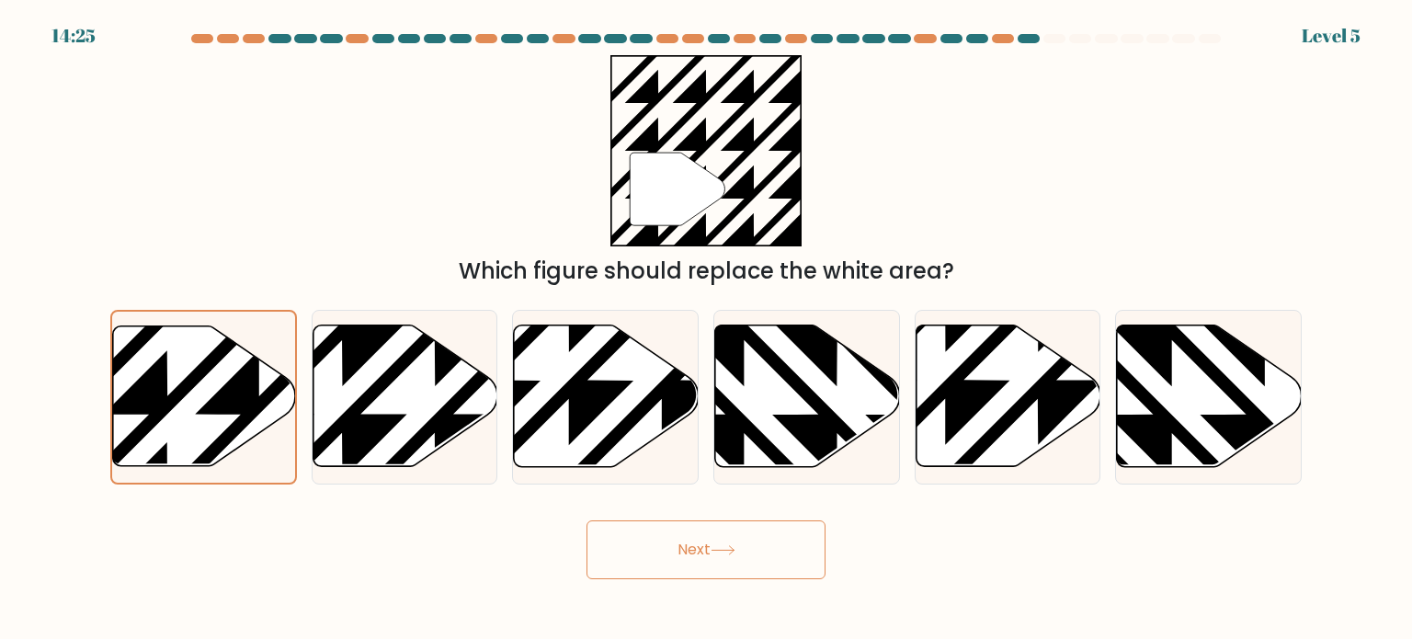
click at [744, 558] on button "Next" at bounding box center [706, 549] width 239 height 59
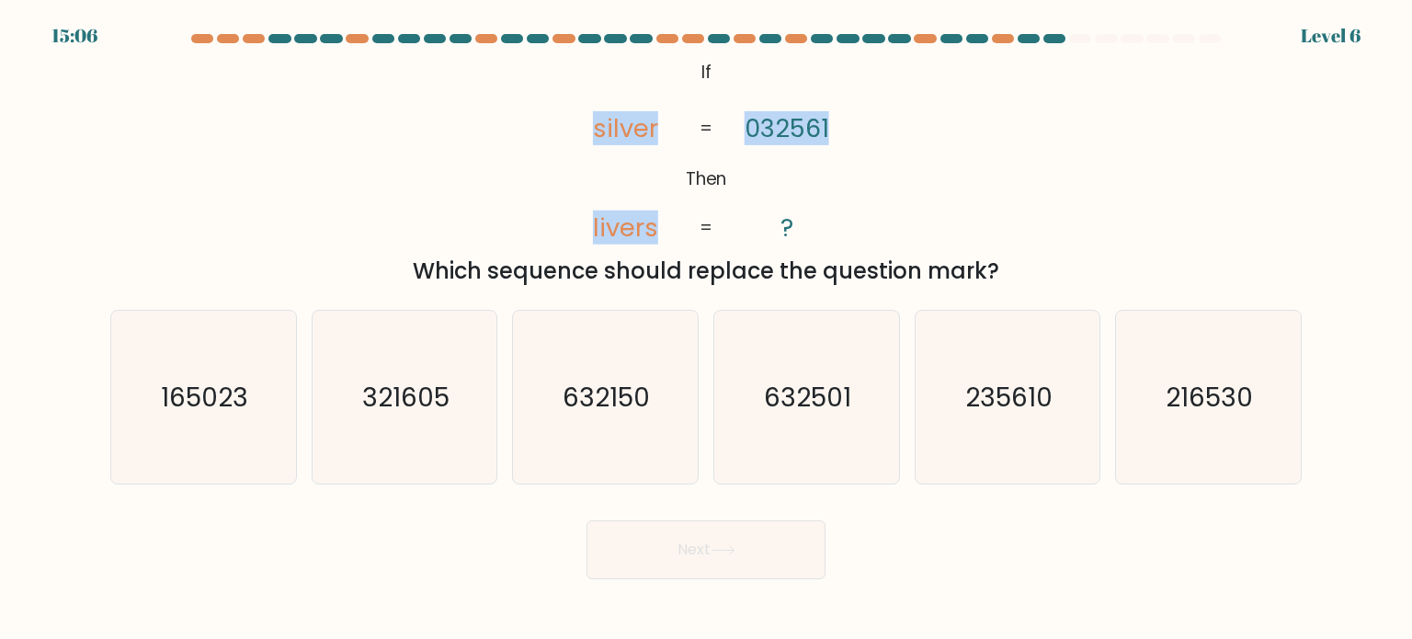
drag, startPoint x: 828, startPoint y: 127, endPoint x: 591, endPoint y: 135, distance: 237.4
click at [591, 135] on icon "@import url('https://fonts.googleapis.com/css?family=Abril+Fatface:400,100,100i…" at bounding box center [706, 151] width 311 height 192
copy icon "silver livers 032561"
click at [430, 395] on text "321605" at bounding box center [405, 396] width 87 height 37
click at [706, 329] on input "b. 321605" at bounding box center [706, 324] width 1 height 9
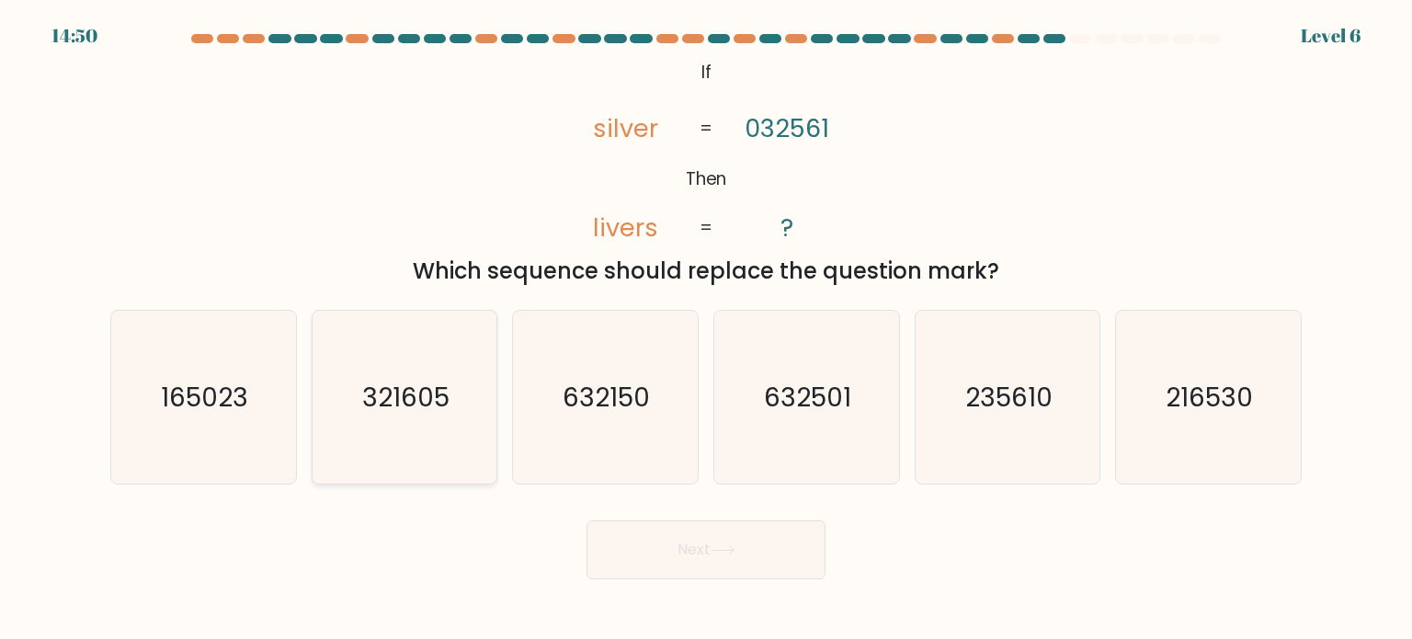
radio input "true"
click at [695, 554] on button "Next" at bounding box center [706, 549] width 239 height 59
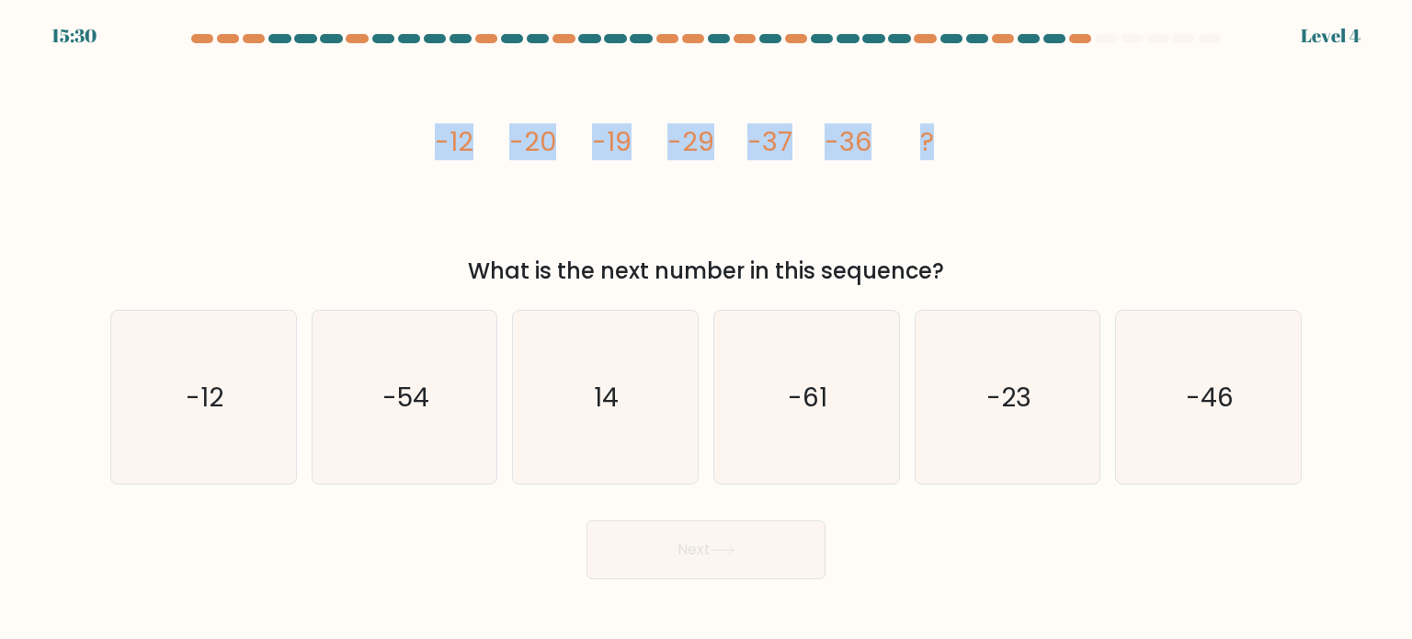
drag, startPoint x: 988, startPoint y: 133, endPoint x: 431, endPoint y: 152, distance: 557.5
click at [431, 152] on div "image/svg+xml -12 -20 -19 -29 -37 -36 ? What is the next number in this sequenc…" at bounding box center [706, 171] width 1214 height 233
copy g "-12 -20 -19 -29 -37 -36 ?"
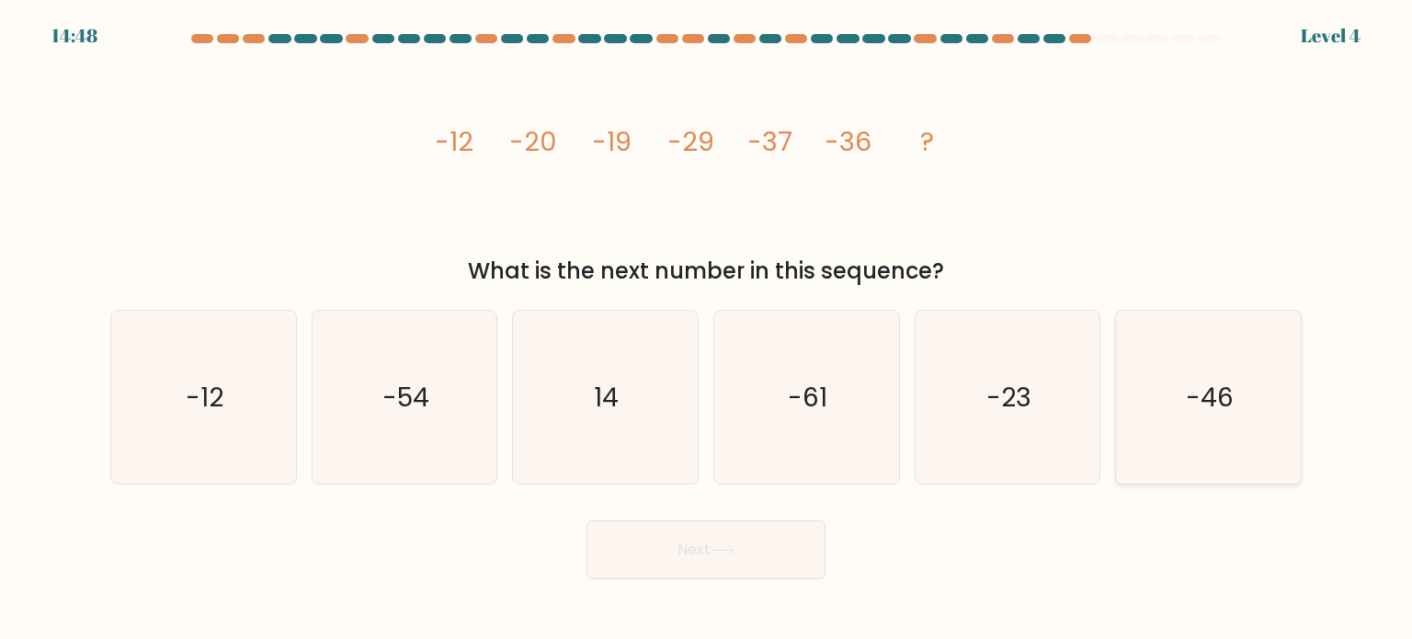
click at [1183, 402] on icon "-46" at bounding box center [1208, 397] width 173 height 173
click at [707, 329] on input "f. -46" at bounding box center [706, 324] width 1 height 9
radio input "true"
drag, startPoint x: 470, startPoint y: 425, endPoint x: 548, endPoint y: 476, distance: 93.6
click at [470, 426] on icon "-54" at bounding box center [404, 397] width 173 height 173
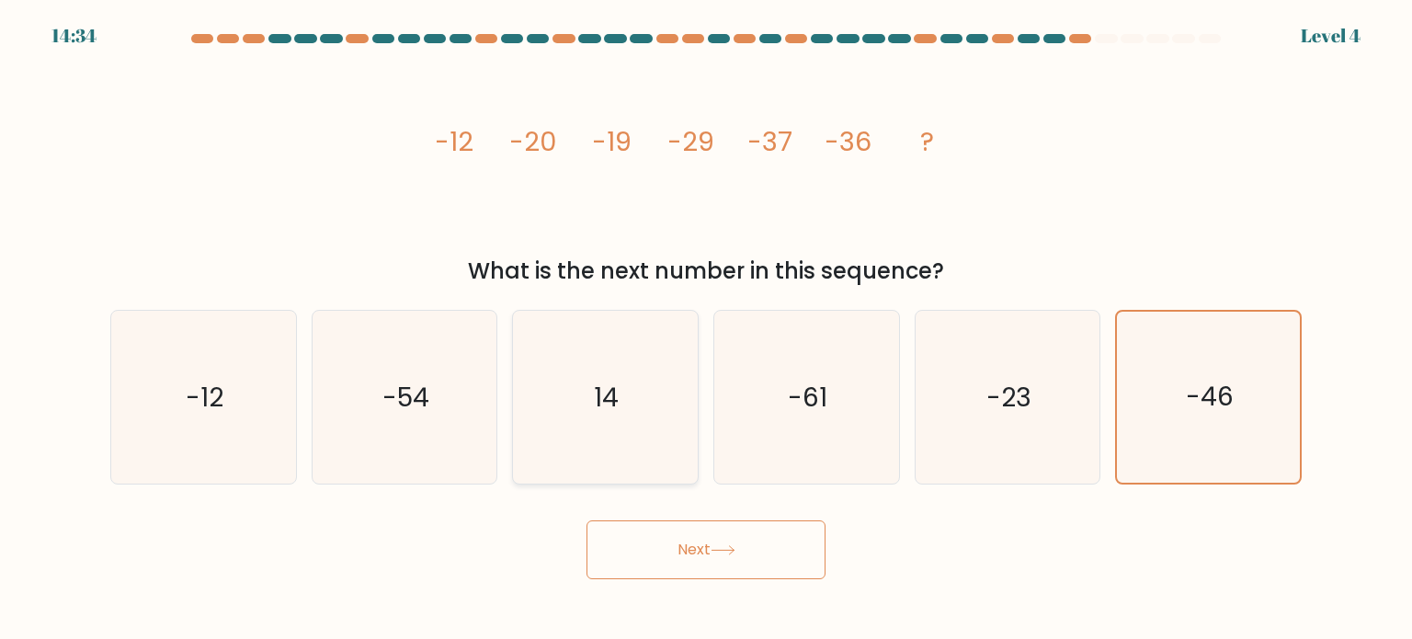
click at [706, 329] on input "b. -54" at bounding box center [706, 324] width 1 height 9
radio input "true"
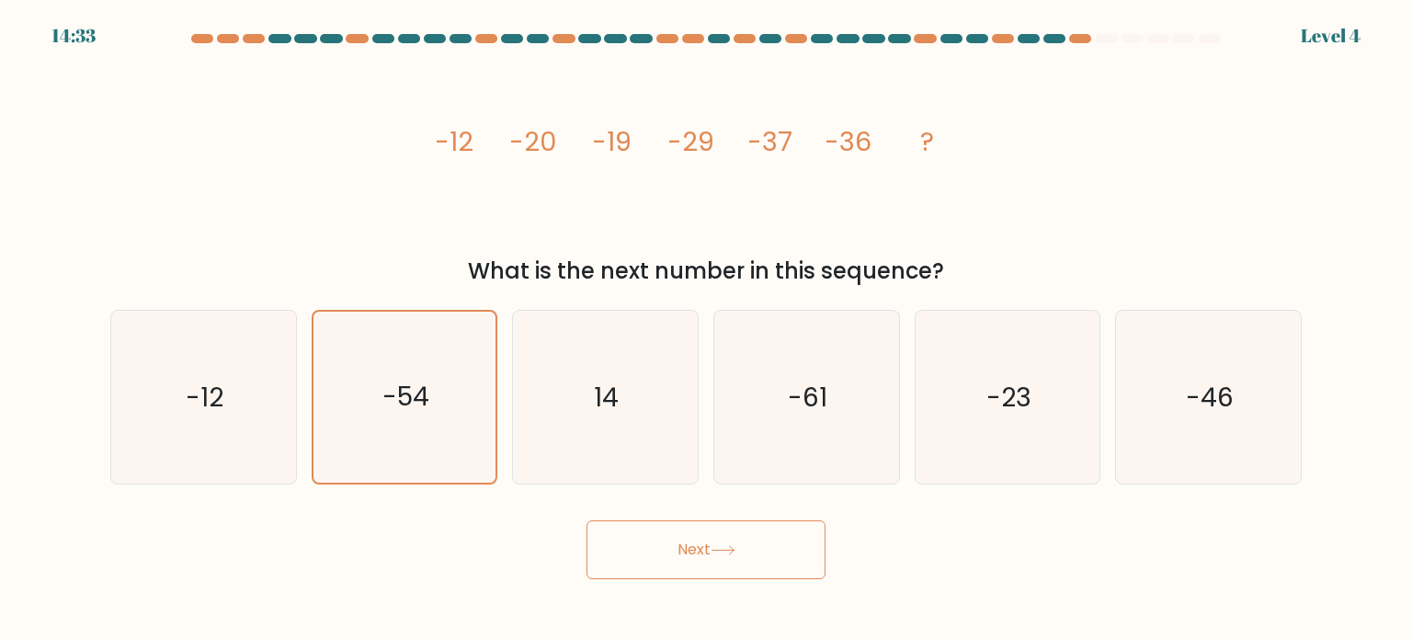
click at [749, 581] on body "14:33 Level 4" at bounding box center [706, 319] width 1412 height 639
click at [760, 567] on button "Next" at bounding box center [706, 549] width 239 height 59
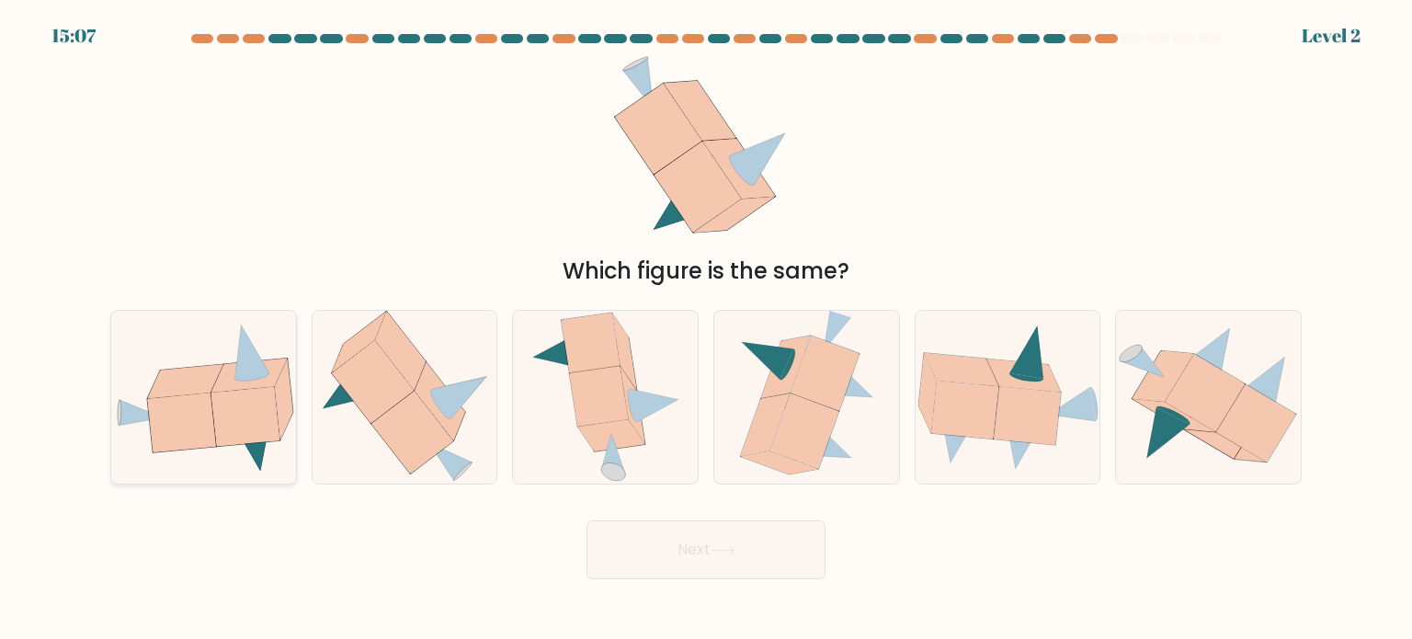
click at [265, 429] on icon at bounding box center [245, 416] width 68 height 59
click at [706, 329] on input "a." at bounding box center [706, 324] width 1 height 9
radio input "true"
click at [722, 561] on button "Next" at bounding box center [706, 549] width 239 height 59
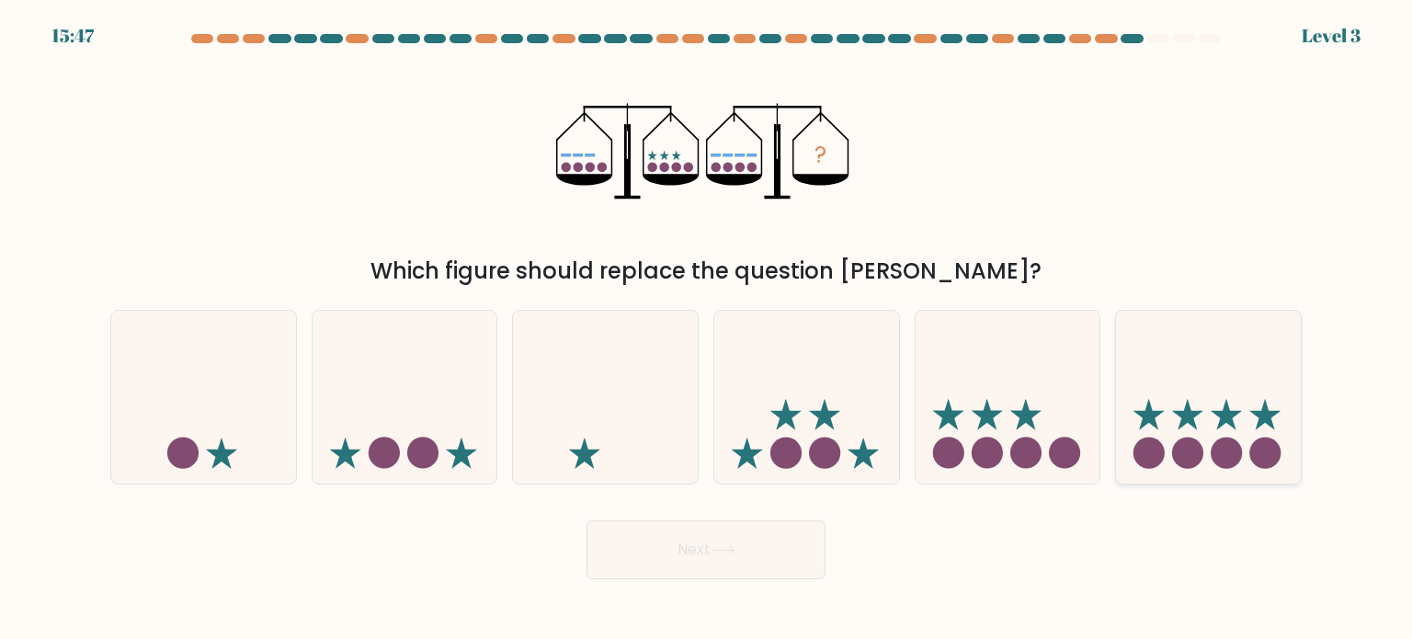
click at [1188, 423] on icon at bounding box center [1208, 397] width 185 height 153
click at [707, 329] on input "f." at bounding box center [706, 324] width 1 height 9
radio input "true"
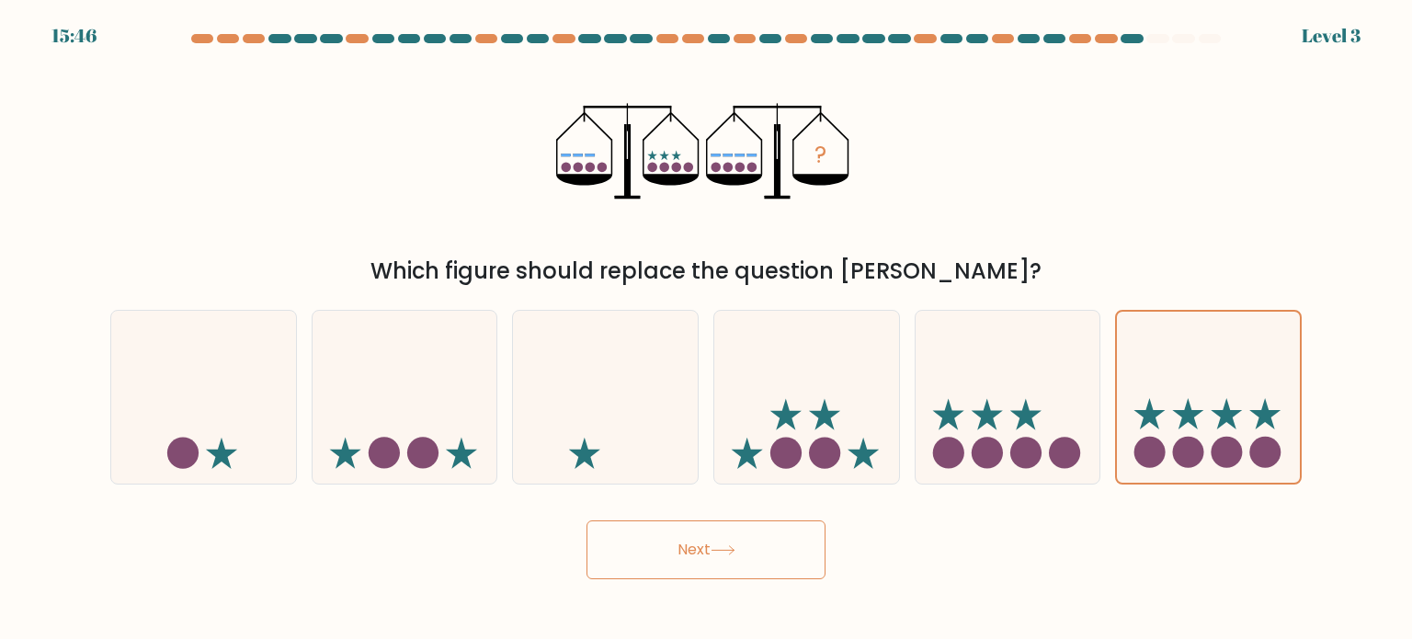
click at [798, 540] on button "Next" at bounding box center [706, 549] width 239 height 59
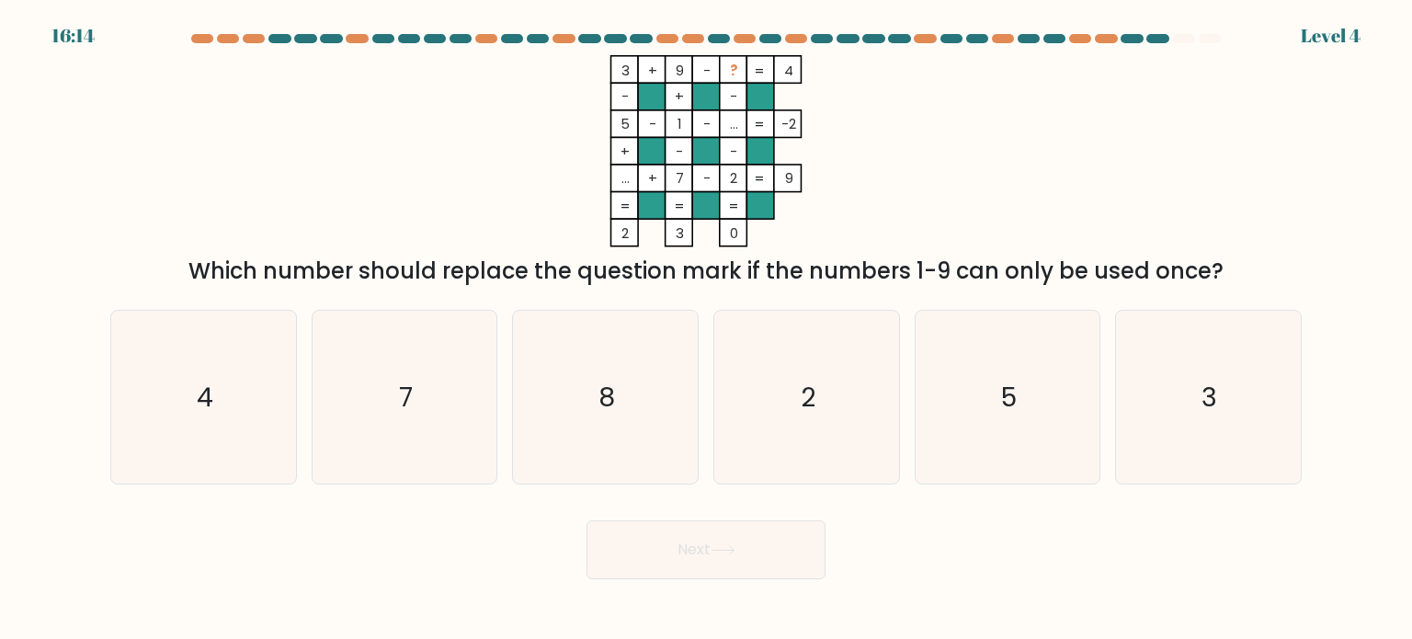
drag, startPoint x: 396, startPoint y: 402, endPoint x: 594, endPoint y: 507, distance: 223.8
click at [401, 402] on icon "7" at bounding box center [404, 397] width 173 height 173
click at [706, 329] on input "b. 7" at bounding box center [706, 324] width 1 height 9
radio input "true"
click at [707, 561] on button "Next" at bounding box center [706, 549] width 239 height 59
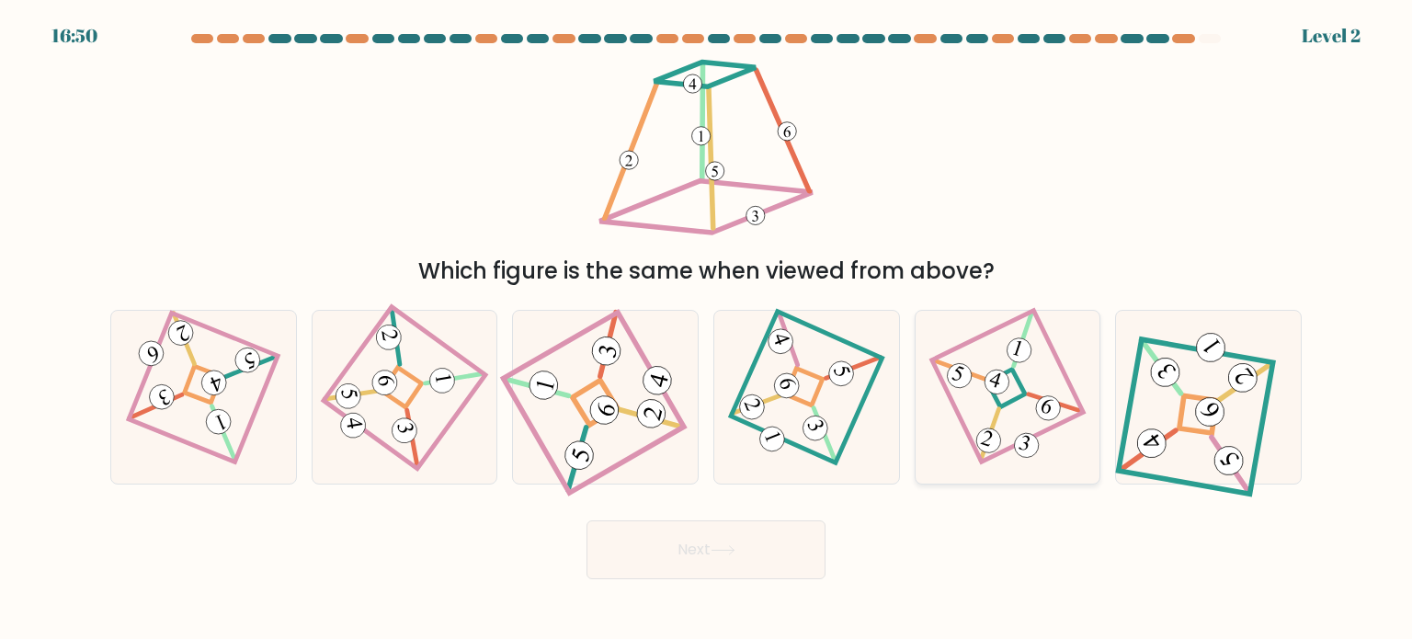
click at [1005, 425] on icon at bounding box center [1008, 396] width 119 height 139
click at [707, 329] on input "e." at bounding box center [706, 324] width 1 height 9
radio input "true"
click at [1028, 365] on icon at bounding box center [1007, 396] width 117 height 137
click at [707, 329] on input "e." at bounding box center [706, 324] width 1 height 9
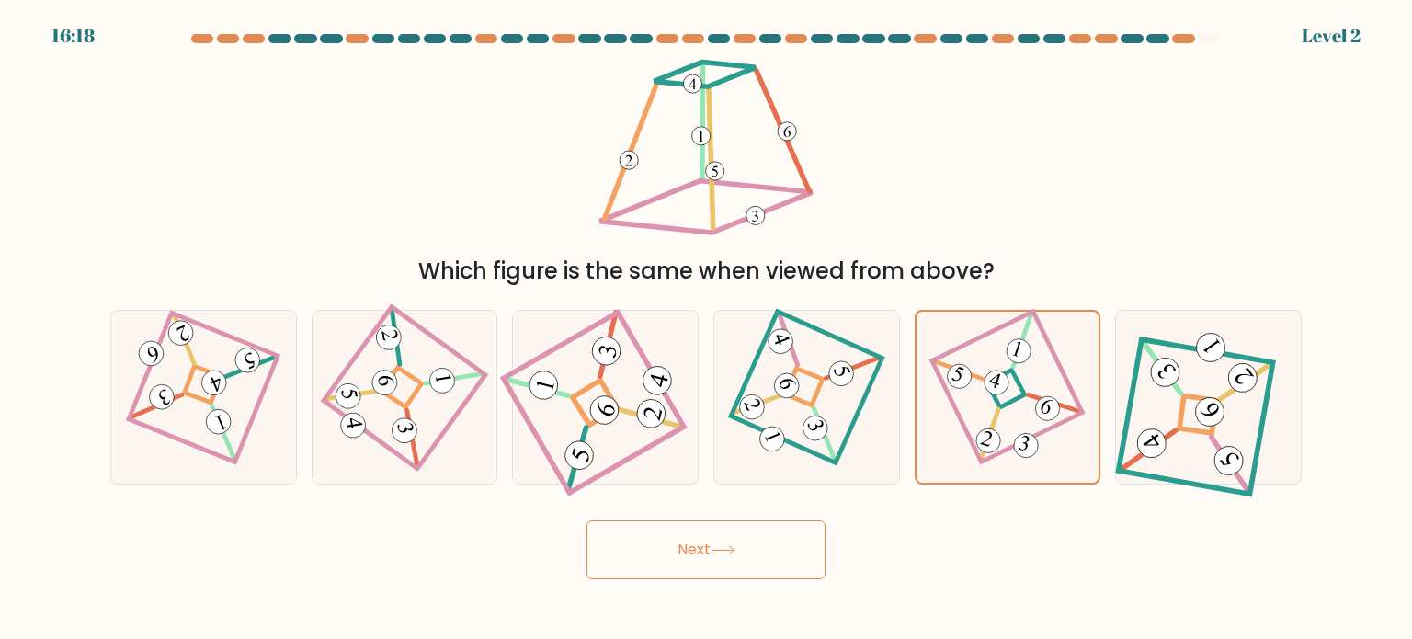
click at [731, 533] on button "Next" at bounding box center [706, 549] width 239 height 59
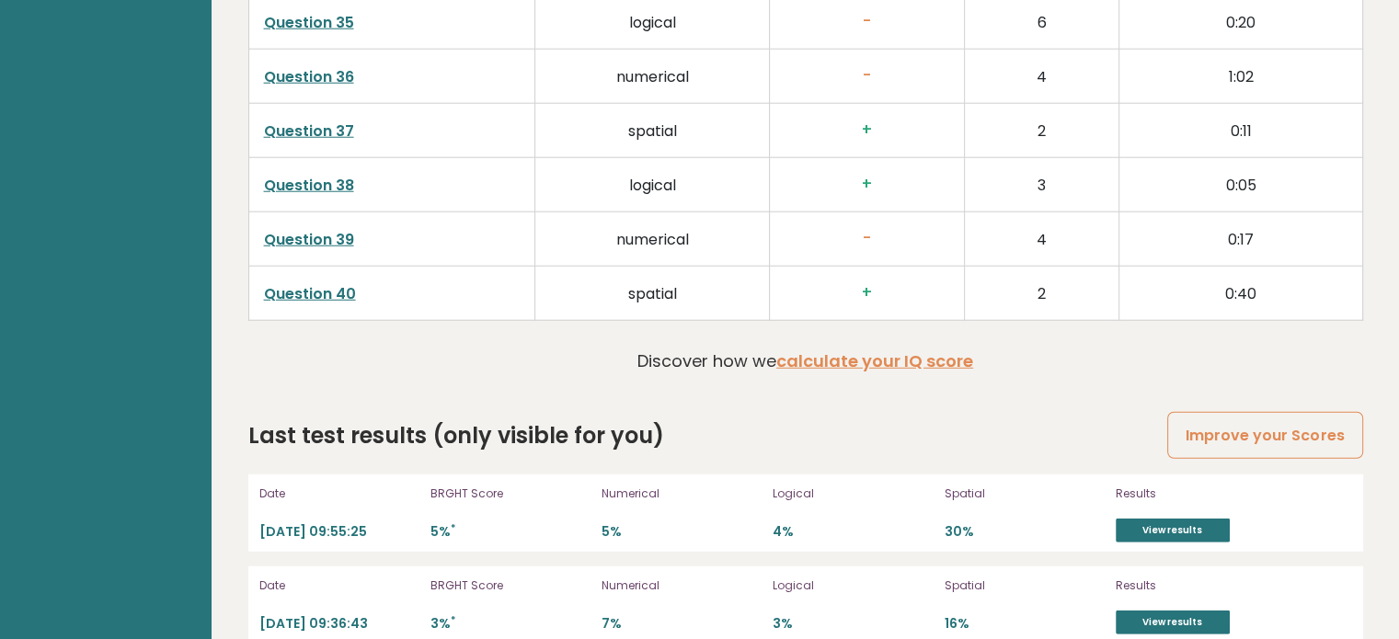
scroll to position [4906, 0]
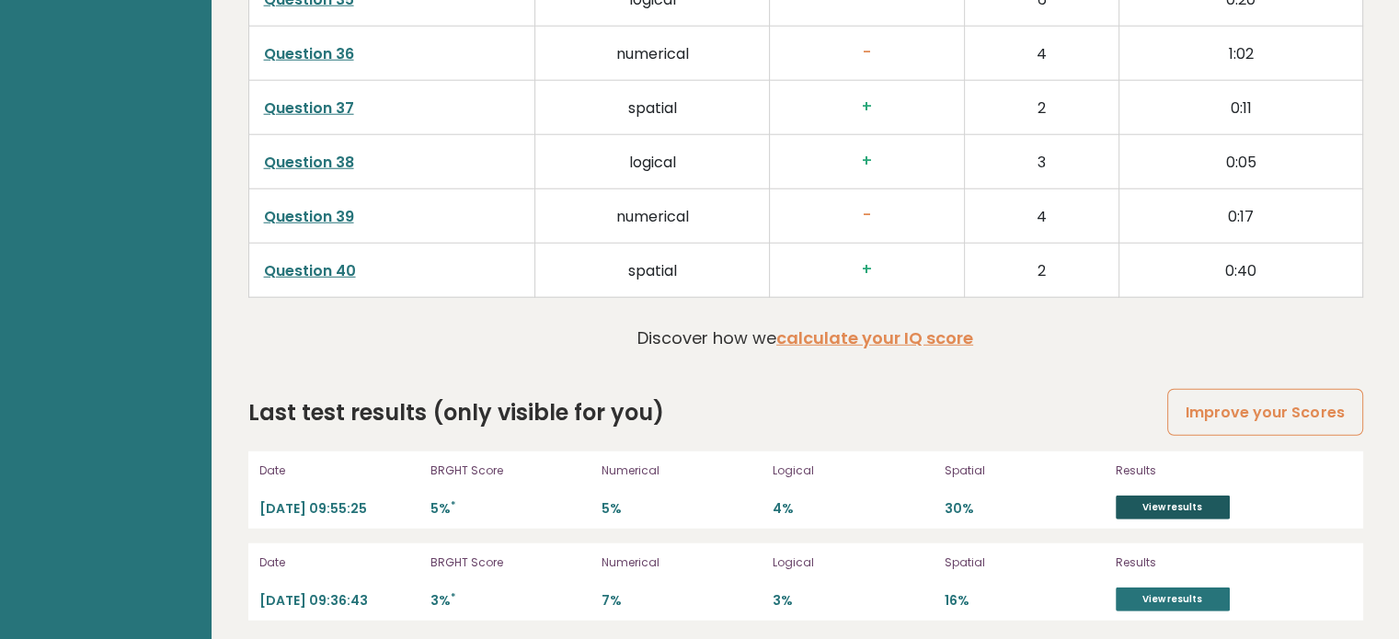
click at [1155, 501] on link "View results" at bounding box center [1172, 508] width 114 height 24
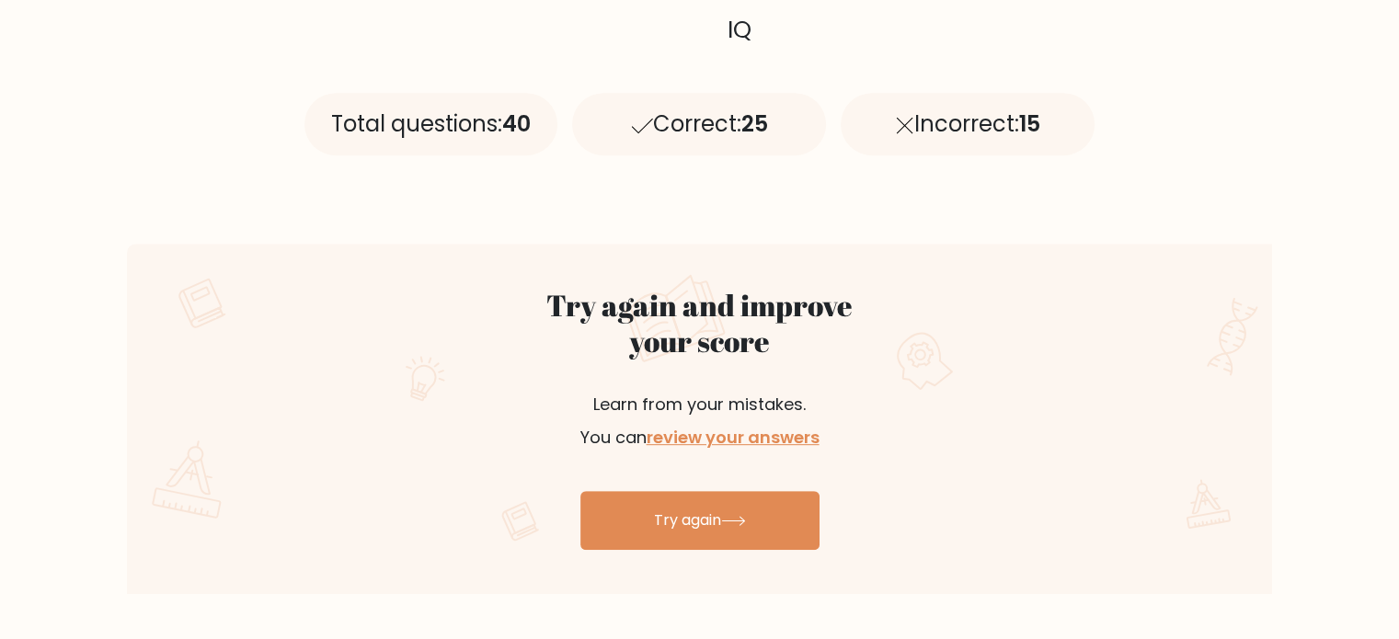
scroll to position [828, 0]
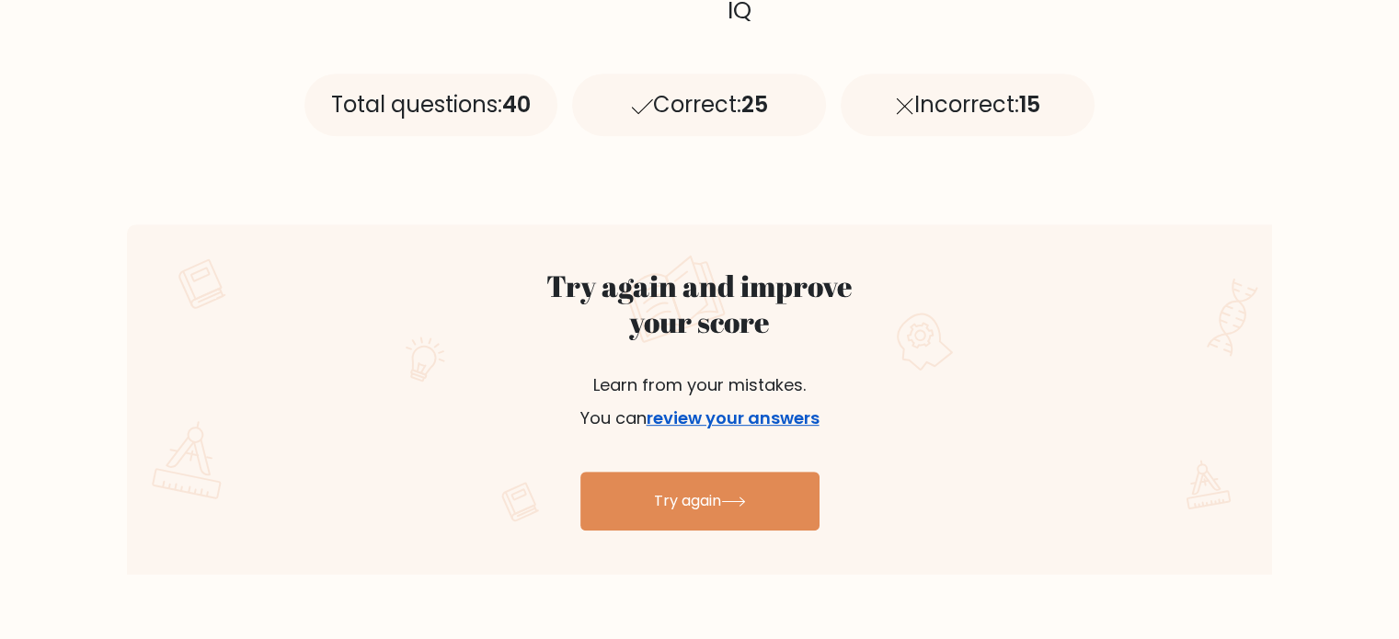
click at [783, 413] on link "review your answers" at bounding box center [732, 417] width 173 height 23
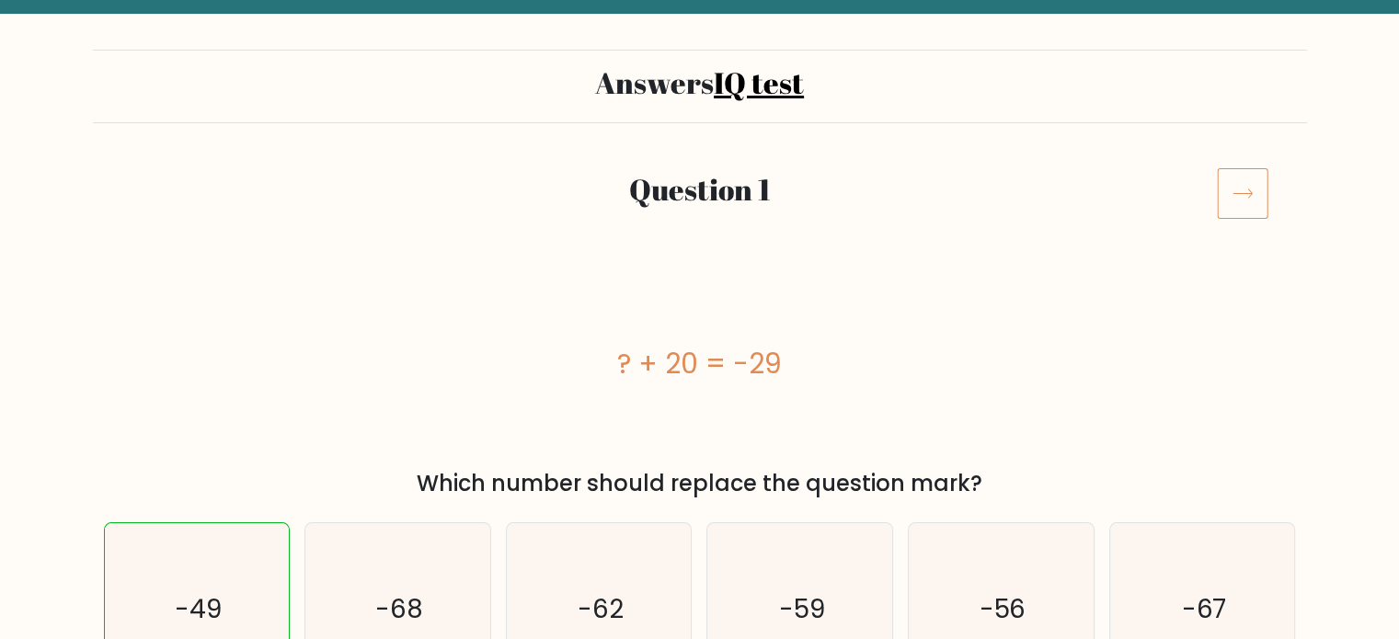
scroll to position [92, 0]
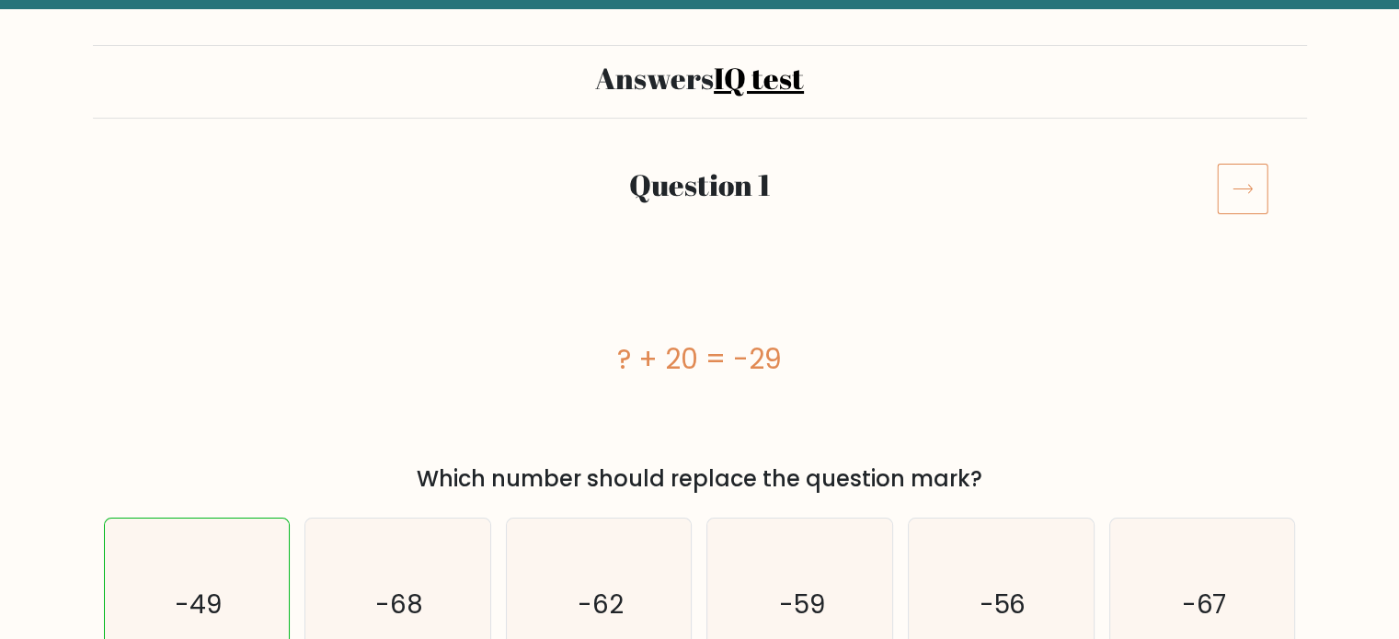
click at [1229, 189] on icon at bounding box center [1242, 188] width 51 height 51
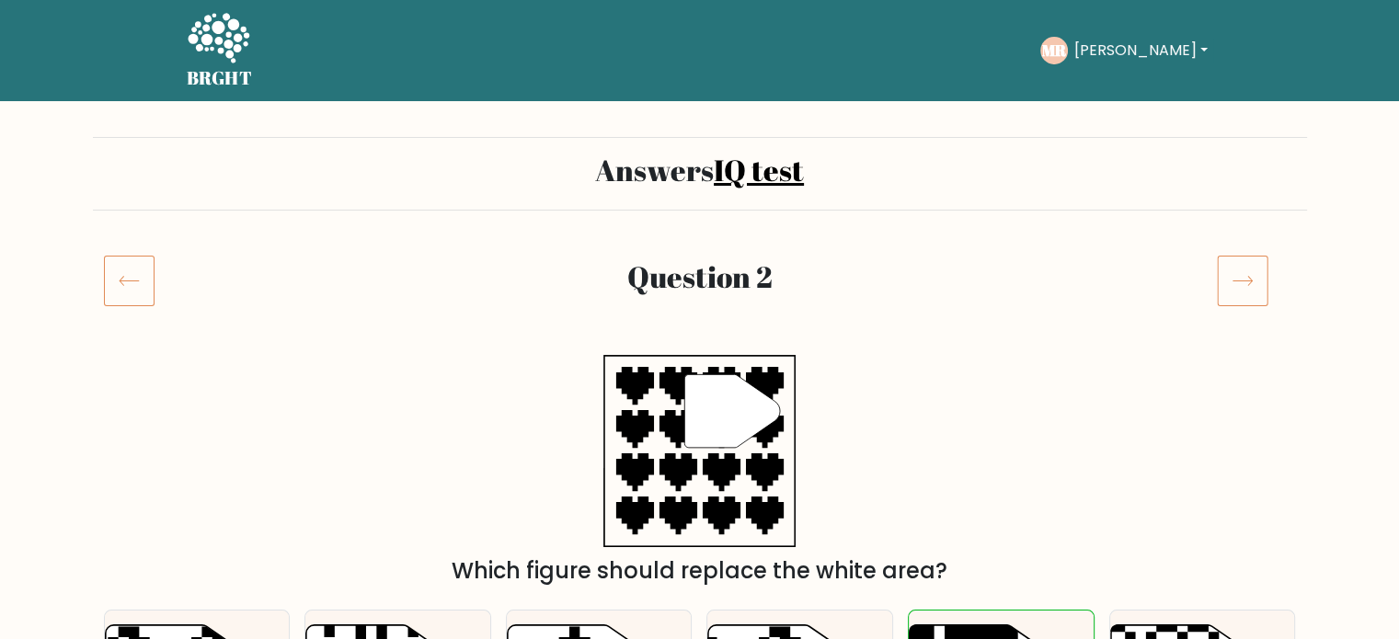
click at [1240, 274] on icon at bounding box center [1242, 280] width 51 height 51
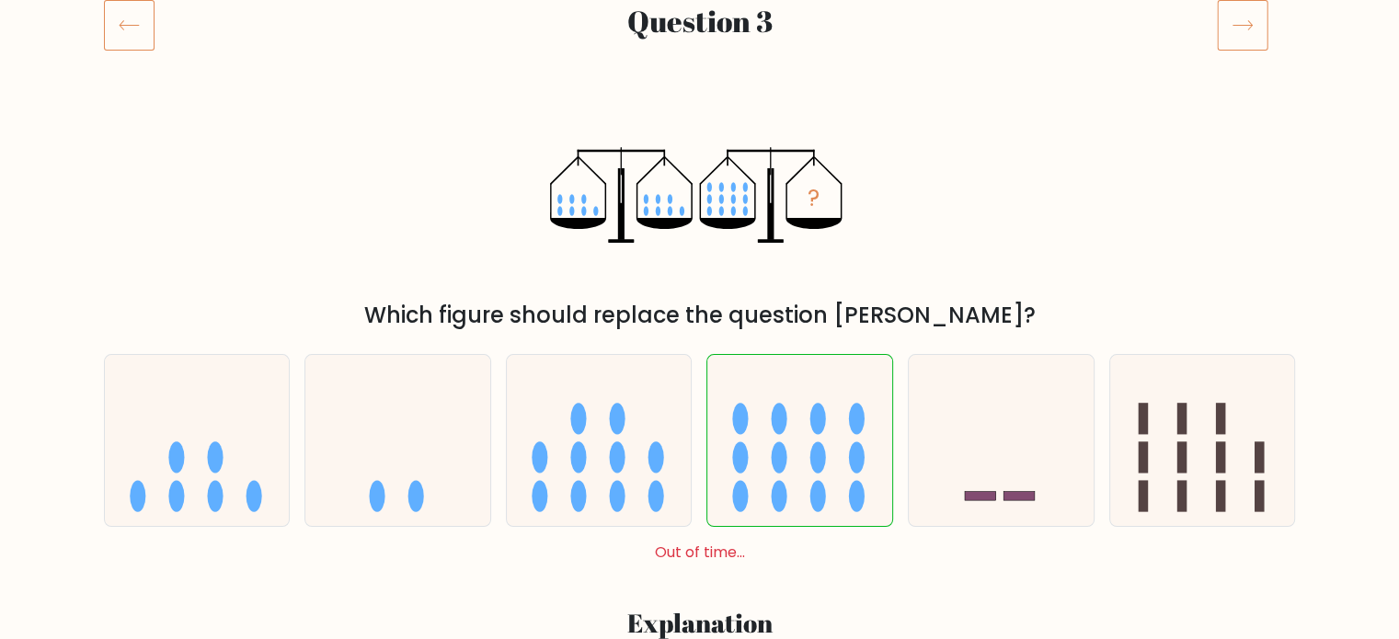
scroll to position [184, 0]
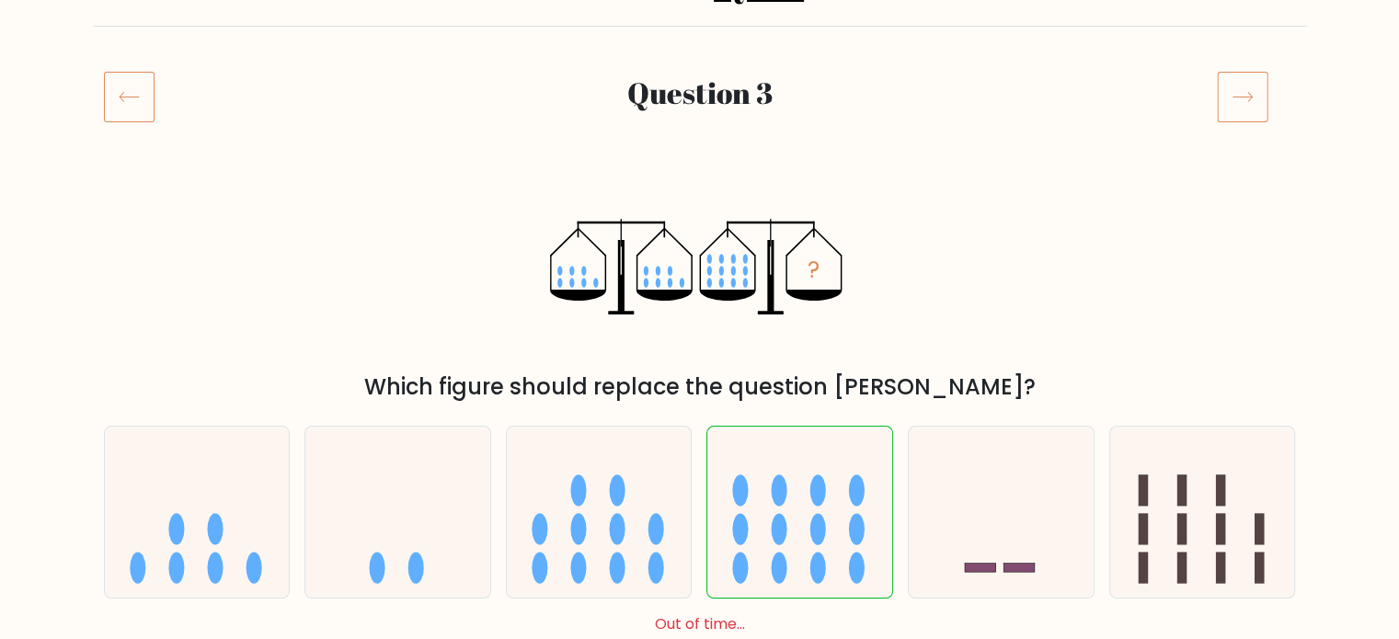
click at [1255, 93] on icon at bounding box center [1242, 96] width 51 height 51
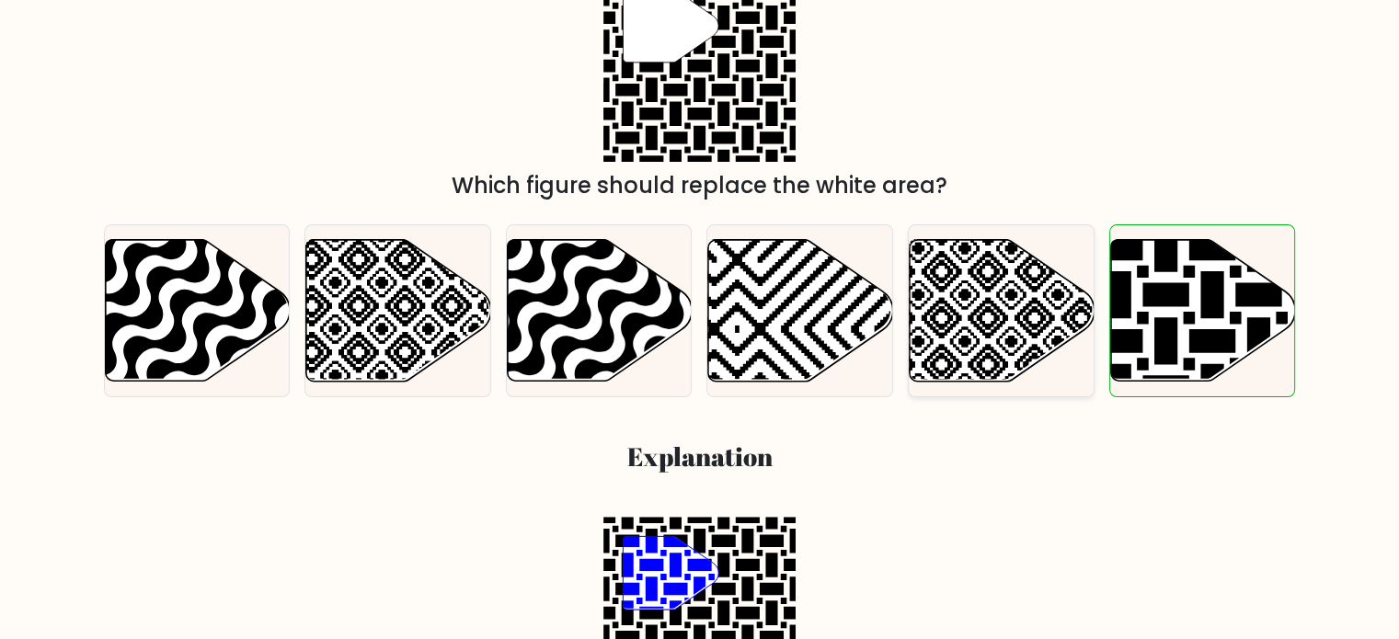
scroll to position [92, 0]
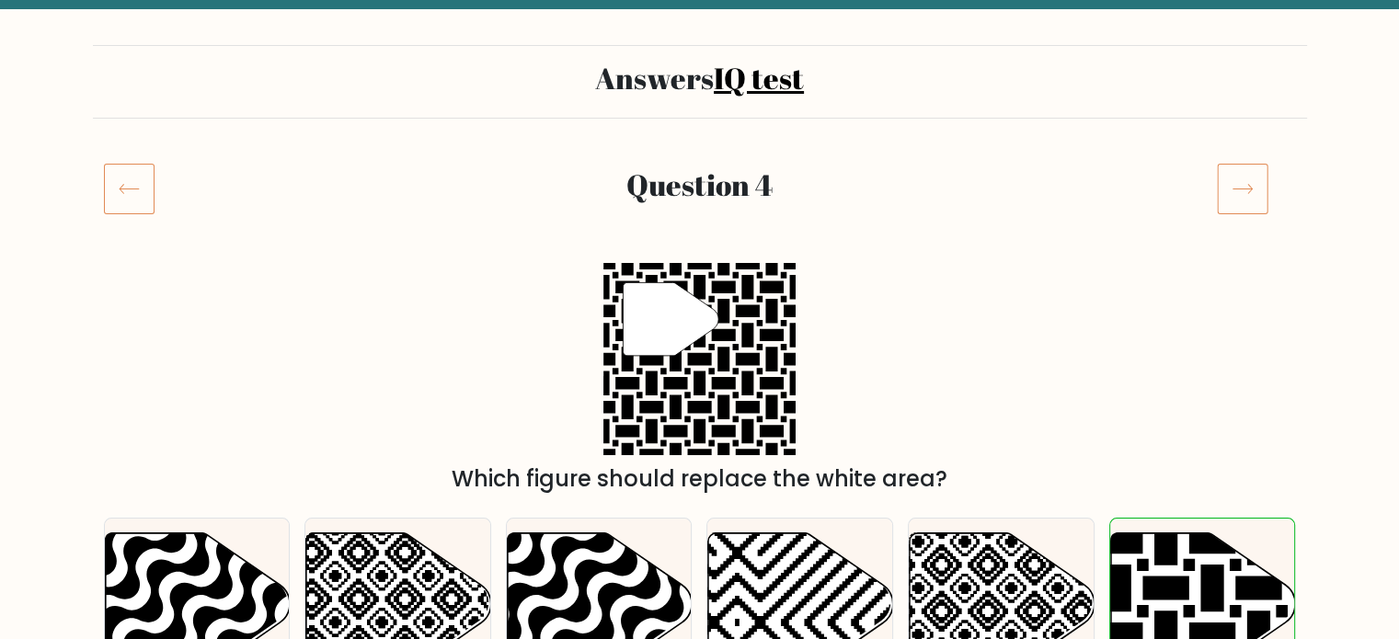
click at [1253, 178] on icon at bounding box center [1242, 188] width 51 height 51
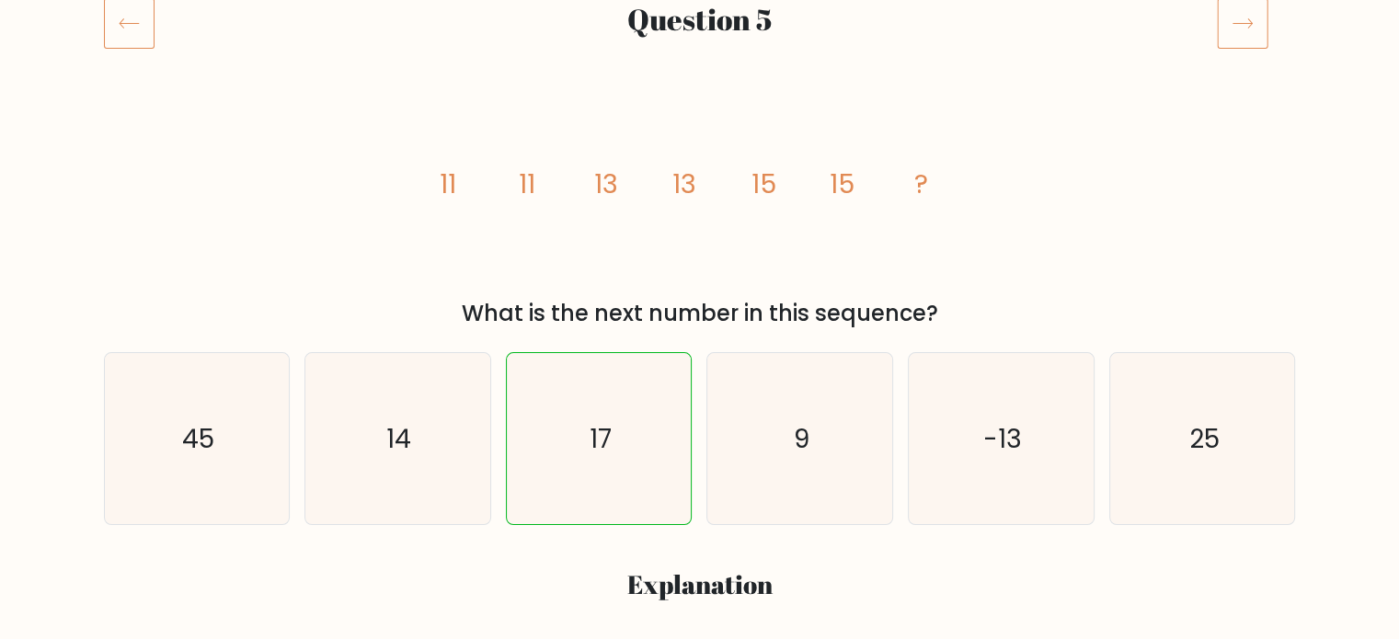
scroll to position [276, 0]
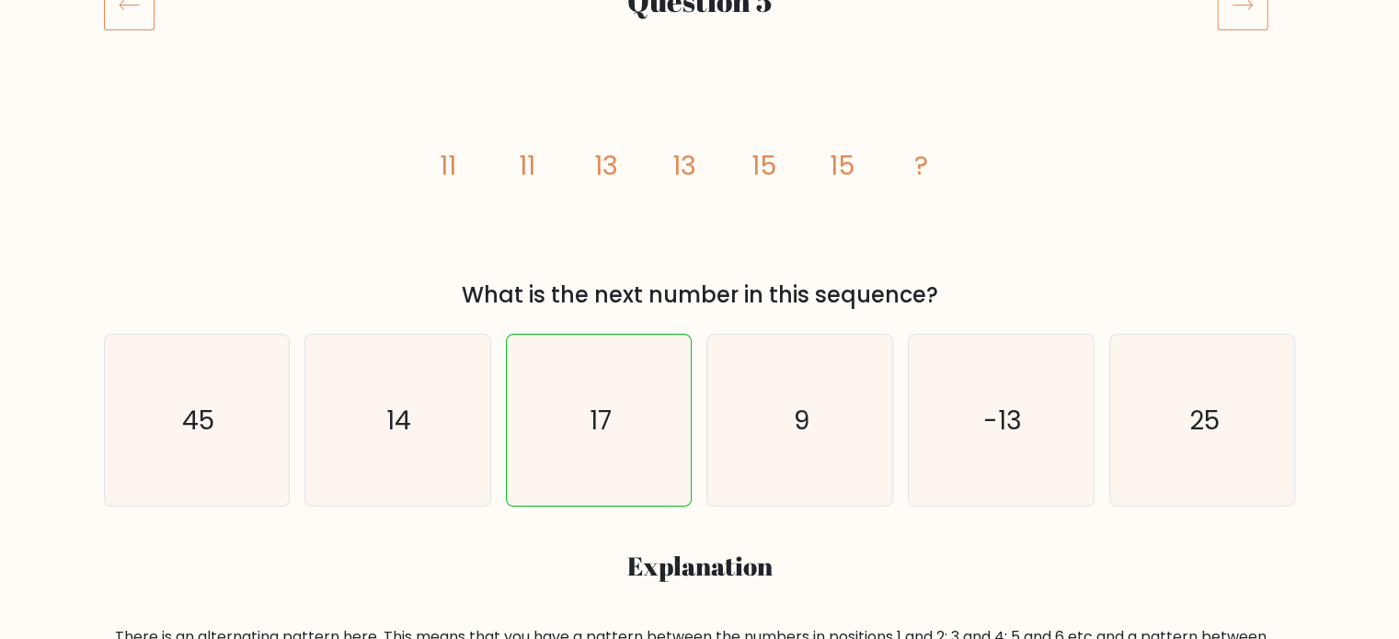
click at [1240, 13] on icon at bounding box center [1242, 4] width 51 height 51
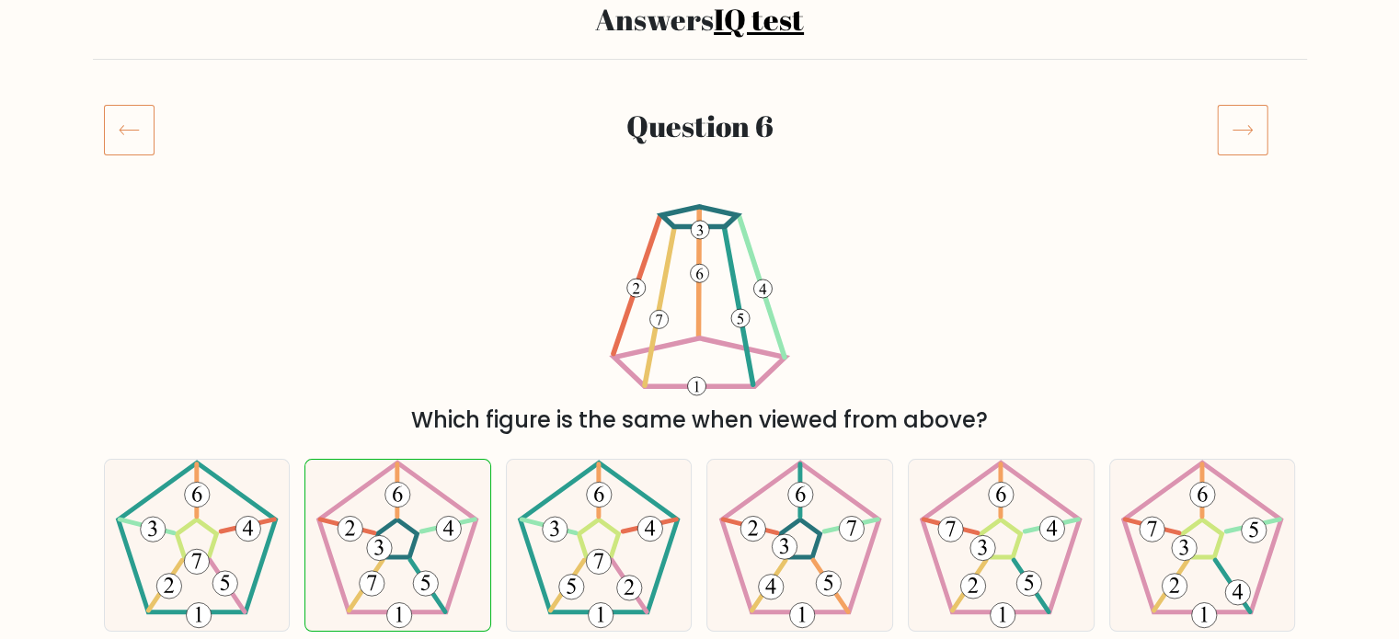
scroll to position [92, 0]
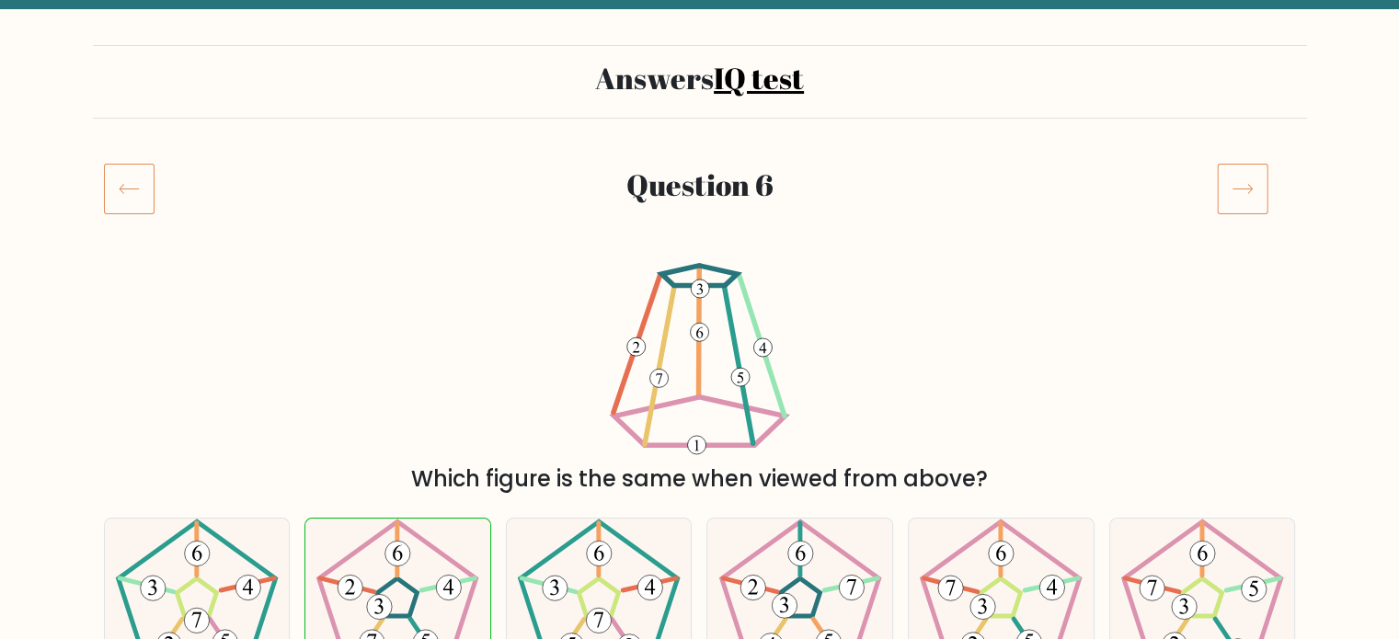
click at [1251, 195] on icon at bounding box center [1242, 188] width 51 height 51
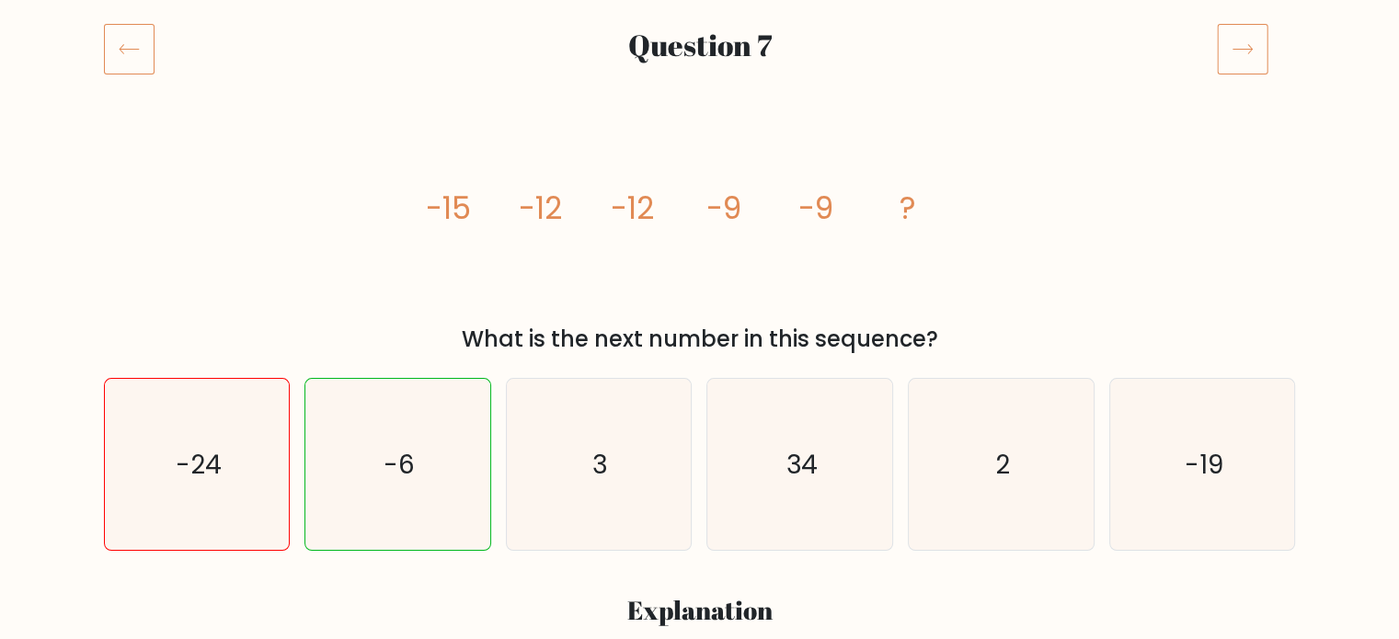
scroll to position [276, 0]
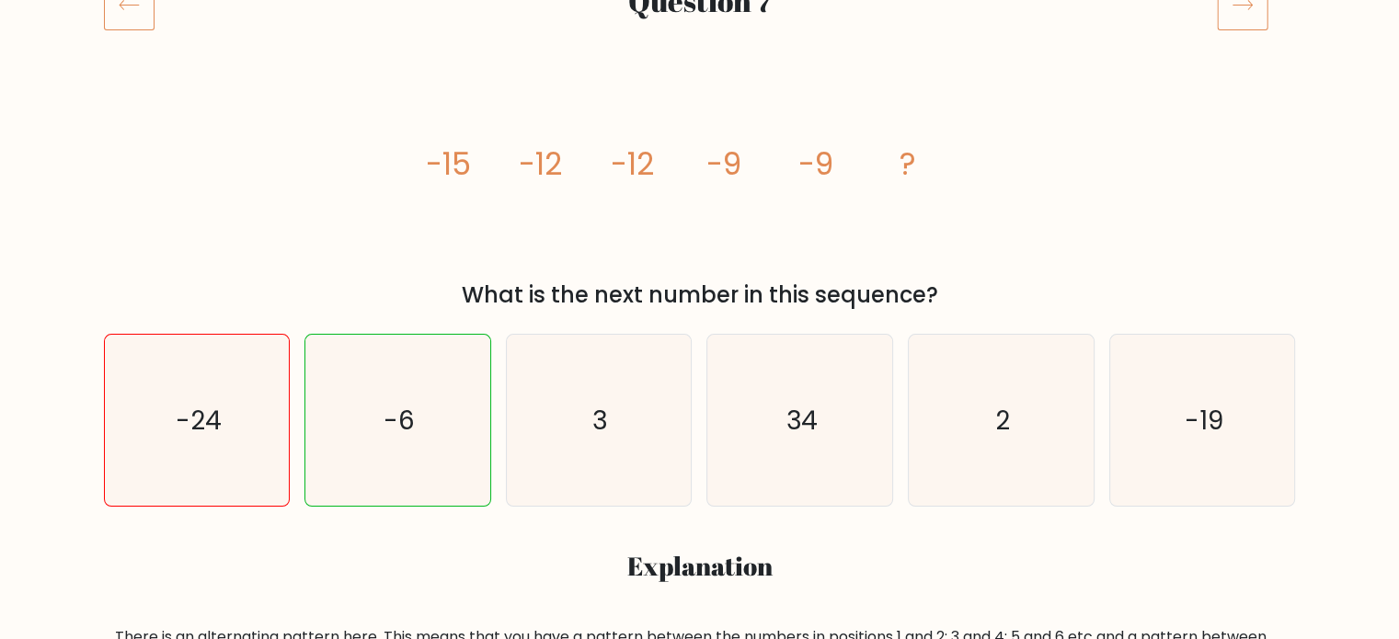
click at [1259, 10] on icon at bounding box center [1242, 4] width 51 height 51
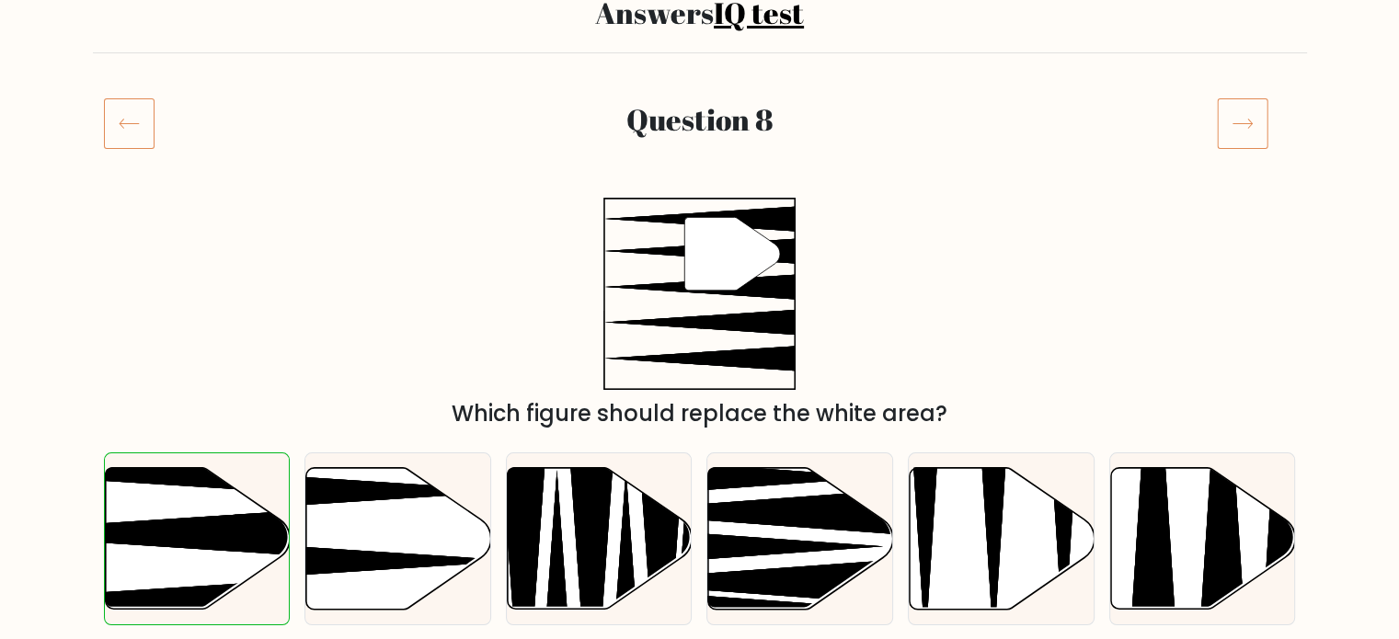
scroll to position [276, 0]
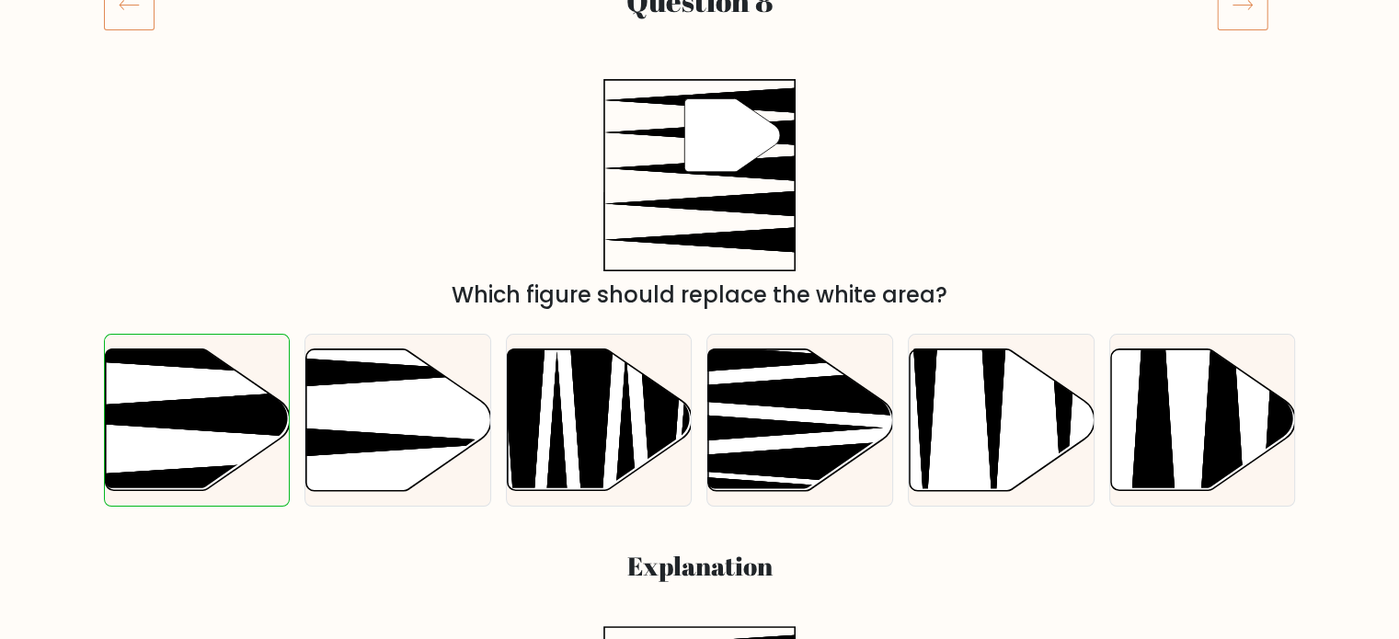
click at [1250, 12] on icon at bounding box center [1242, 4] width 51 height 51
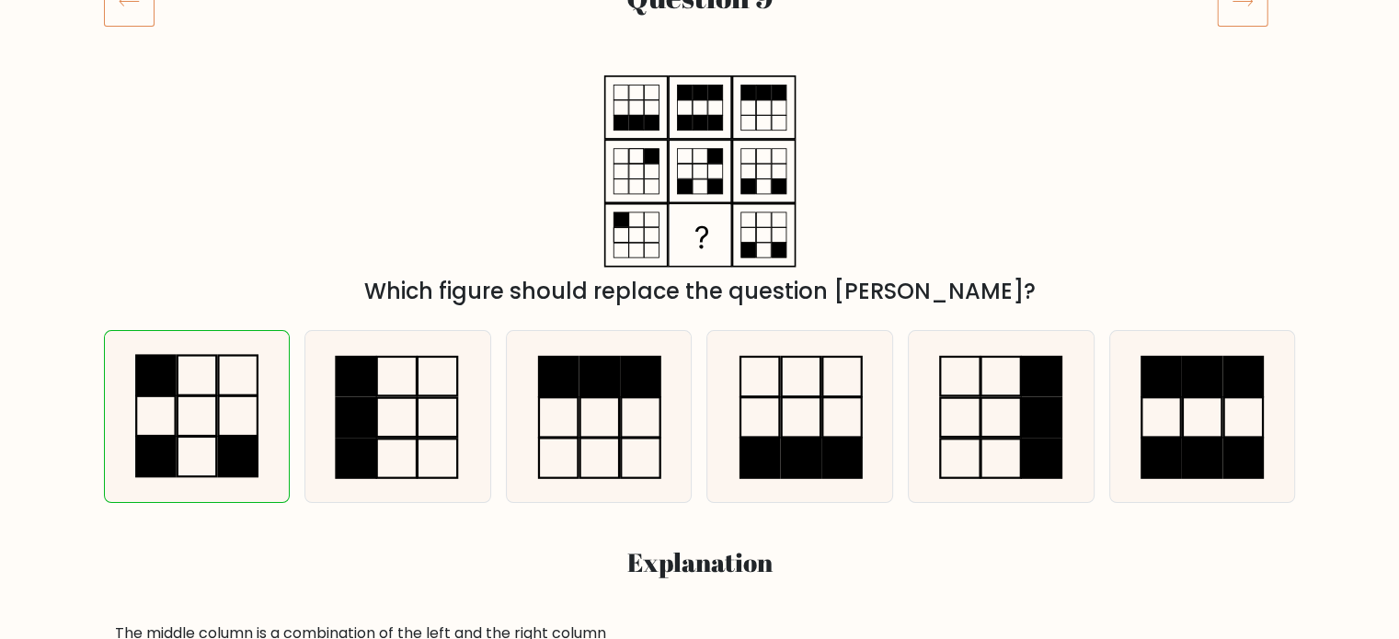
scroll to position [276, 0]
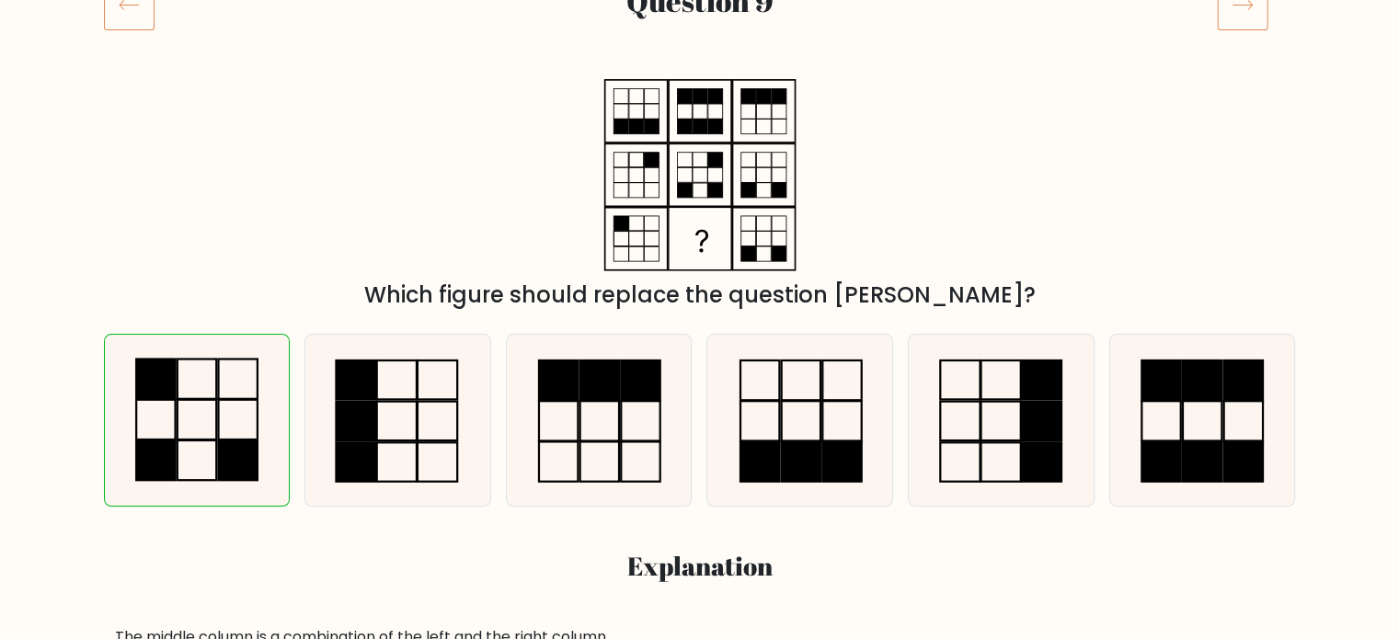
click at [1244, 10] on icon at bounding box center [1242, 4] width 51 height 51
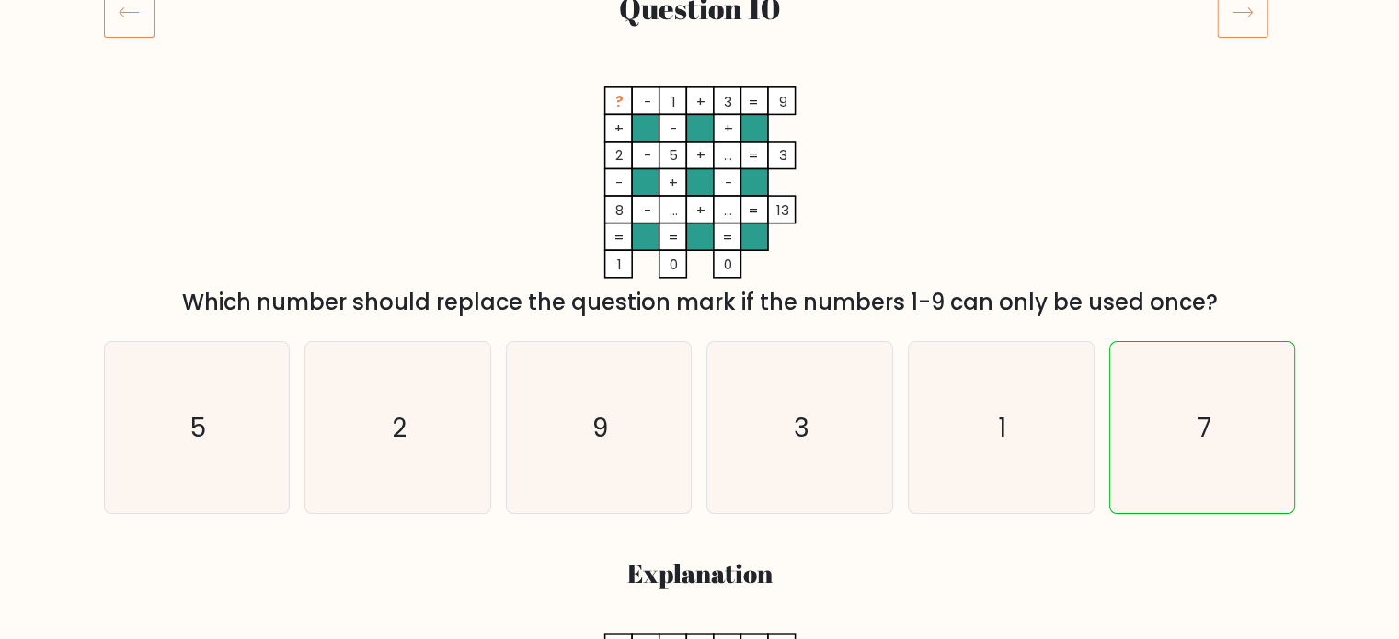
scroll to position [276, 0]
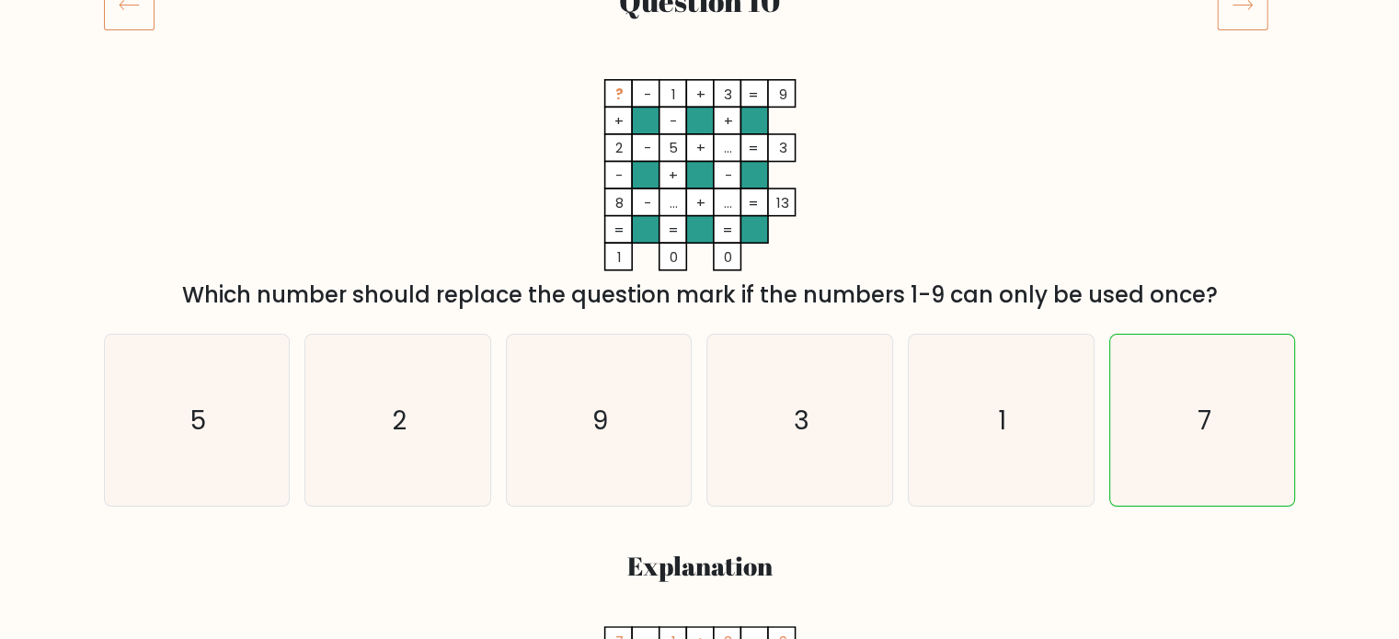
click at [1248, 19] on icon at bounding box center [1242, 4] width 51 height 51
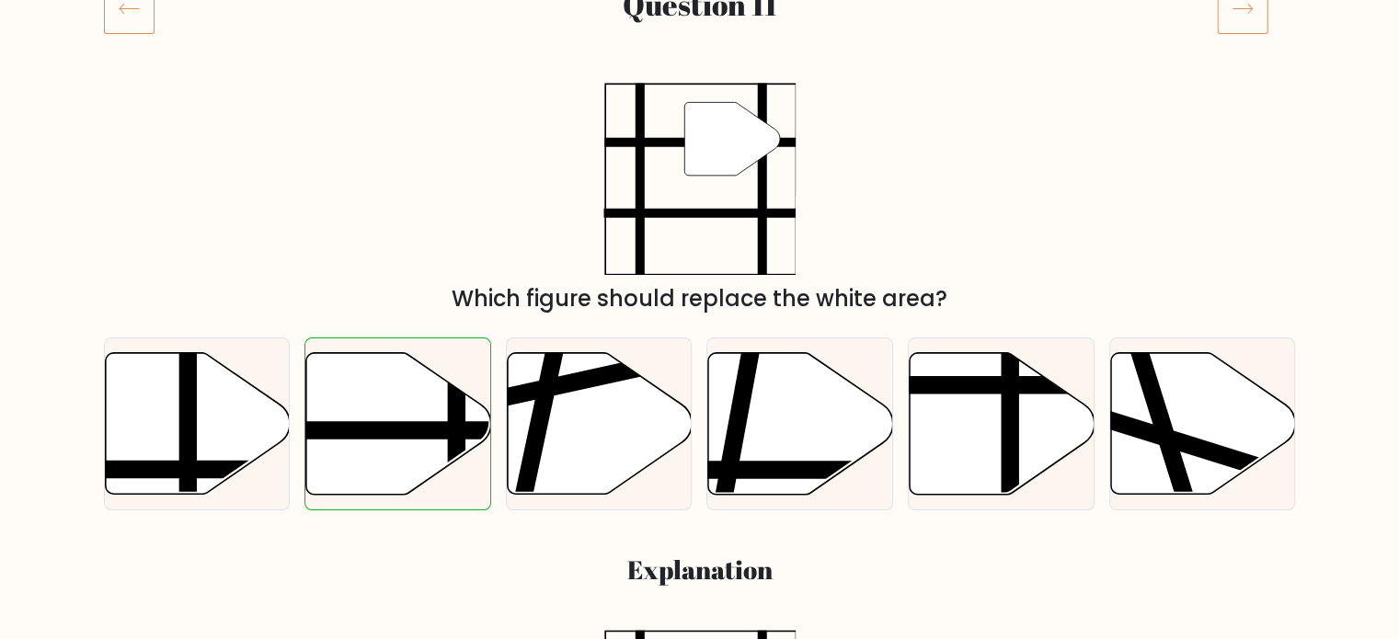
scroll to position [276, 0]
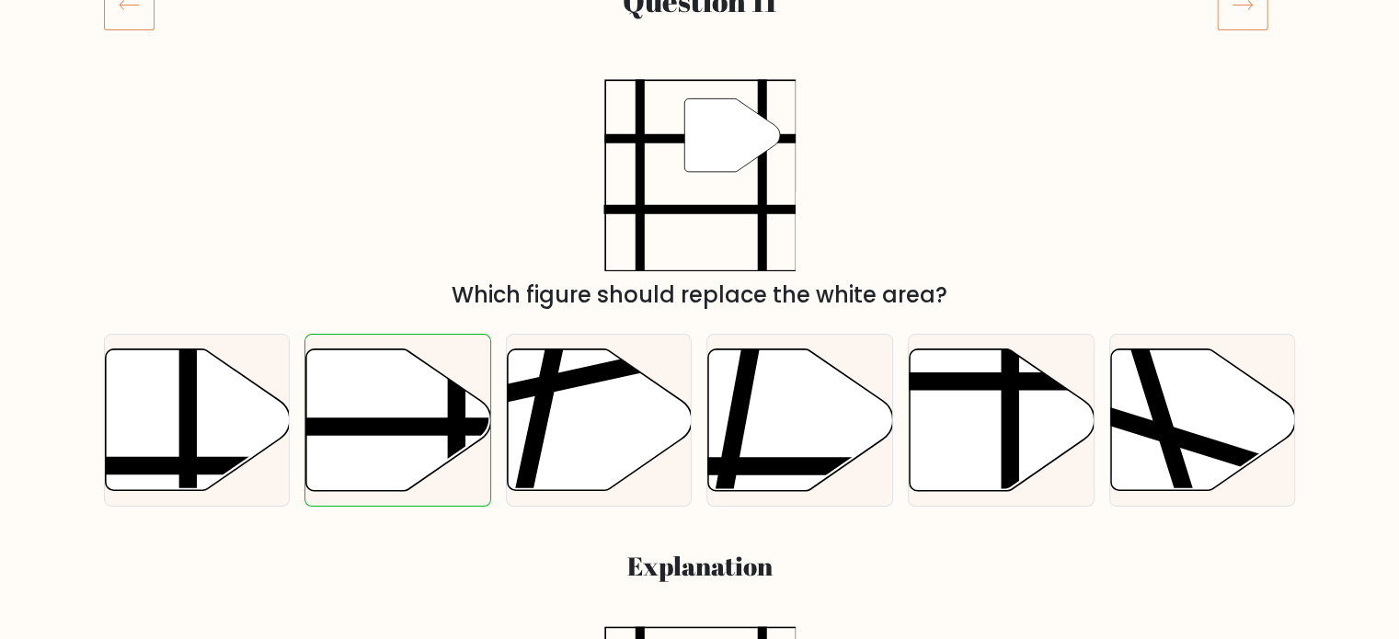
click at [1247, 11] on icon at bounding box center [1242, 4] width 51 height 51
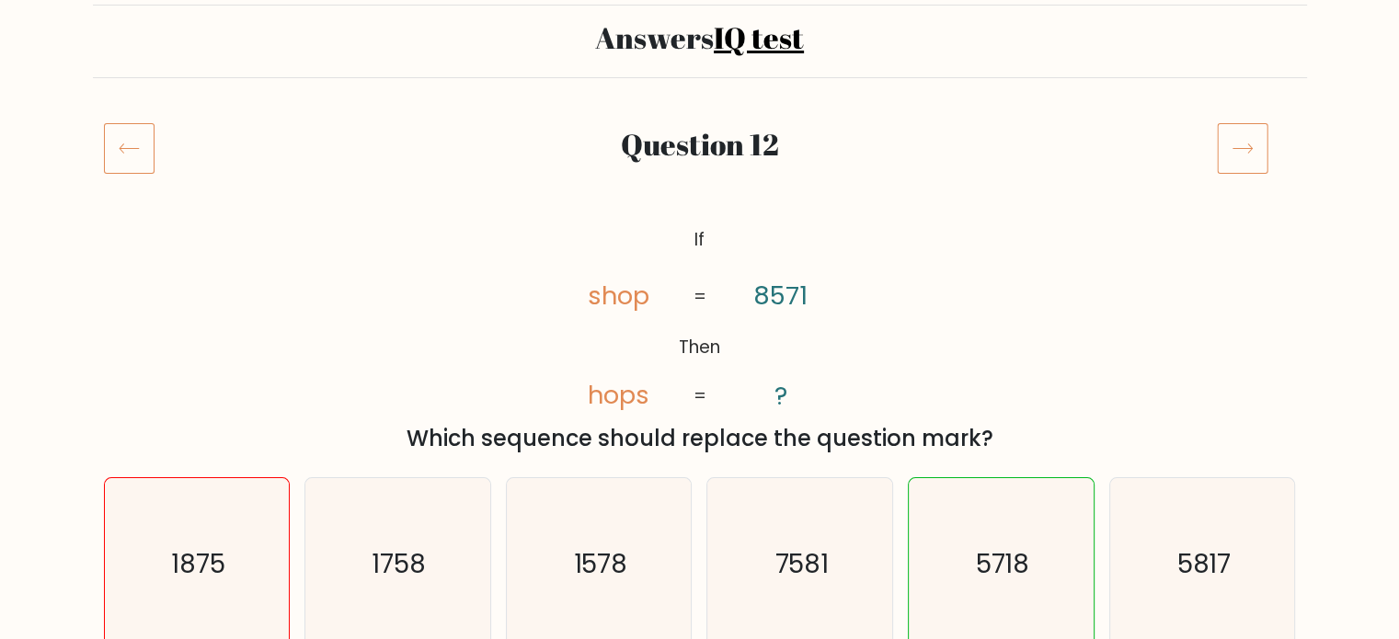
scroll to position [184, 0]
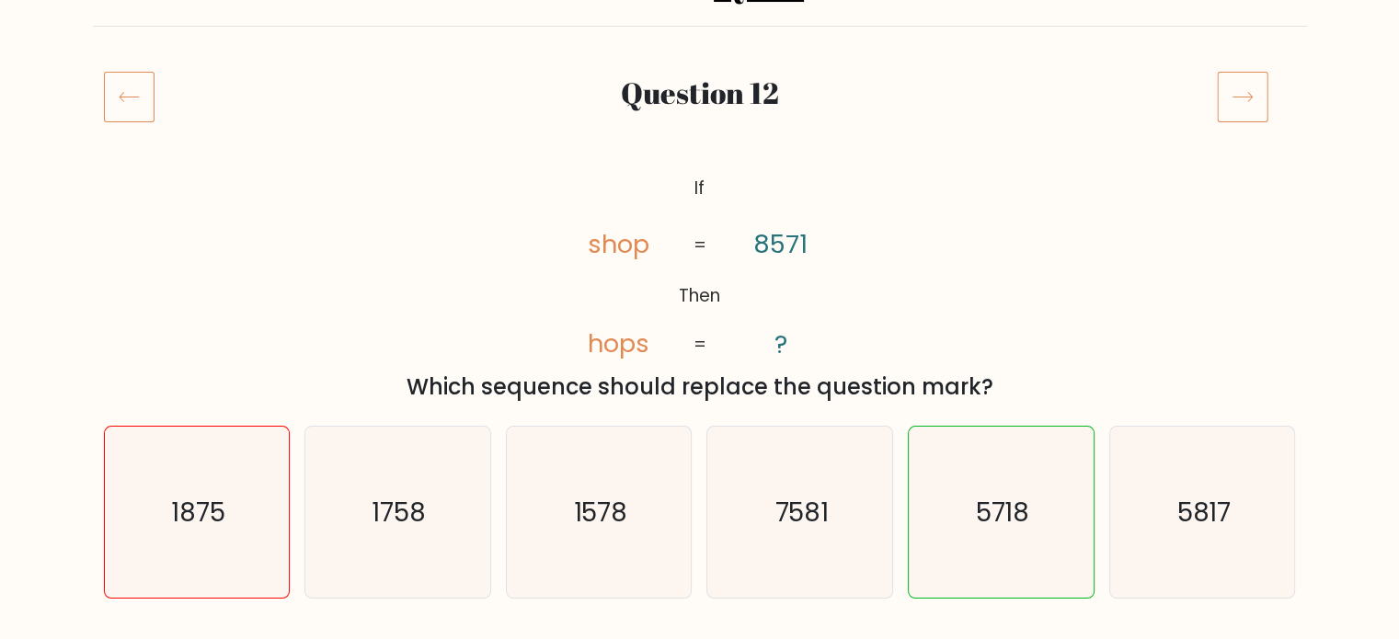
click at [1257, 86] on icon at bounding box center [1242, 96] width 51 height 51
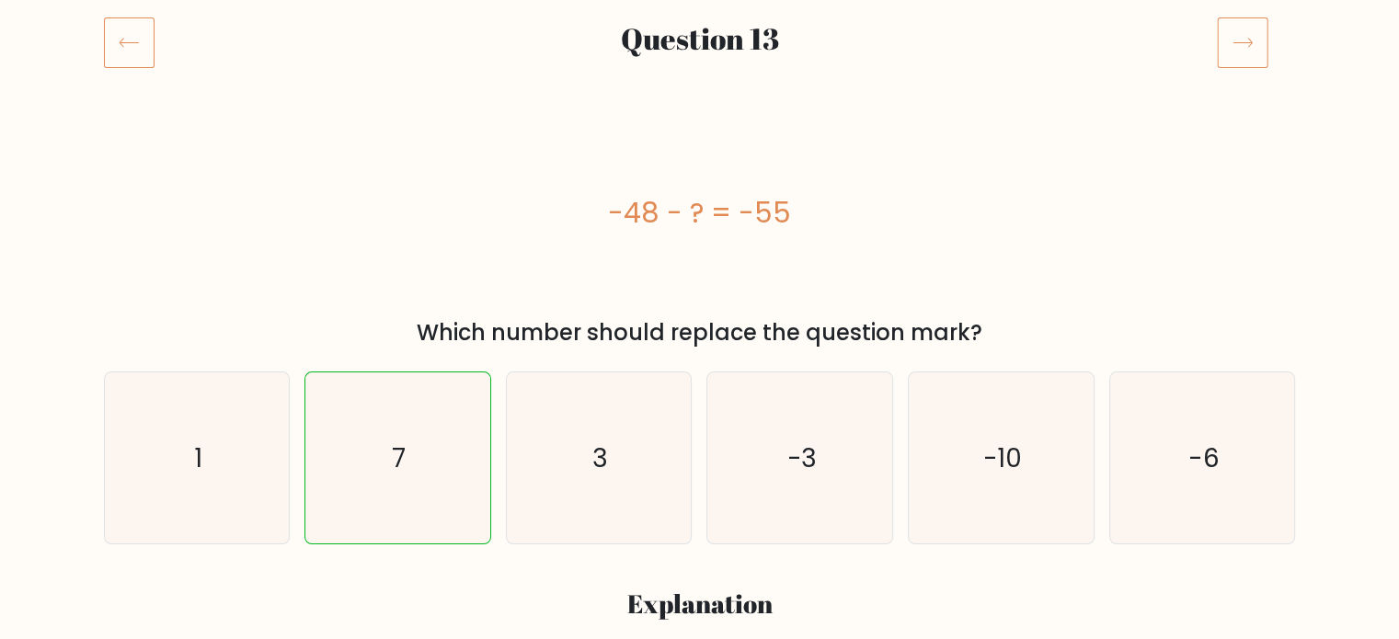
scroll to position [276, 0]
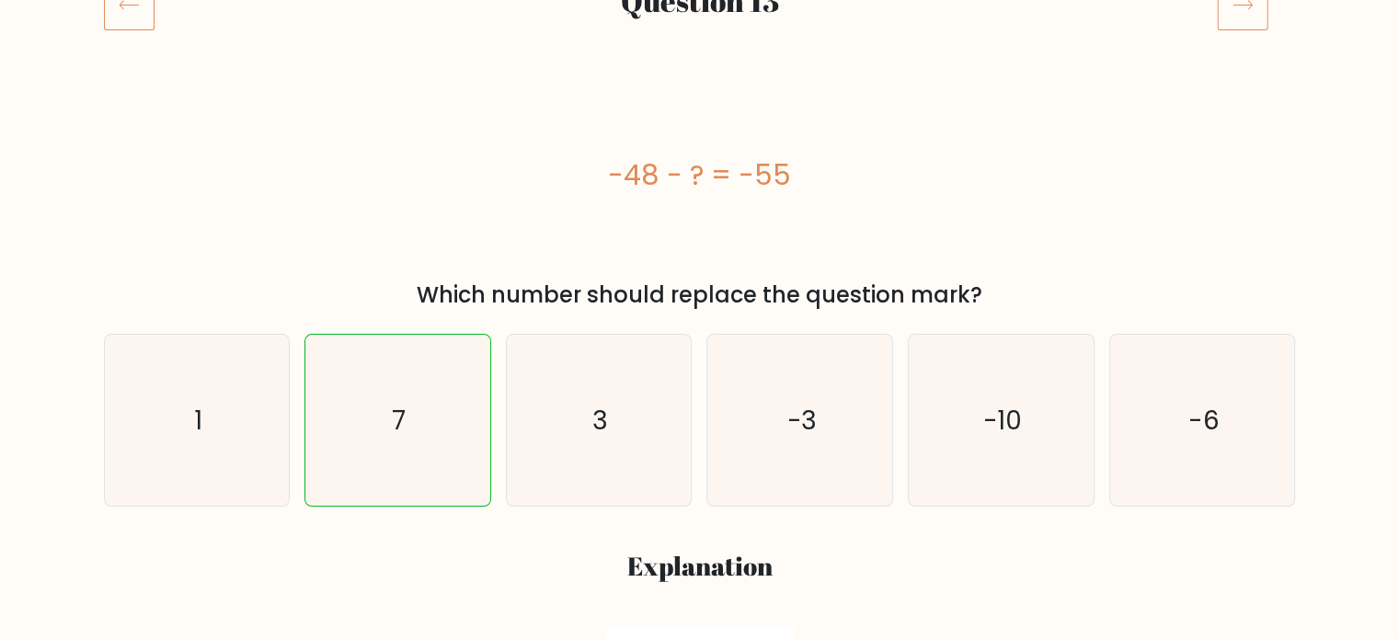
click at [1248, 24] on icon at bounding box center [1242, 4] width 51 height 51
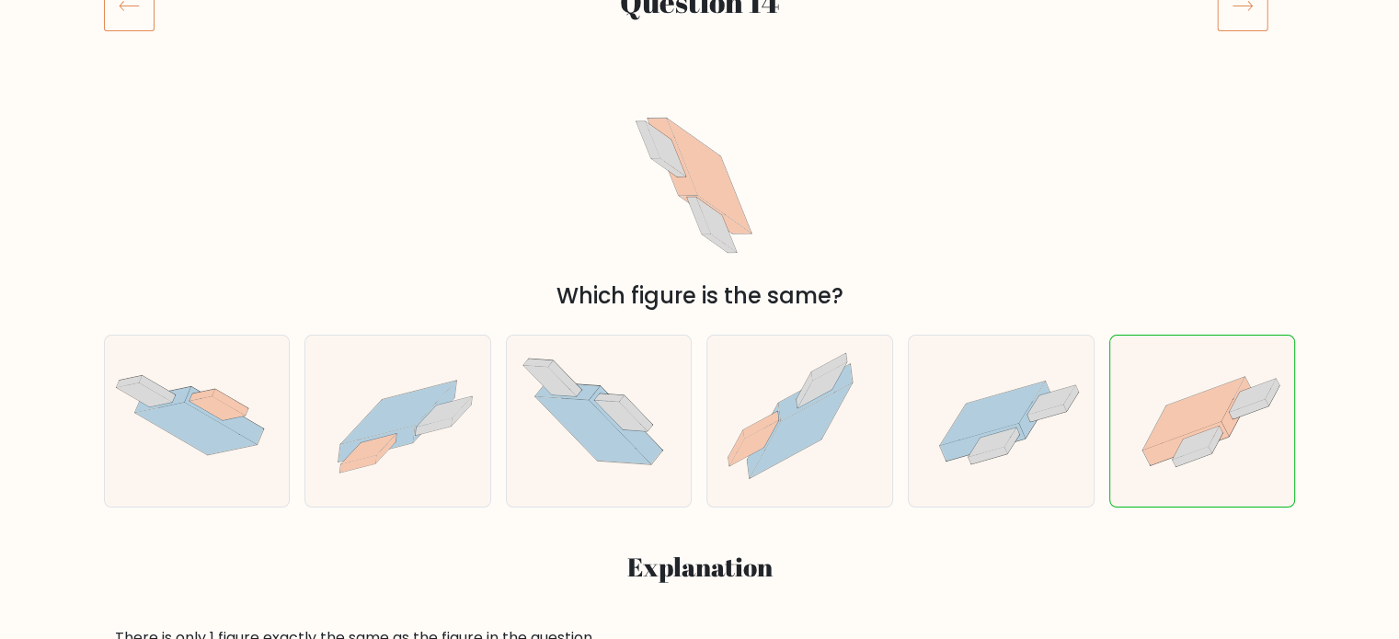
scroll to position [276, 0]
click at [1247, 13] on icon at bounding box center [1242, 4] width 51 height 51
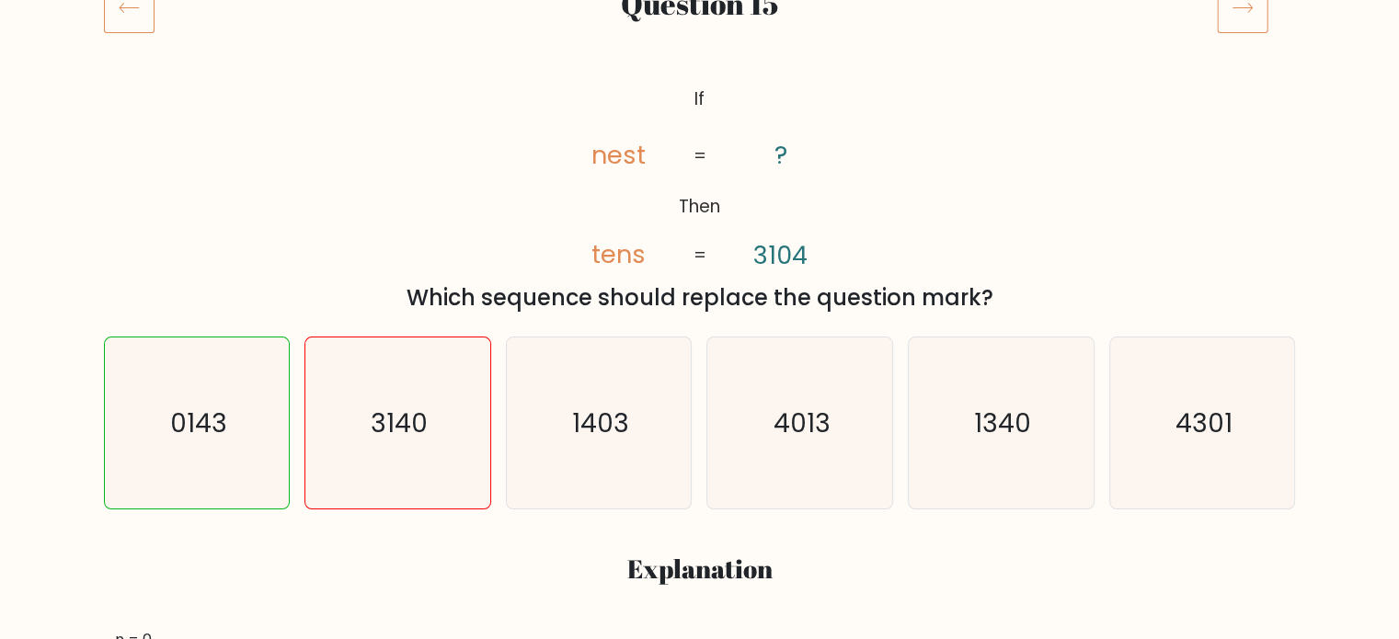
scroll to position [276, 0]
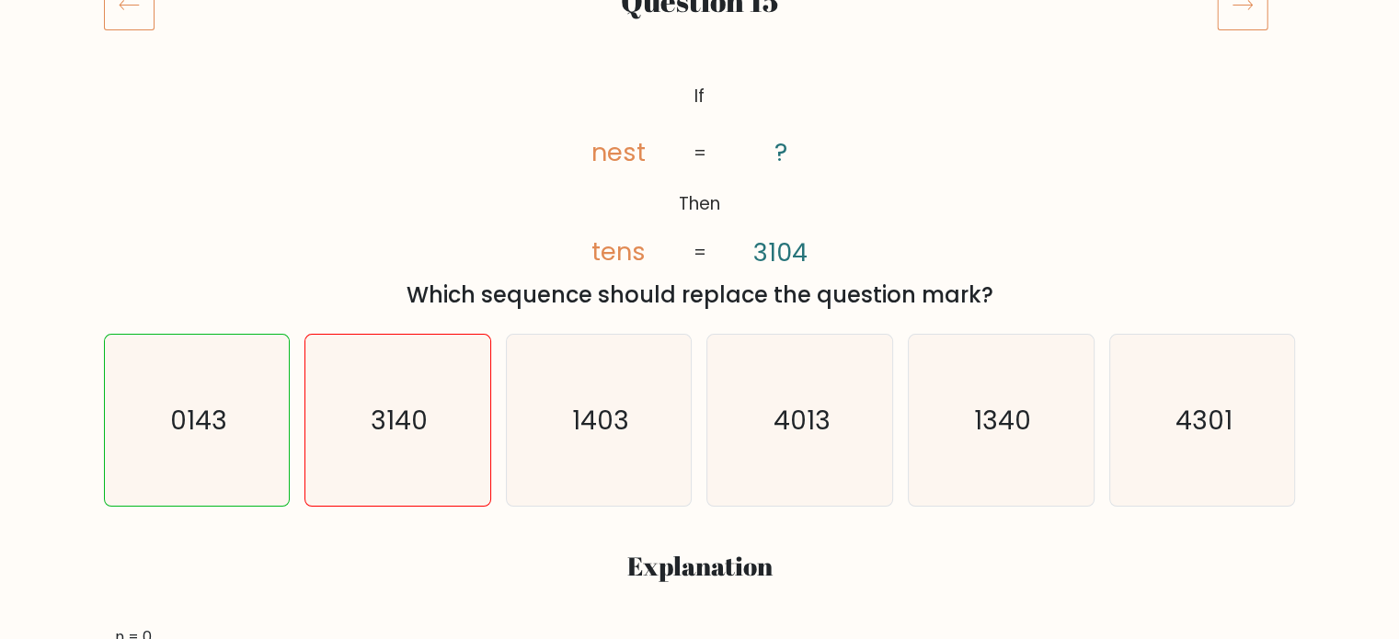
click at [1239, 18] on icon at bounding box center [1242, 4] width 51 height 51
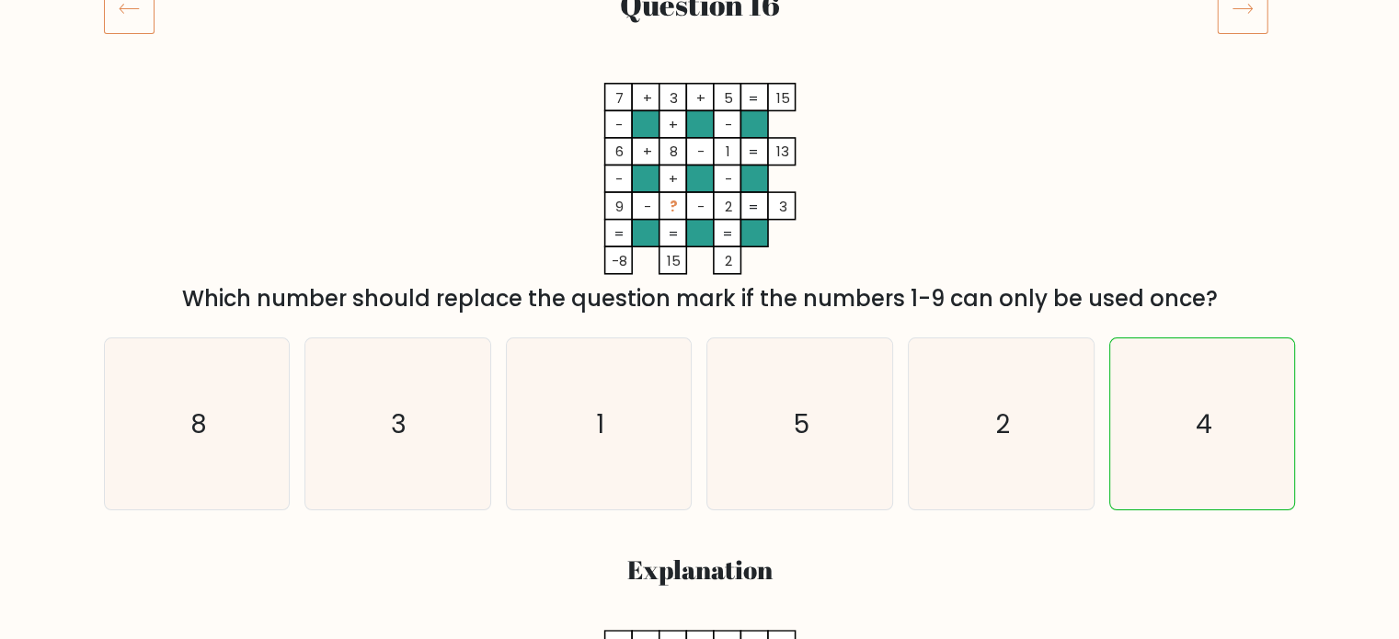
scroll to position [276, 0]
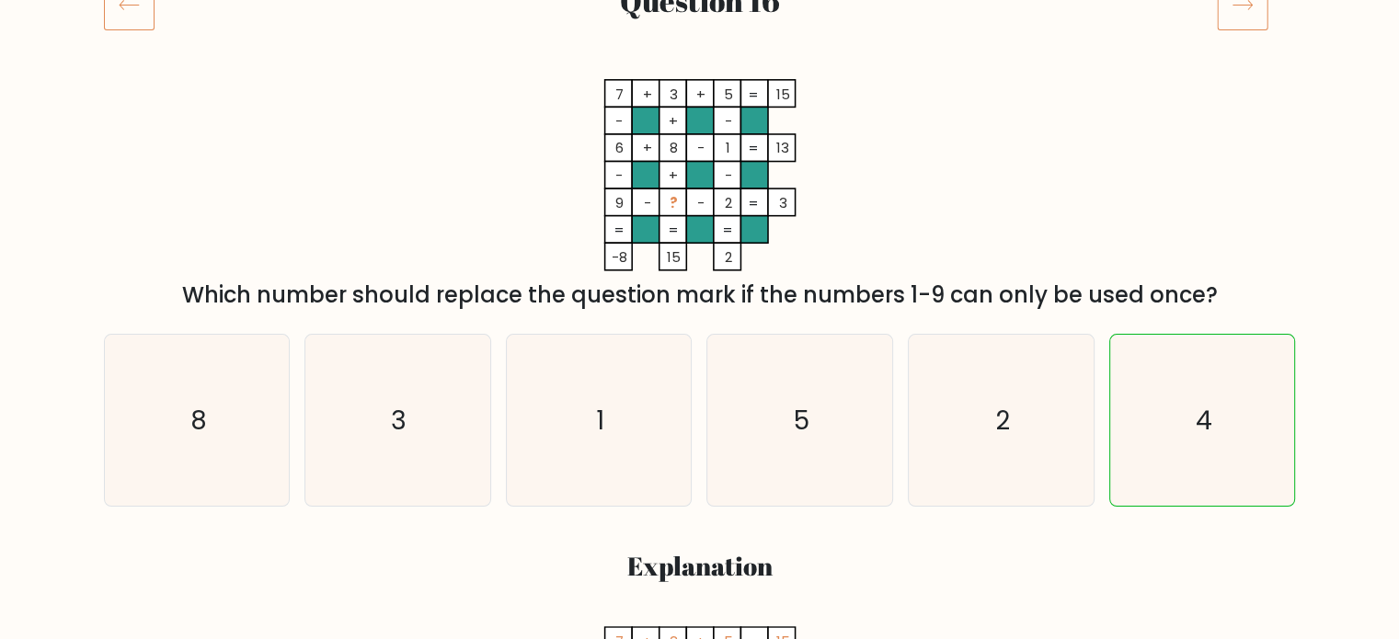
click at [1262, 11] on icon at bounding box center [1242, 4] width 51 height 51
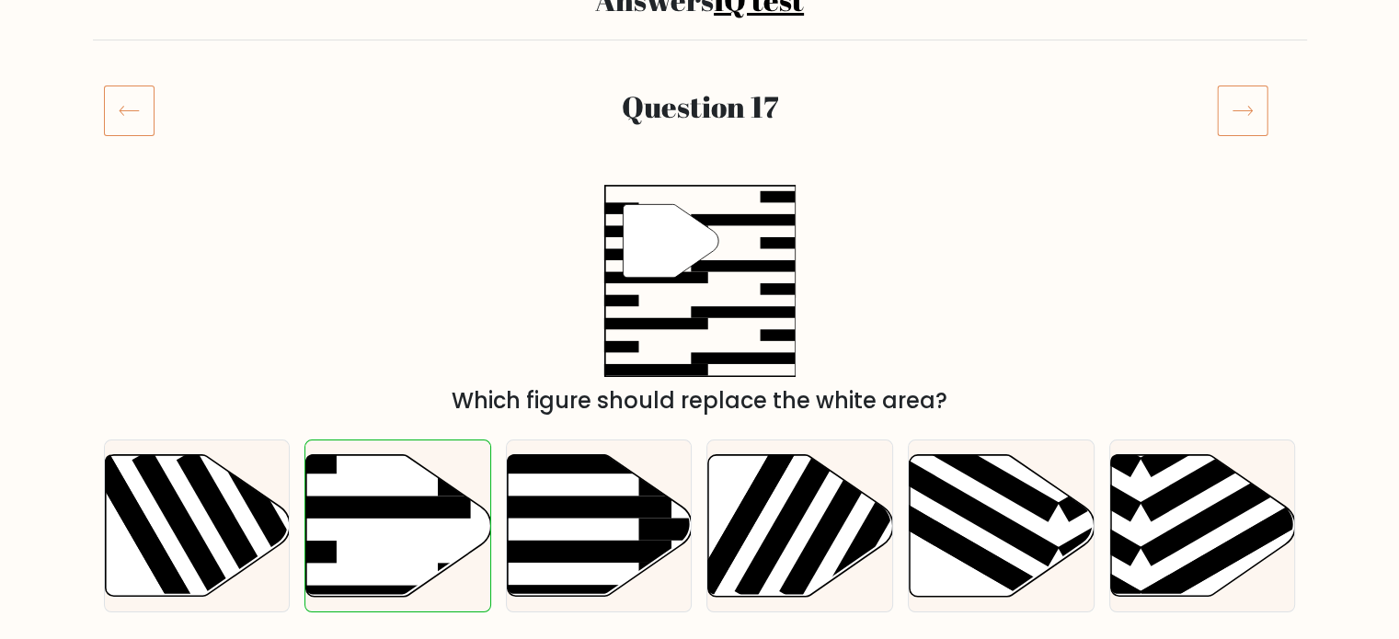
scroll to position [184, 0]
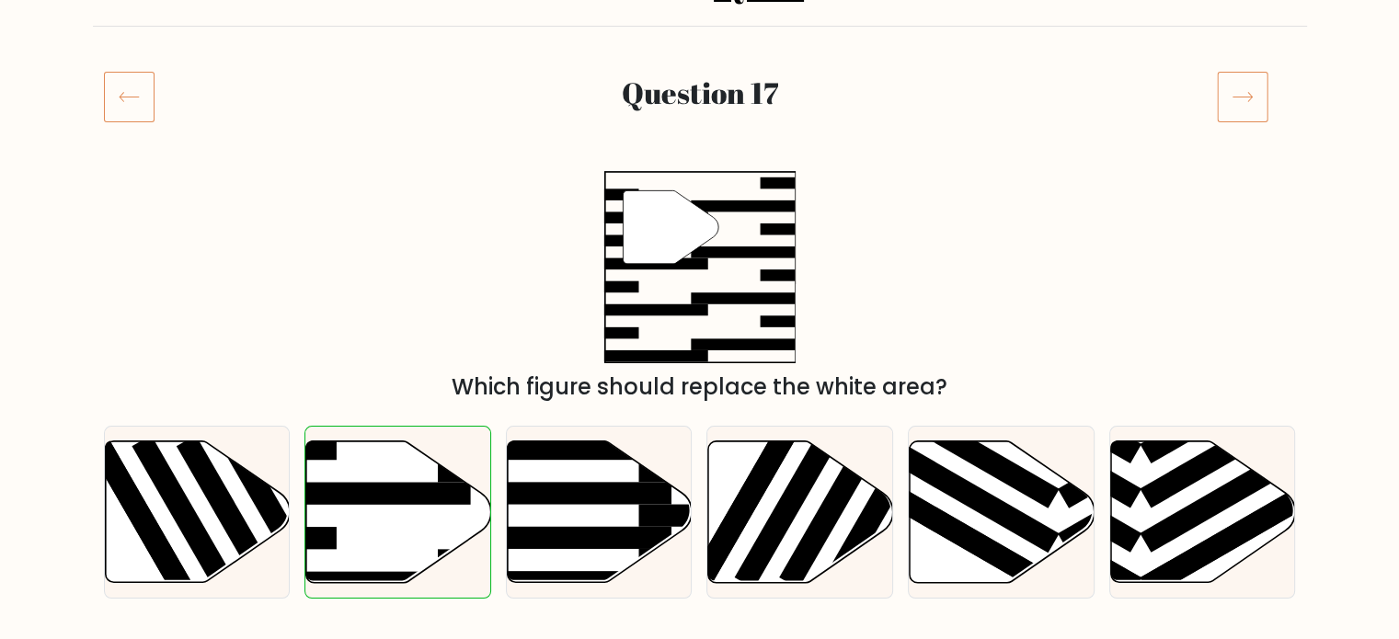
click at [1258, 102] on icon at bounding box center [1242, 96] width 51 height 51
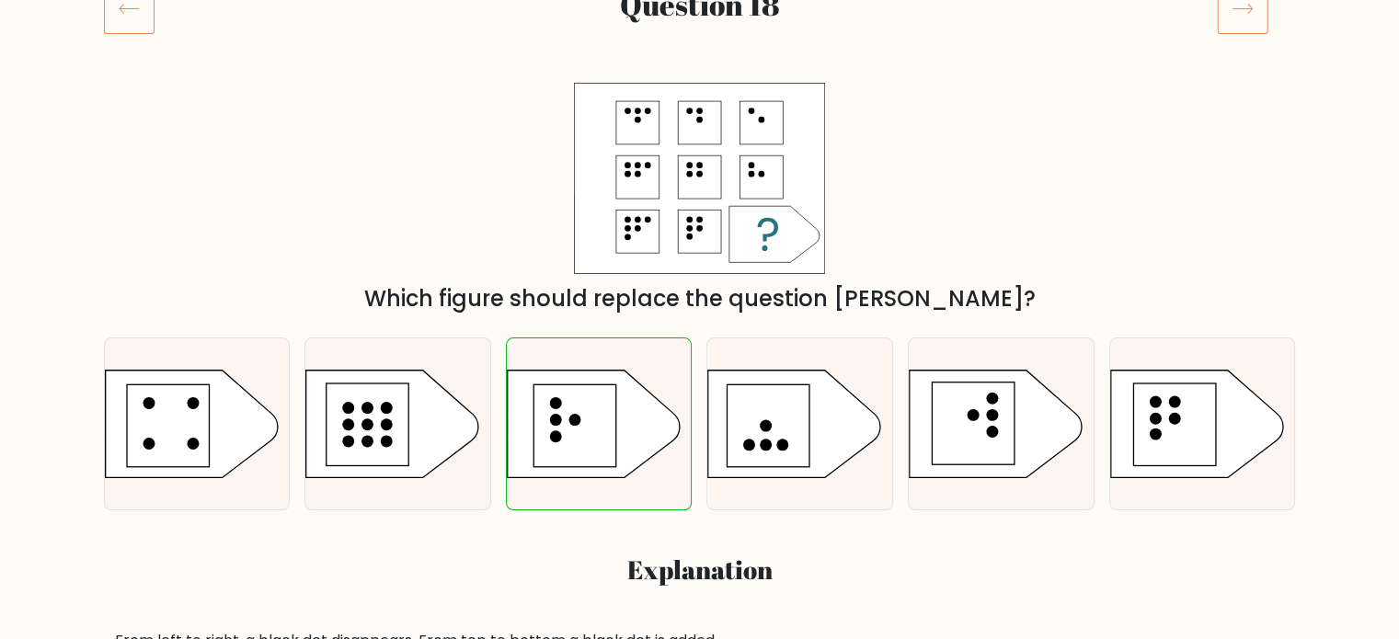
scroll to position [276, 0]
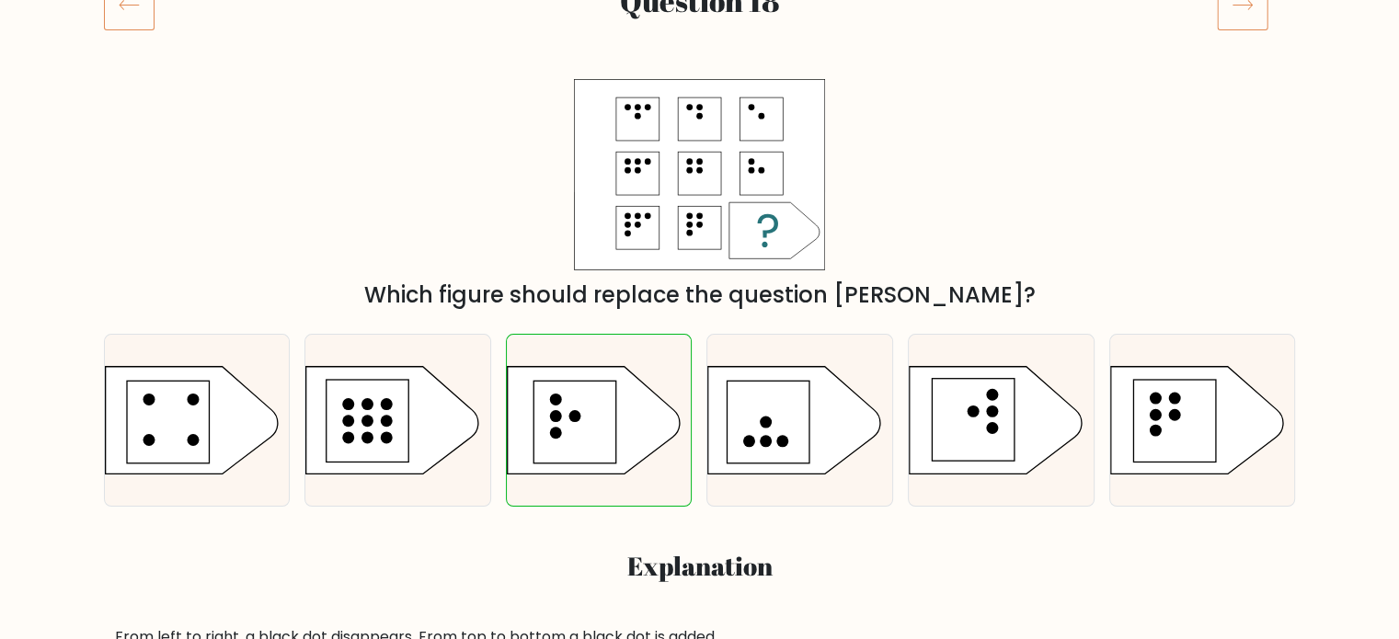
click at [1241, 18] on icon at bounding box center [1242, 4] width 51 height 51
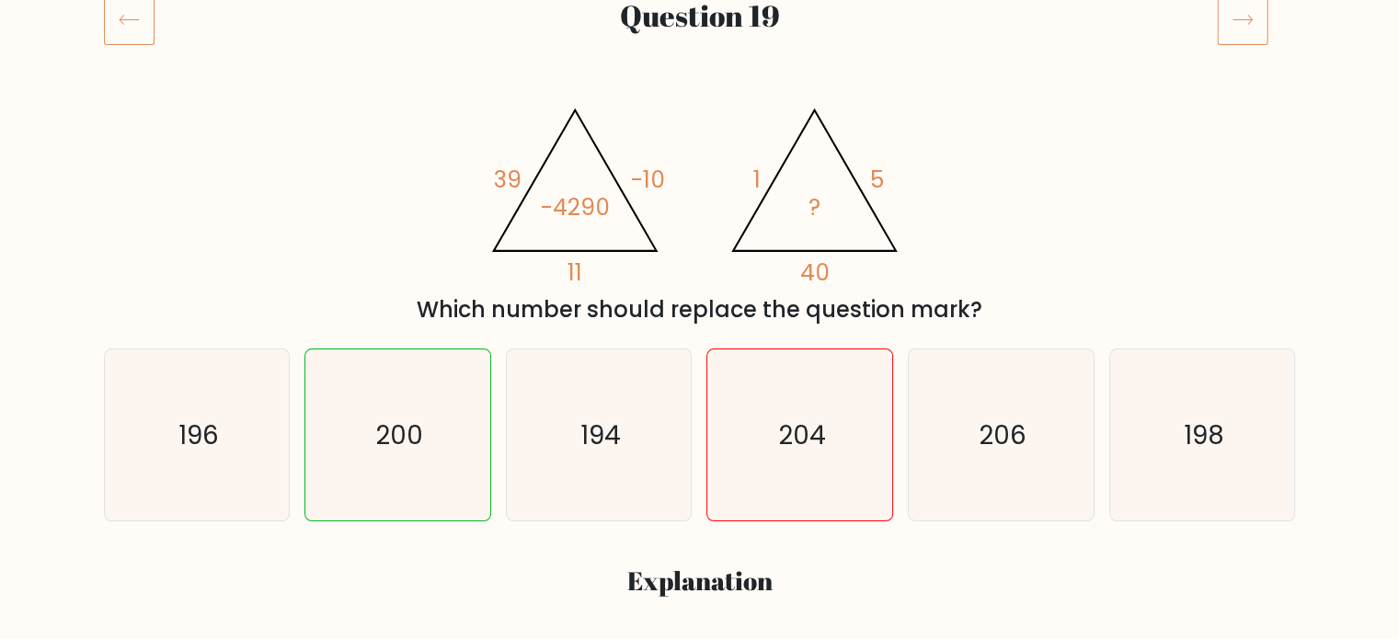
scroll to position [276, 0]
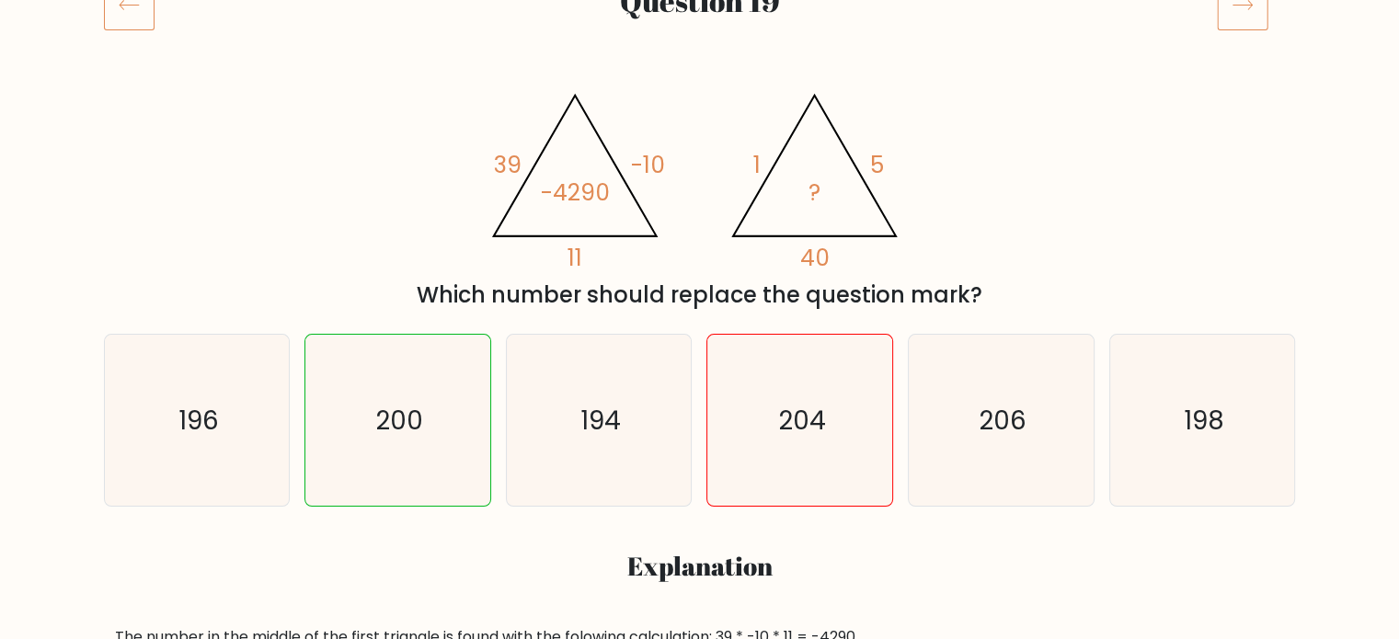
click at [1260, 14] on icon at bounding box center [1242, 4] width 51 height 51
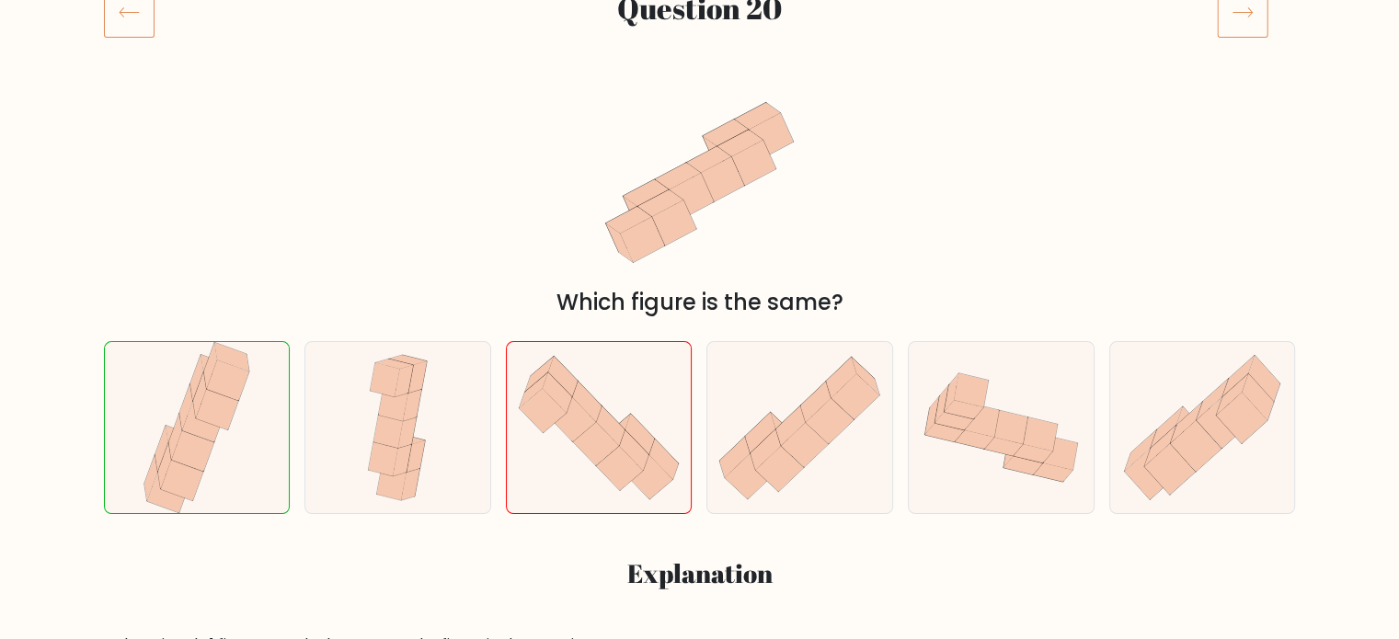
scroll to position [276, 0]
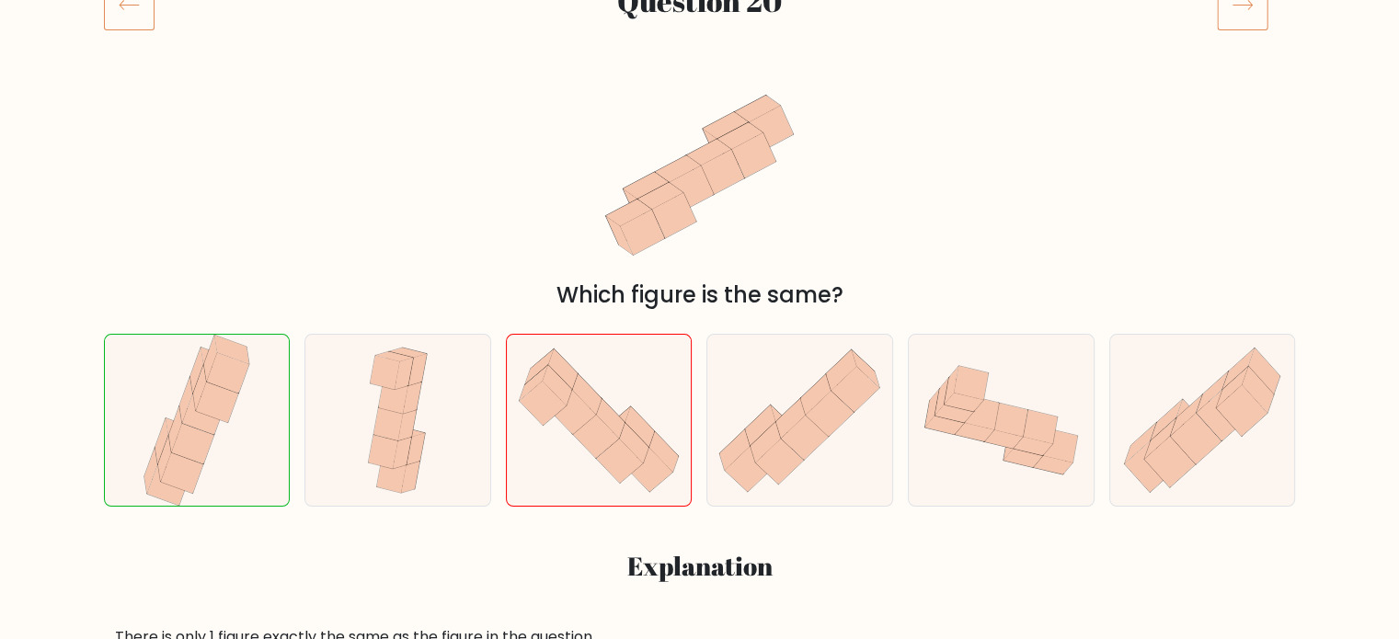
click at [1221, 10] on icon at bounding box center [1242, 4] width 51 height 51
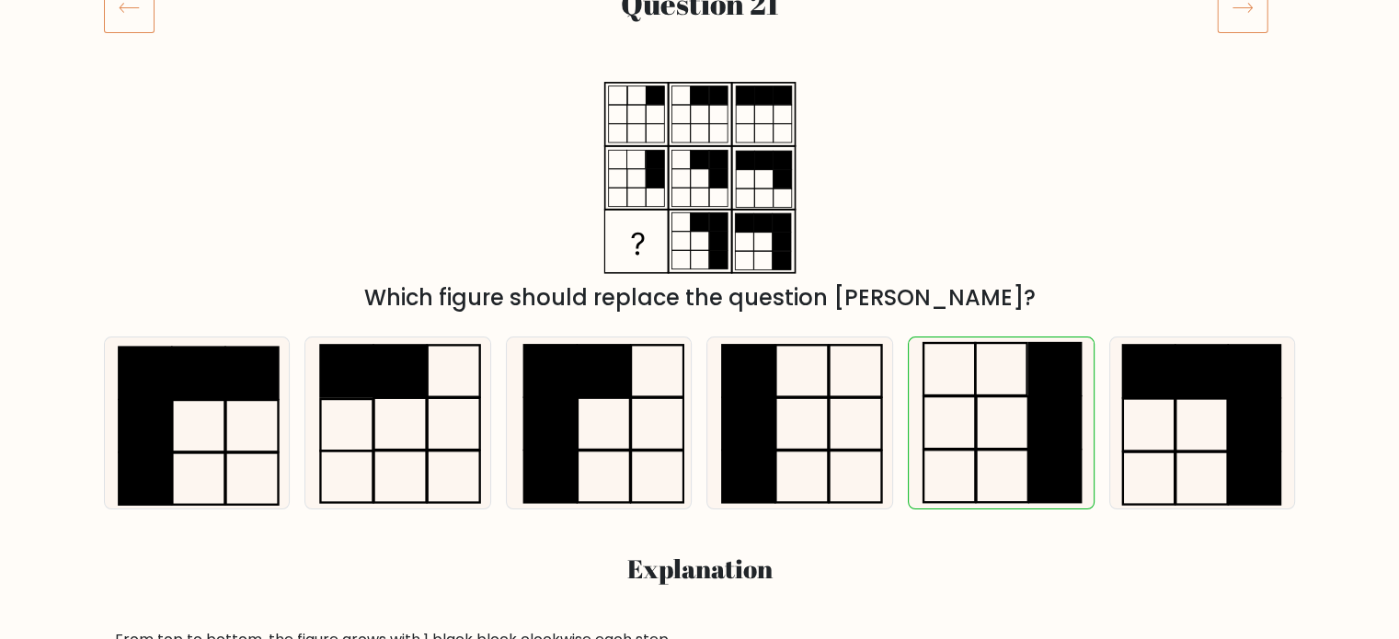
scroll to position [276, 0]
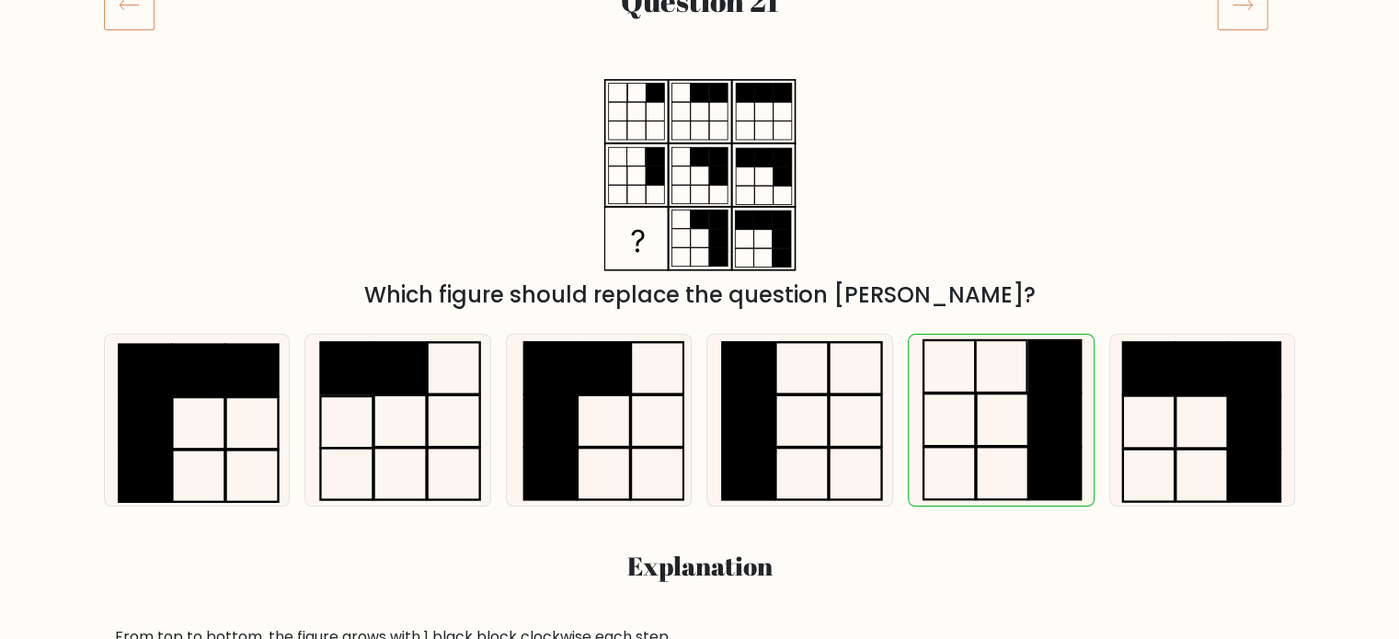
click at [1250, 14] on icon at bounding box center [1242, 4] width 51 height 51
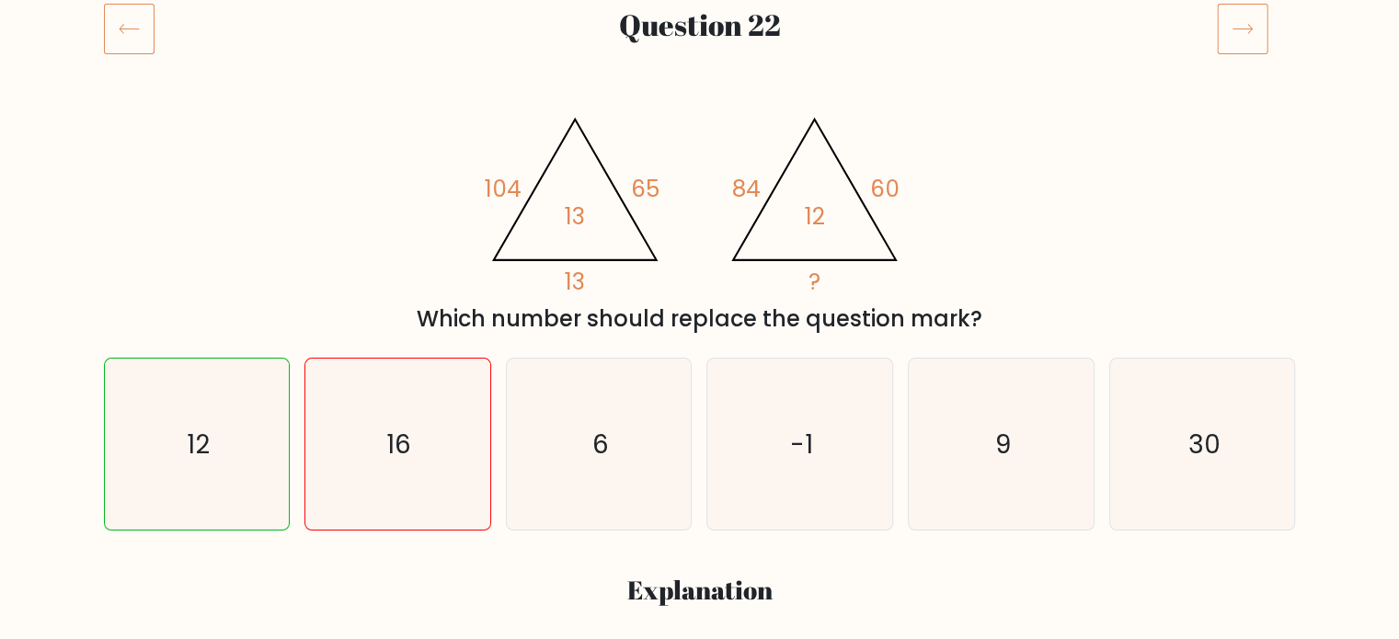
scroll to position [276, 0]
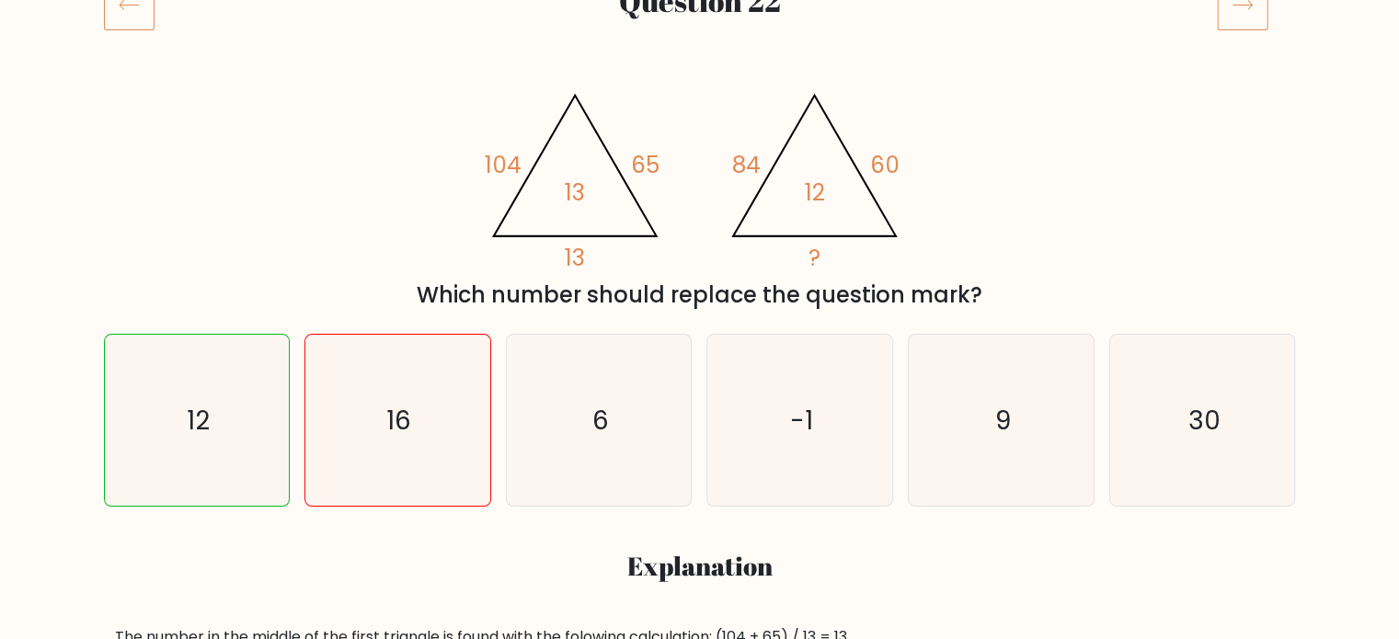
click at [1248, 9] on icon at bounding box center [1242, 4] width 51 height 51
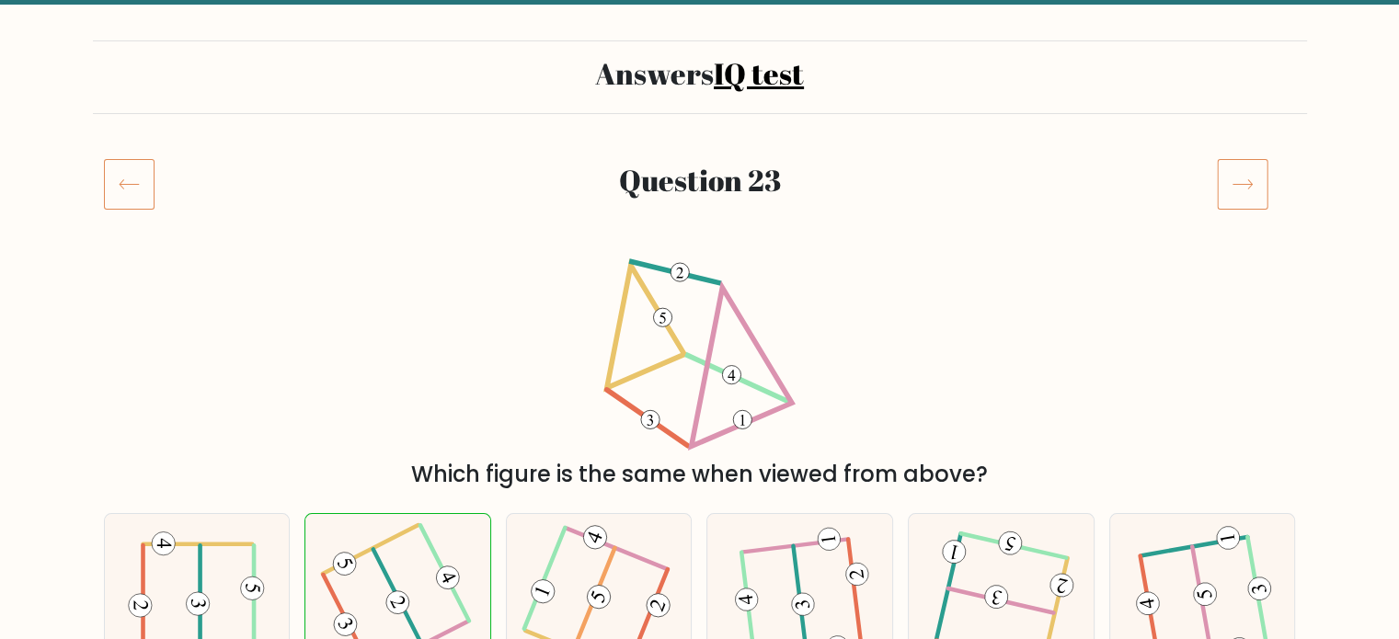
scroll to position [92, 0]
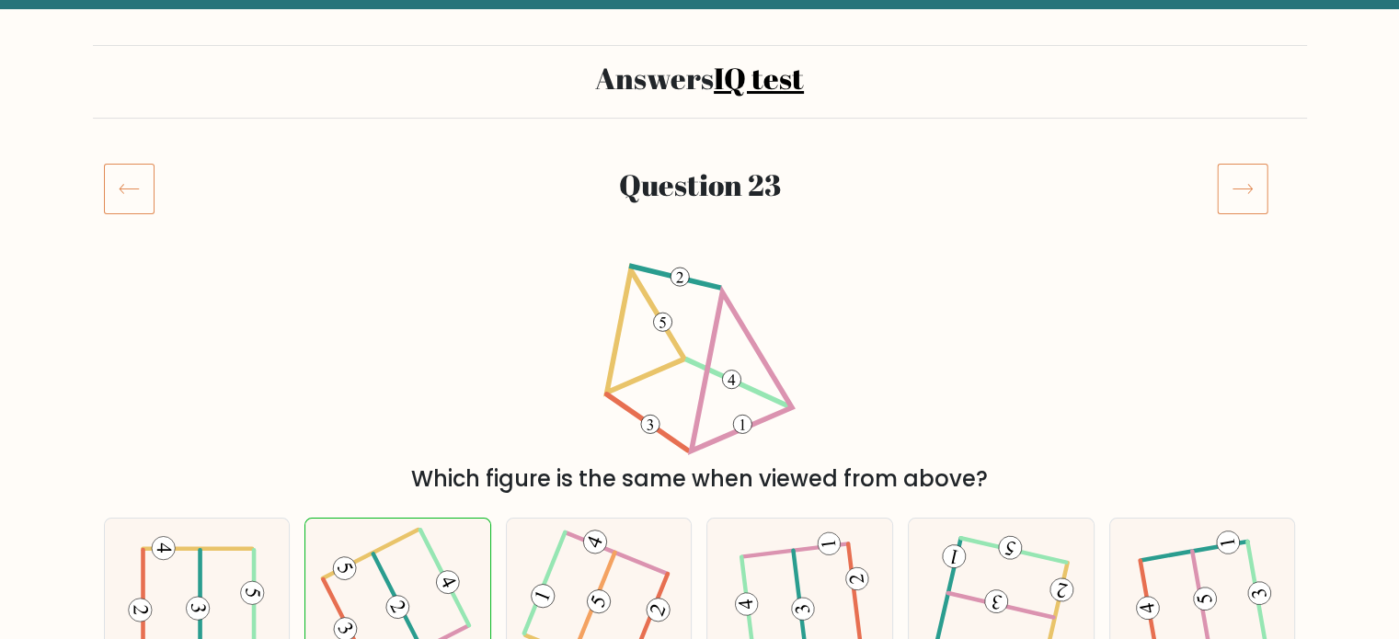
click at [1240, 181] on icon at bounding box center [1242, 188] width 51 height 51
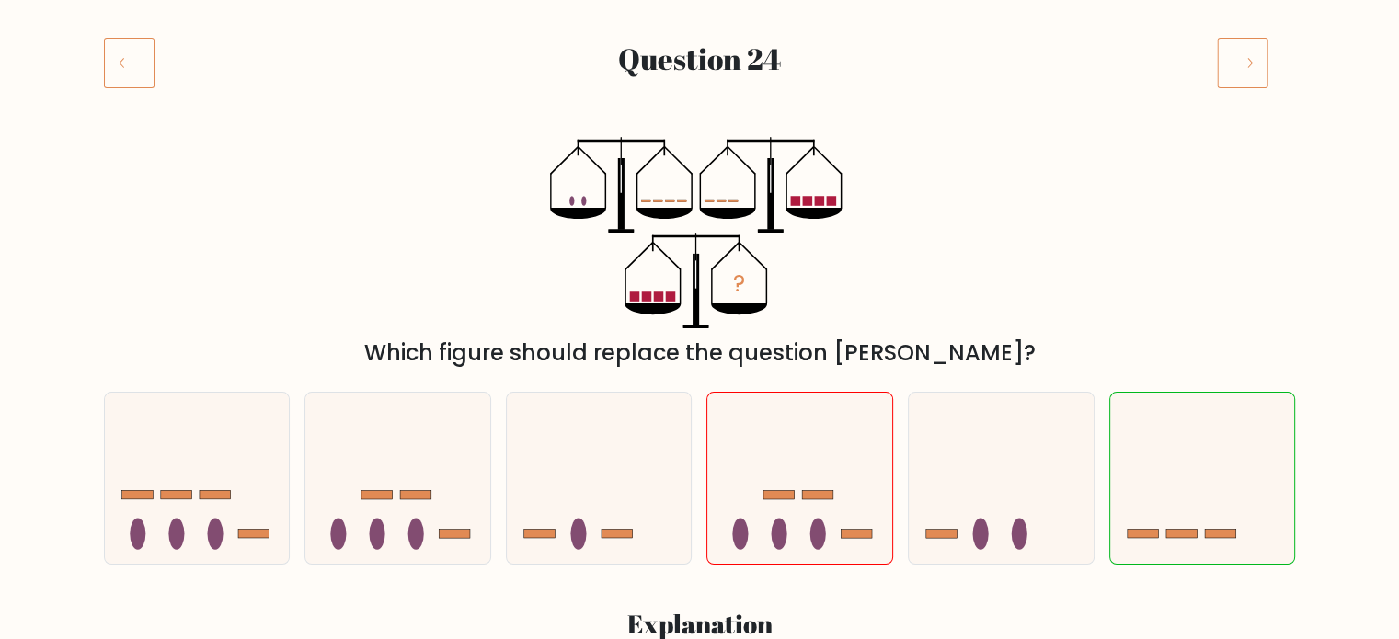
scroll to position [276, 0]
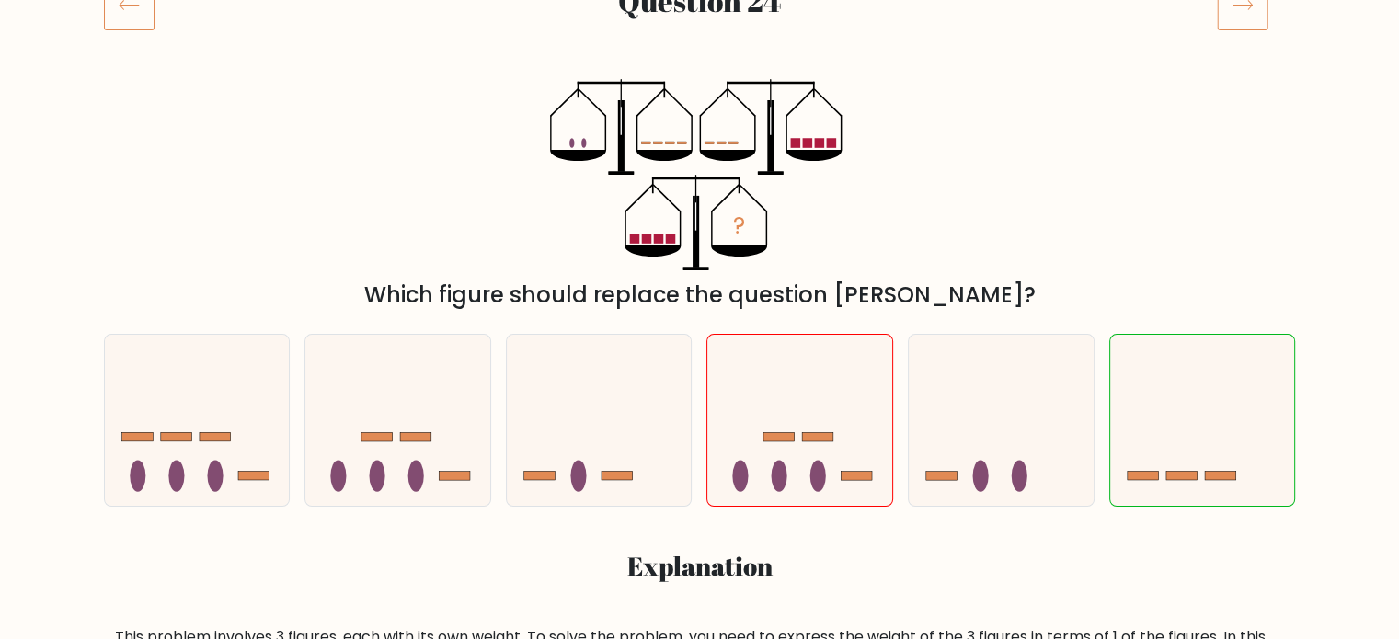
click at [1240, 7] on icon at bounding box center [1242, 4] width 51 height 51
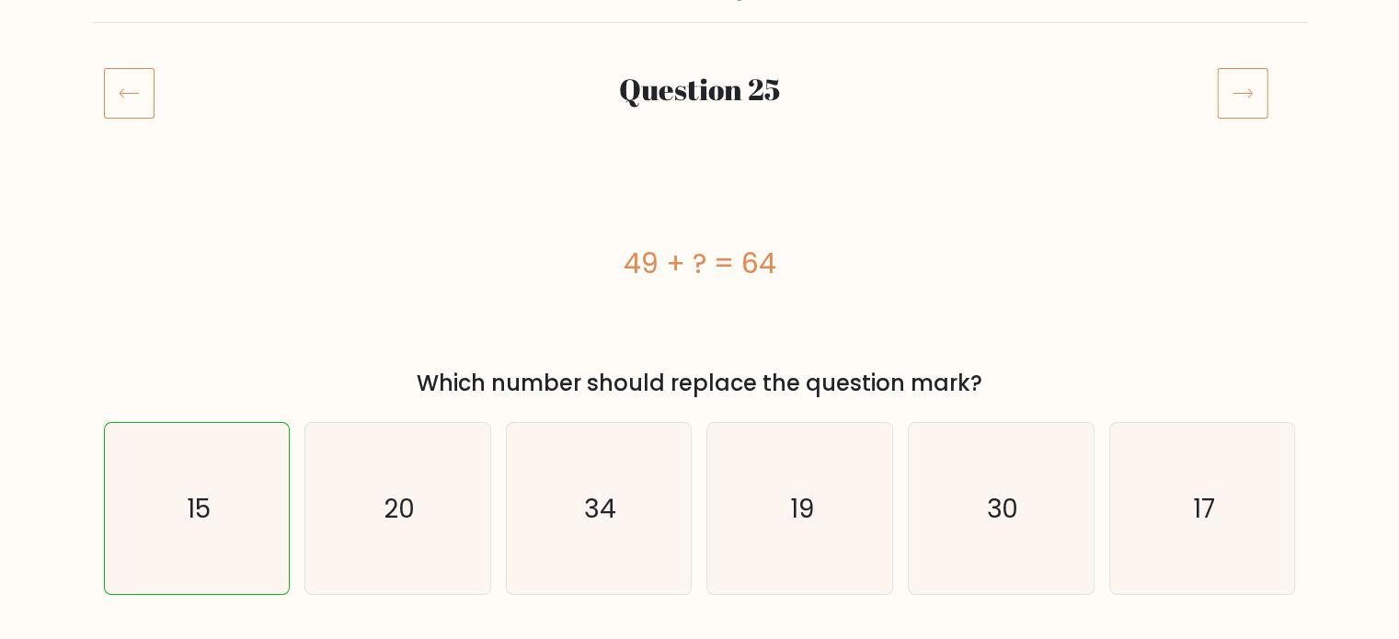
scroll to position [184, 0]
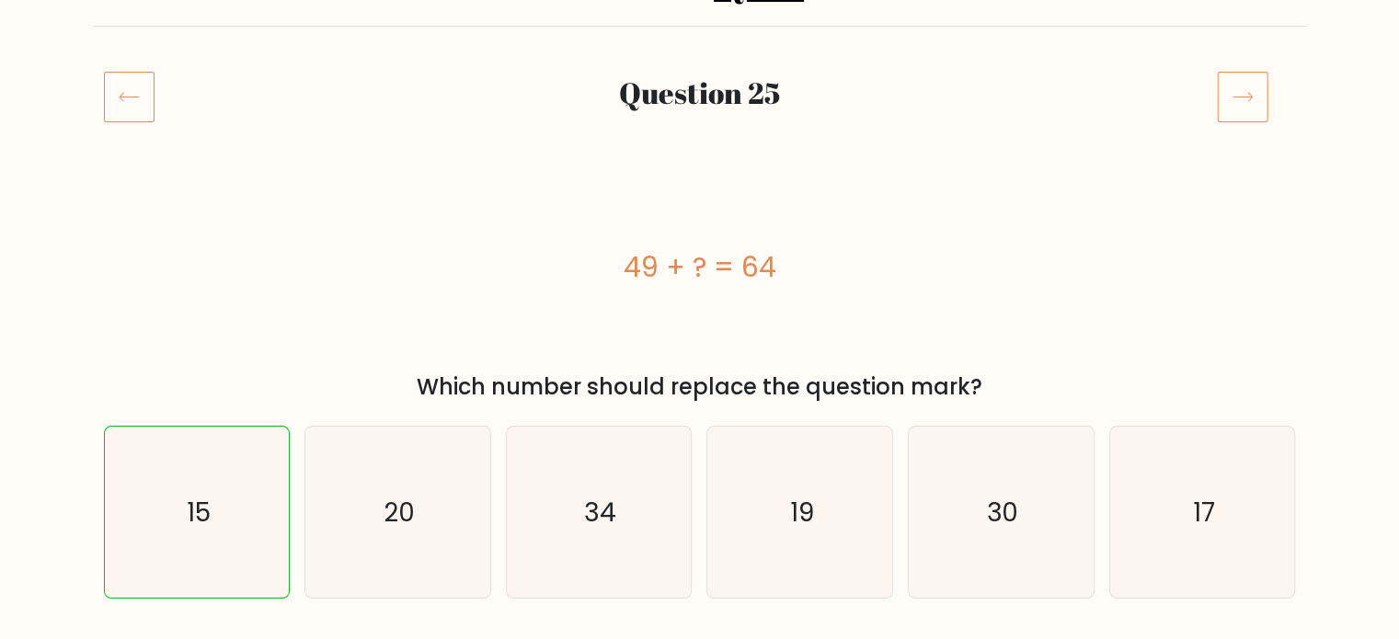
click at [1247, 97] on icon at bounding box center [1241, 97] width 19 height 9
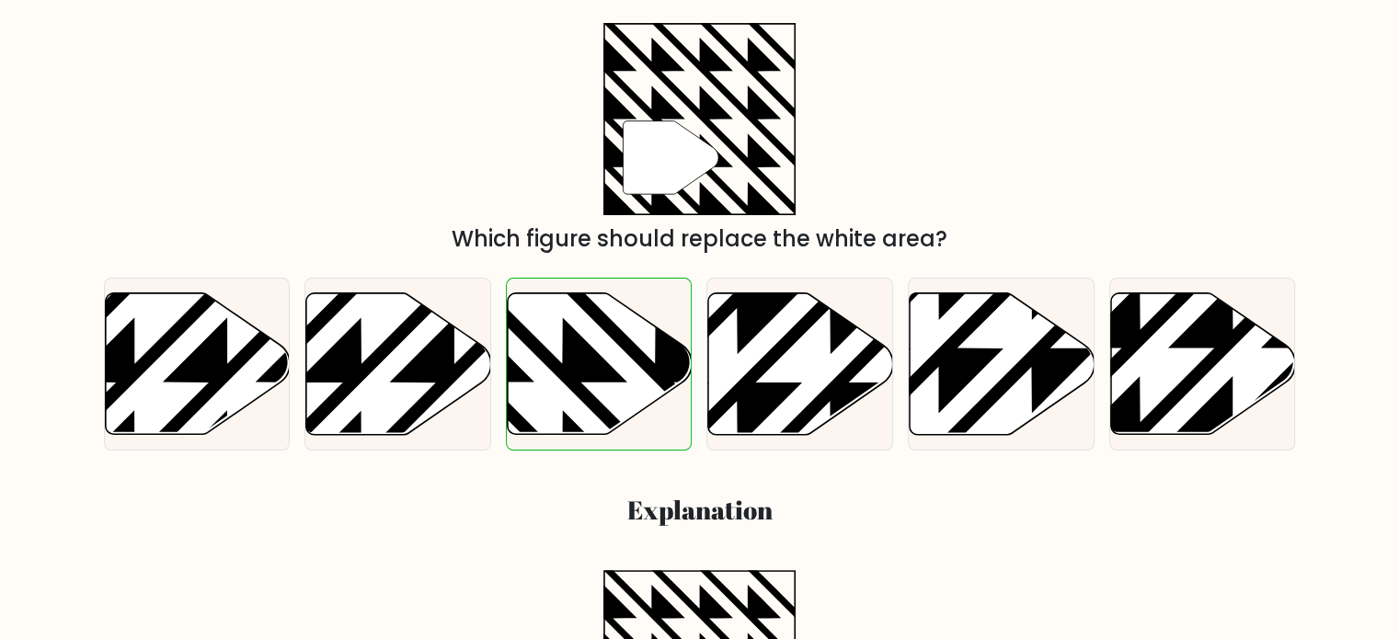
scroll to position [276, 0]
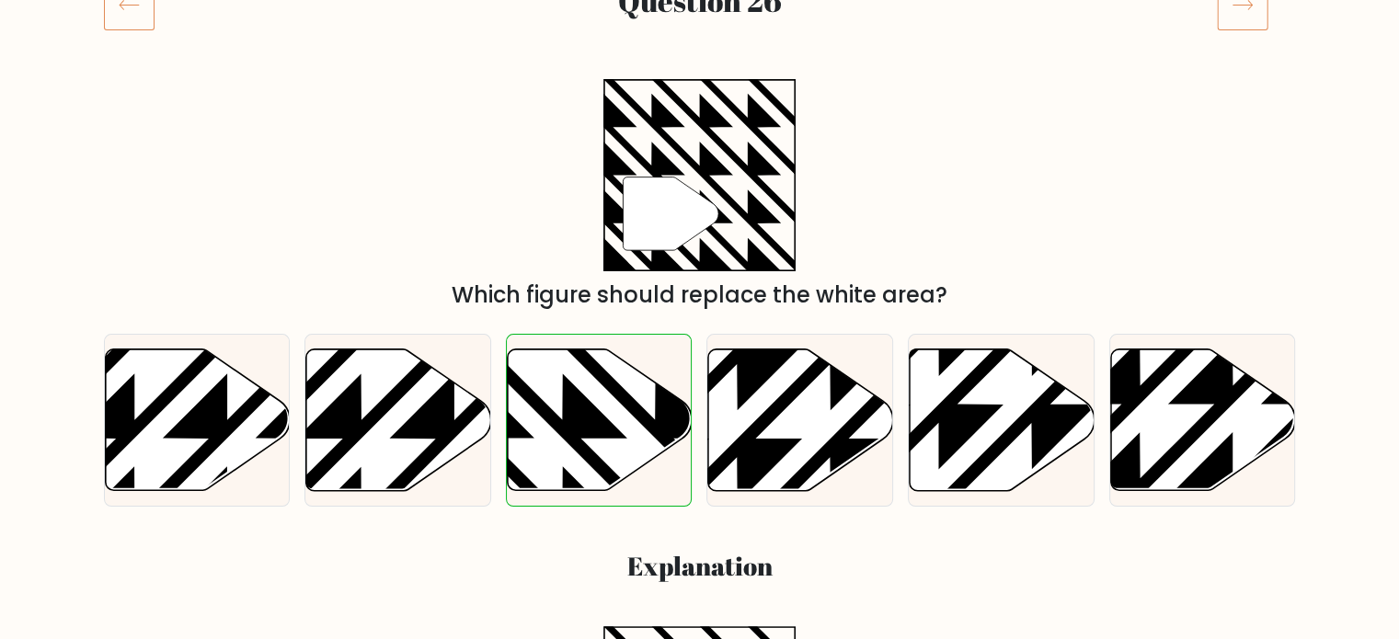
click at [1247, 17] on icon at bounding box center [1242, 4] width 51 height 51
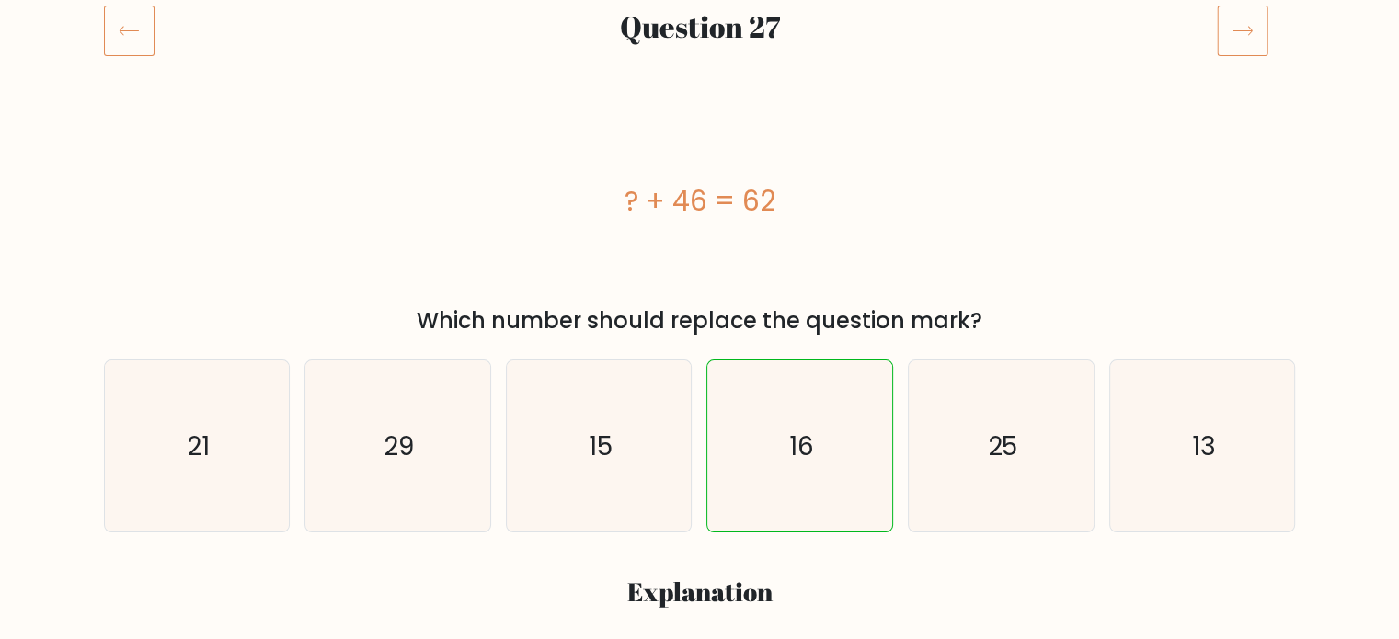
scroll to position [276, 0]
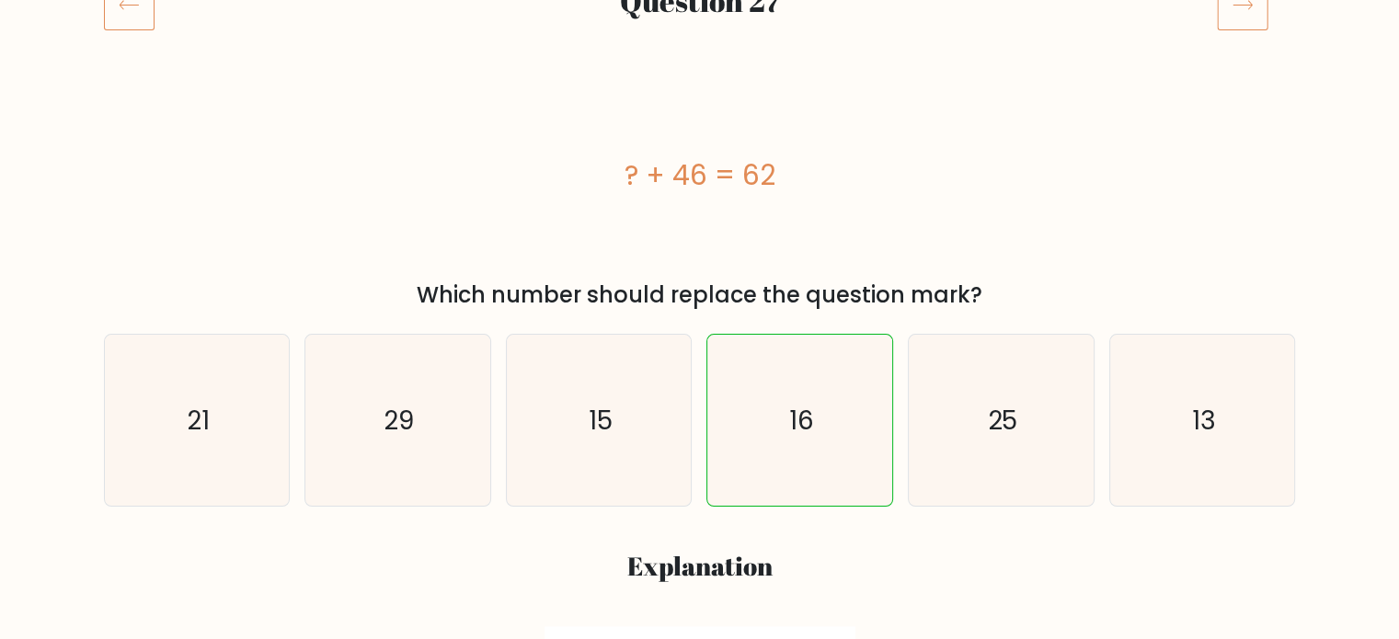
click at [1251, 22] on icon at bounding box center [1242, 4] width 51 height 51
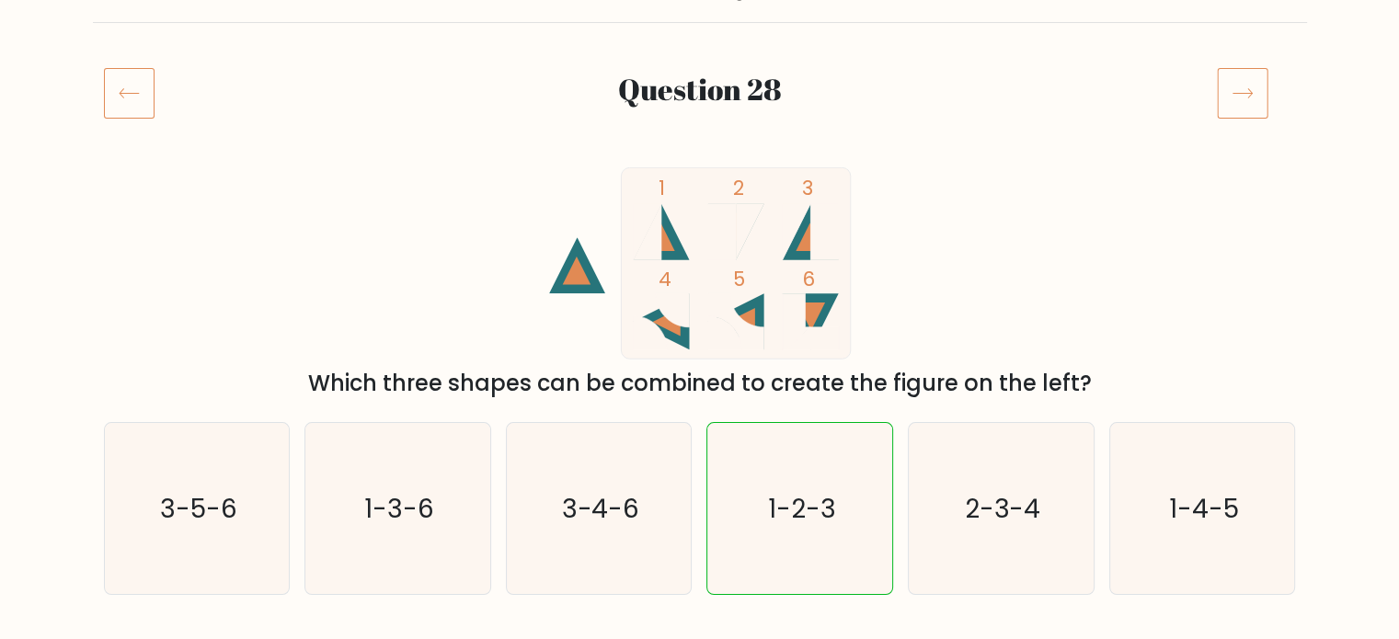
scroll to position [184, 0]
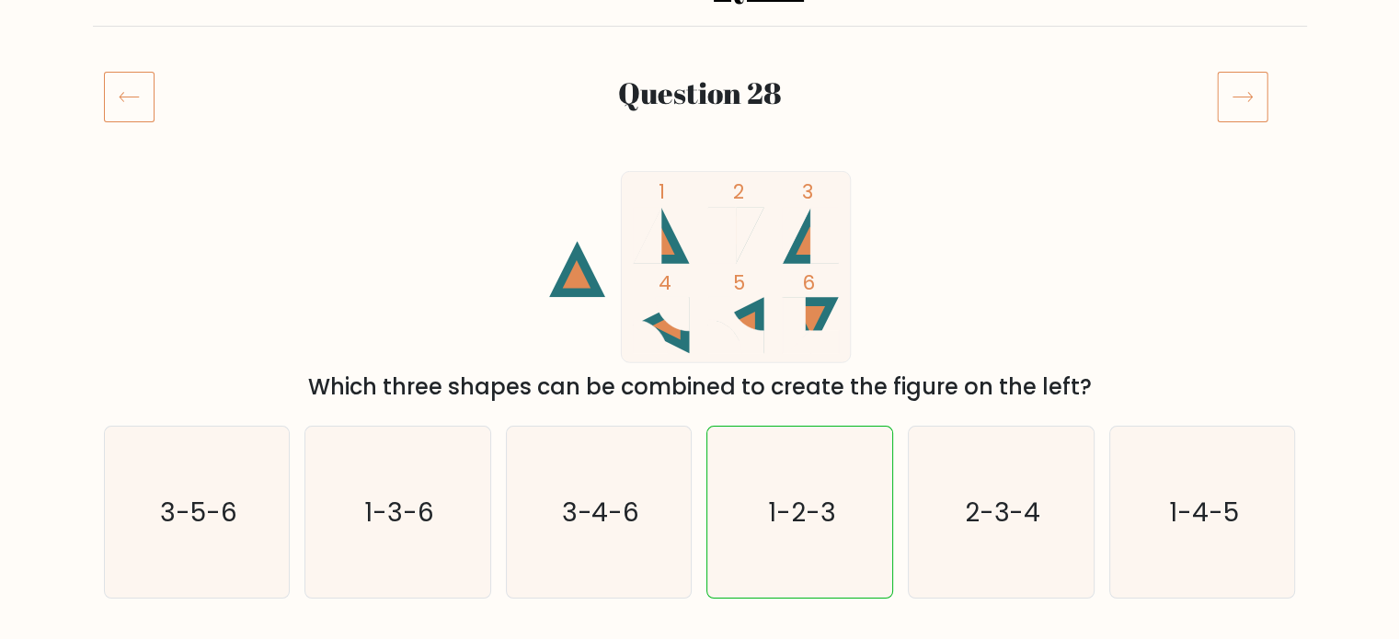
click at [1258, 103] on icon at bounding box center [1242, 96] width 51 height 51
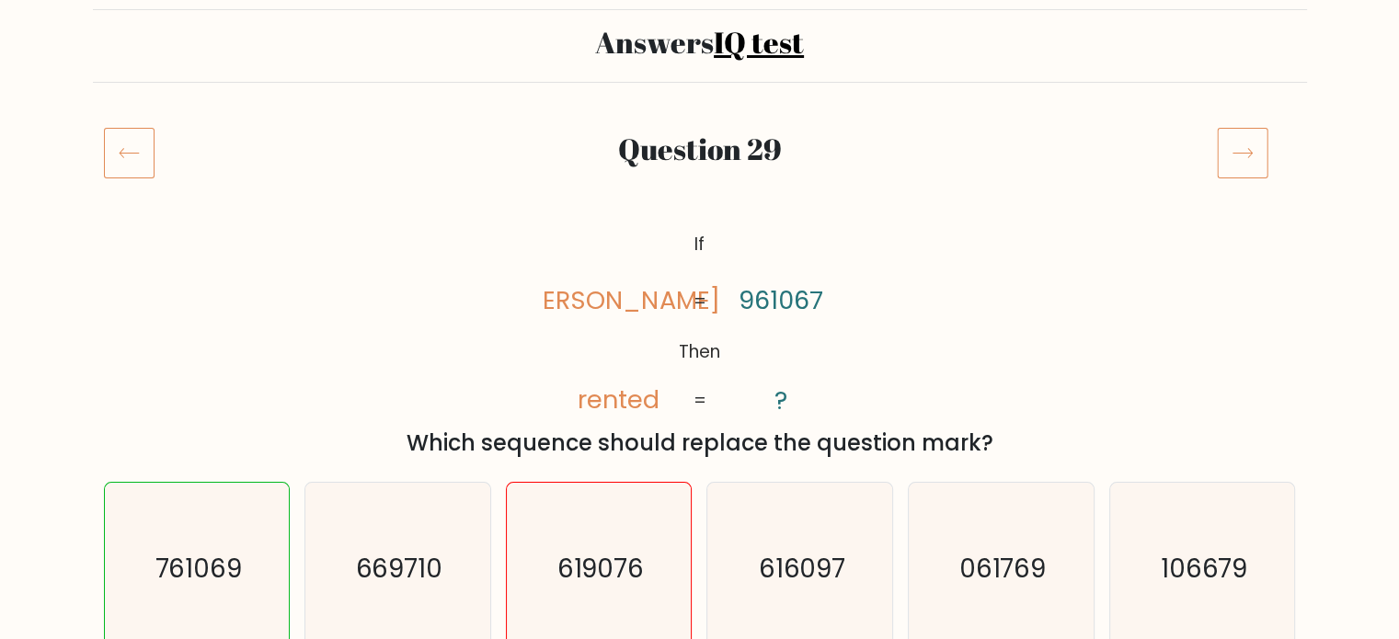
scroll to position [184, 0]
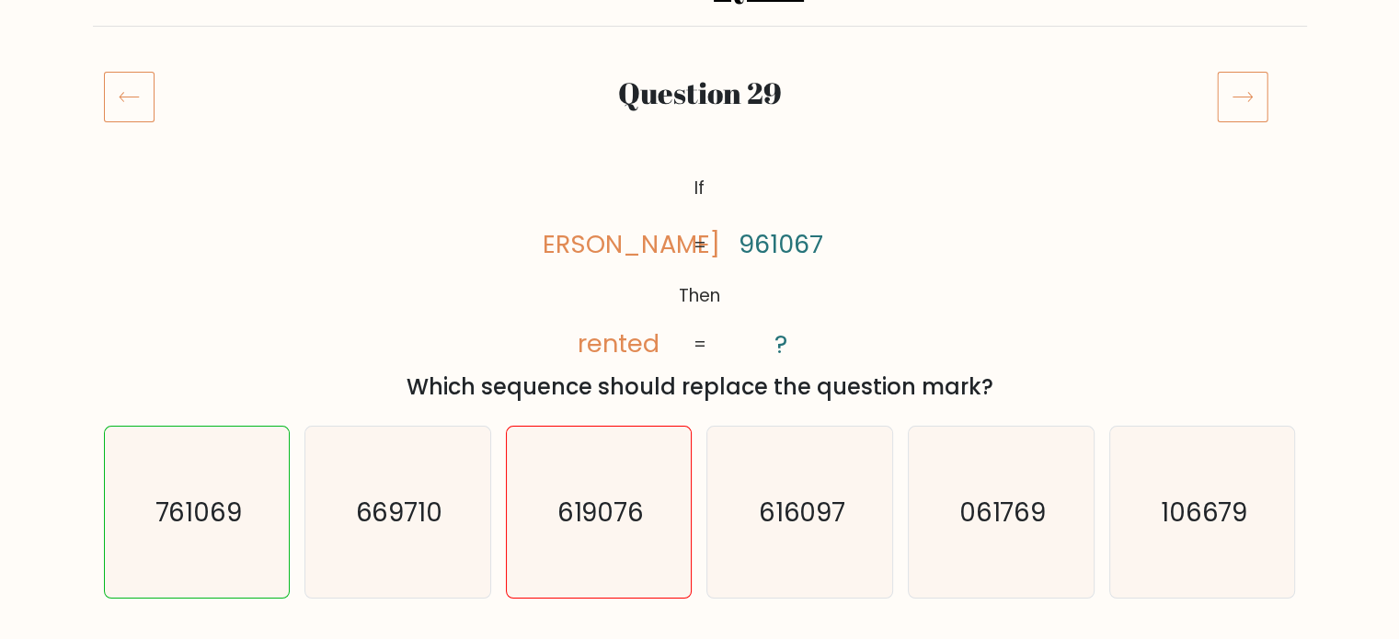
click at [1246, 98] on icon at bounding box center [1242, 96] width 51 height 51
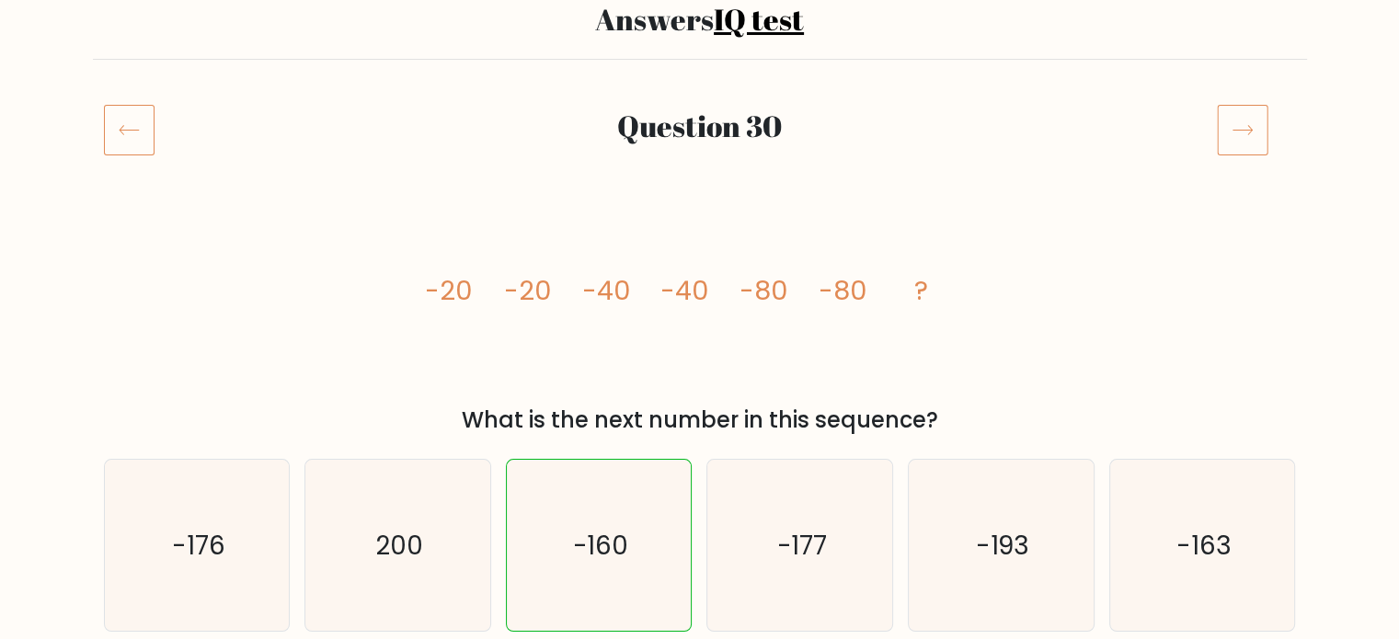
scroll to position [184, 0]
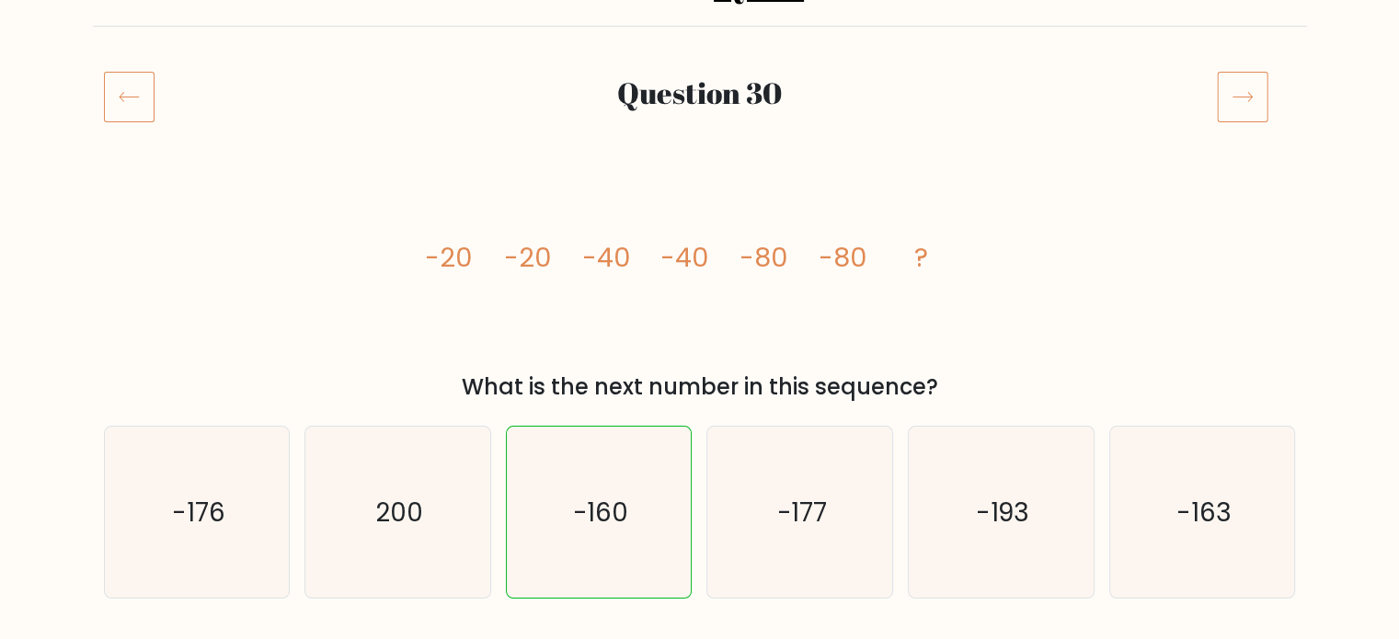
click at [1247, 110] on icon at bounding box center [1242, 96] width 51 height 51
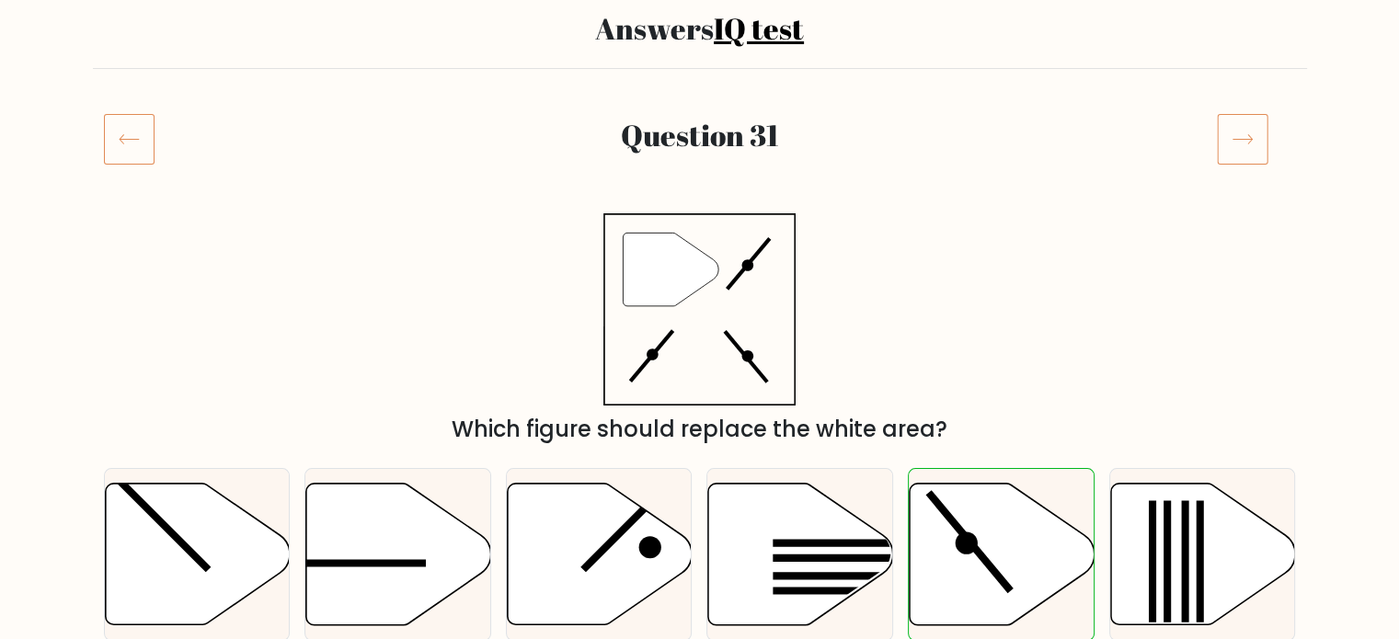
scroll to position [276, 0]
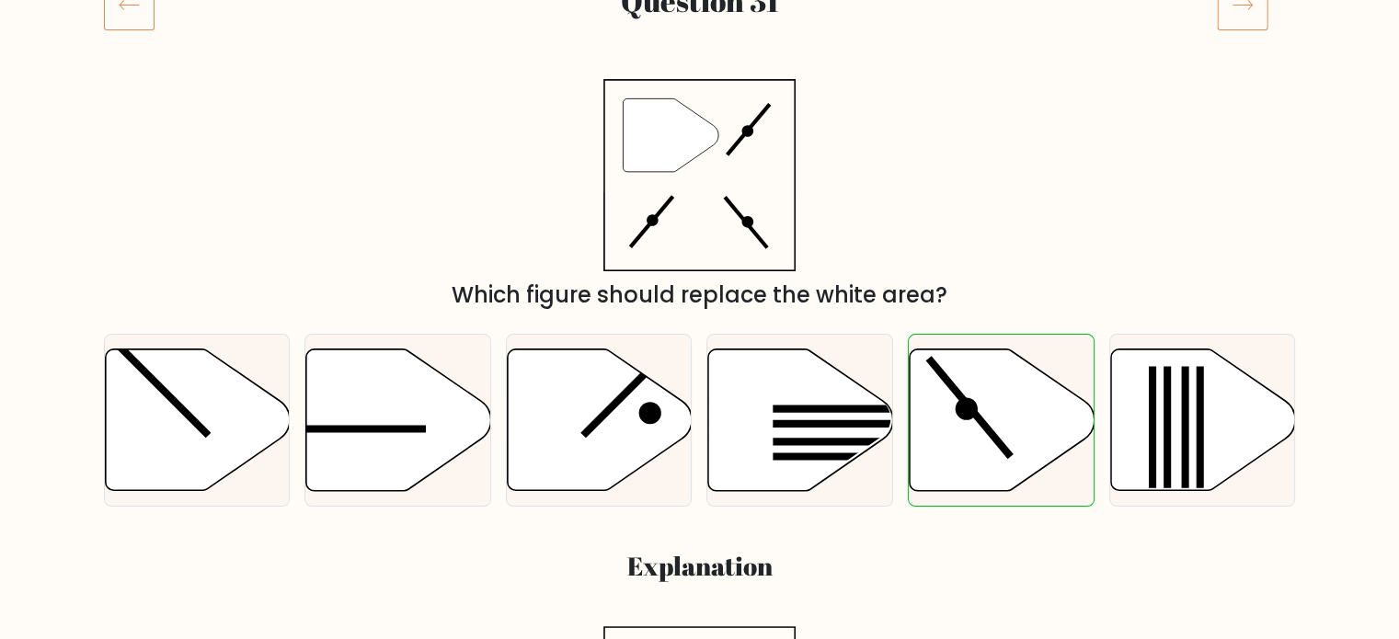
click at [1239, 4] on icon at bounding box center [1242, 4] width 51 height 51
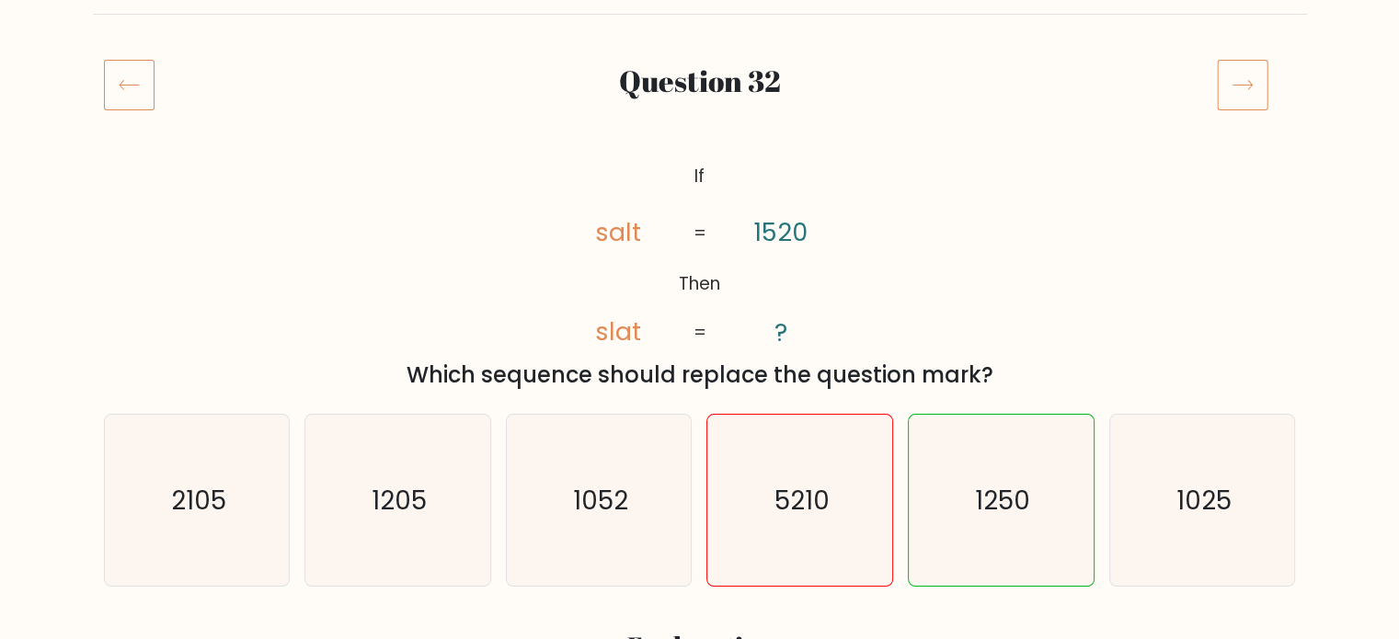
scroll to position [184, 0]
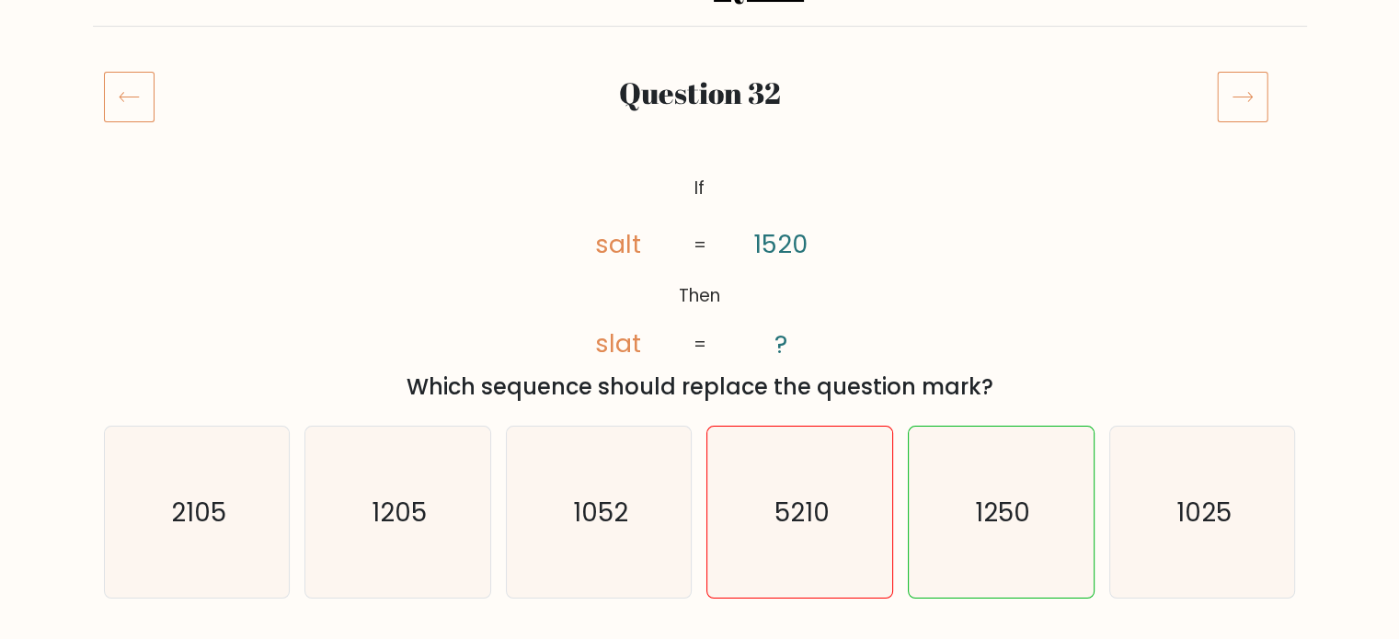
click at [1240, 113] on icon at bounding box center [1242, 96] width 51 height 51
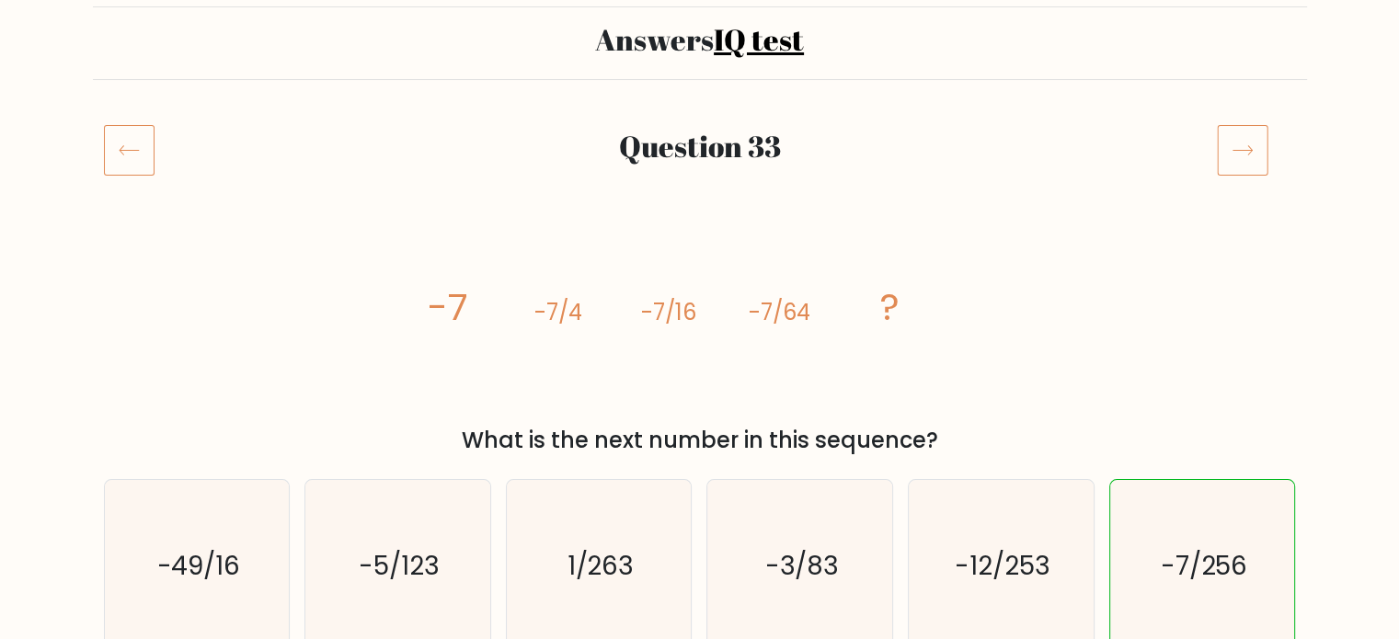
scroll to position [184, 0]
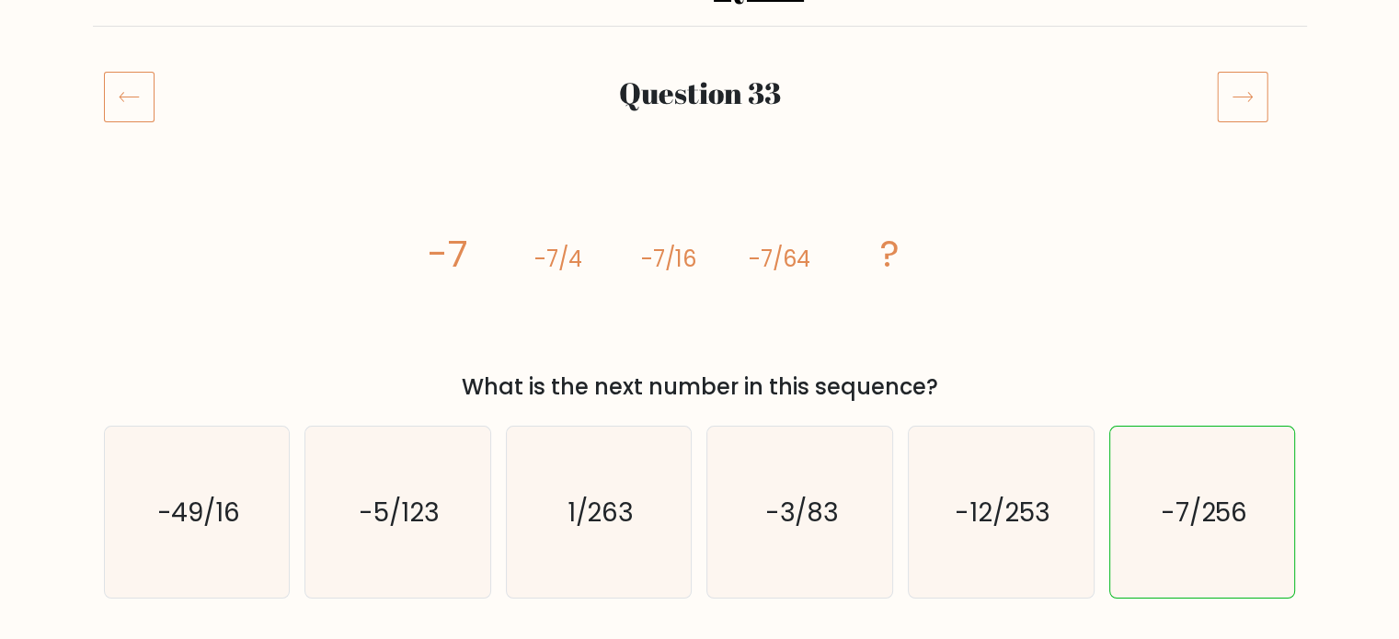
click at [1251, 104] on icon at bounding box center [1242, 96] width 51 height 51
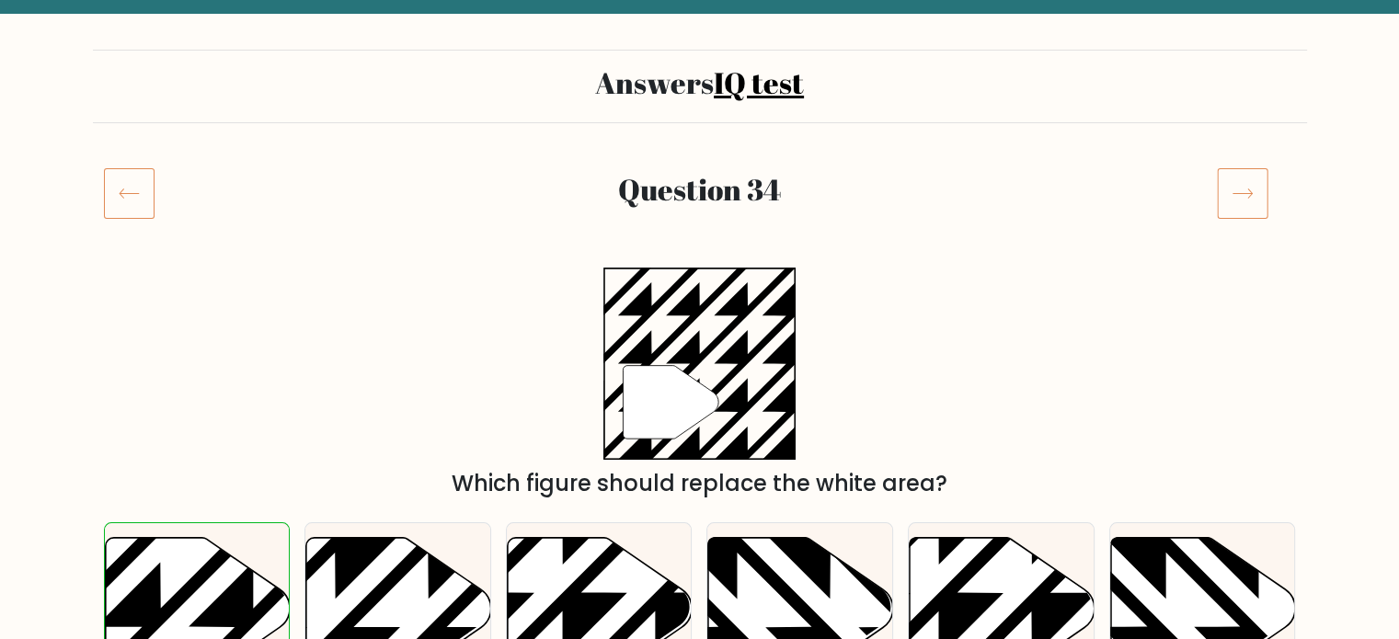
scroll to position [92, 0]
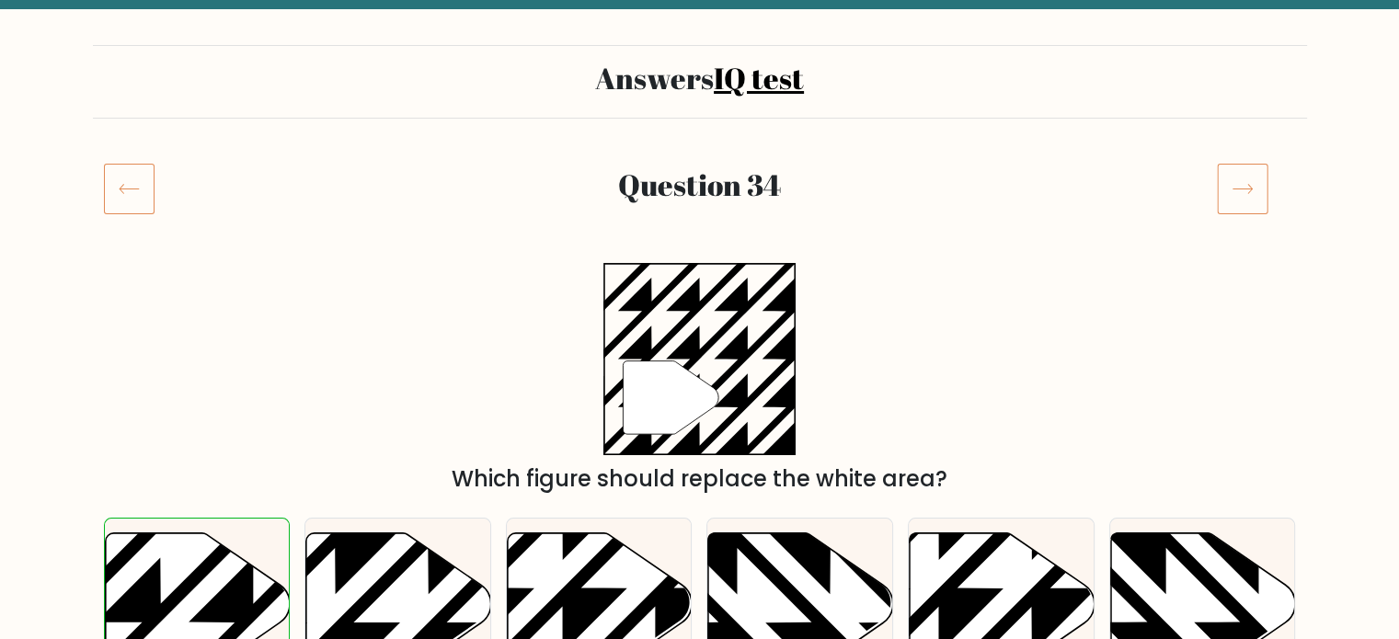
click at [1242, 194] on icon at bounding box center [1242, 188] width 51 height 51
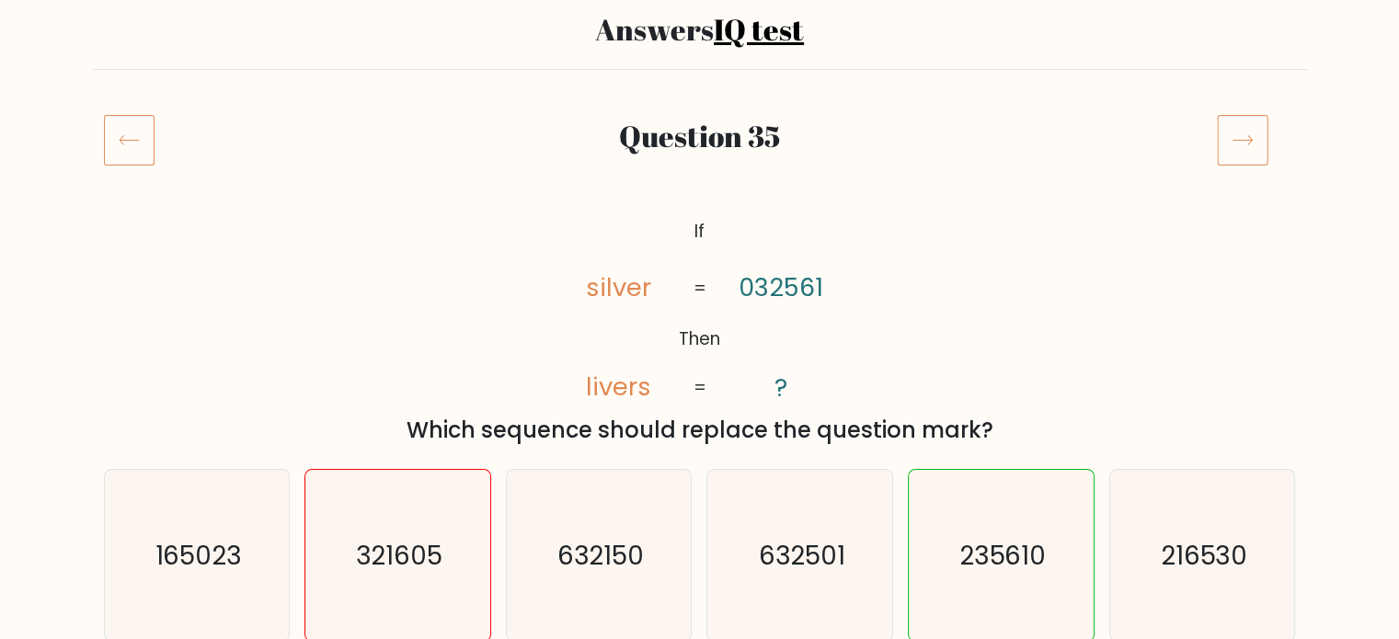
scroll to position [184, 0]
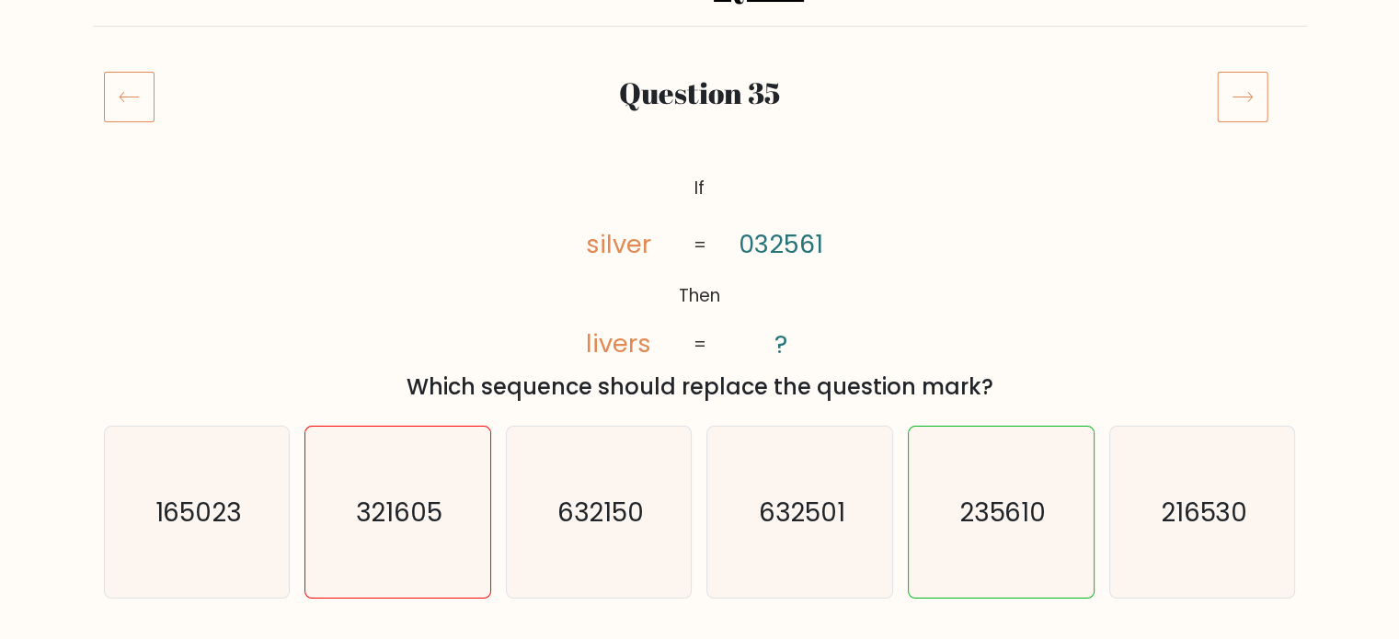
click at [1247, 80] on icon at bounding box center [1242, 96] width 51 height 51
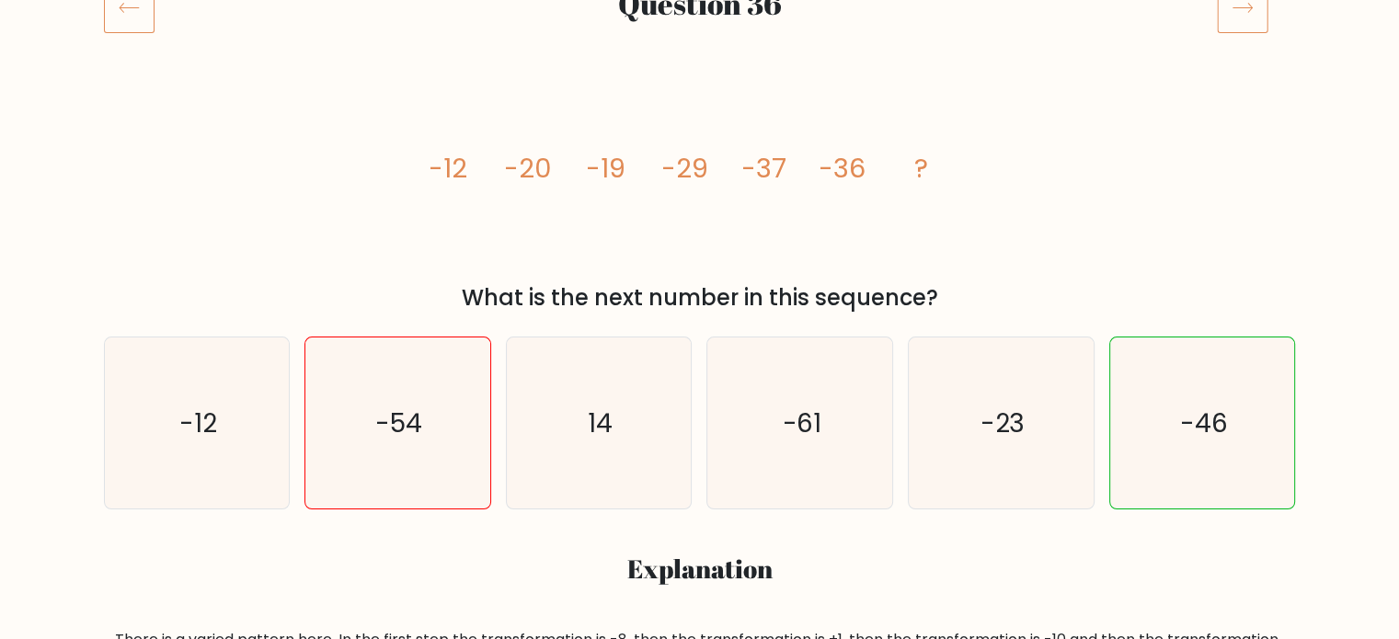
scroll to position [276, 0]
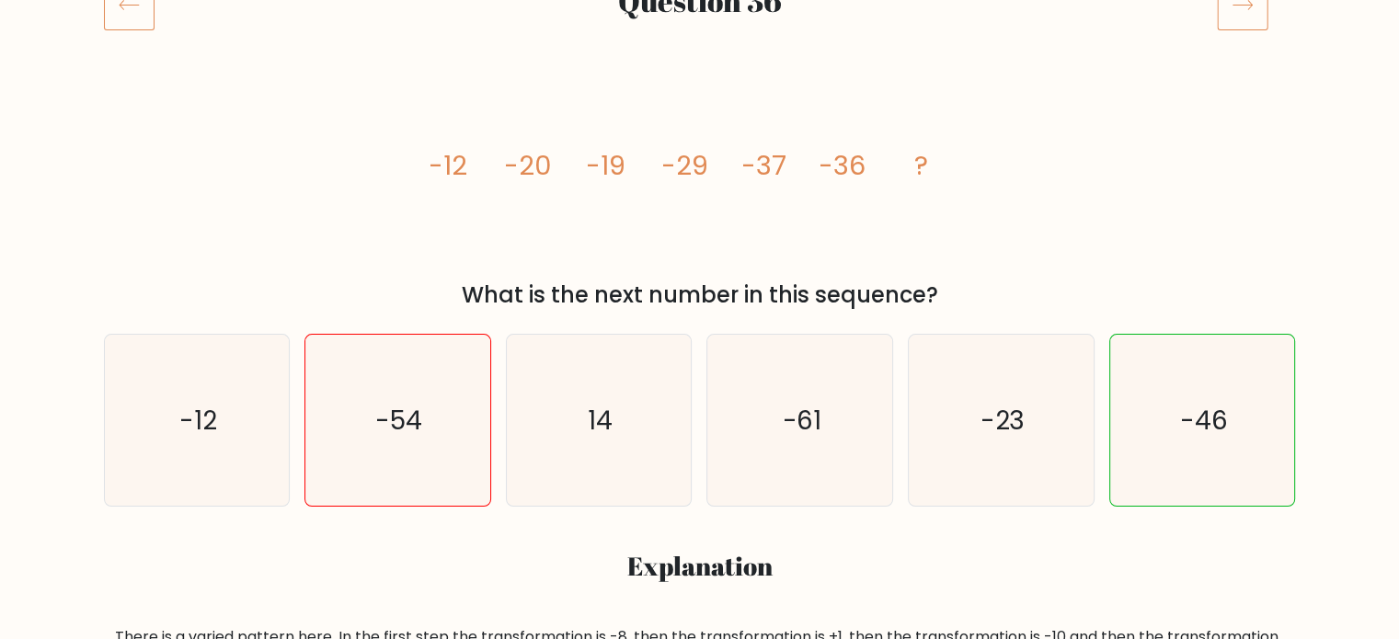
click at [1233, 21] on icon at bounding box center [1242, 4] width 51 height 51
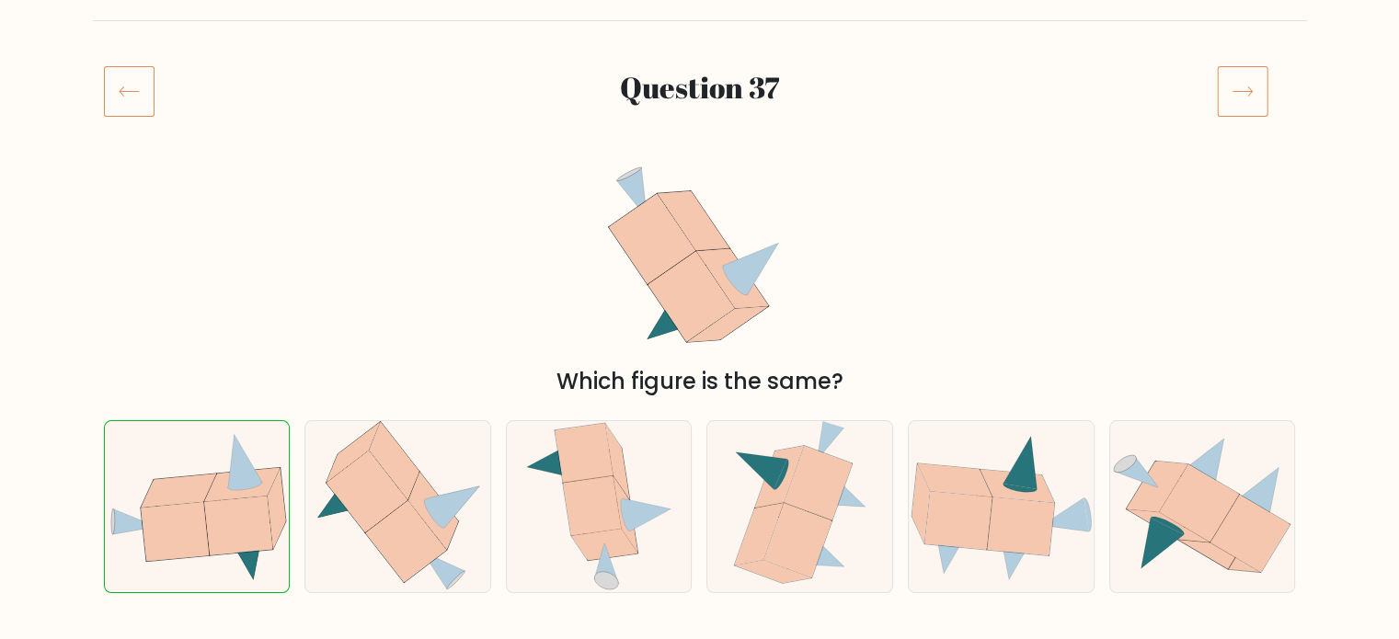
scroll to position [184, 0]
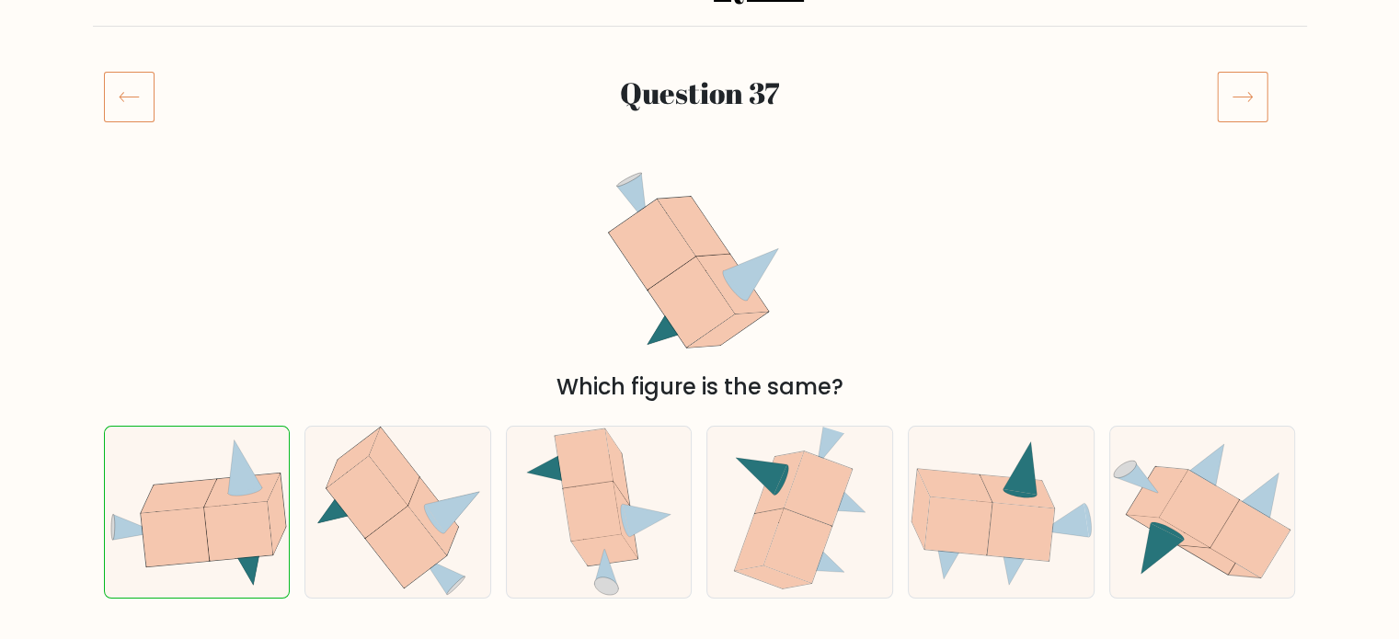
click at [1235, 107] on icon at bounding box center [1242, 96] width 51 height 51
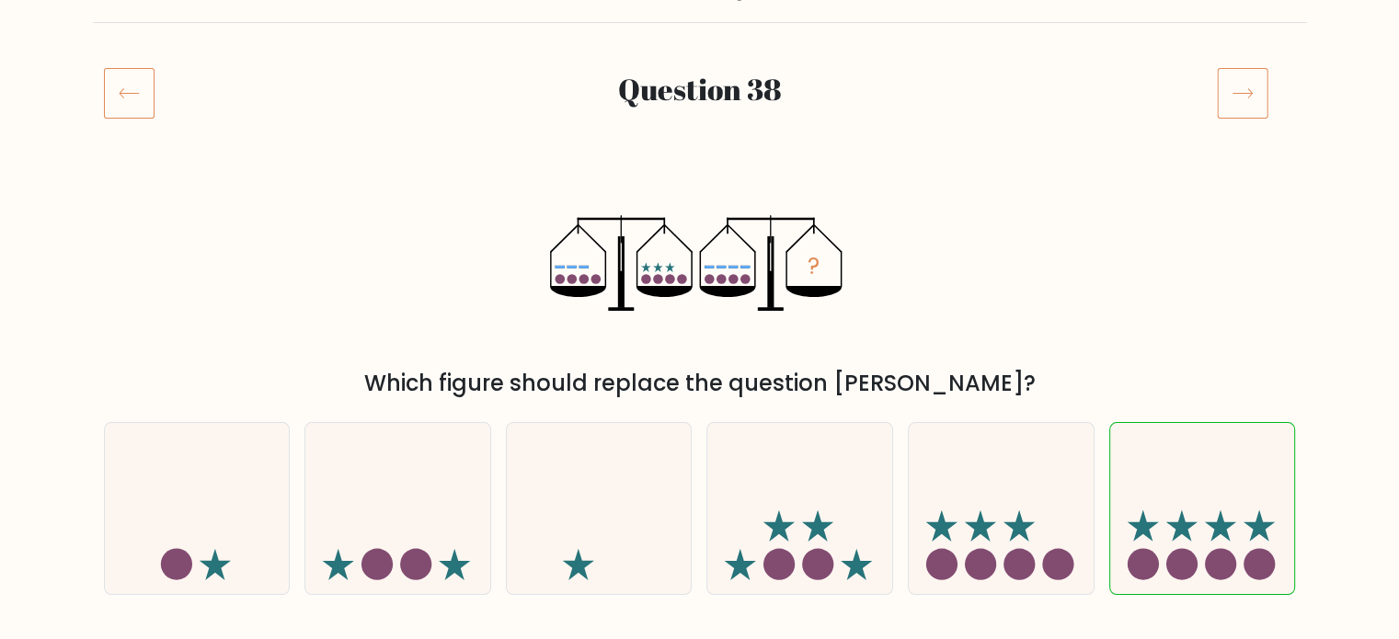
scroll to position [184, 0]
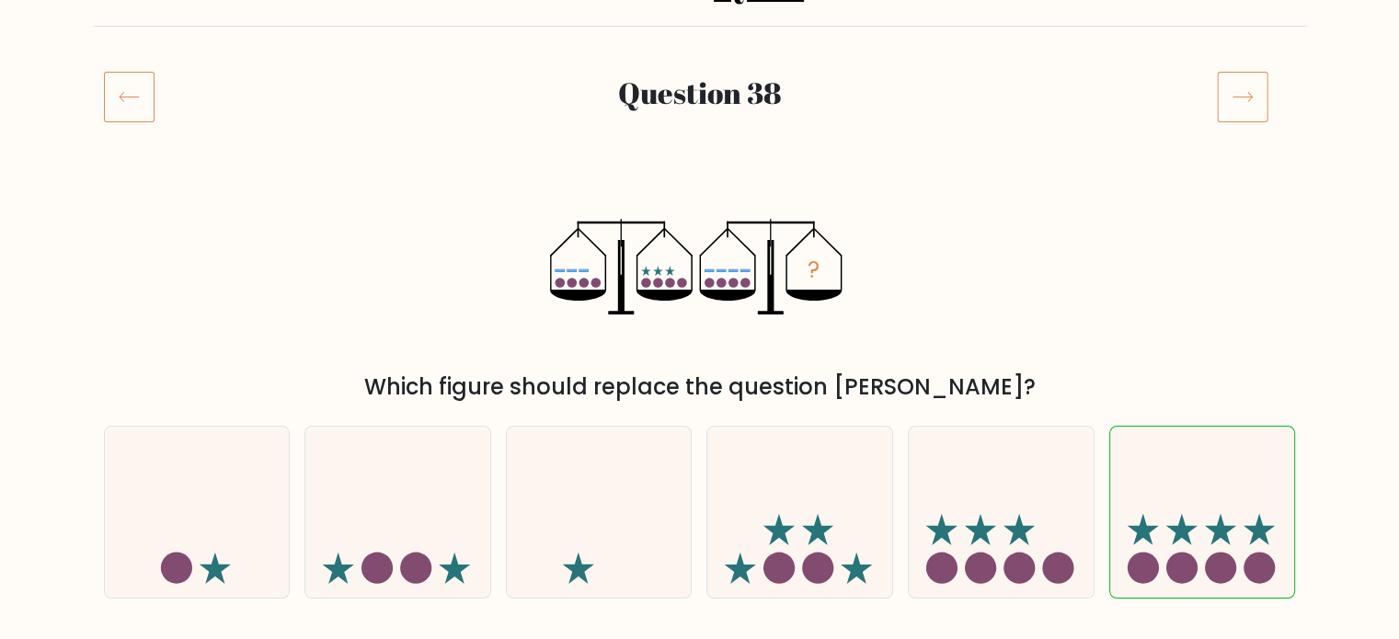
click at [1259, 112] on icon at bounding box center [1242, 96] width 51 height 51
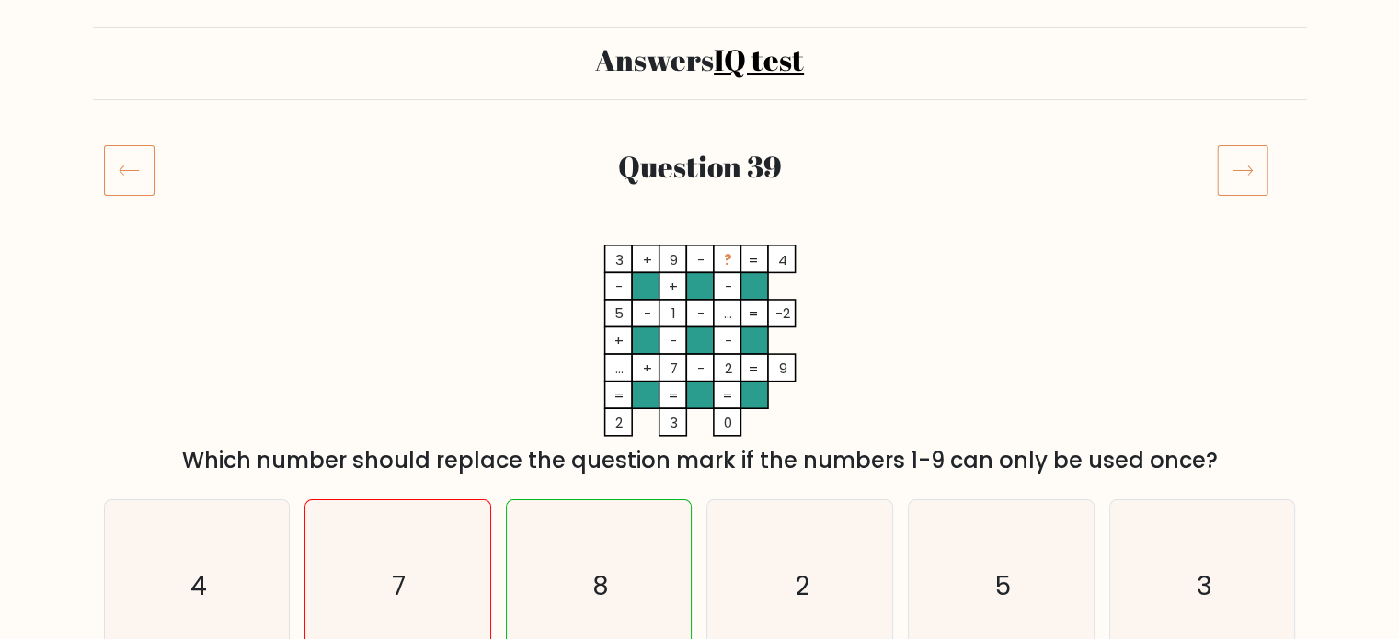
scroll to position [184, 0]
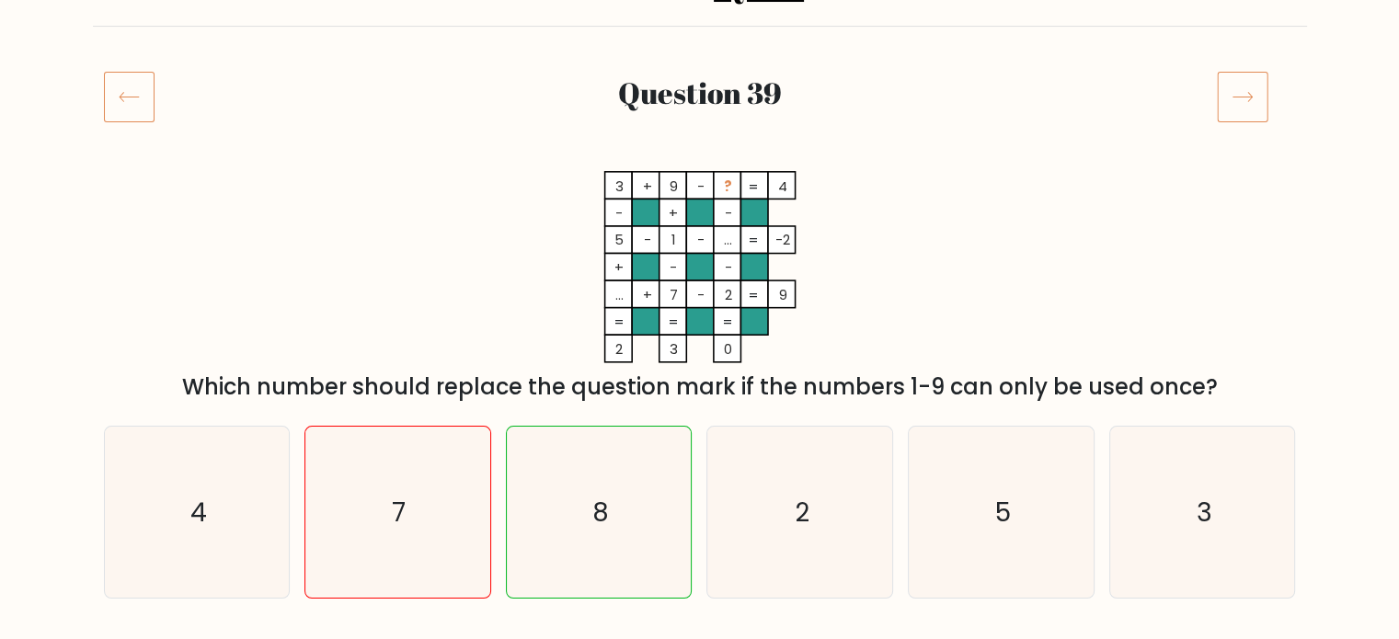
click at [1235, 95] on icon at bounding box center [1242, 96] width 51 height 51
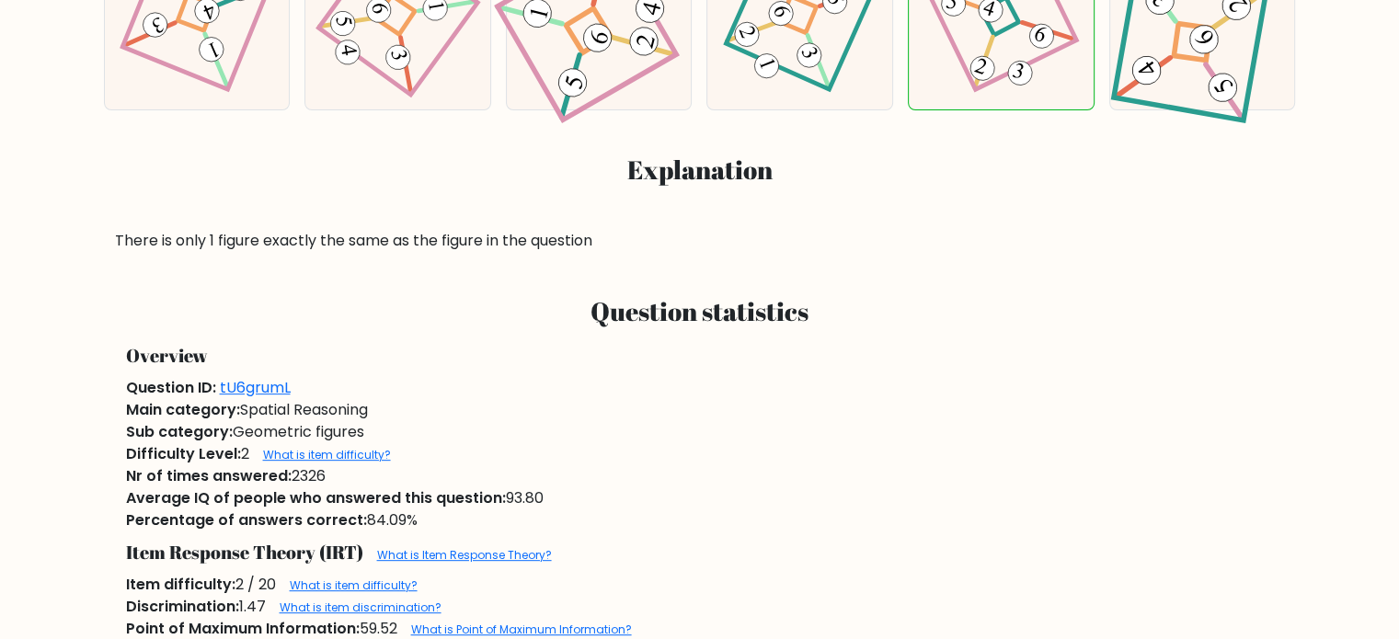
scroll to position [1011, 0]
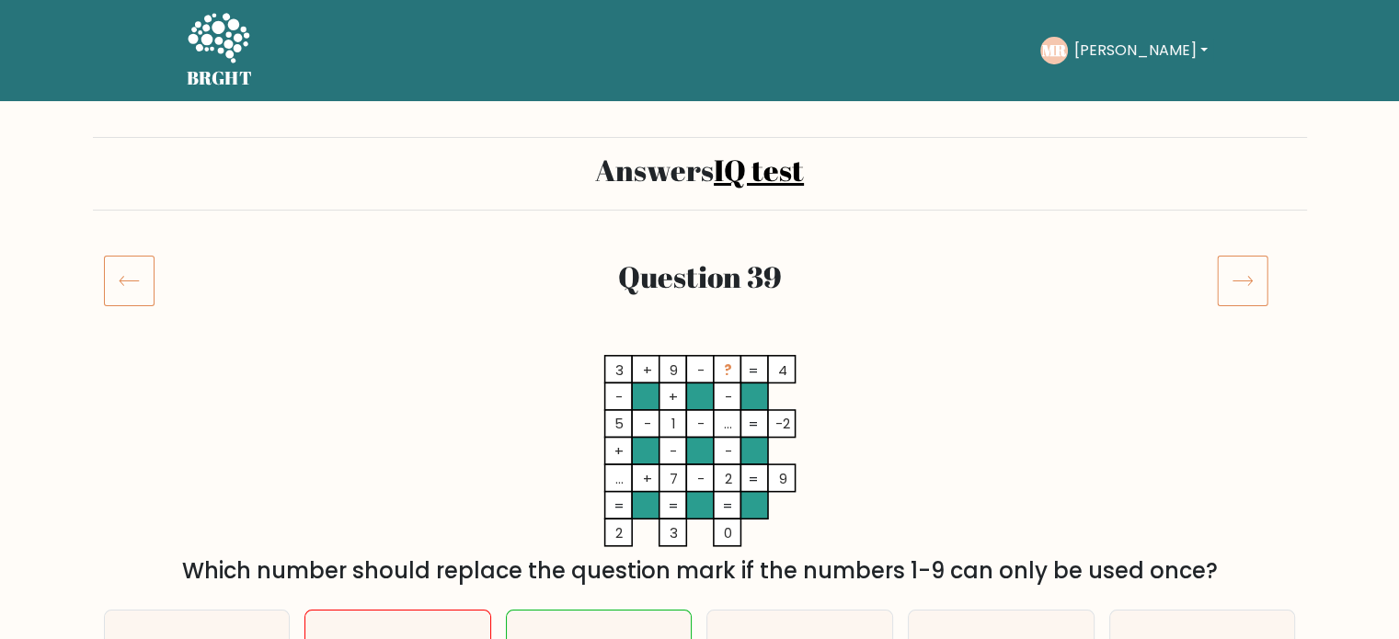
click at [219, 40] on icon at bounding box center [219, 38] width 62 height 50
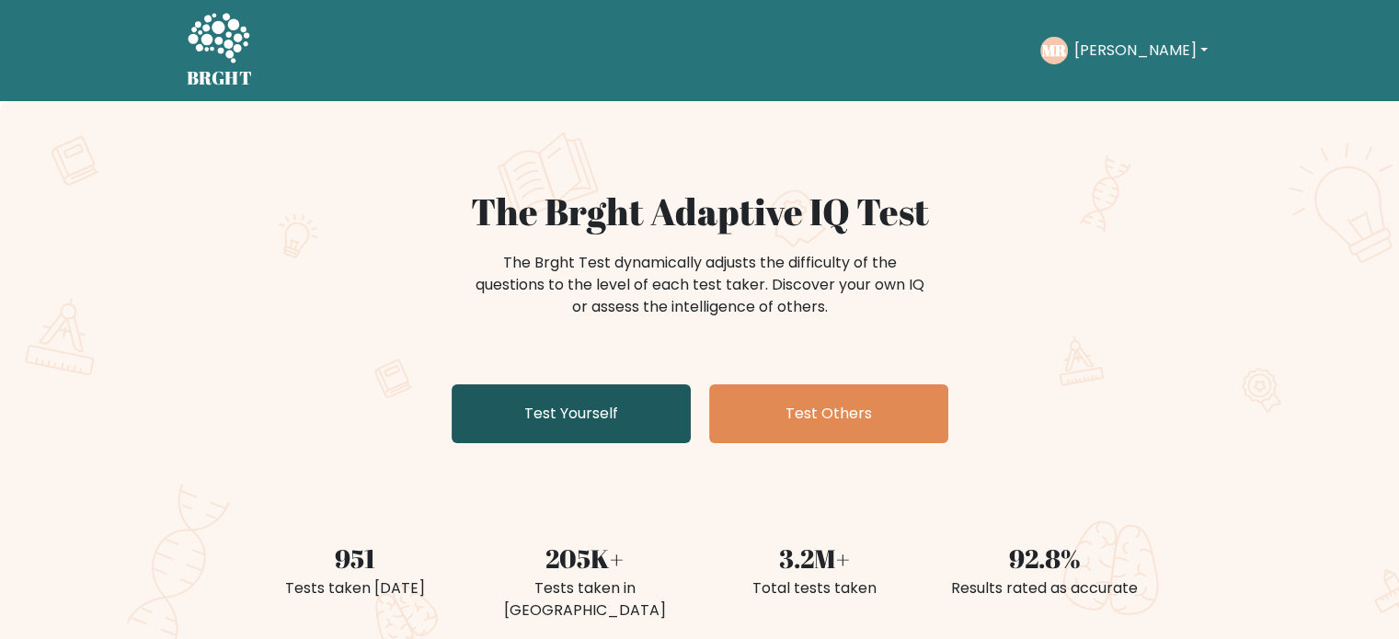
click at [612, 390] on link "Test Yourself" at bounding box center [570, 413] width 239 height 59
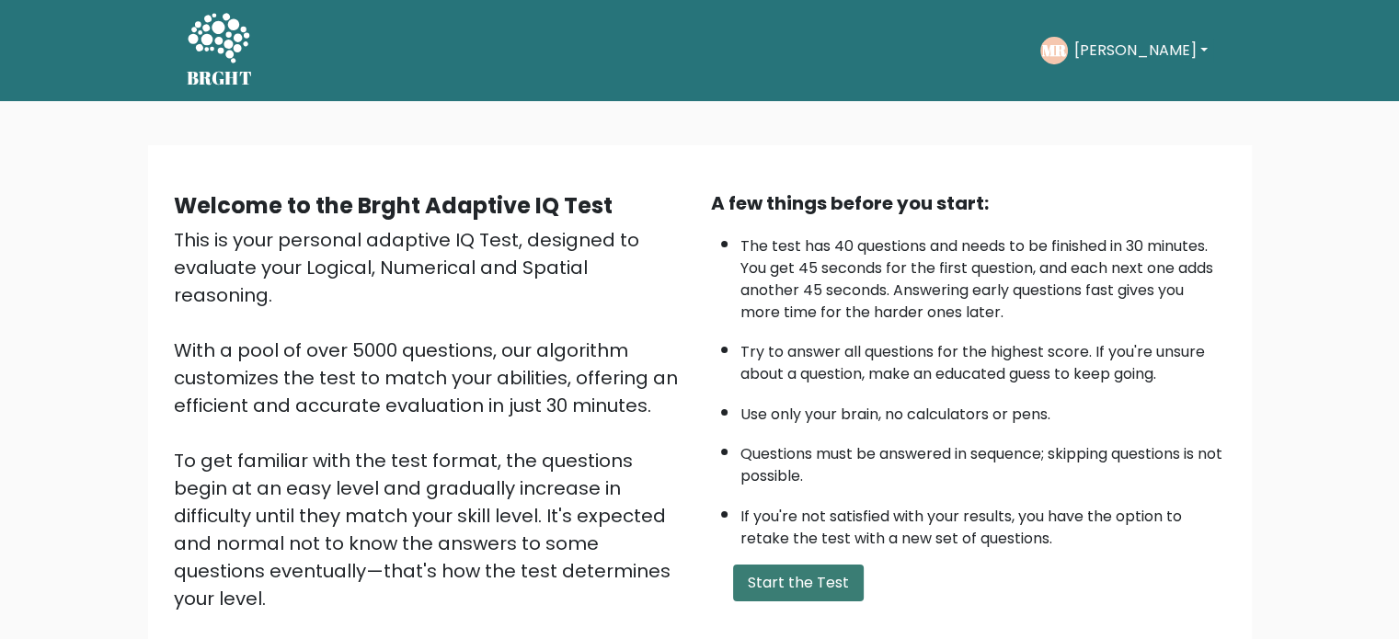
click at [772, 575] on button "Start the Test" at bounding box center [798, 583] width 131 height 37
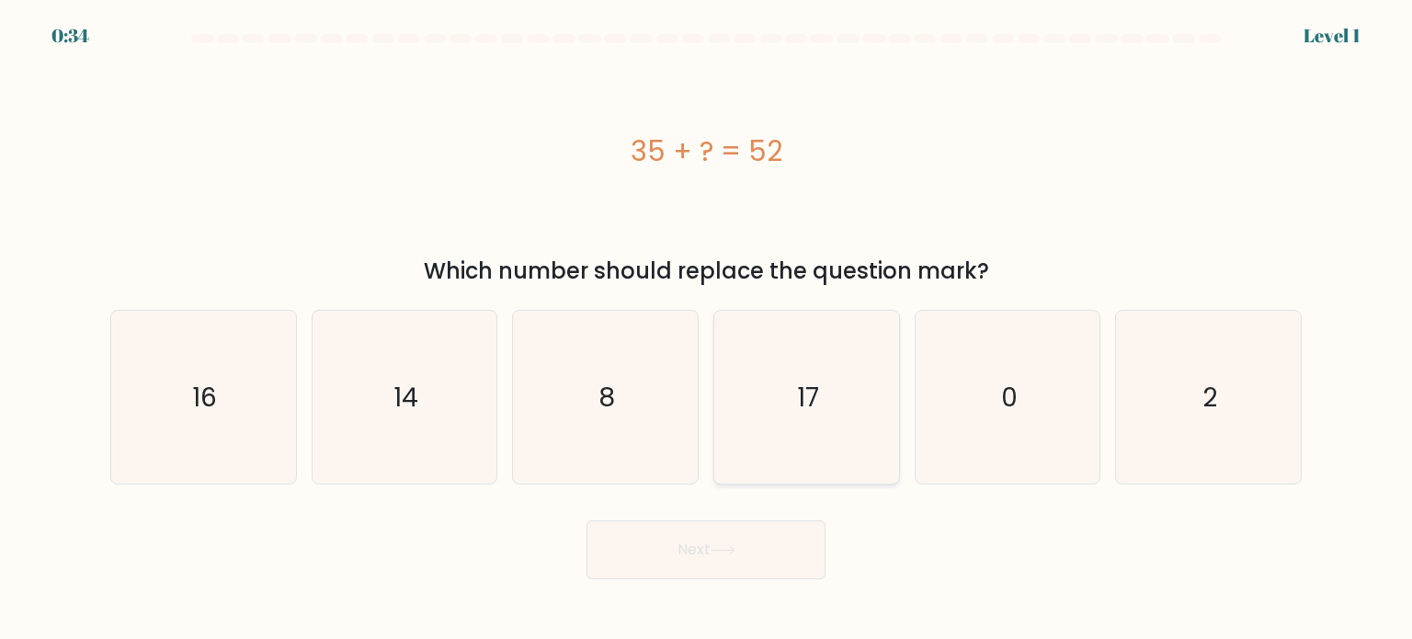
click at [856, 399] on icon "17" at bounding box center [806, 397] width 173 height 173
click at [707, 329] on input "d. 17" at bounding box center [706, 324] width 1 height 9
radio input "true"
click at [762, 565] on button "Next" at bounding box center [706, 549] width 239 height 59
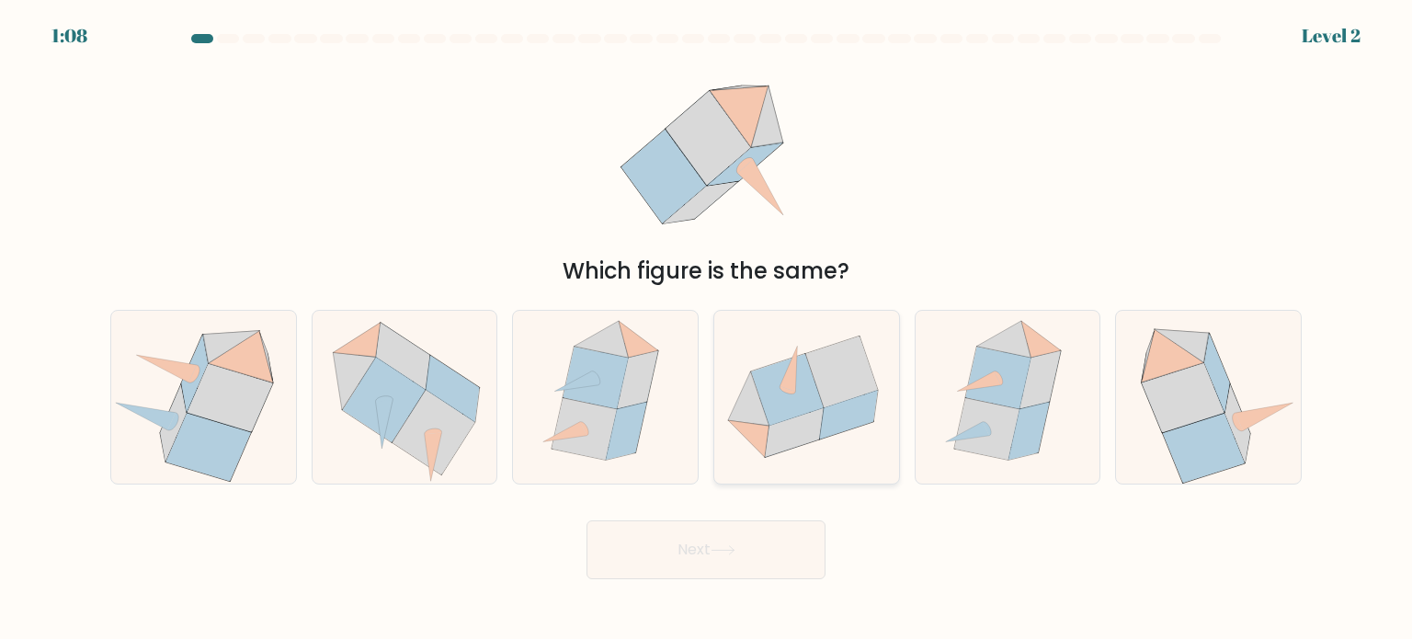
click at [828, 407] on icon at bounding box center [837, 405] width 72 height 72
click at [707, 329] on input "d." at bounding box center [706, 324] width 1 height 9
radio input "true"
click at [778, 550] on button "Next" at bounding box center [706, 549] width 239 height 59
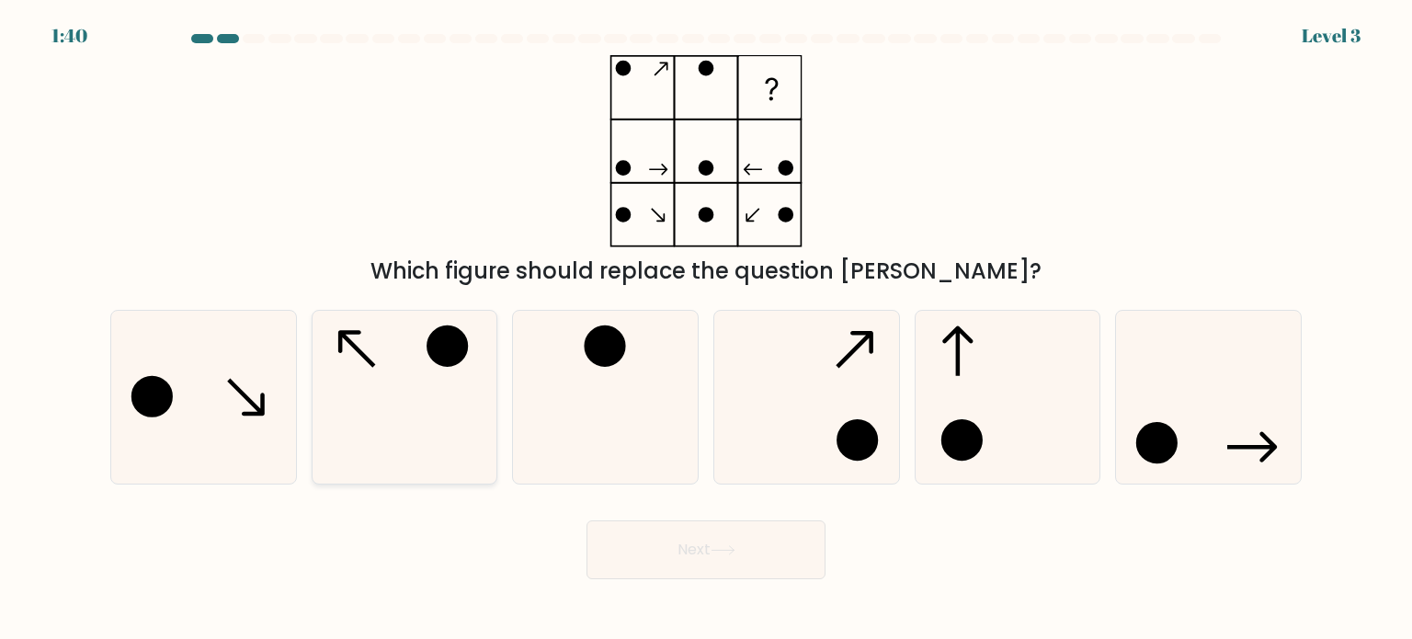
click at [445, 393] on icon at bounding box center [404, 397] width 173 height 173
click at [706, 329] on input "b." at bounding box center [706, 324] width 1 height 9
radio input "true"
click at [665, 566] on button "Next" at bounding box center [706, 549] width 239 height 59
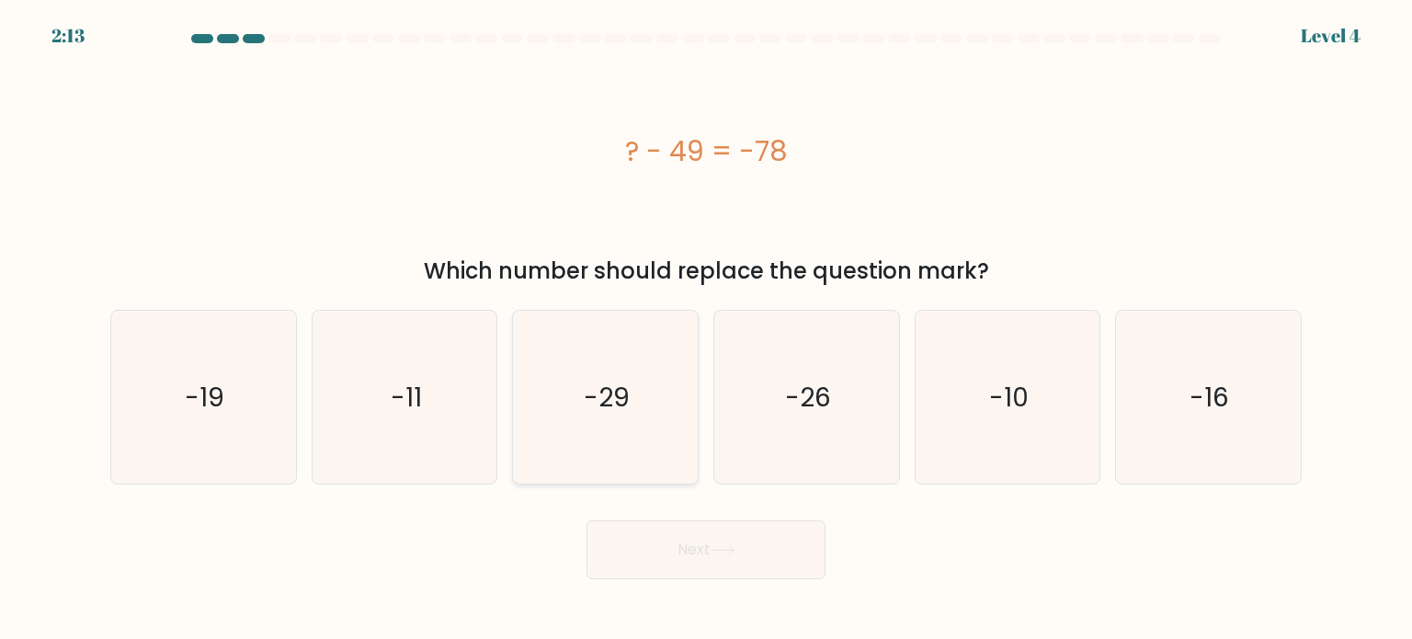
click at [635, 406] on icon "-29" at bounding box center [605, 397] width 173 height 173
click at [706, 329] on input "c. -29" at bounding box center [706, 324] width 1 height 9
radio input "true"
click at [705, 554] on button "Next" at bounding box center [706, 549] width 239 height 59
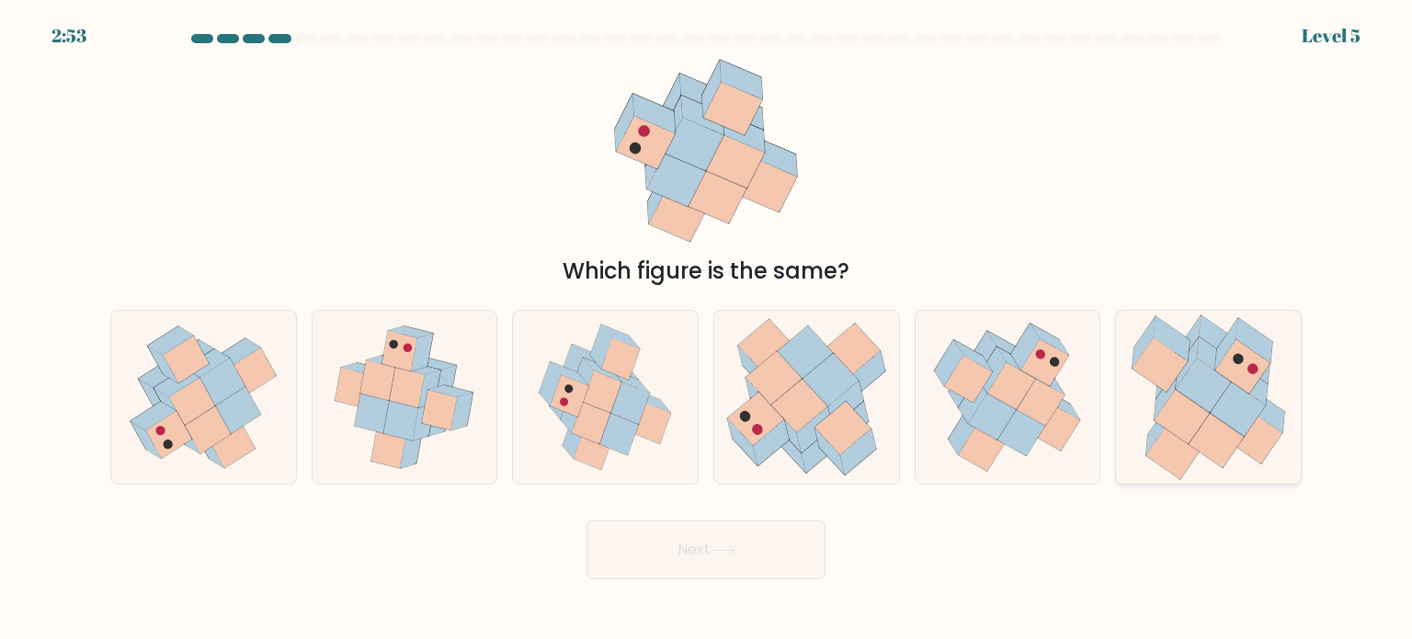
click at [1206, 397] on icon at bounding box center [1203, 385] width 55 height 54
click at [707, 329] on input "f." at bounding box center [706, 324] width 1 height 9
radio input "true"
click at [772, 548] on button "Next" at bounding box center [706, 549] width 239 height 59
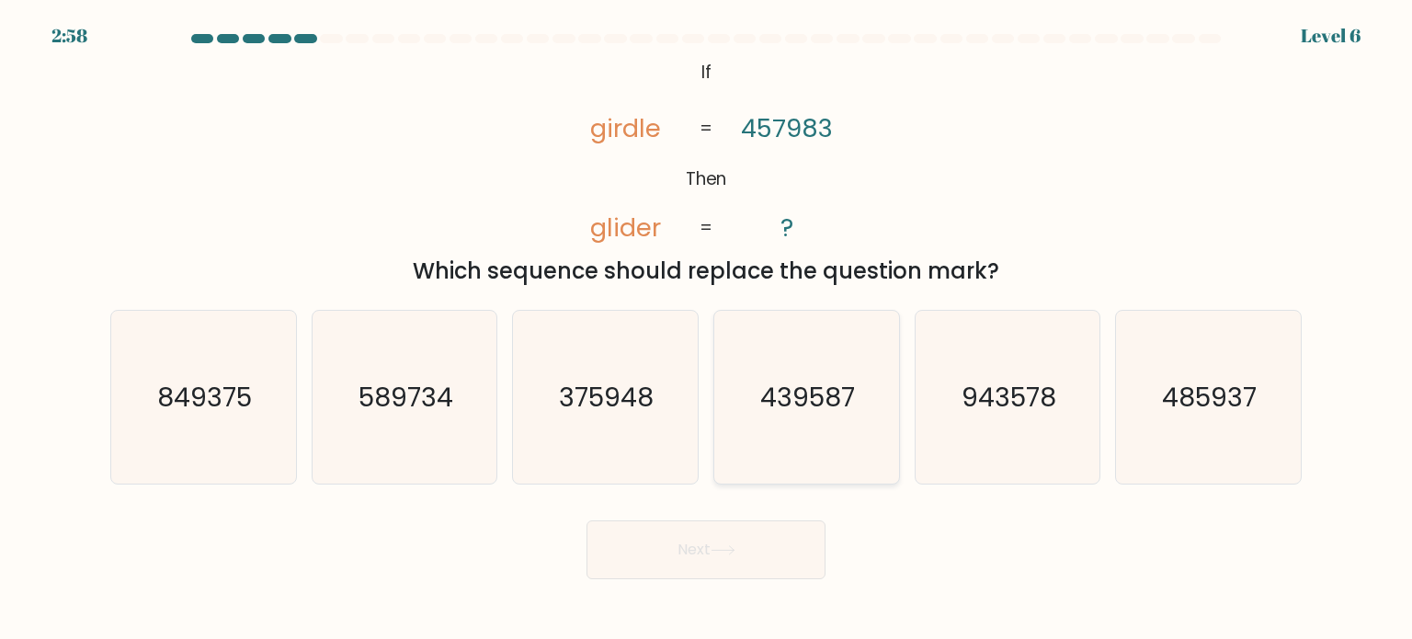
click at [741, 415] on icon "439587" at bounding box center [806, 397] width 173 height 173
click at [707, 329] on input "d. 439587" at bounding box center [706, 324] width 1 height 9
radio input "true"
click at [788, 539] on button "Next" at bounding box center [706, 549] width 239 height 59
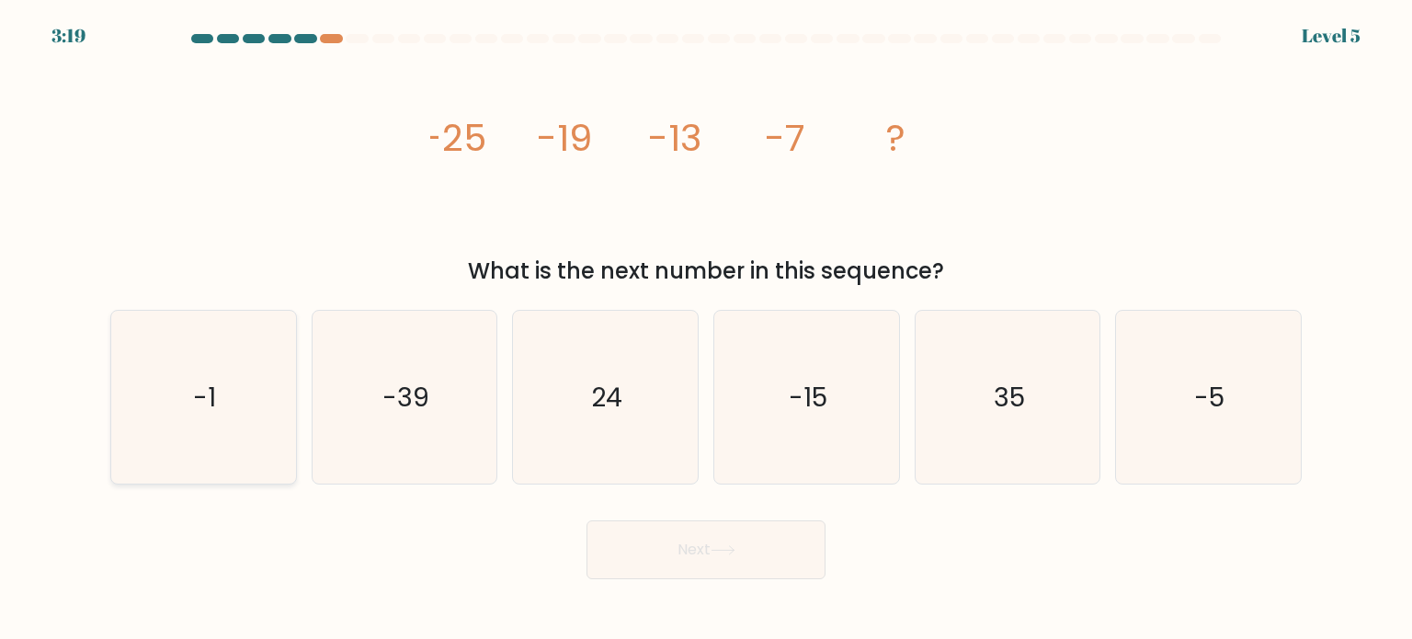
click at [259, 411] on icon "-1" at bounding box center [203, 397] width 173 height 173
click at [706, 329] on input "a. -1" at bounding box center [706, 324] width 1 height 9
radio input "true"
click at [747, 562] on button "Next" at bounding box center [706, 549] width 239 height 59
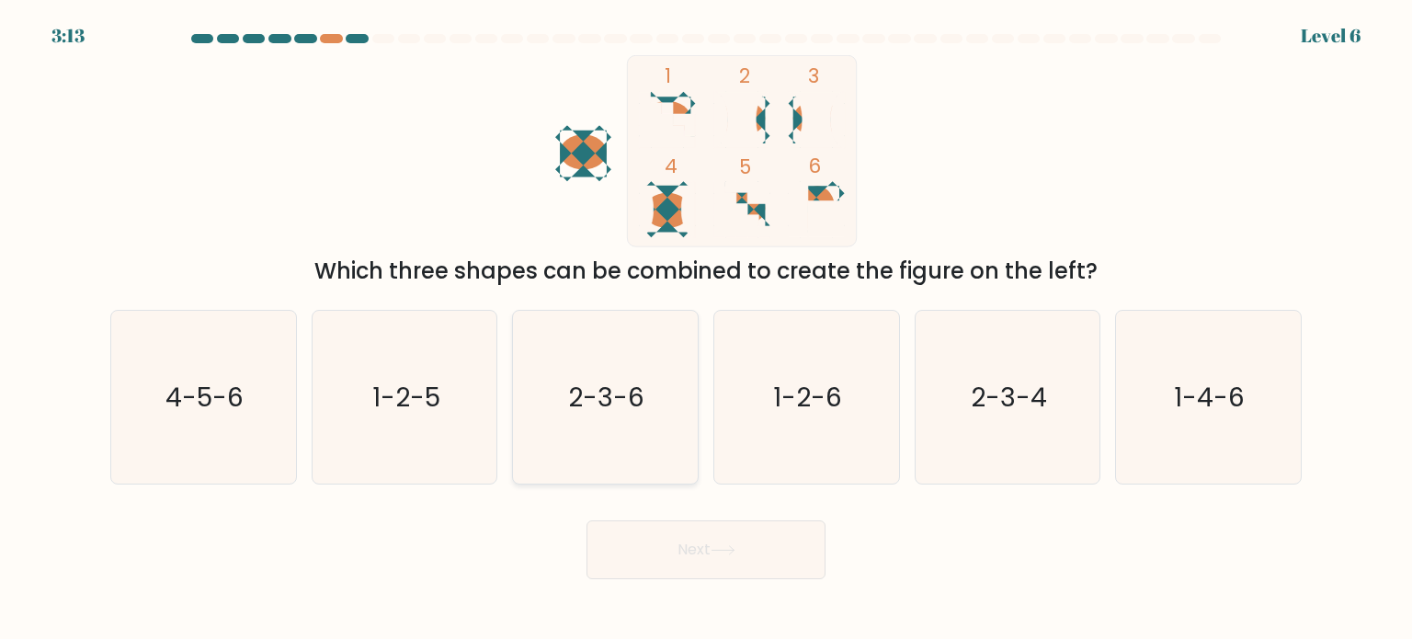
click at [645, 401] on icon "2-3-6" at bounding box center [605, 397] width 173 height 173
click at [706, 329] on input "c. 2-3-6" at bounding box center [706, 324] width 1 height 9
radio input "true"
click at [706, 537] on button "Next" at bounding box center [706, 549] width 239 height 59
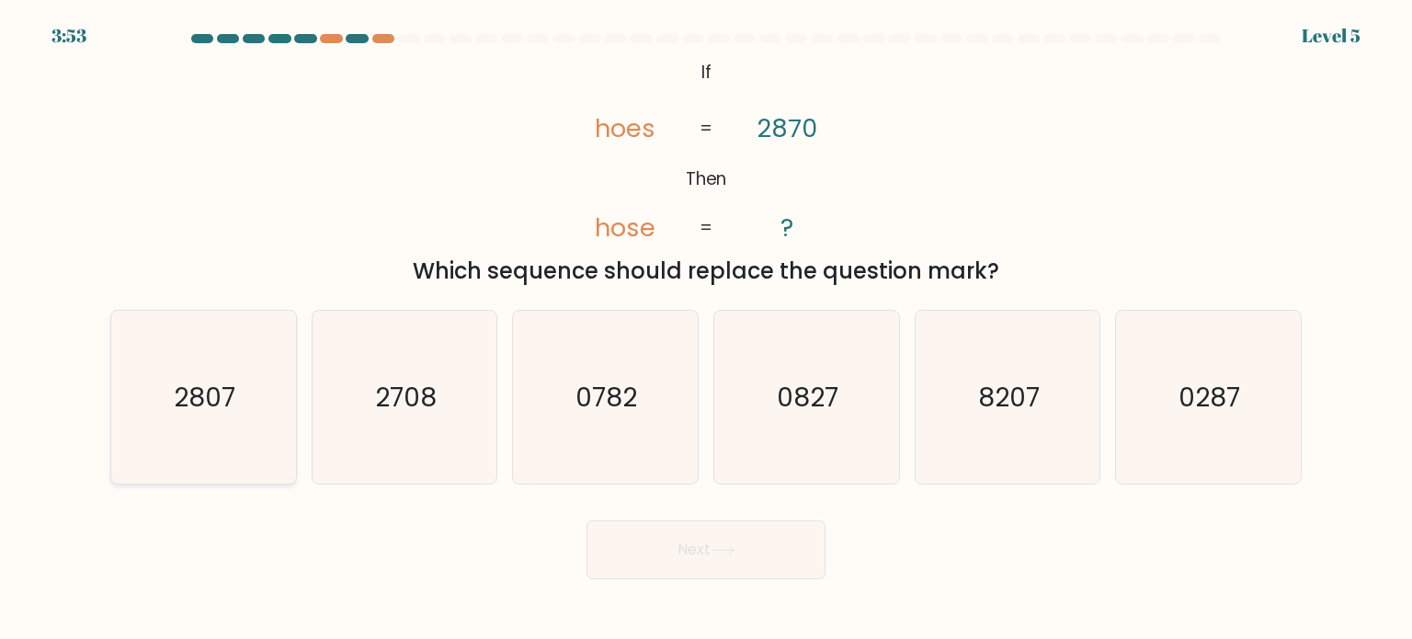
click at [235, 421] on icon "2807" at bounding box center [203, 397] width 173 height 173
click at [706, 329] on input "a. 2807" at bounding box center [706, 324] width 1 height 9
radio input "true"
click at [660, 549] on button "Next" at bounding box center [706, 549] width 239 height 59
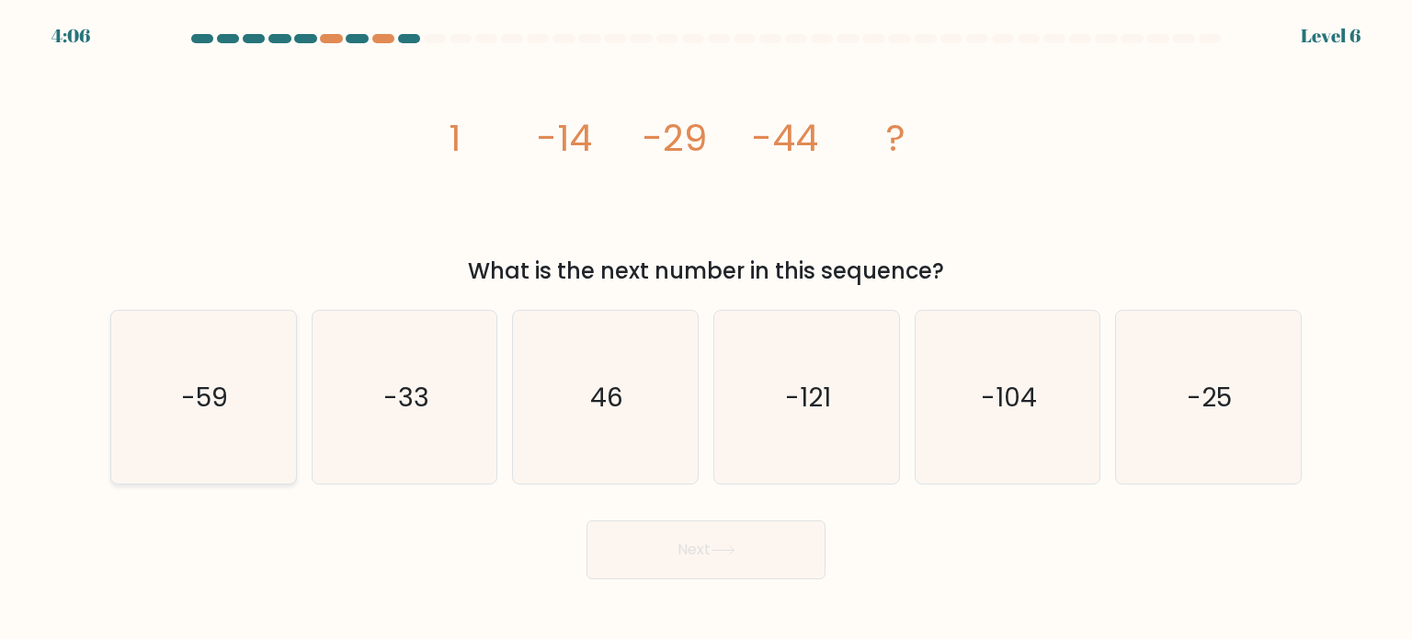
click at [172, 387] on icon "-59" at bounding box center [203, 397] width 173 height 173
click at [706, 329] on input "a. -59" at bounding box center [706, 324] width 1 height 9
radio input "true"
click at [784, 547] on button "Next" at bounding box center [706, 549] width 239 height 59
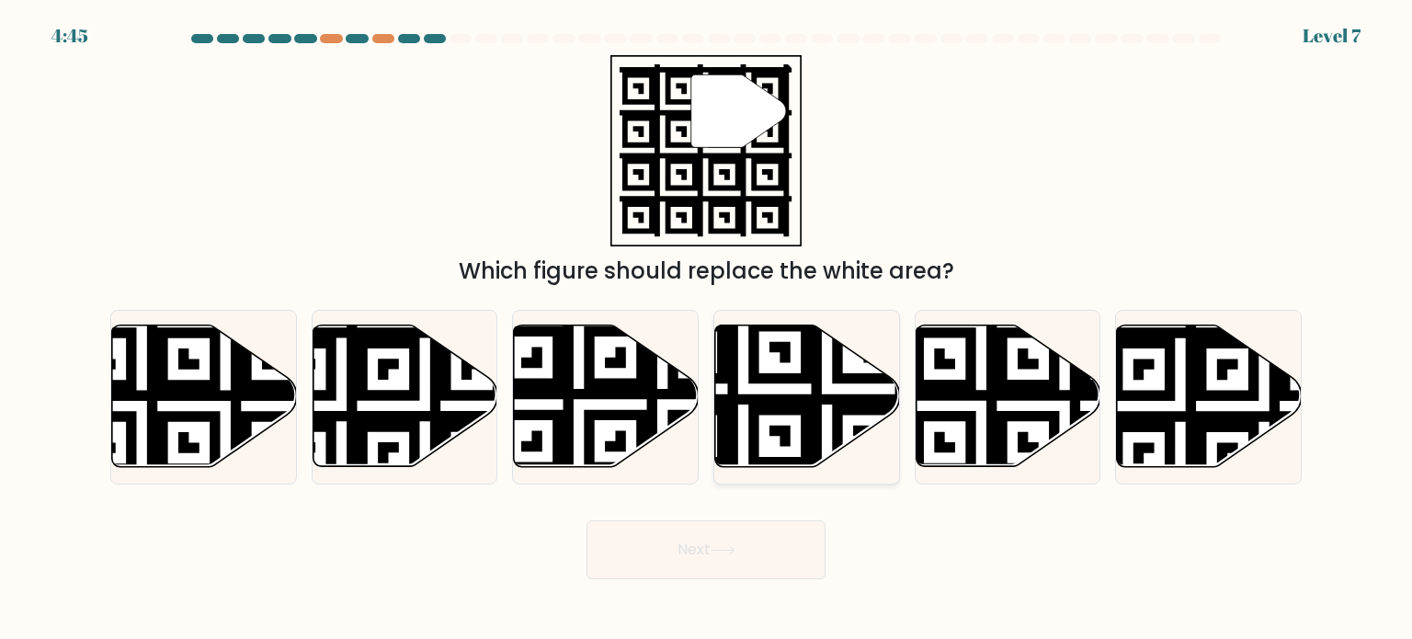
click at [817, 409] on icon at bounding box center [743, 472] width 335 height 335
click at [707, 329] on input "d." at bounding box center [706, 324] width 1 height 9
radio input "true"
click at [787, 566] on button "Next" at bounding box center [706, 549] width 239 height 59
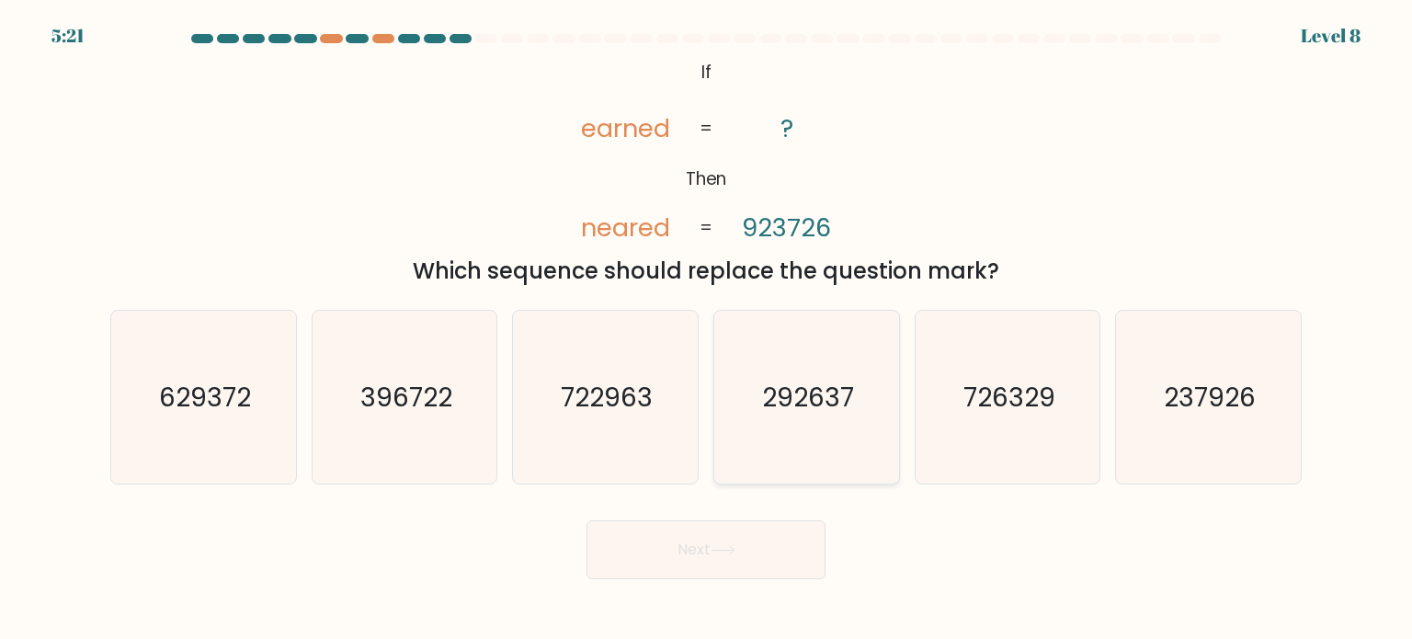
click at [851, 440] on icon "292637" at bounding box center [806, 397] width 173 height 173
click at [707, 329] on input "d. 292637" at bounding box center [706, 324] width 1 height 9
radio input "true"
click at [764, 542] on button "Next" at bounding box center [706, 549] width 239 height 59
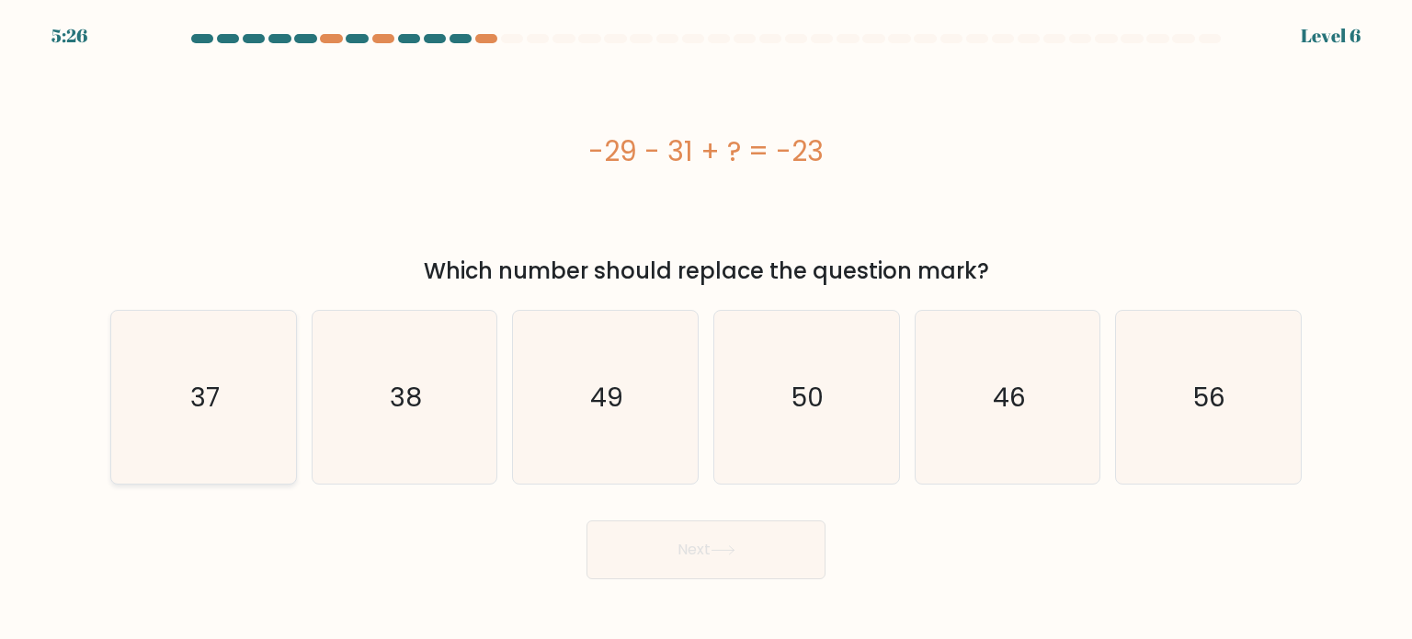
drag, startPoint x: 226, startPoint y: 397, endPoint x: 249, endPoint y: 410, distance: 26.3
click at [227, 399] on icon "37" at bounding box center [203, 397] width 173 height 173
click at [706, 329] on input "a. 37" at bounding box center [706, 324] width 1 height 9
radio input "true"
click at [800, 571] on button "Next" at bounding box center [706, 549] width 239 height 59
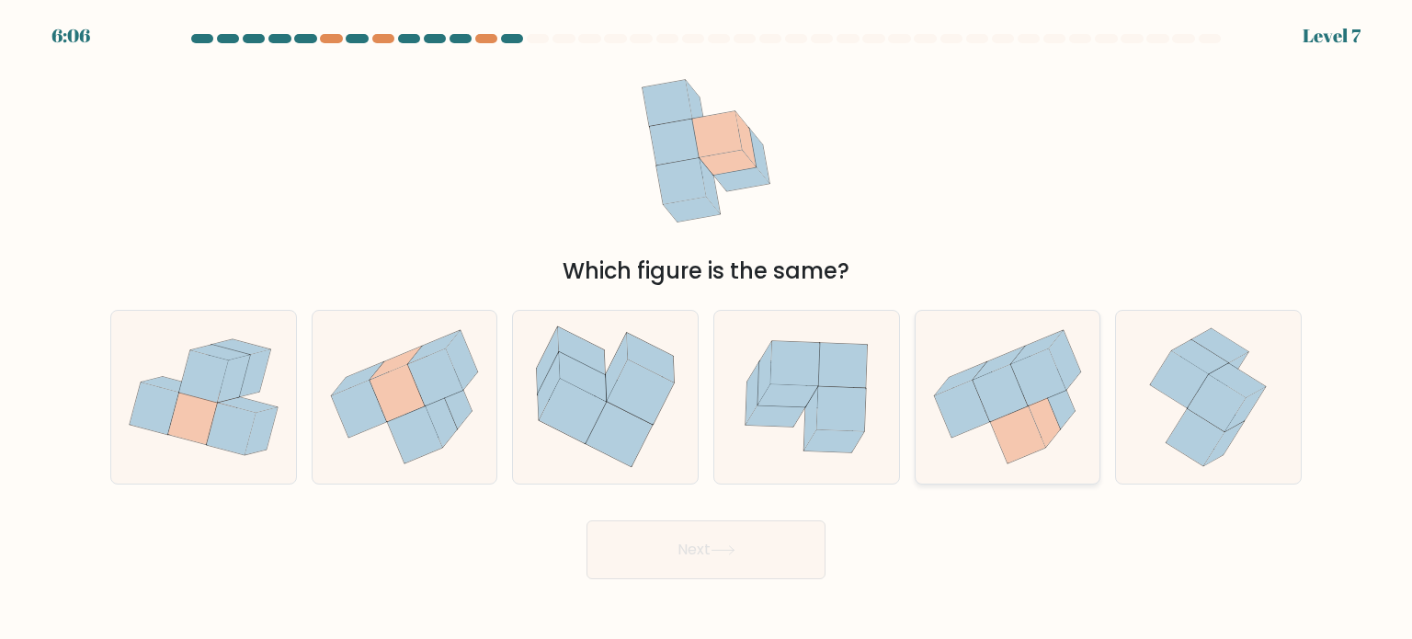
click at [996, 433] on icon at bounding box center [1017, 434] width 55 height 57
click at [707, 329] on input "e." at bounding box center [706, 324] width 1 height 9
radio input "true"
click at [774, 557] on button "Next" at bounding box center [706, 549] width 239 height 59
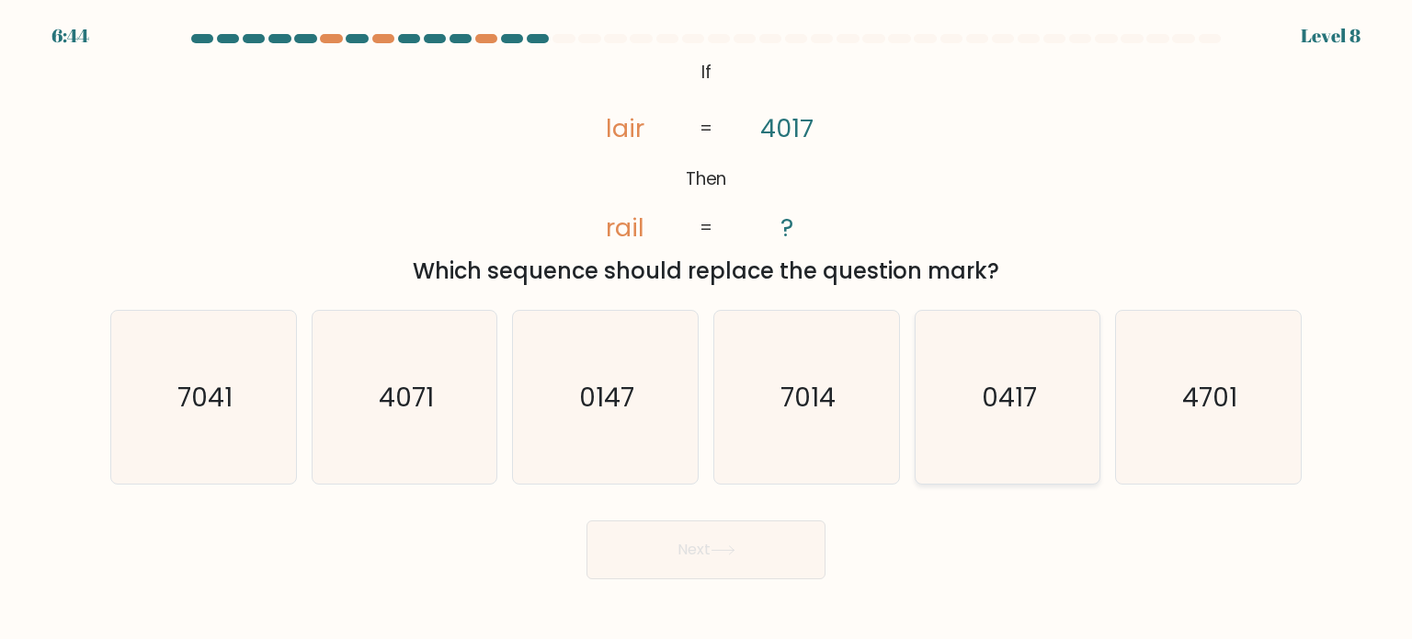
click at [971, 395] on icon "0417" at bounding box center [1007, 397] width 173 height 173
click at [707, 329] on input "e. 0417" at bounding box center [706, 324] width 1 height 9
radio input "true"
click at [746, 552] on button "Next" at bounding box center [706, 549] width 239 height 59
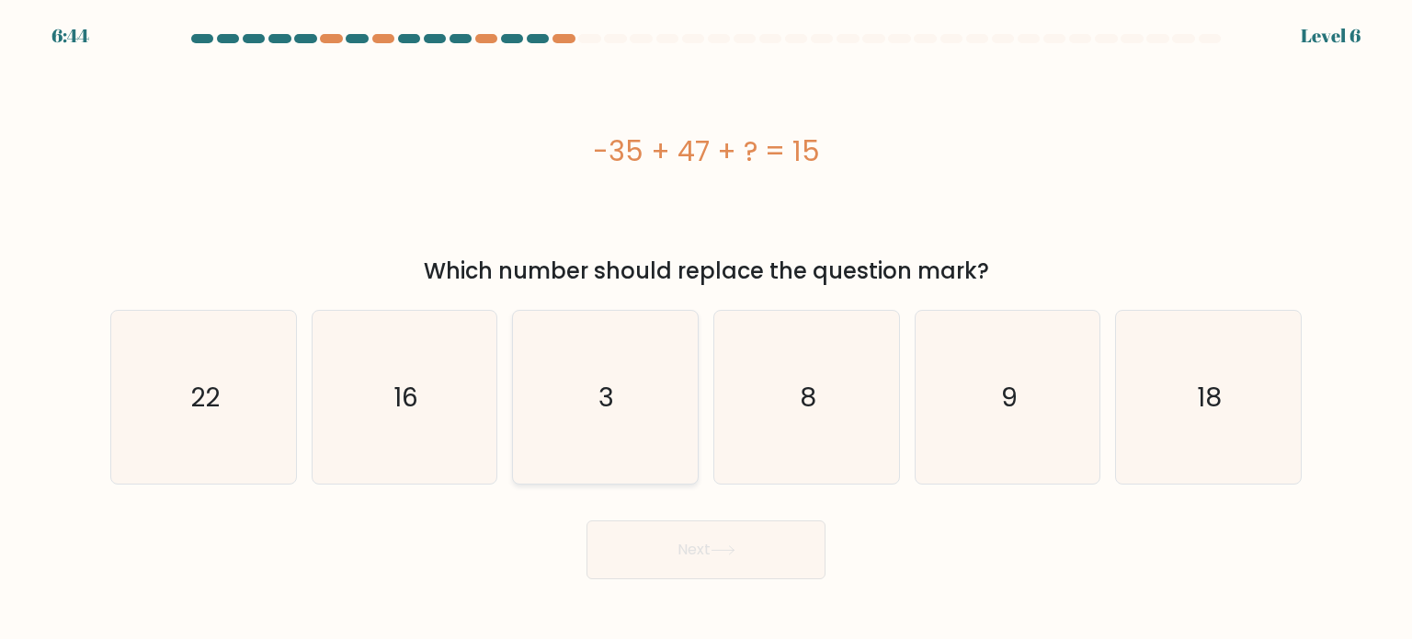
click at [622, 391] on icon "3" at bounding box center [605, 397] width 173 height 173
click at [706, 329] on input "c. 3" at bounding box center [706, 324] width 1 height 9
radio input "true"
click at [699, 540] on button "Next" at bounding box center [706, 549] width 239 height 59
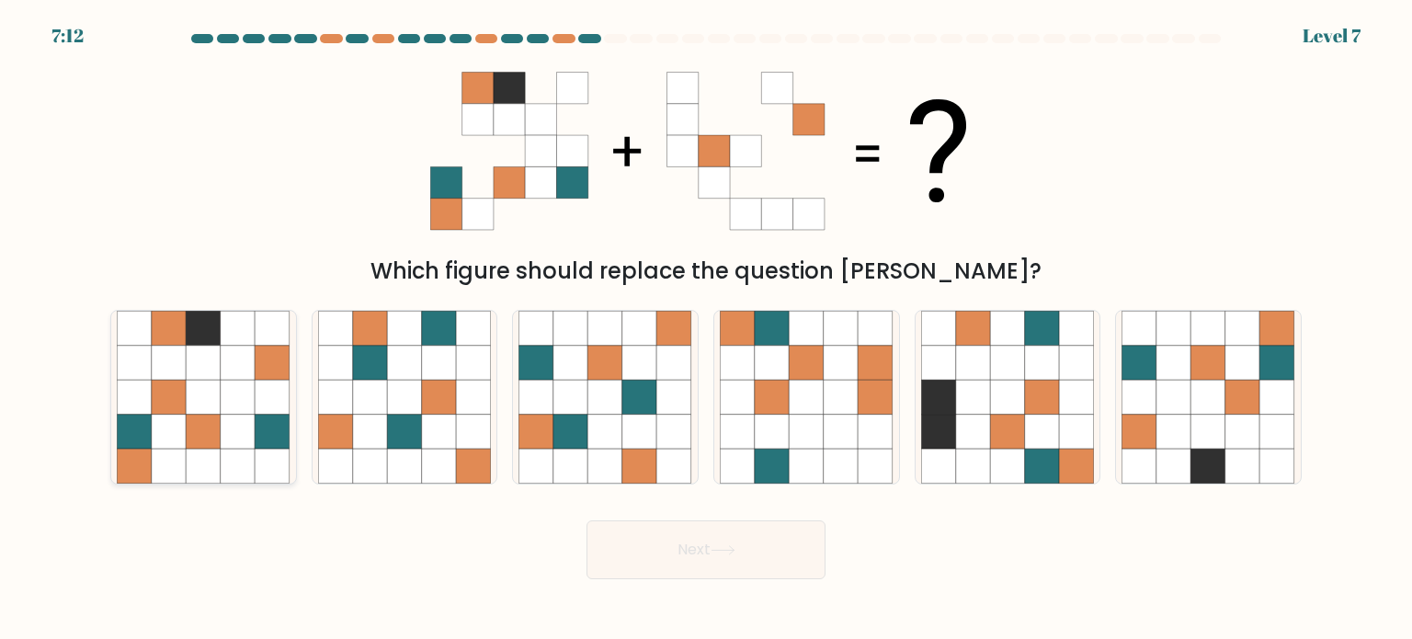
click at [183, 389] on icon at bounding box center [169, 397] width 35 height 35
click at [706, 329] on input "a." at bounding box center [706, 324] width 1 height 9
radio input "true"
click at [750, 554] on button "Next" at bounding box center [706, 549] width 239 height 59
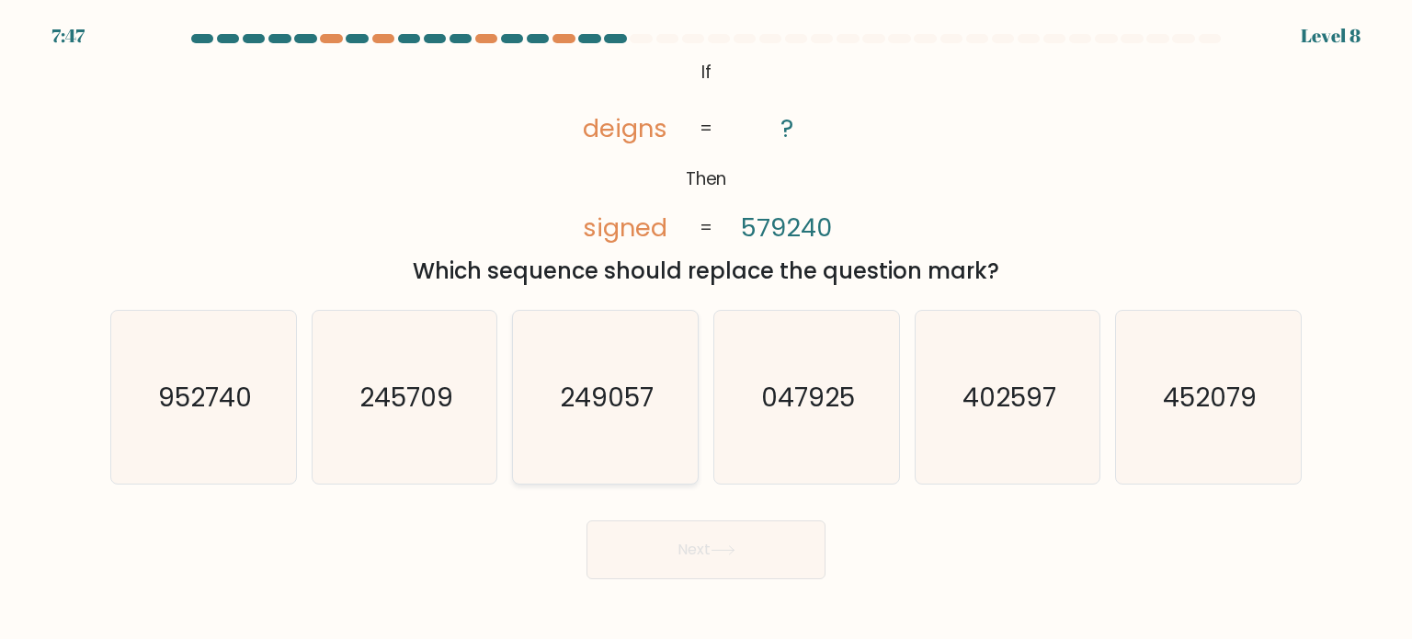
click at [597, 441] on icon "249057" at bounding box center [605, 397] width 173 height 173
click at [706, 329] on input "c. 249057" at bounding box center [706, 324] width 1 height 9
radio input "true"
click at [691, 540] on button "Next" at bounding box center [706, 549] width 239 height 59
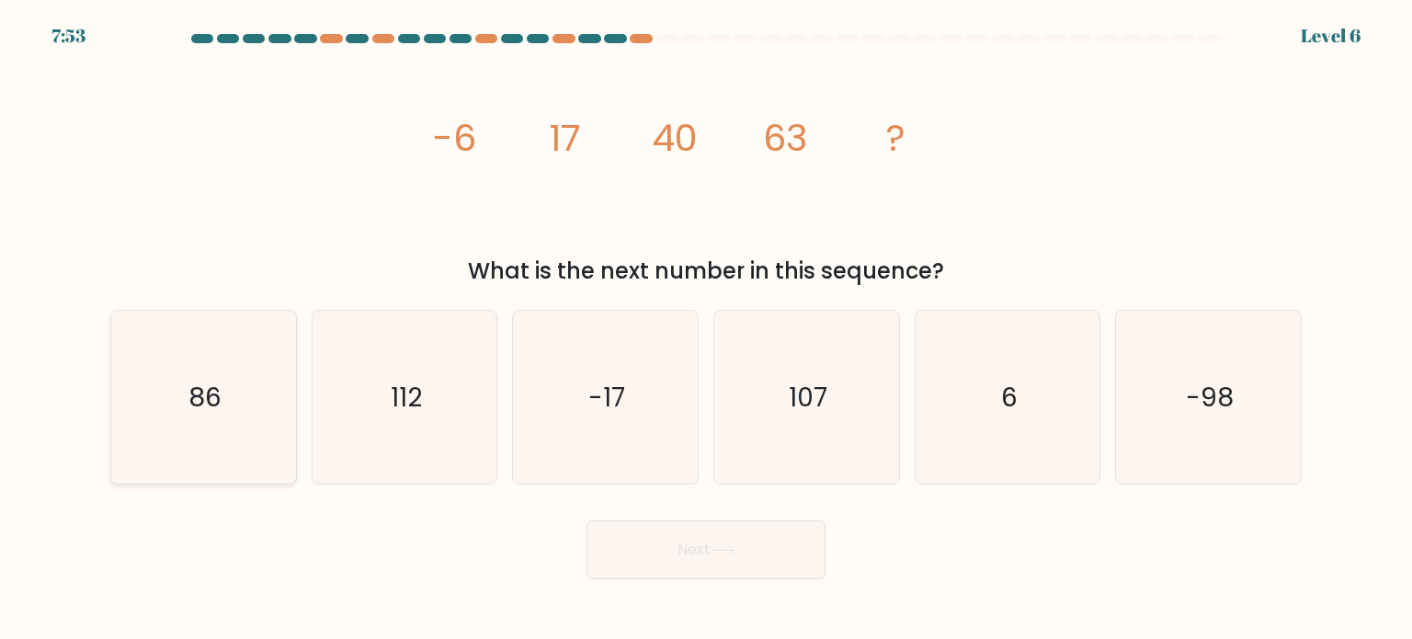
click at [215, 360] on icon "86" at bounding box center [203, 397] width 173 height 173
click at [706, 329] on input "a. 86" at bounding box center [706, 324] width 1 height 9
radio input "true"
click at [759, 555] on button "Next" at bounding box center [706, 549] width 239 height 59
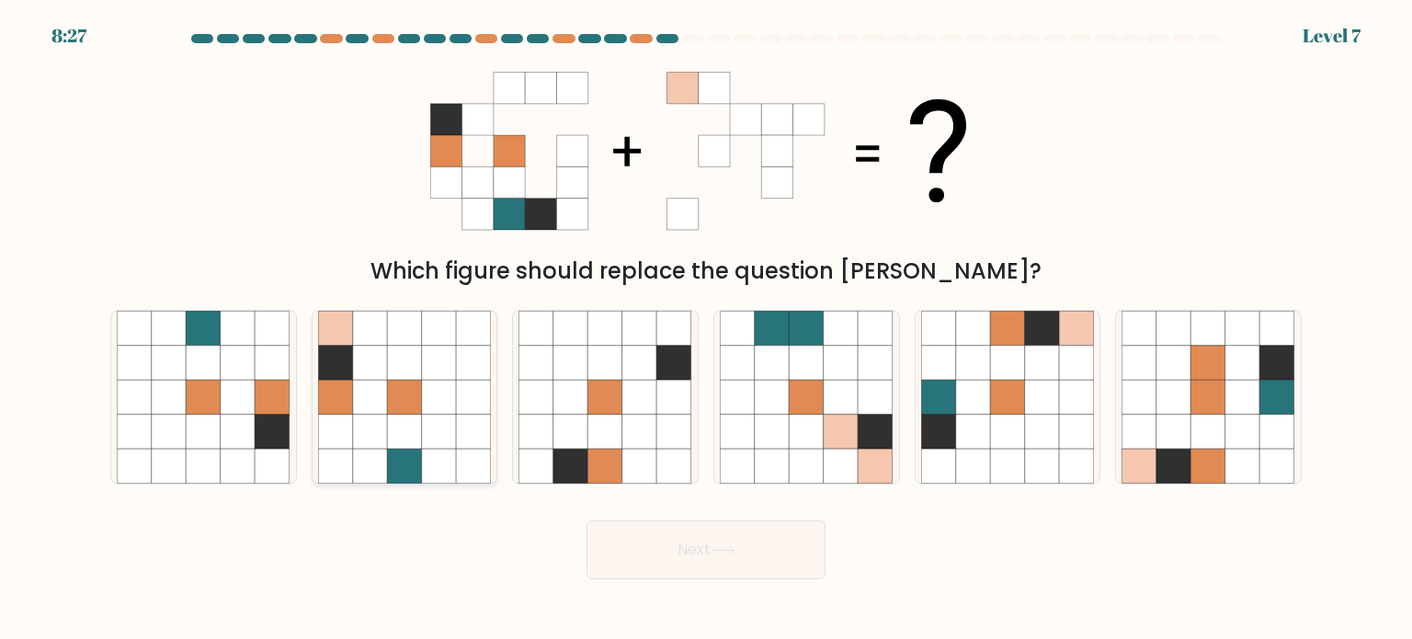
click at [357, 368] on icon at bounding box center [370, 362] width 35 height 35
click at [706, 329] on input "b." at bounding box center [706, 324] width 1 height 9
radio input "true"
click at [771, 553] on button "Next" at bounding box center [706, 549] width 239 height 59
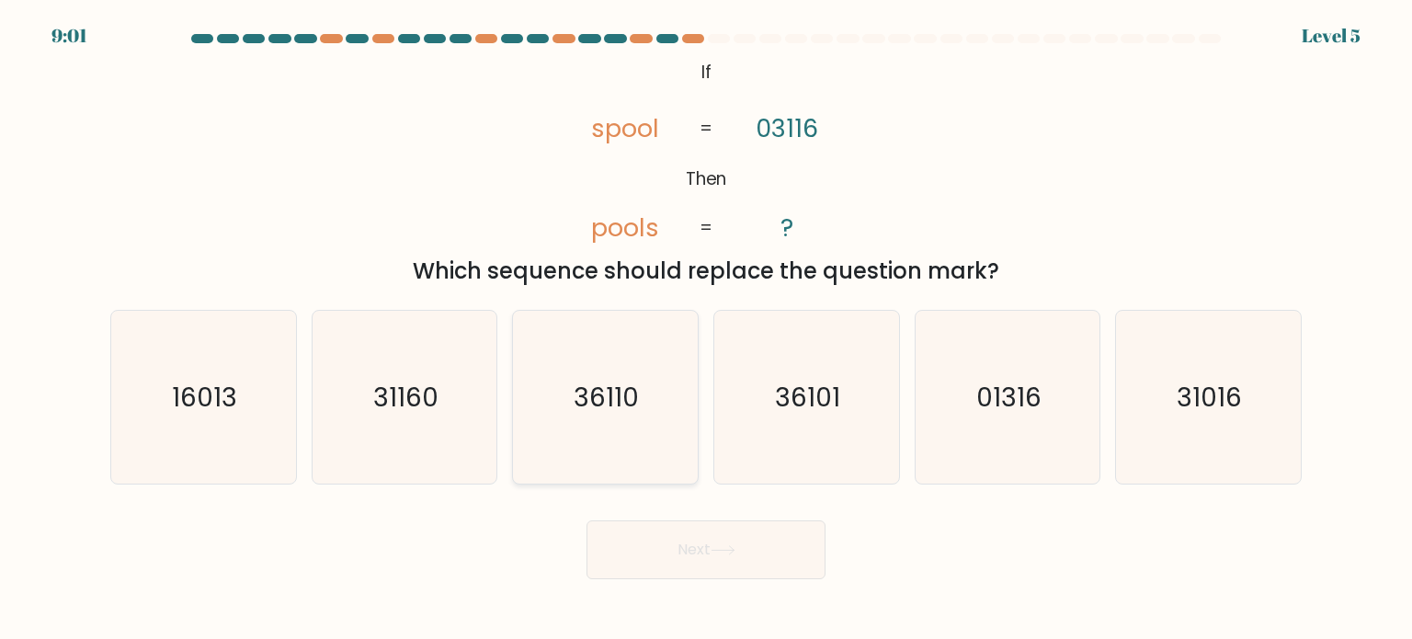
click at [598, 389] on text "36110" at bounding box center [607, 396] width 65 height 37
click at [706, 329] on input "c. 36110" at bounding box center [706, 324] width 1 height 9
radio input "true"
click at [747, 551] on button "Next" at bounding box center [706, 549] width 239 height 59
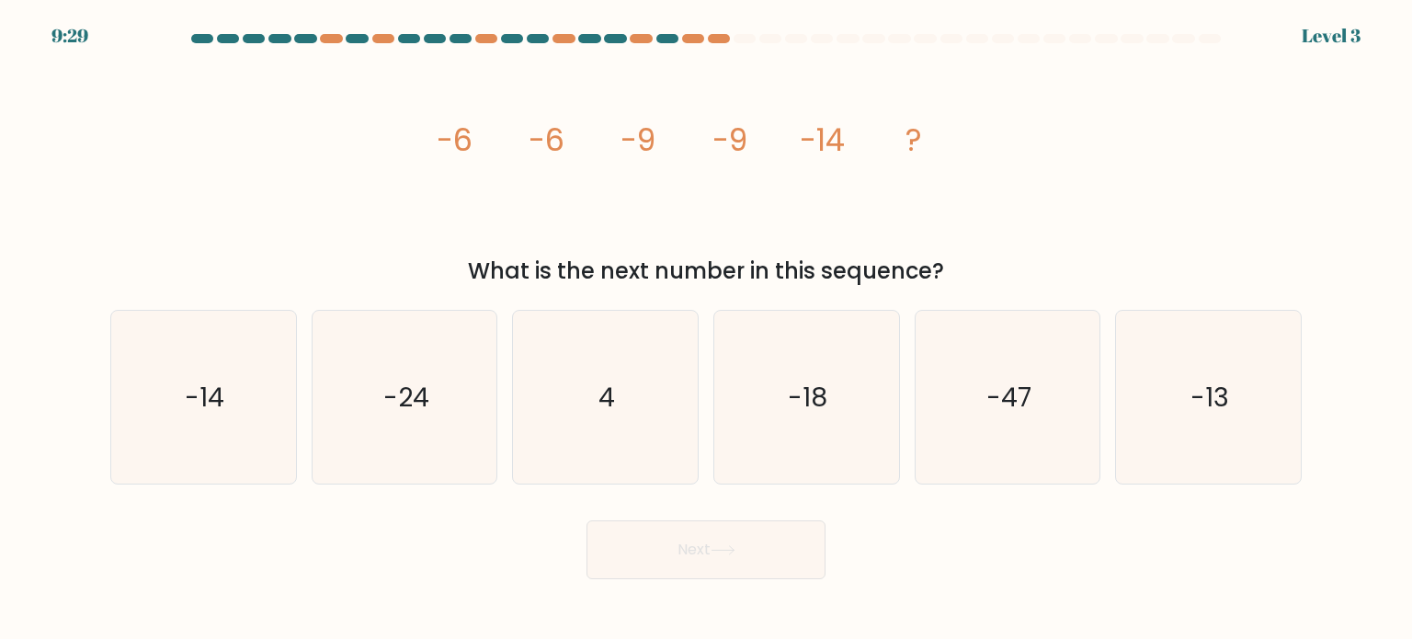
drag, startPoint x: 232, startPoint y: 409, endPoint x: 465, endPoint y: 496, distance: 249.0
click at [232, 411] on icon "-14" at bounding box center [203, 397] width 173 height 173
click at [706, 329] on input "a. -14" at bounding box center [706, 324] width 1 height 9
radio input "true"
click at [763, 551] on button "Next" at bounding box center [706, 549] width 239 height 59
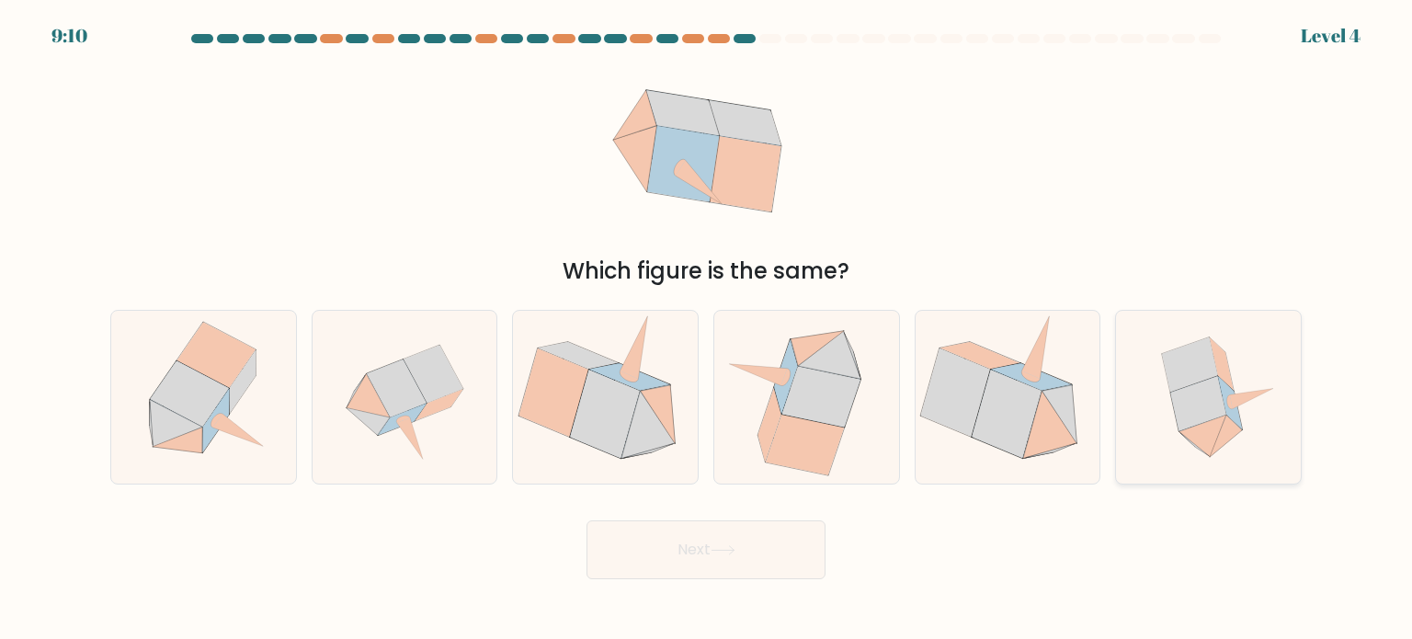
click at [1241, 415] on icon at bounding box center [1209, 397] width 173 height 173
click at [707, 329] on input "f." at bounding box center [706, 324] width 1 height 9
radio input "true"
click at [700, 554] on button "Next" at bounding box center [706, 549] width 239 height 59
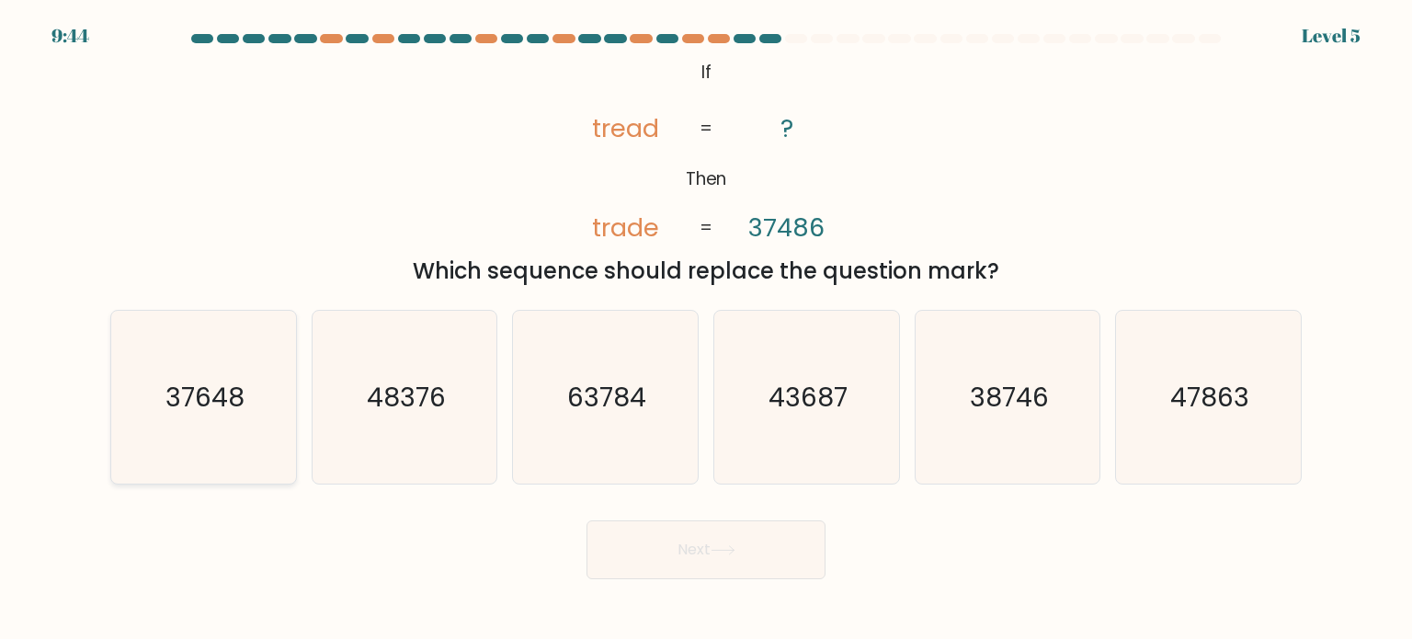
click at [227, 429] on icon "37648" at bounding box center [203, 397] width 173 height 173
click at [706, 329] on input "a. 37648" at bounding box center [706, 324] width 1 height 9
radio input "true"
click at [800, 557] on button "Next" at bounding box center [706, 549] width 239 height 59
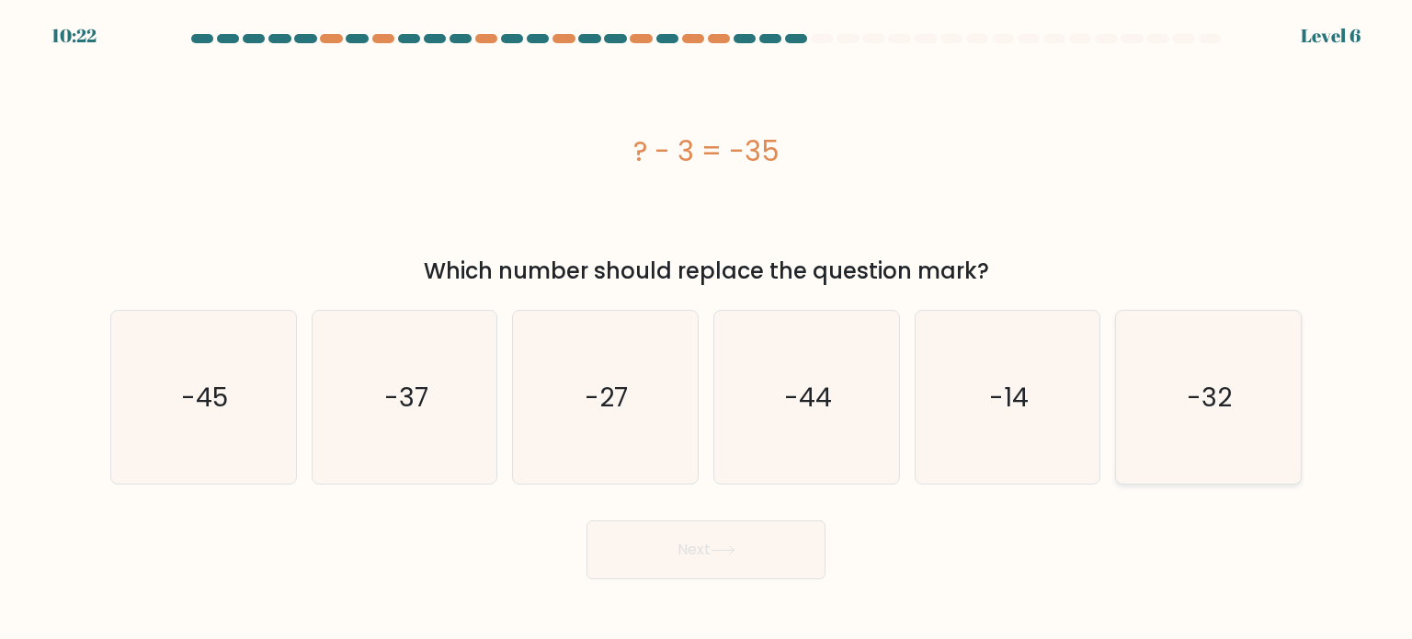
click at [1265, 398] on icon "-32" at bounding box center [1208, 397] width 173 height 173
click at [707, 329] on input "f. -32" at bounding box center [706, 324] width 1 height 9
radio input "true"
click at [737, 559] on button "Next" at bounding box center [706, 549] width 239 height 59
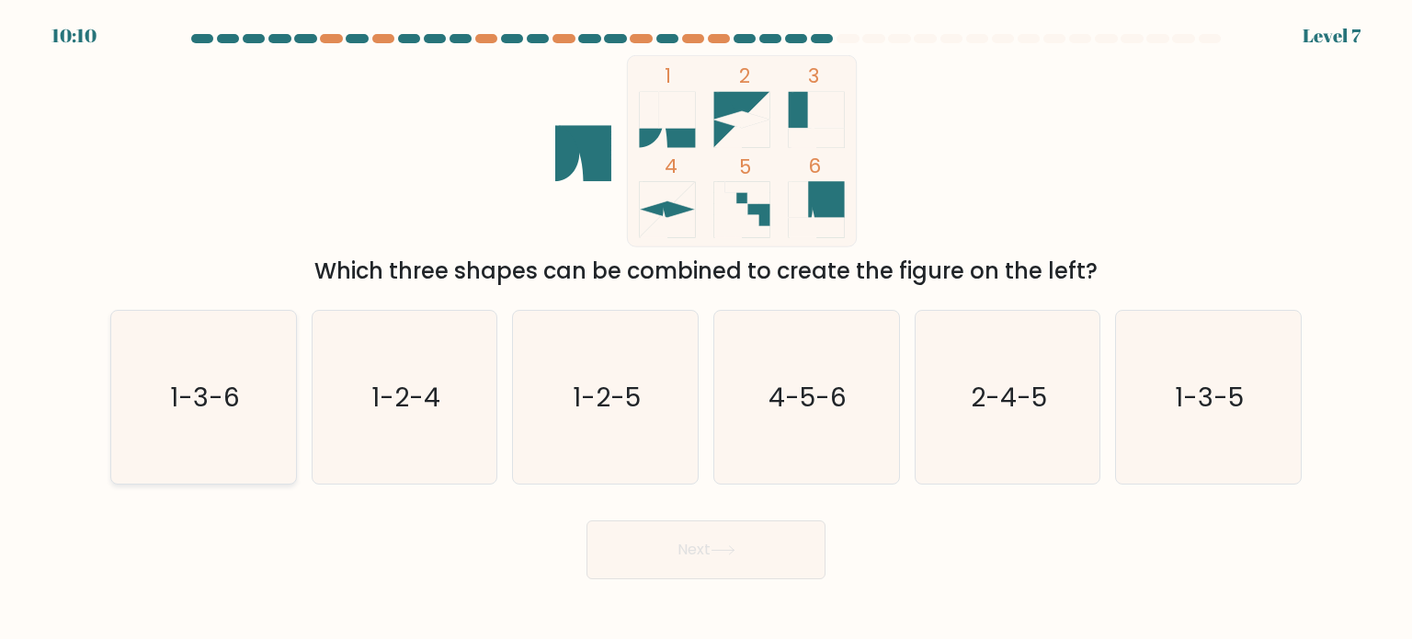
click at [224, 337] on icon "1-3-6" at bounding box center [203, 397] width 173 height 173
click at [706, 329] on input "a. 1-3-6" at bounding box center [706, 324] width 1 height 9
radio input "true"
click at [706, 560] on button "Next" at bounding box center [706, 549] width 239 height 59
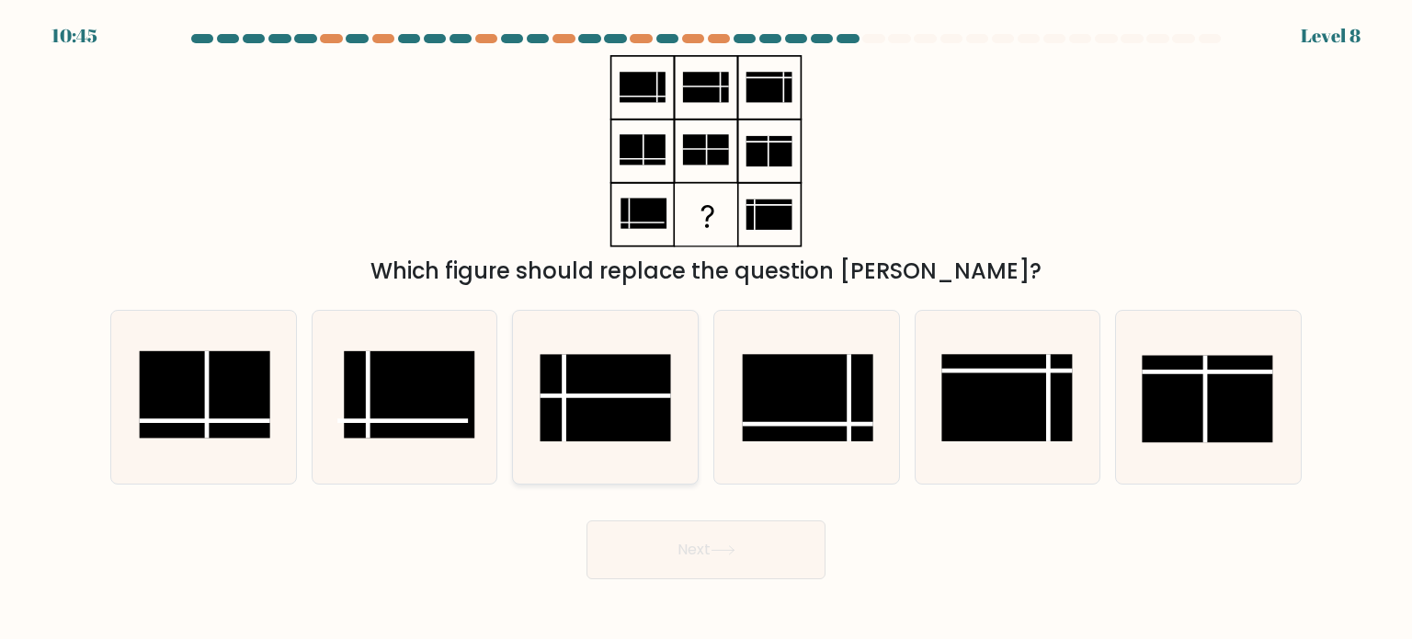
click at [583, 398] on rect at bounding box center [606, 397] width 131 height 87
click at [706, 329] on input "c." at bounding box center [706, 324] width 1 height 9
radio input "true"
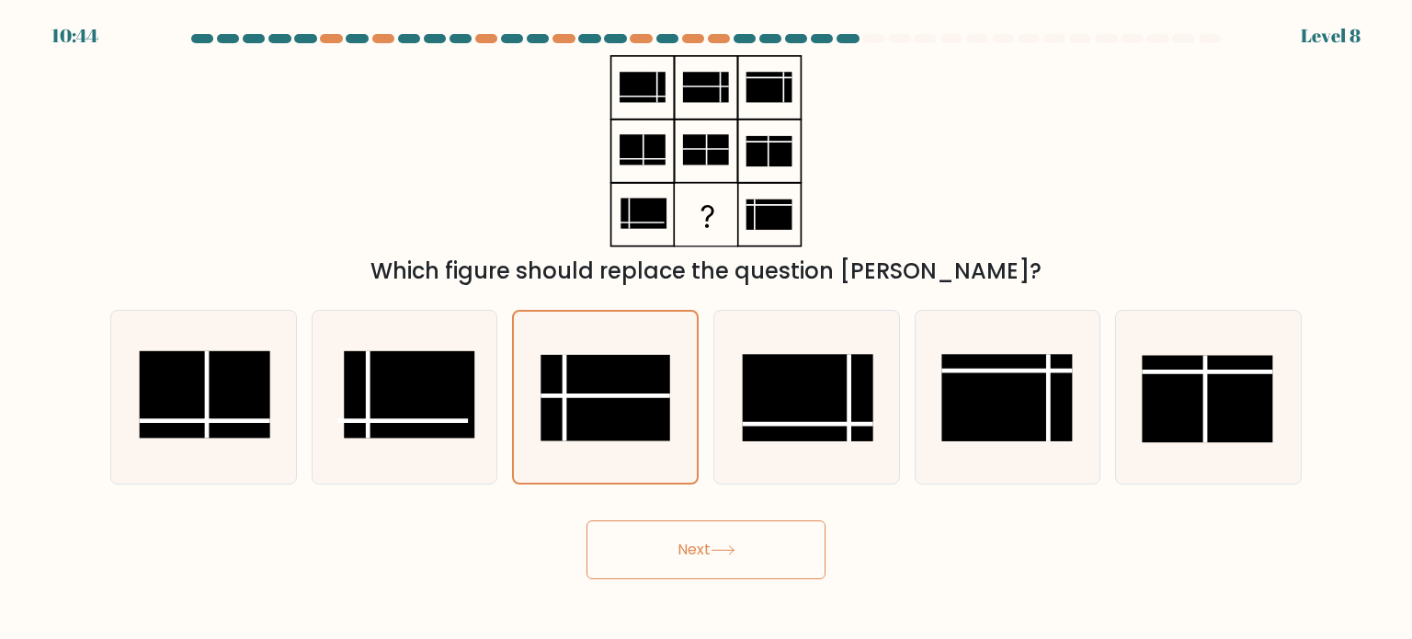
click at [655, 554] on button "Next" at bounding box center [706, 549] width 239 height 59
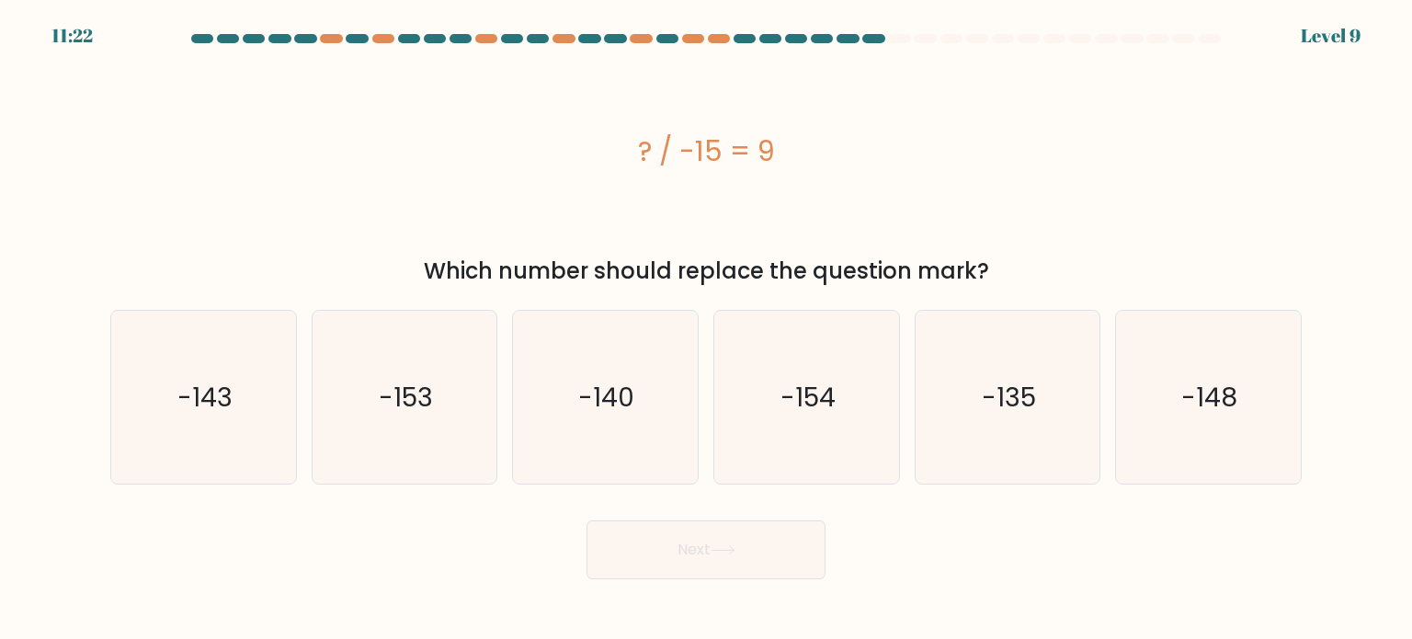
drag, startPoint x: 701, startPoint y: 127, endPoint x: 631, endPoint y: 127, distance: 69.9
click at [631, 127] on div "? / -15 = 9" at bounding box center [706, 151] width 1192 height 192
copy div "? / -15 = 9"
click at [994, 417] on icon "-135" at bounding box center [1007, 397] width 173 height 173
click at [707, 329] on input "e. -135" at bounding box center [706, 324] width 1 height 9
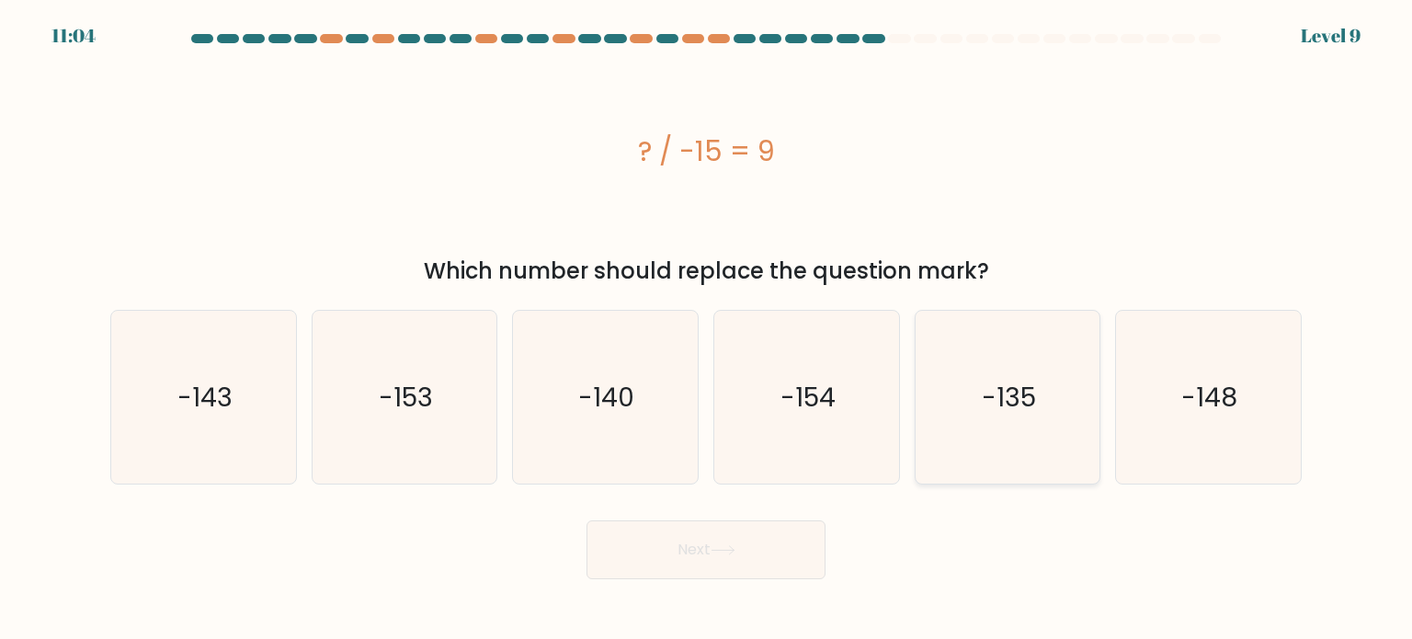
radio input "true"
click at [780, 540] on button "Next" at bounding box center [706, 549] width 239 height 59
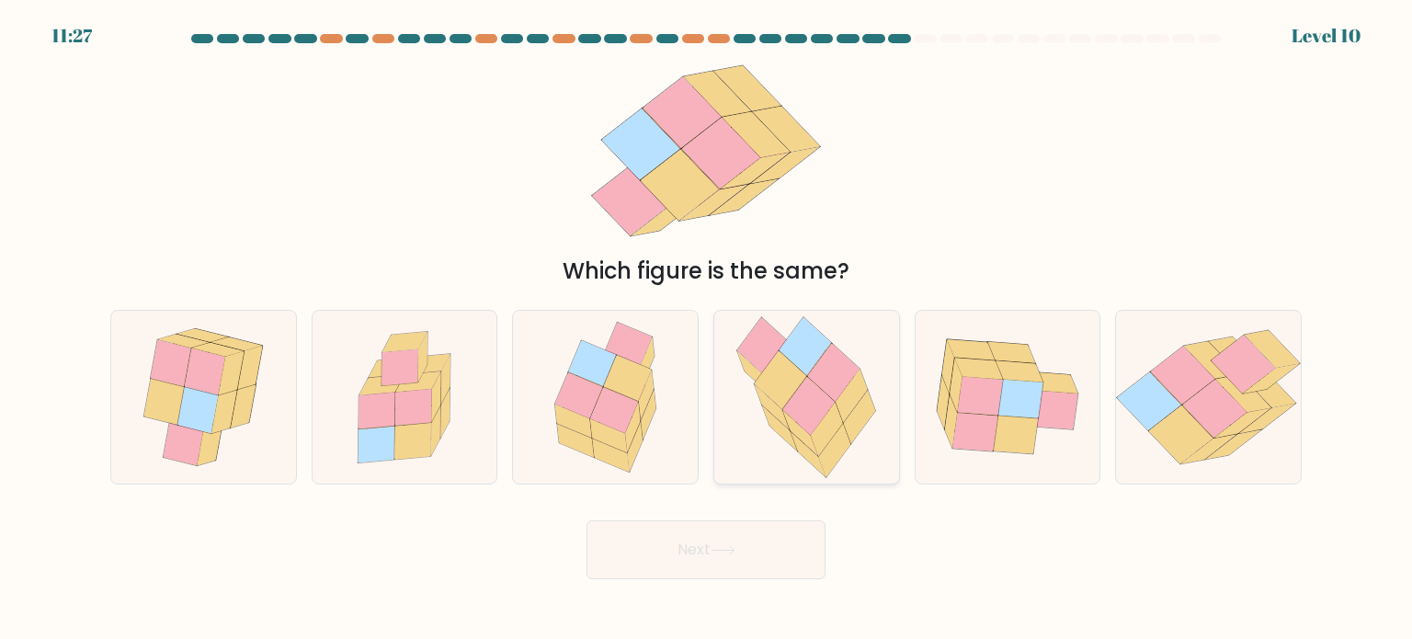
click at [754, 422] on icon at bounding box center [807, 397] width 164 height 173
click at [707, 329] on input "d." at bounding box center [706, 324] width 1 height 9
radio input "true"
click at [749, 558] on button "Next" at bounding box center [706, 549] width 239 height 59
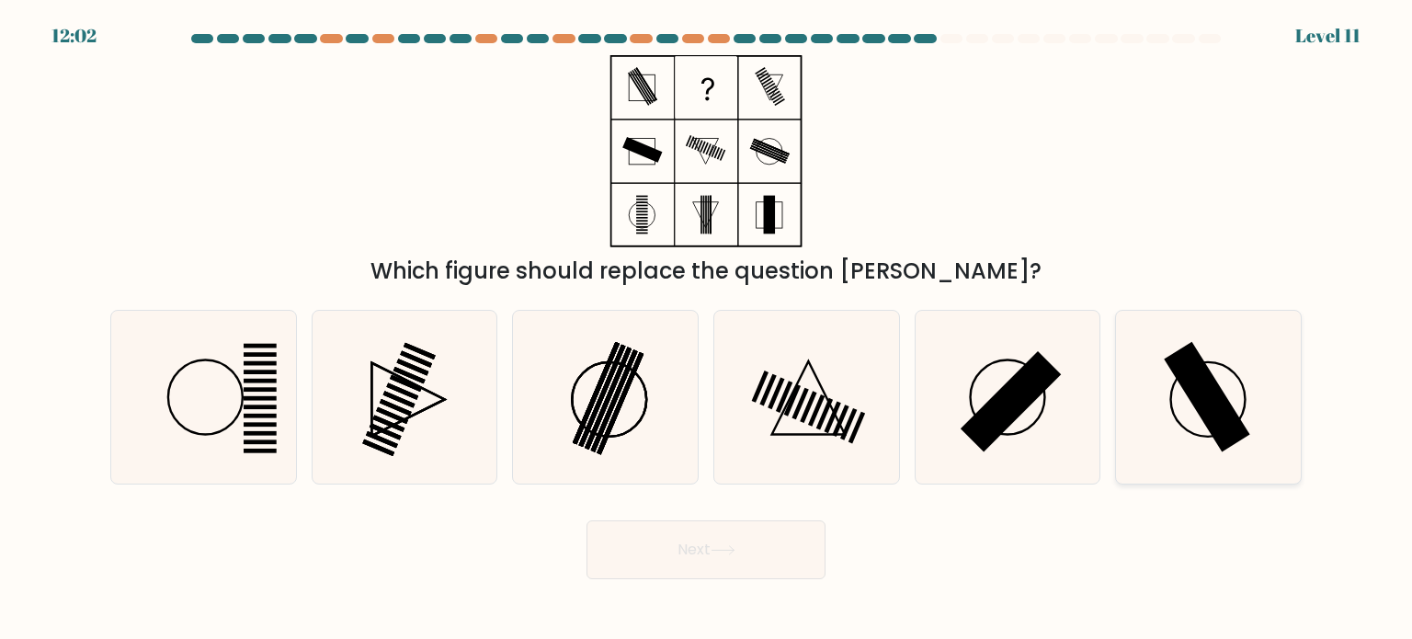
click at [1210, 420] on rect at bounding box center [1208, 396] width 86 height 110
click at [707, 329] on input "f." at bounding box center [706, 324] width 1 height 9
radio input "true"
click at [741, 565] on button "Next" at bounding box center [706, 549] width 239 height 59
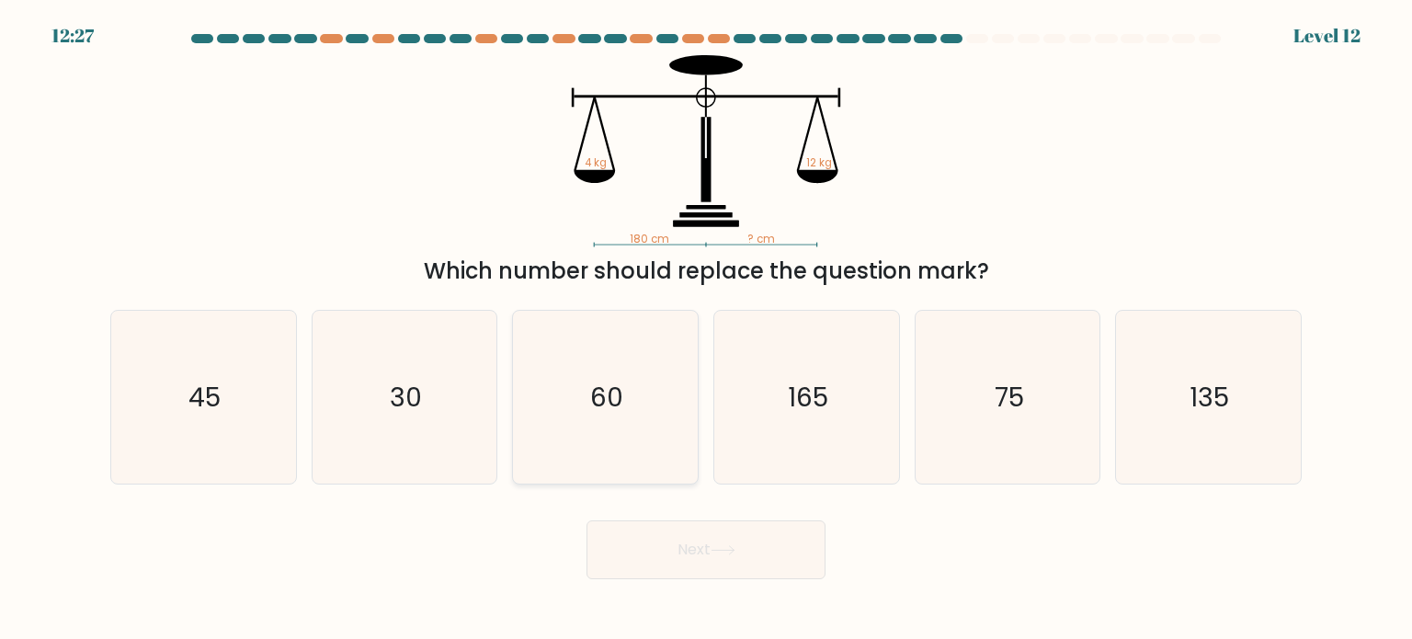
click at [598, 369] on icon "60" at bounding box center [605, 397] width 173 height 173
click at [706, 329] on input "c. 60" at bounding box center [706, 324] width 1 height 9
radio input "true"
click at [680, 554] on button "Next" at bounding box center [706, 549] width 239 height 59
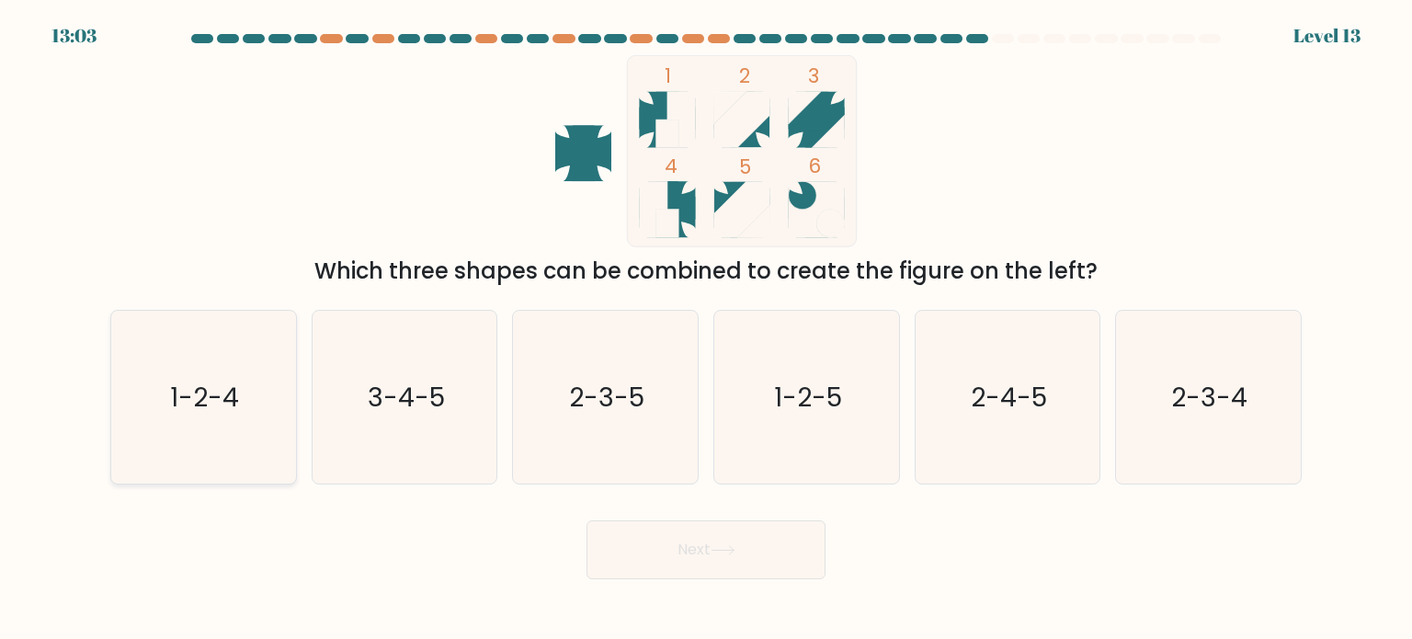
click at [235, 412] on text "1-2-4" at bounding box center [205, 396] width 69 height 37
click at [706, 329] on input "a. 1-2-4" at bounding box center [706, 324] width 1 height 9
radio input "true"
click at [746, 554] on button "Next" at bounding box center [706, 549] width 239 height 59
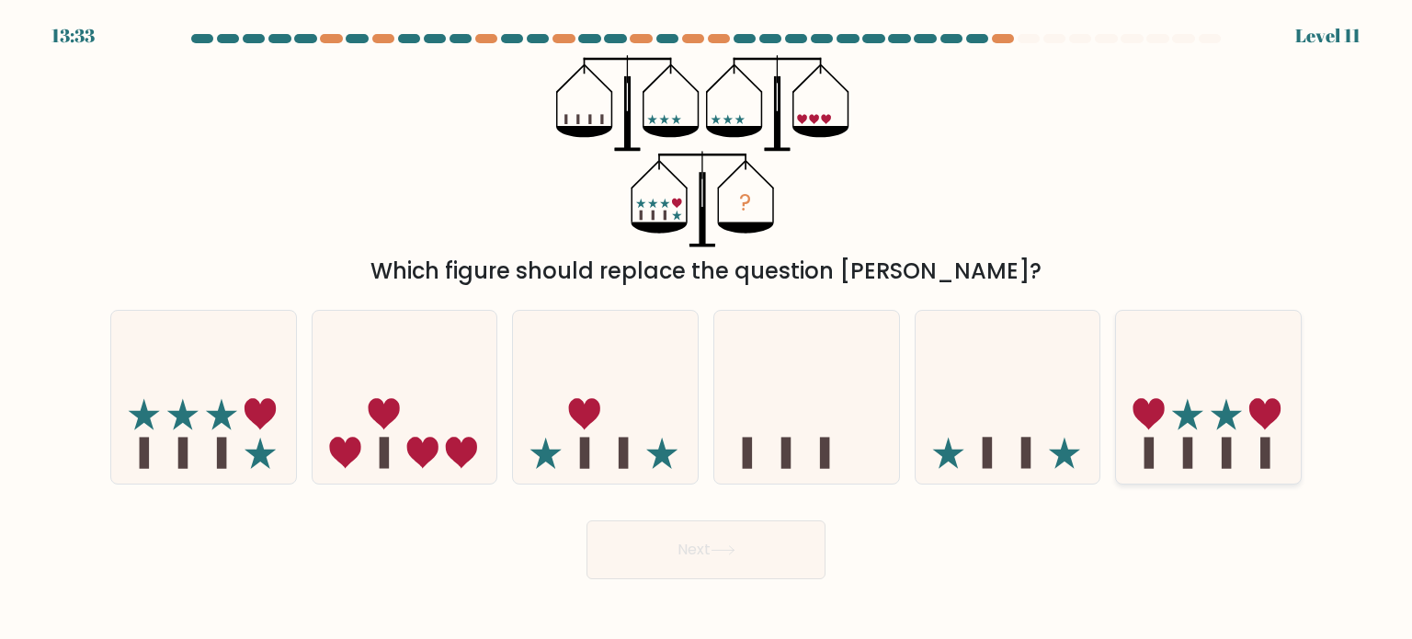
click at [1155, 428] on icon at bounding box center [1208, 397] width 185 height 153
click at [707, 329] on input "f." at bounding box center [706, 324] width 1 height 9
radio input "true"
click at [762, 559] on button "Next" at bounding box center [706, 549] width 239 height 59
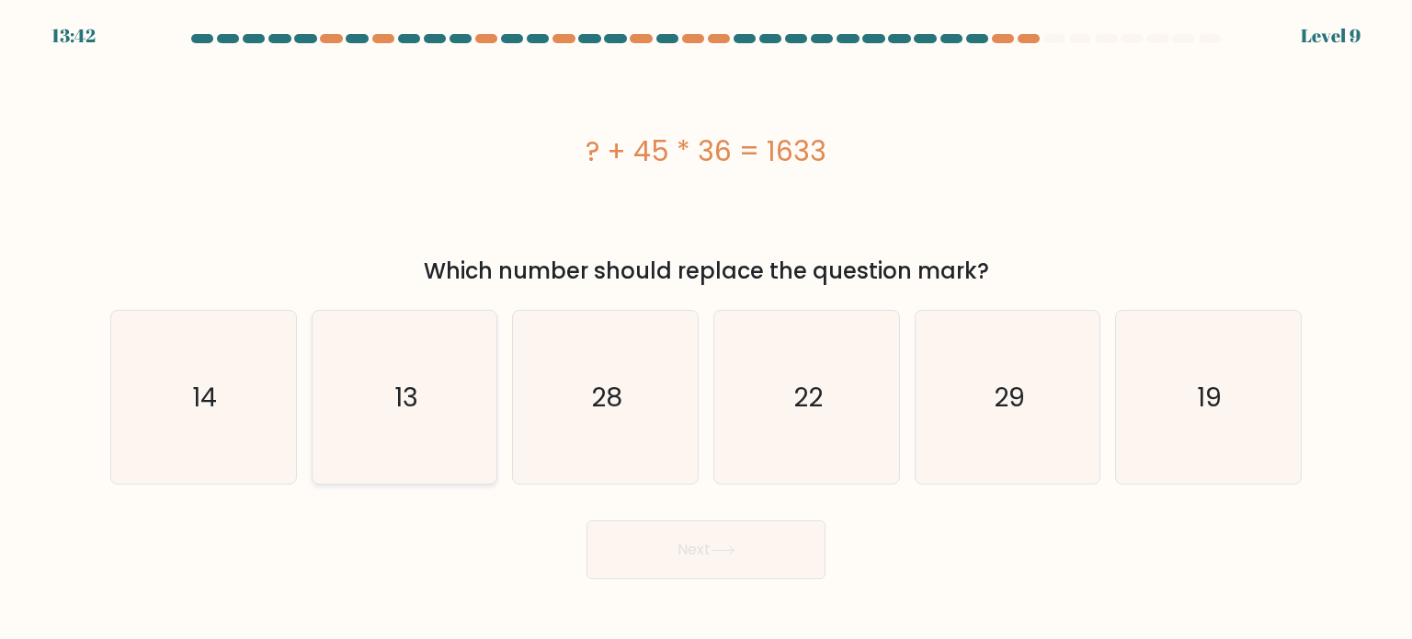
click at [413, 404] on text "13" at bounding box center [406, 396] width 24 height 37
click at [706, 329] on input "b. 13" at bounding box center [706, 324] width 1 height 9
radio input "true"
click at [770, 573] on button "Next" at bounding box center [706, 549] width 239 height 59
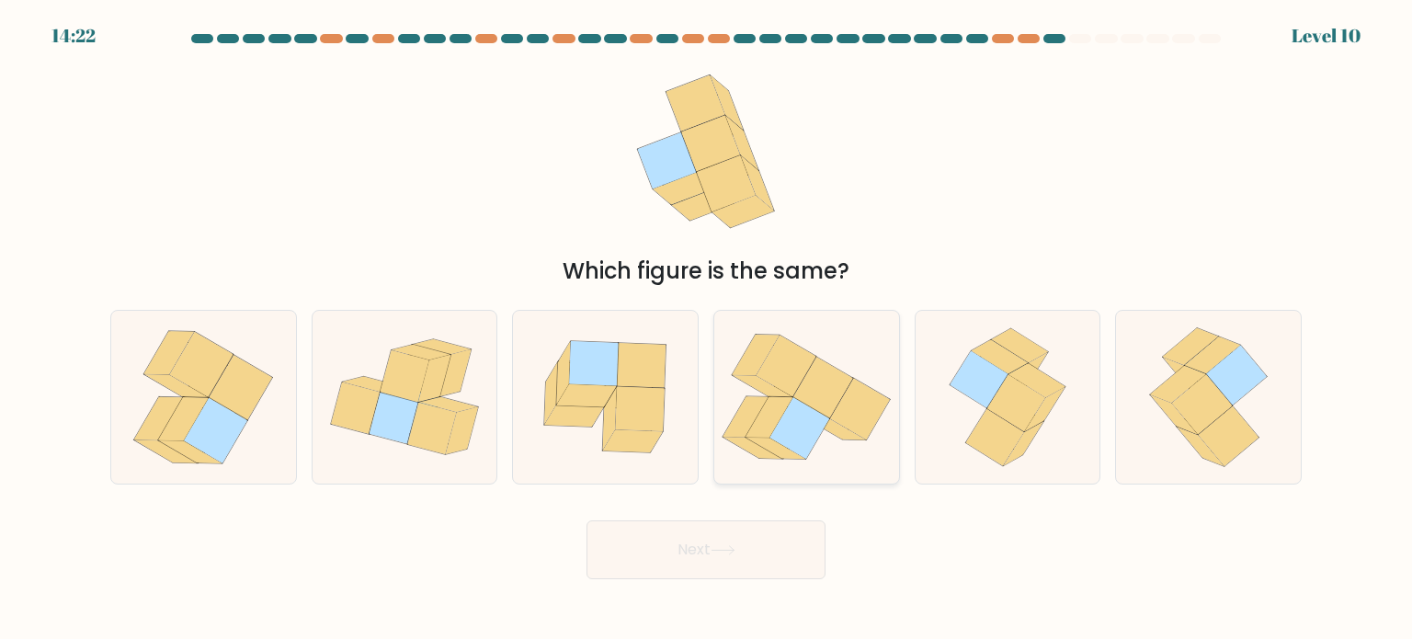
click at [817, 400] on icon at bounding box center [824, 389] width 60 height 62
click at [707, 329] on input "d." at bounding box center [706, 324] width 1 height 9
radio input "true"
click at [765, 538] on button "Next" at bounding box center [706, 549] width 239 height 59
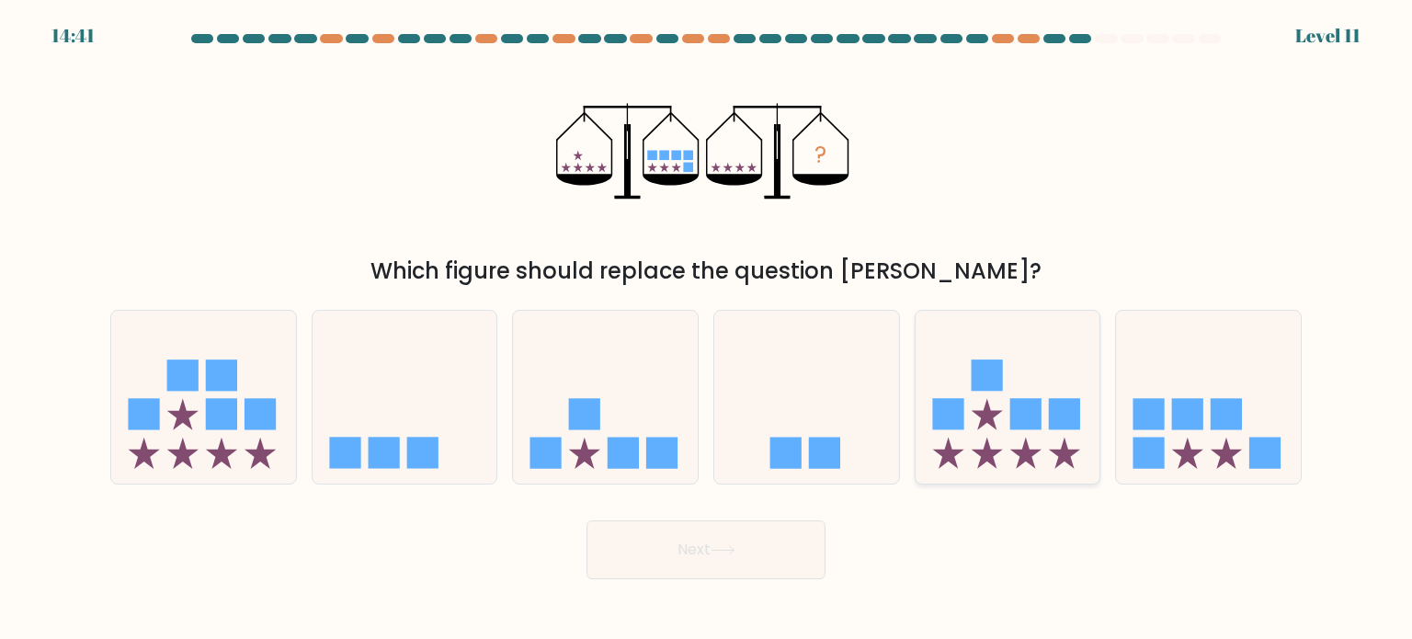
click at [1058, 379] on icon at bounding box center [1008, 397] width 185 height 153
click at [707, 329] on input "e." at bounding box center [706, 324] width 1 height 9
radio input "true"
click at [1188, 404] on rect at bounding box center [1187, 413] width 31 height 31
click at [707, 329] on input "f." at bounding box center [706, 324] width 1 height 9
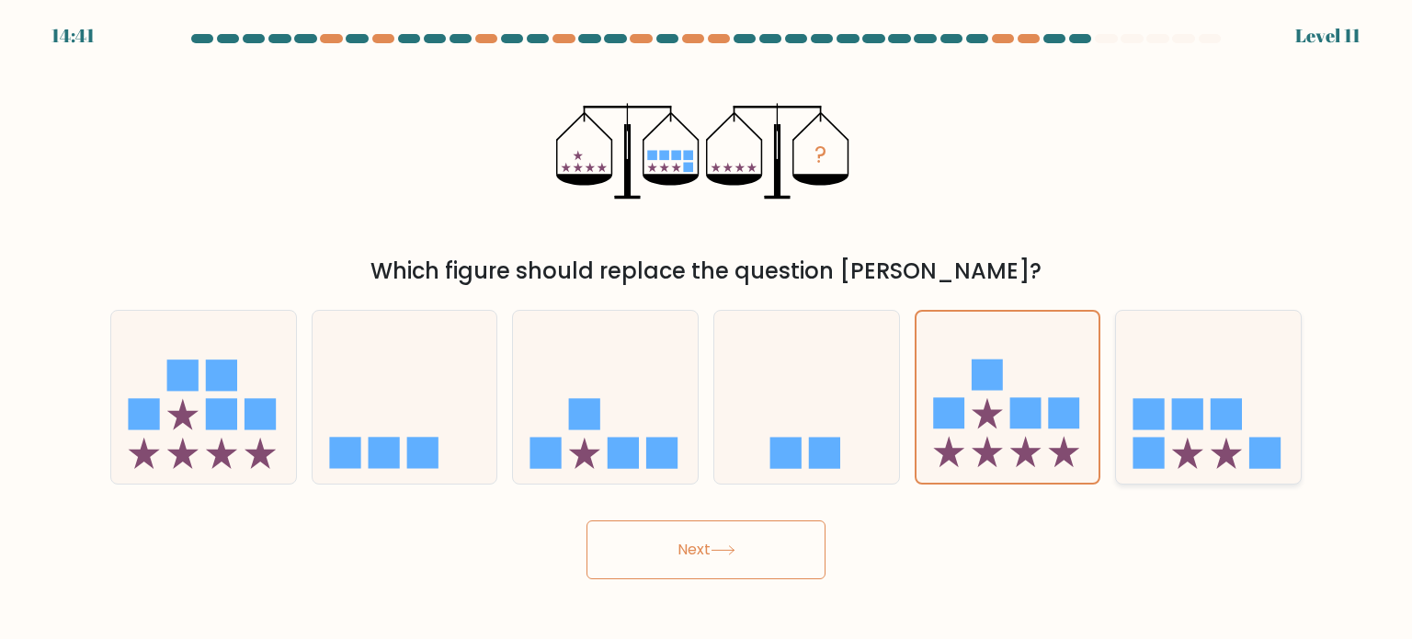
radio input "true"
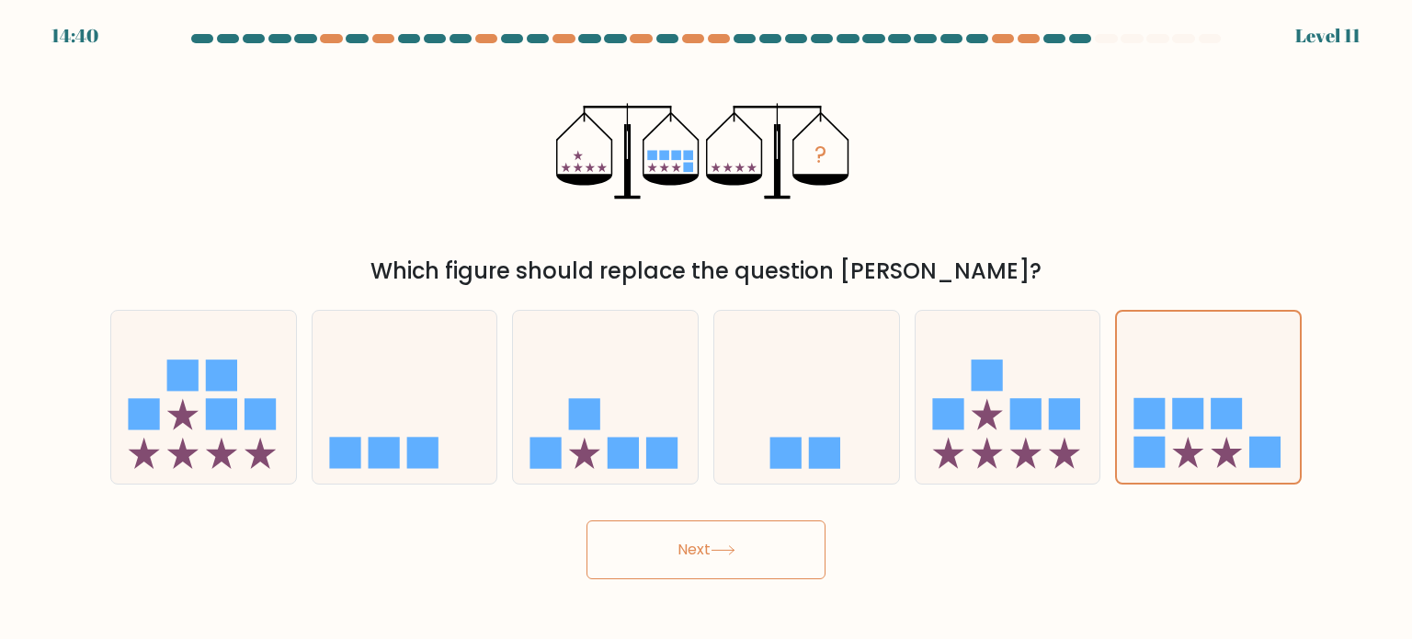
click at [776, 543] on button "Next" at bounding box center [706, 549] width 239 height 59
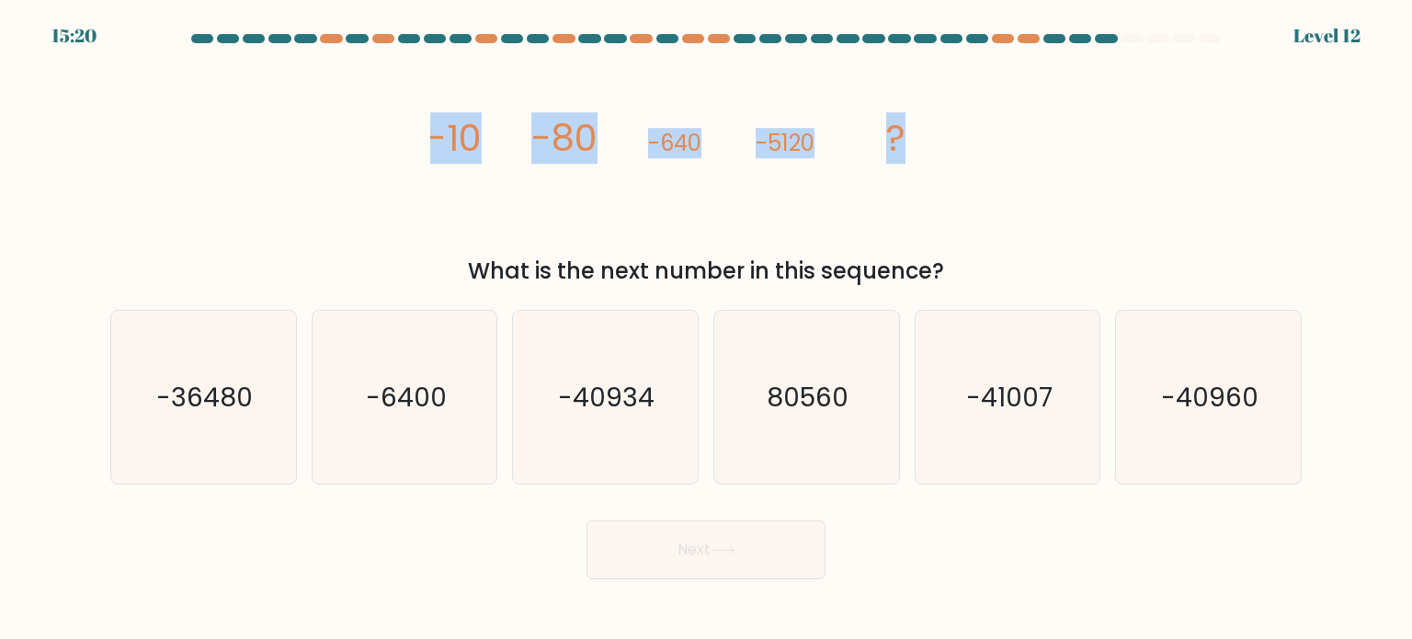
drag, startPoint x: 916, startPoint y: 134, endPoint x: 423, endPoint y: 129, distance: 492.9
click at [423, 129] on div "image/svg+xml -10 -80 -640 -5120 ? What is the next number in this sequence?" at bounding box center [706, 171] width 1214 height 233
copy g "-10 -80 -640 -5120 ?"
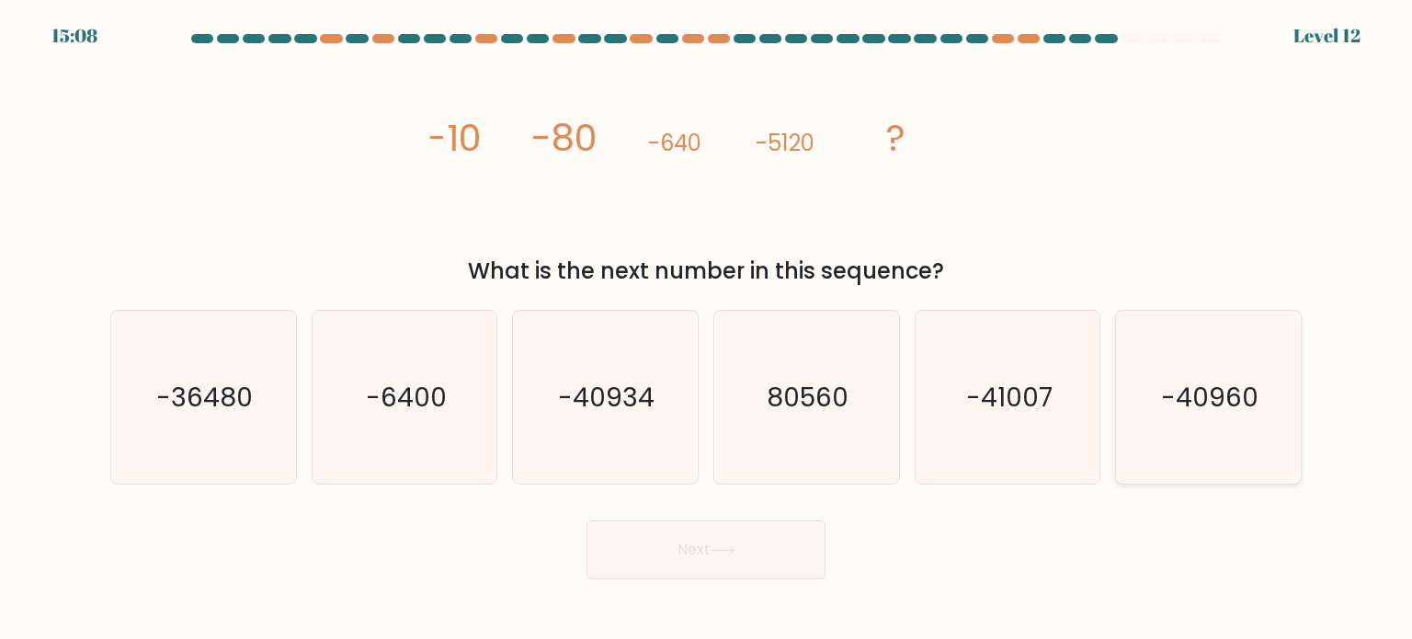
click at [1194, 425] on icon "-40960" at bounding box center [1208, 397] width 173 height 173
click at [707, 329] on input "f. -40960" at bounding box center [706, 324] width 1 height 9
radio input "true"
click at [756, 542] on button "Next" at bounding box center [706, 549] width 239 height 59
click at [791, 559] on button "Next" at bounding box center [706, 549] width 239 height 59
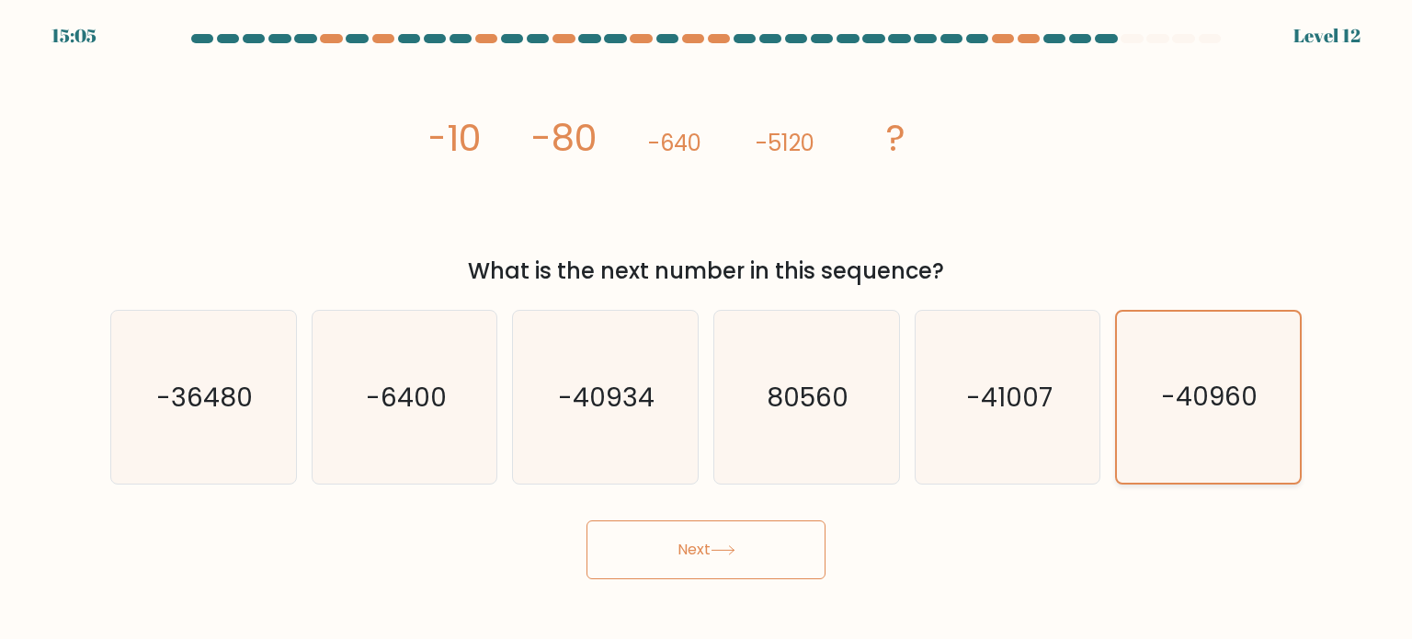
click at [1229, 414] on text "-40960" at bounding box center [1210, 397] width 97 height 36
click at [707, 329] on input "f. -40960" at bounding box center [706, 324] width 1 height 9
click at [1038, 415] on icon "-41007" at bounding box center [1007, 397] width 173 height 173
click at [707, 329] on input "e. -41007" at bounding box center [706, 324] width 1 height 9
radio input "true"
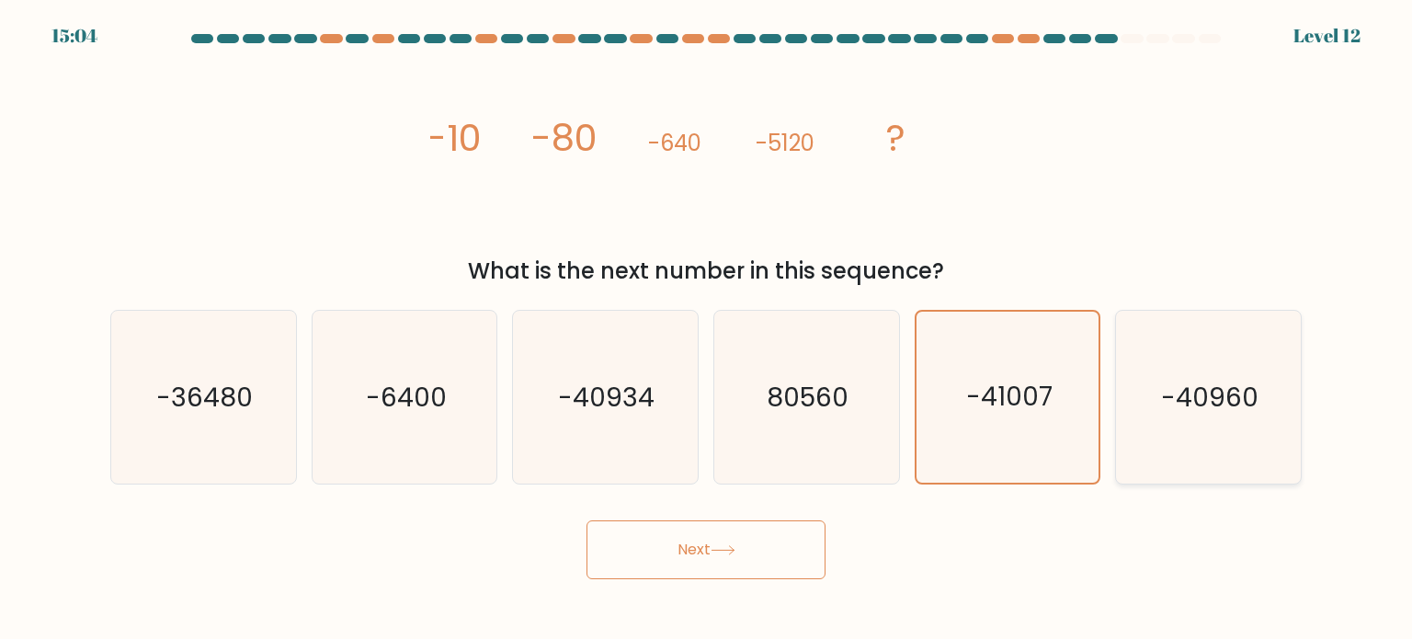
click at [1181, 396] on text "-40960" at bounding box center [1209, 396] width 97 height 37
click at [707, 329] on input "f. -40960" at bounding box center [706, 324] width 1 height 9
radio input "true"
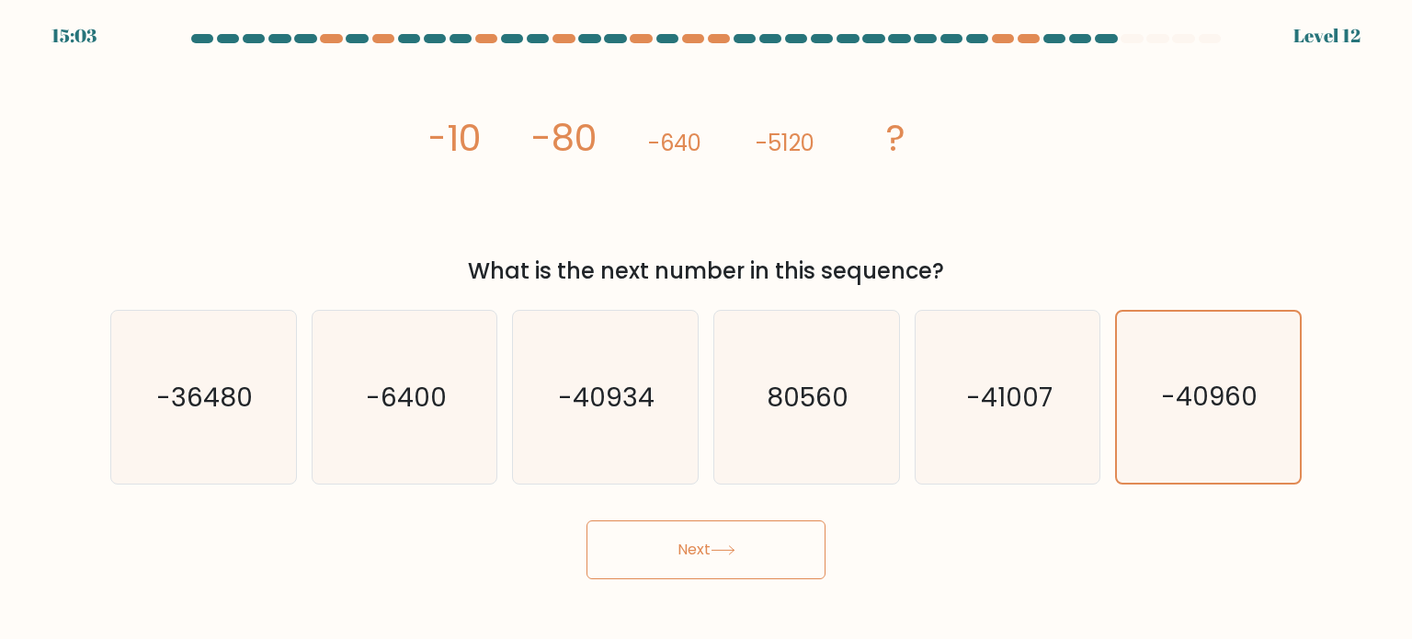
click at [776, 548] on button "Next" at bounding box center [706, 549] width 239 height 59
click at [777, 560] on button "Next" at bounding box center [706, 549] width 239 height 59
click at [777, 563] on button "Next" at bounding box center [706, 549] width 239 height 59
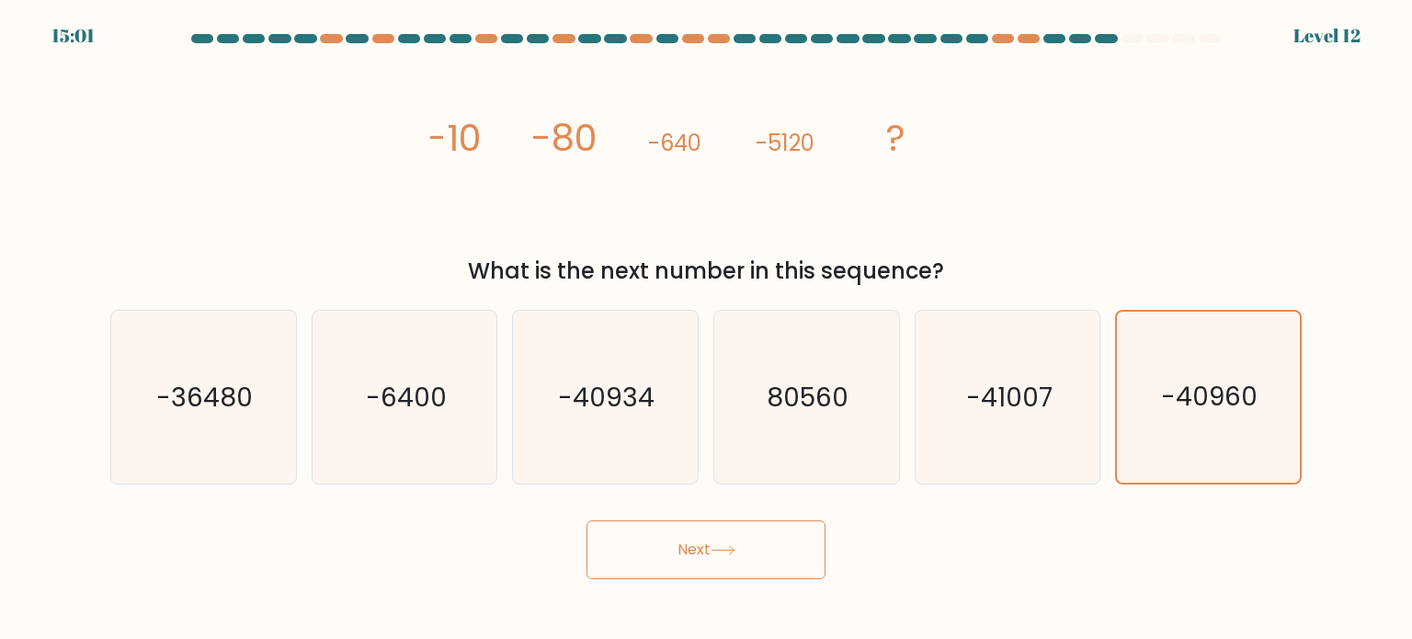
click at [777, 563] on button "Next" at bounding box center [706, 549] width 239 height 59
click at [777, 565] on button "Next" at bounding box center [706, 549] width 239 height 59
click at [777, 566] on button "Next" at bounding box center [706, 549] width 239 height 59
click at [1210, 407] on text "-40960" at bounding box center [1210, 397] width 97 height 36
click at [707, 329] on input "f. -40960" at bounding box center [706, 324] width 1 height 9
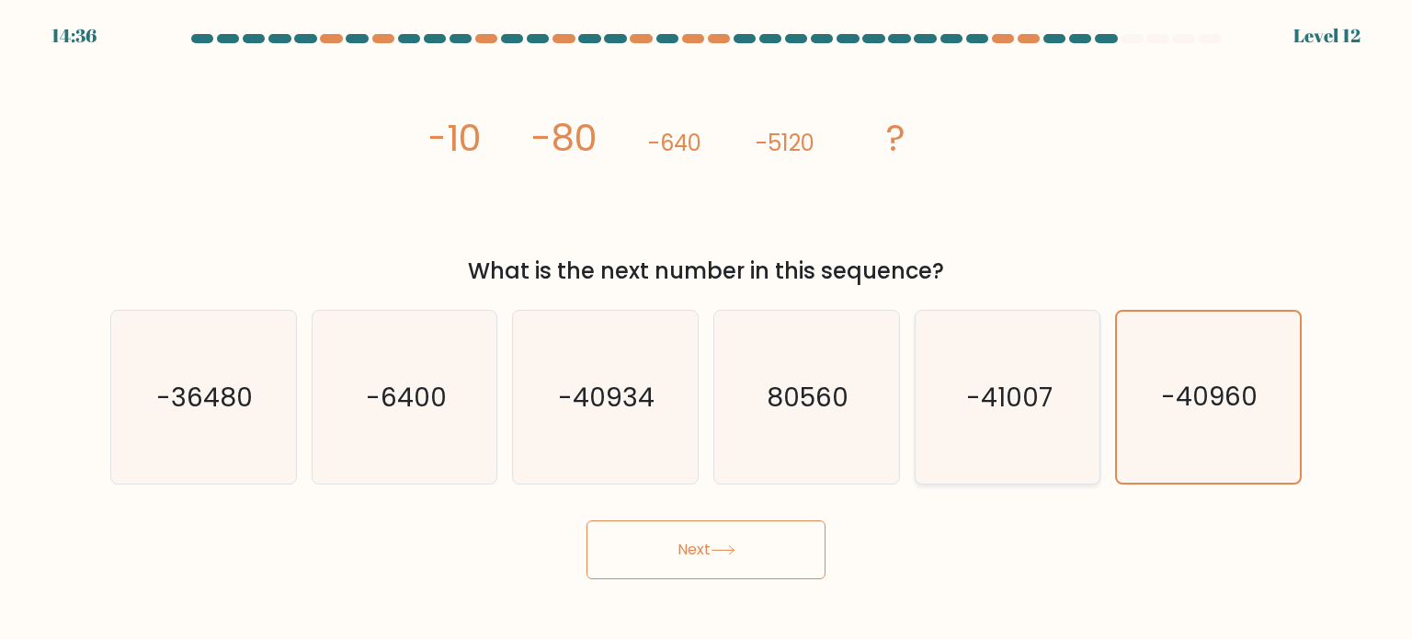
click at [1052, 422] on icon "-41007" at bounding box center [1007, 397] width 173 height 173
click at [707, 329] on input "e. -41007" at bounding box center [706, 324] width 1 height 9
radio input "true"
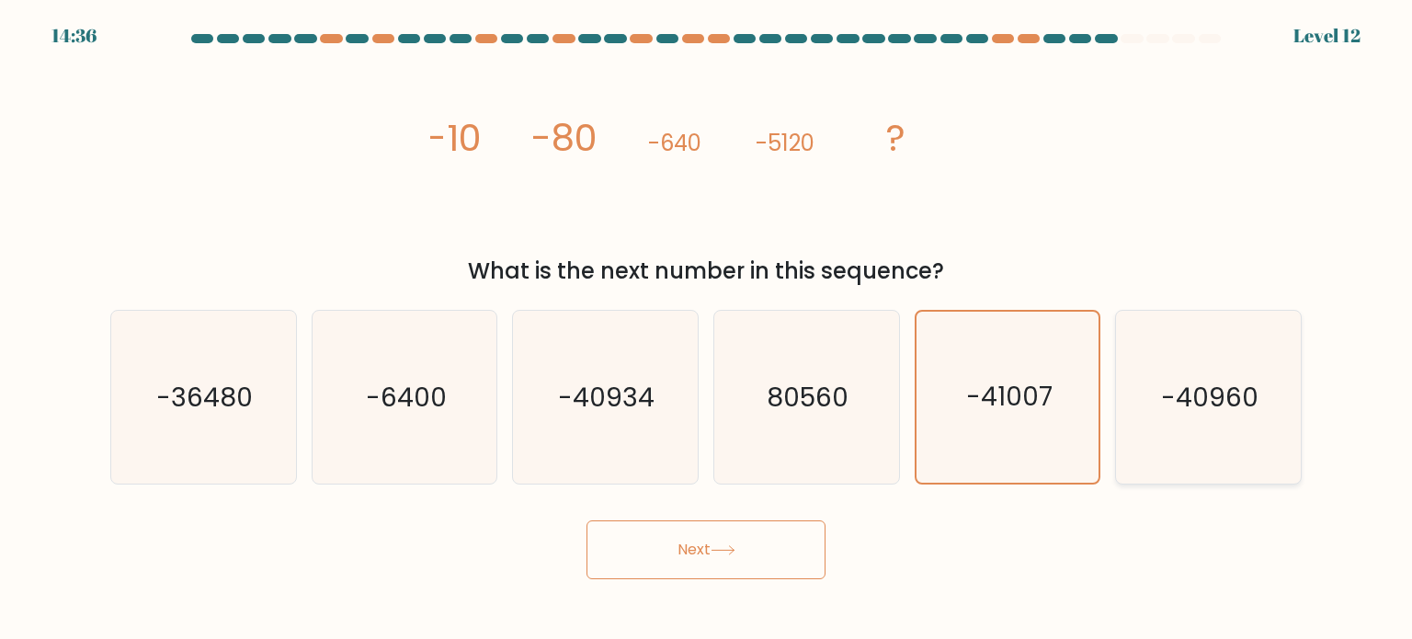
click at [1203, 417] on icon "-40960" at bounding box center [1208, 397] width 173 height 173
click at [707, 329] on input "f. -40960" at bounding box center [706, 324] width 1 height 9
radio input "true"
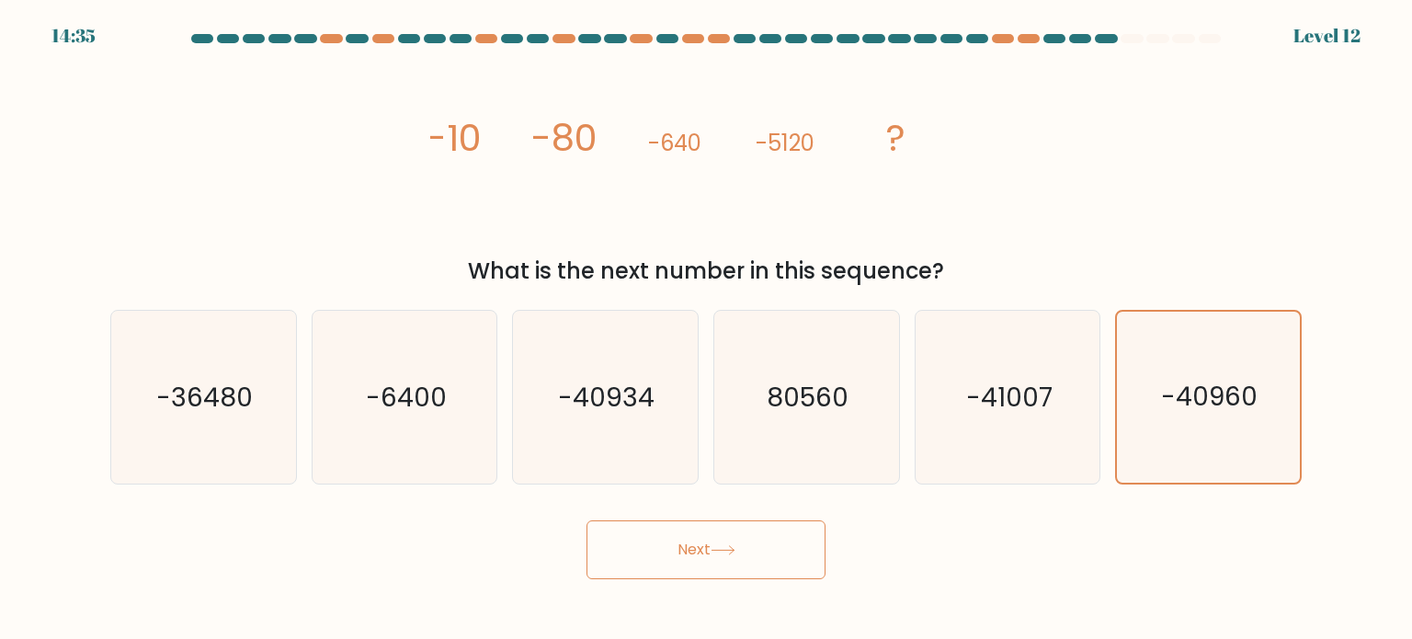
click at [747, 536] on button "Next" at bounding box center [706, 549] width 239 height 59
click at [746, 537] on button "Next" at bounding box center [706, 549] width 239 height 59
click at [742, 551] on button "Next" at bounding box center [706, 549] width 239 height 59
click at [737, 558] on button "Next" at bounding box center [706, 549] width 239 height 59
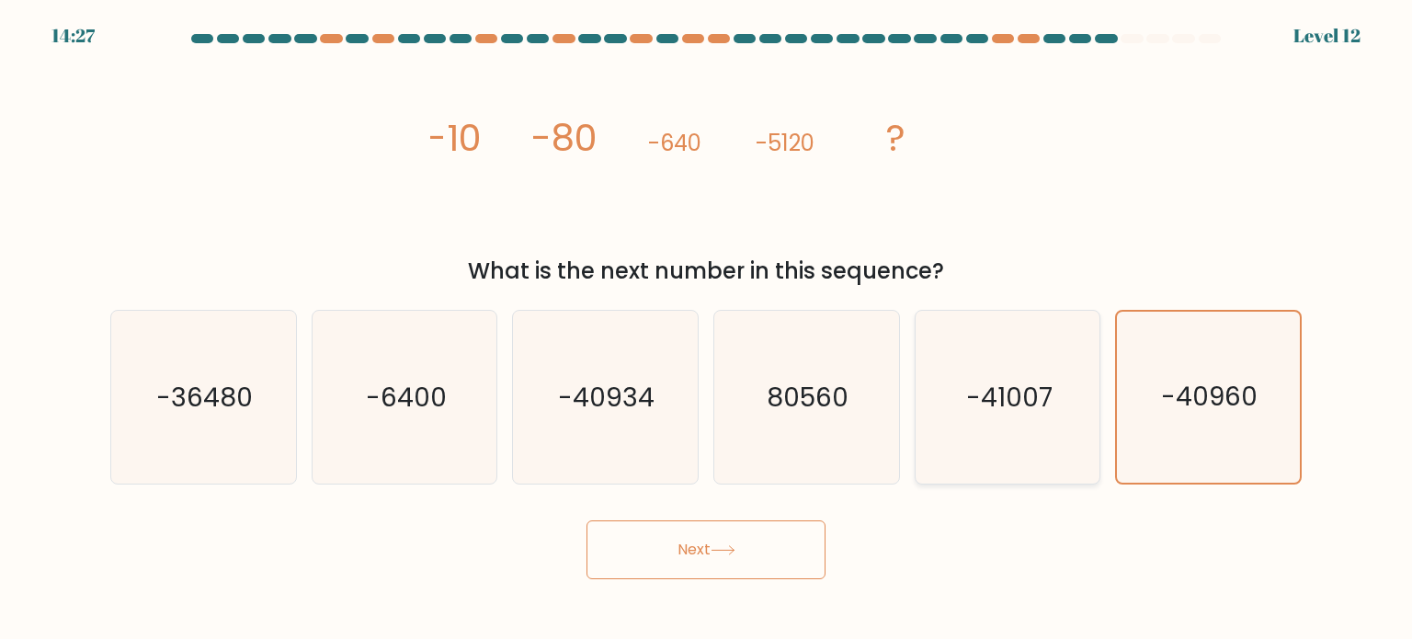
click at [1041, 422] on icon "-41007" at bounding box center [1007, 397] width 173 height 173
click at [707, 329] on input "e. -41007" at bounding box center [706, 324] width 1 height 9
radio input "true"
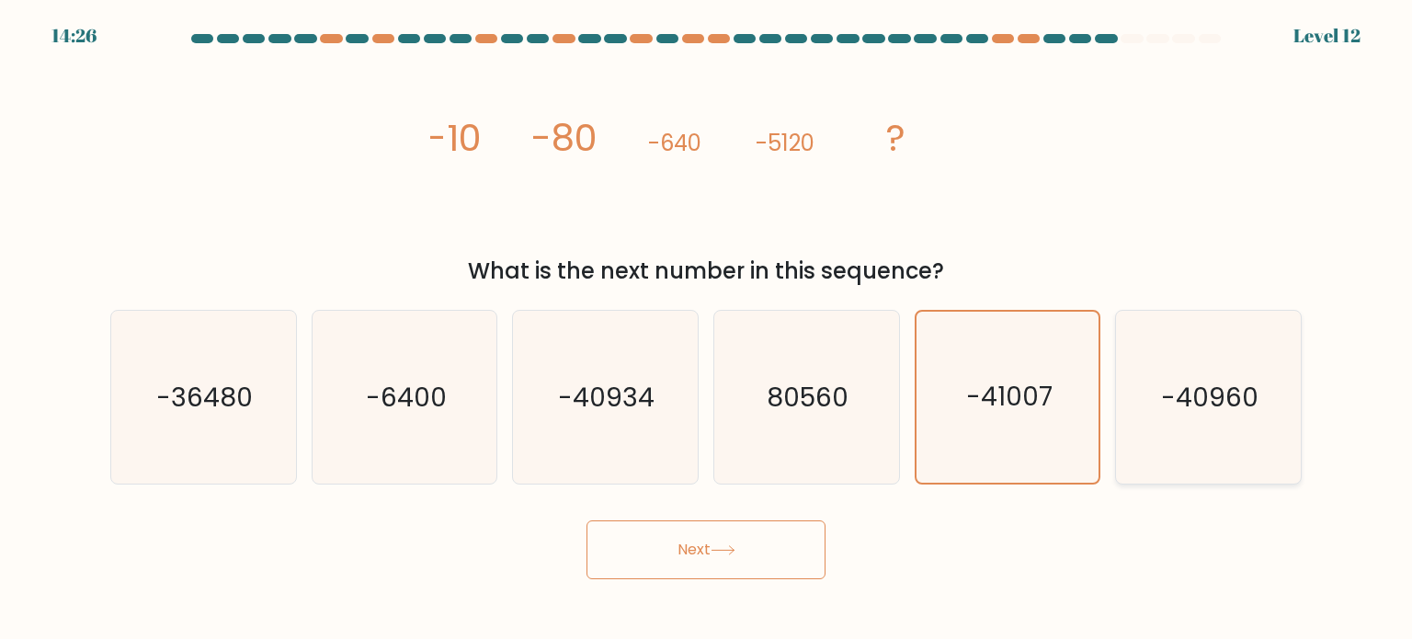
click at [1171, 404] on text "-40960" at bounding box center [1209, 396] width 97 height 37
click at [707, 329] on input "f. -40960" at bounding box center [706, 324] width 1 height 9
radio input "true"
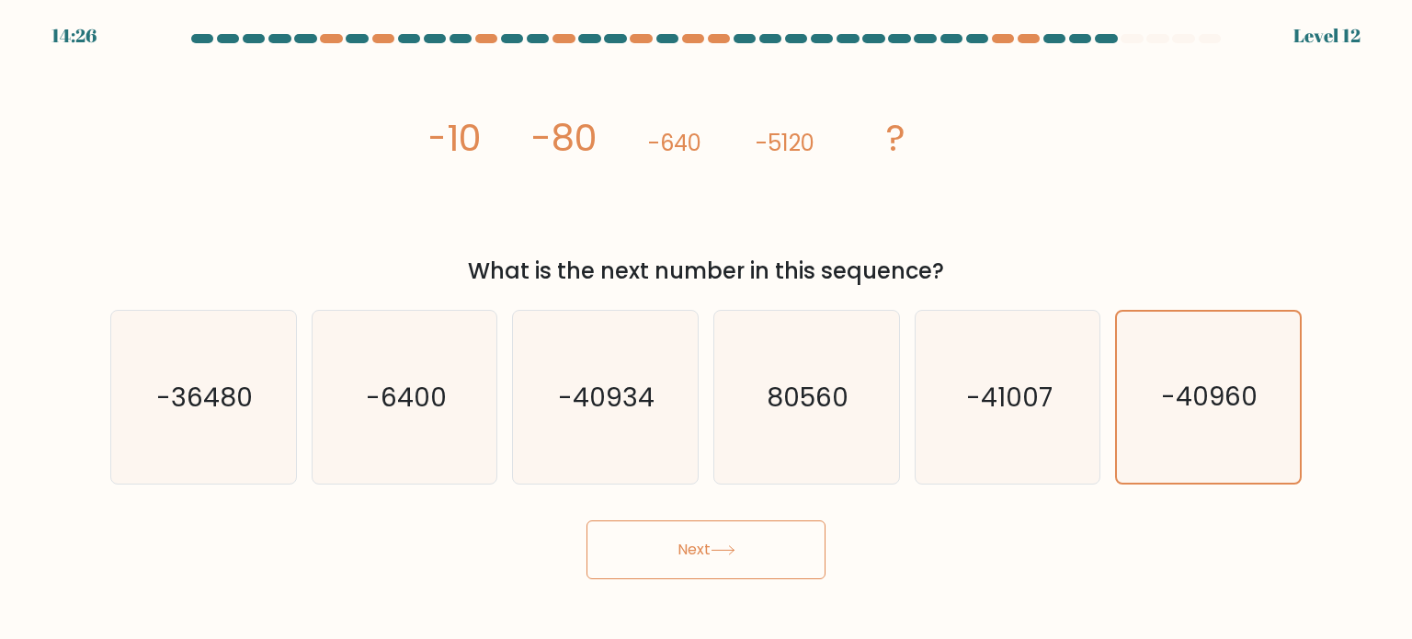
click at [751, 551] on button "Next" at bounding box center [706, 549] width 239 height 59
click at [750, 551] on button "Next" at bounding box center [706, 549] width 239 height 59
click at [1177, 356] on icon "-40960" at bounding box center [1208, 397] width 173 height 173
click at [707, 329] on input "f. -40960" at bounding box center [706, 324] width 1 height 9
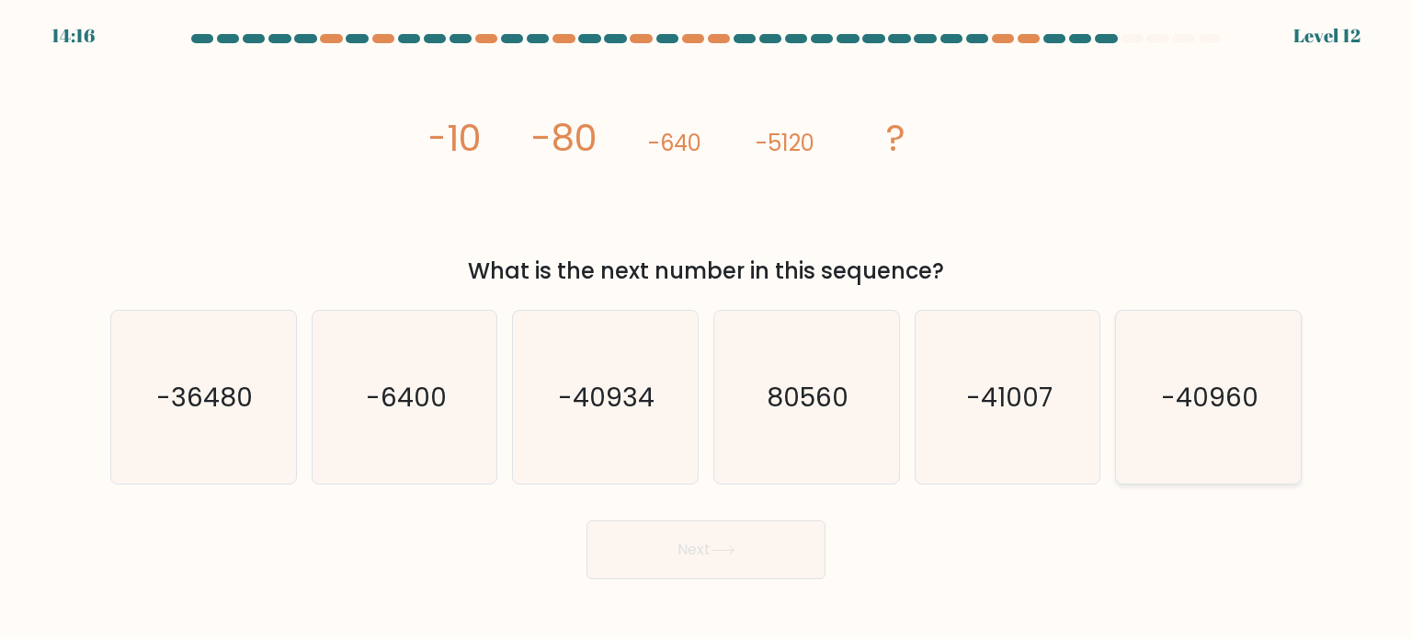
radio input "true"
click at [743, 550] on button "Next" at bounding box center [706, 549] width 239 height 59
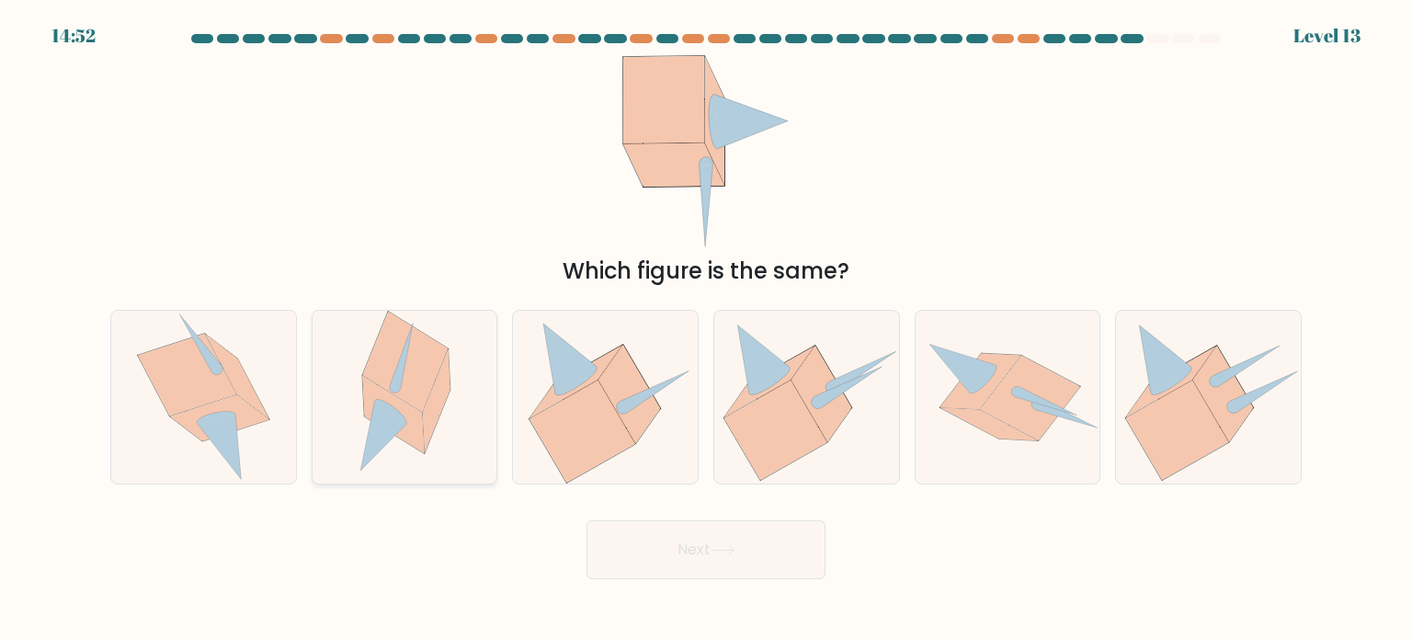
click at [440, 369] on icon at bounding box center [405, 362] width 86 height 102
click at [706, 329] on input "b." at bounding box center [706, 324] width 1 height 9
radio input "true"
click at [754, 539] on button "Next" at bounding box center [706, 549] width 239 height 59
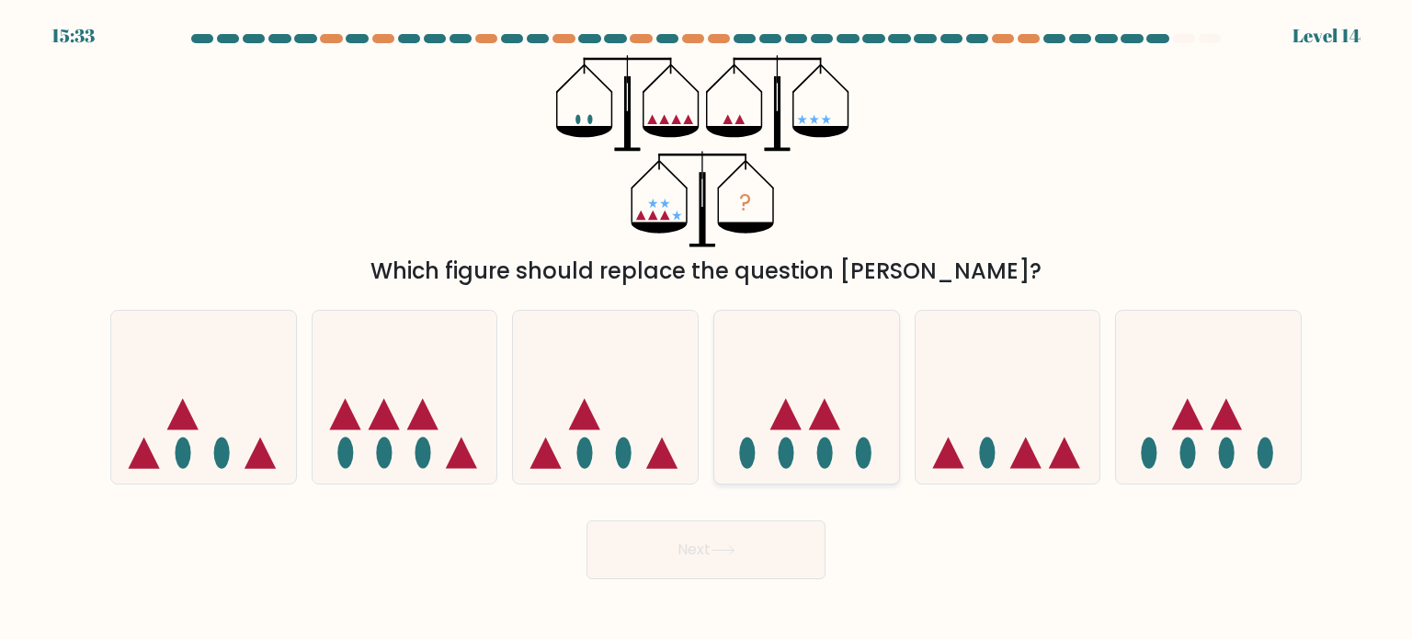
click at [815, 451] on icon at bounding box center [806, 397] width 185 height 153
click at [707, 329] on input "d." at bounding box center [706, 324] width 1 height 9
radio input "true"
click at [700, 543] on button "Next" at bounding box center [706, 549] width 239 height 59
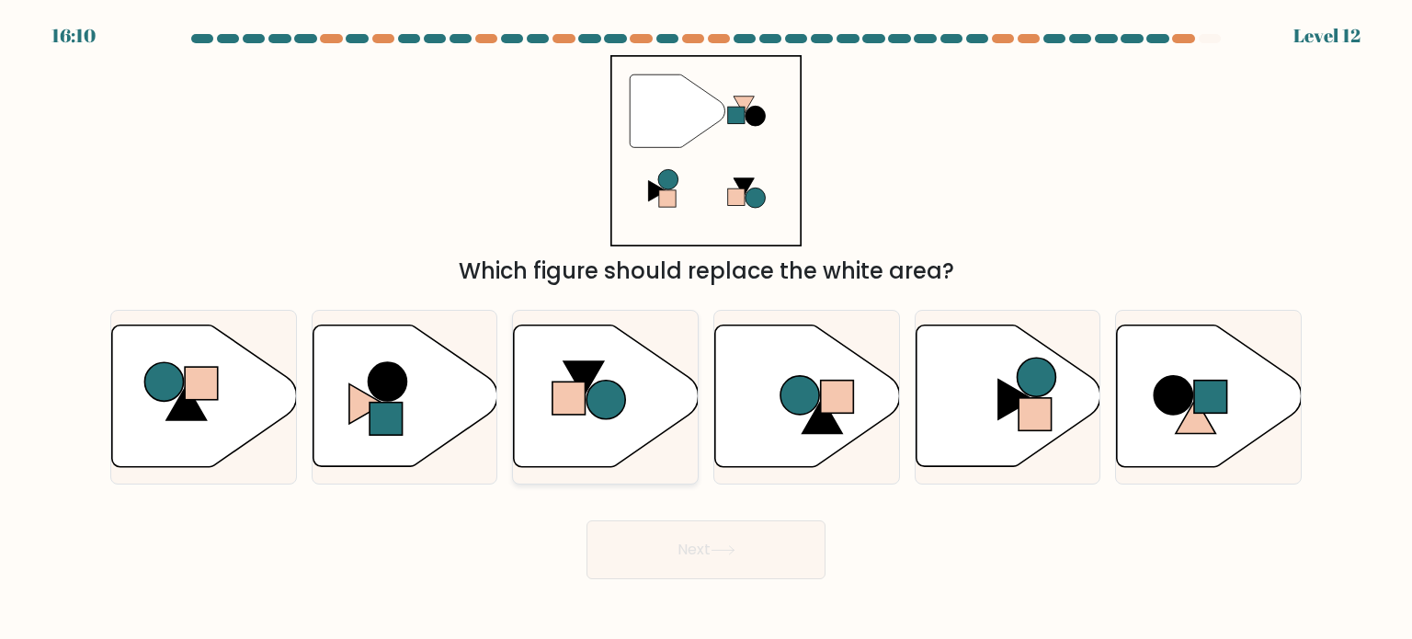
click at [640, 382] on icon at bounding box center [606, 397] width 185 height 142
click at [706, 329] on input "c." at bounding box center [706, 324] width 1 height 9
radio input "true"
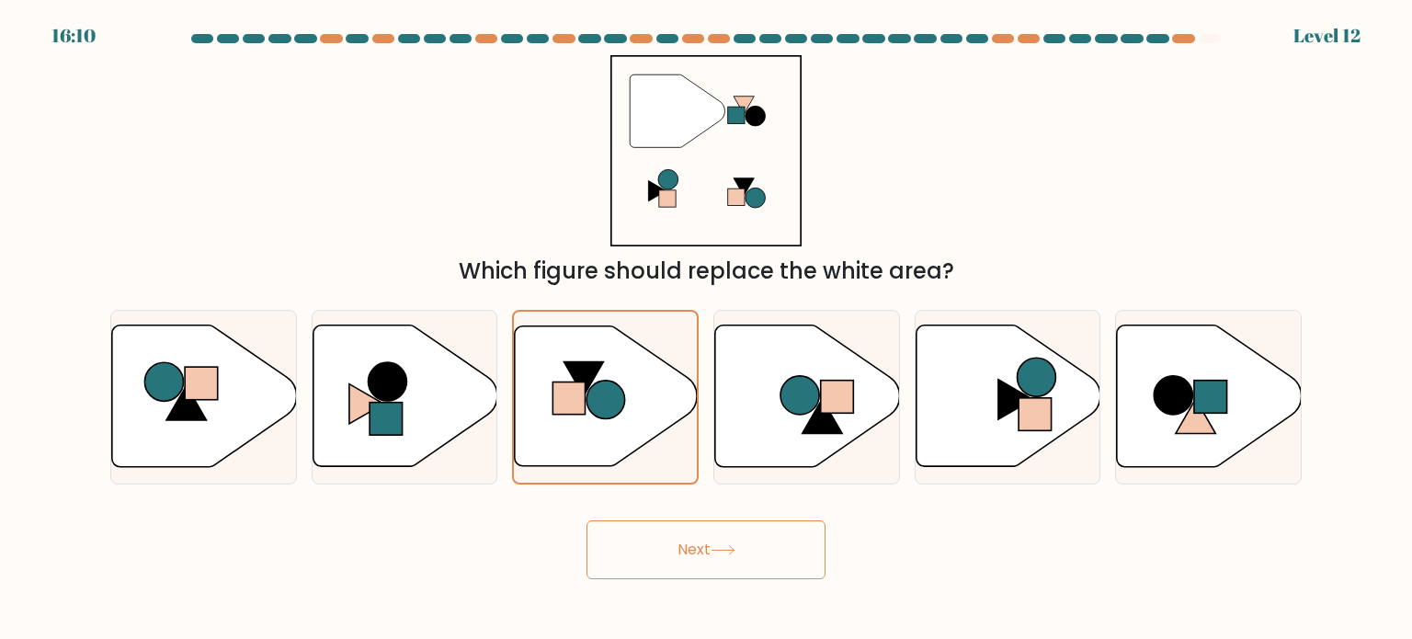
click at [766, 558] on button "Next" at bounding box center [706, 549] width 239 height 59
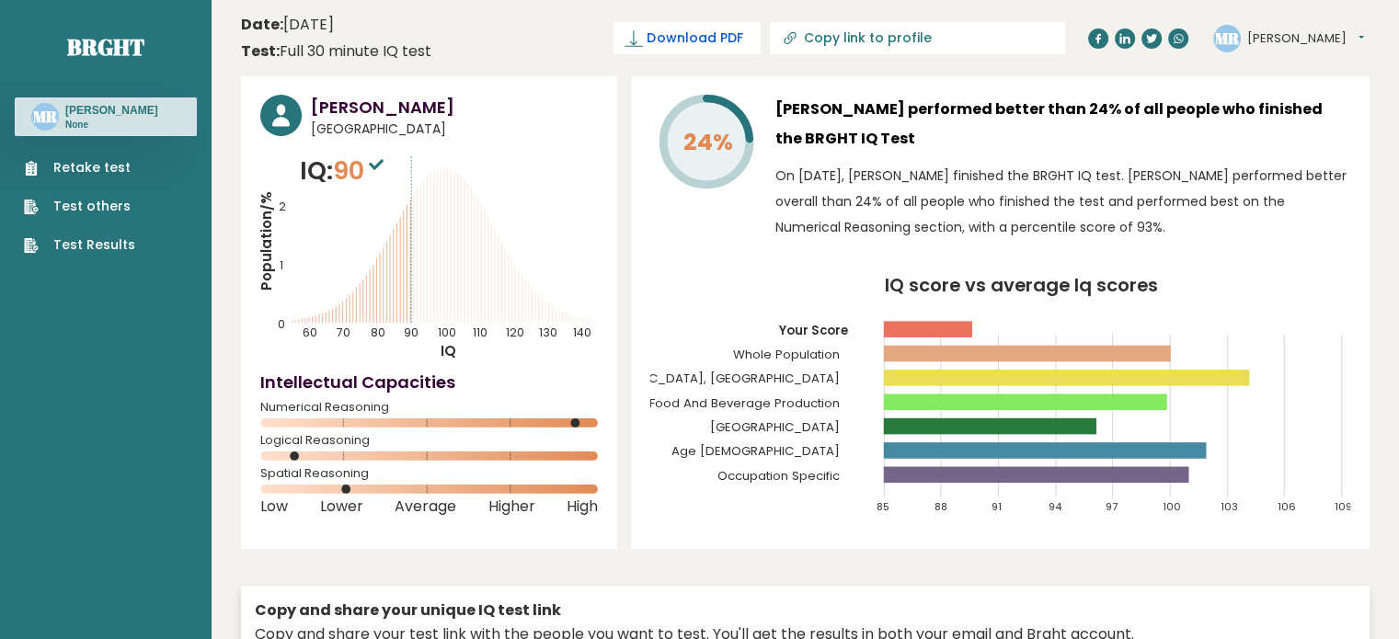
click at [742, 39] on span "Download PDF" at bounding box center [694, 38] width 96 height 19
